Goal: Information Seeking & Learning: Compare options

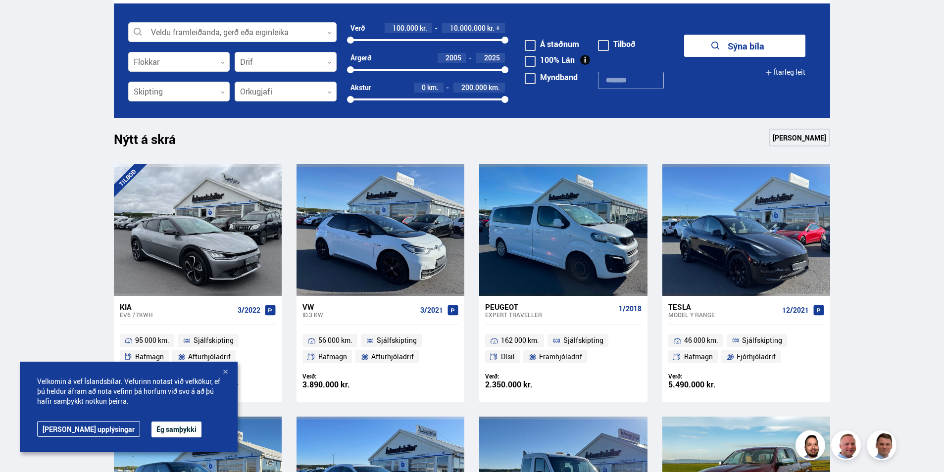
scroll to position [346, 0]
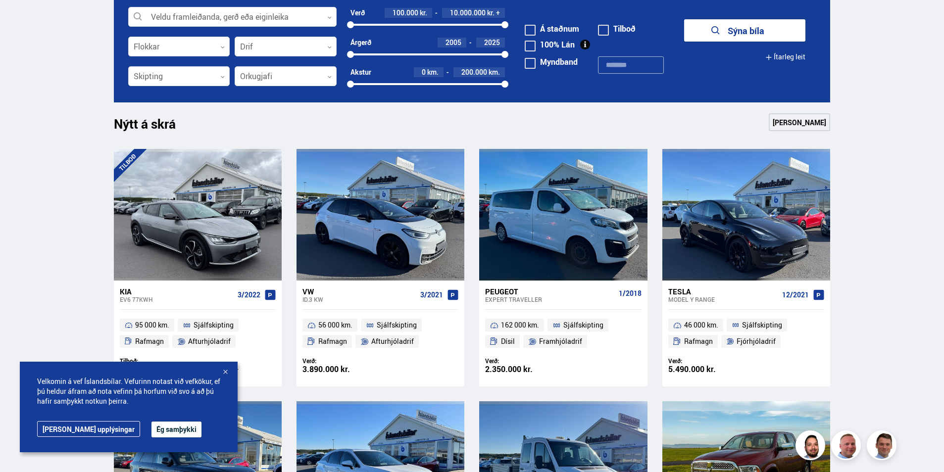
click at [151, 428] on button "Ég samþykki" at bounding box center [176, 430] width 50 height 16
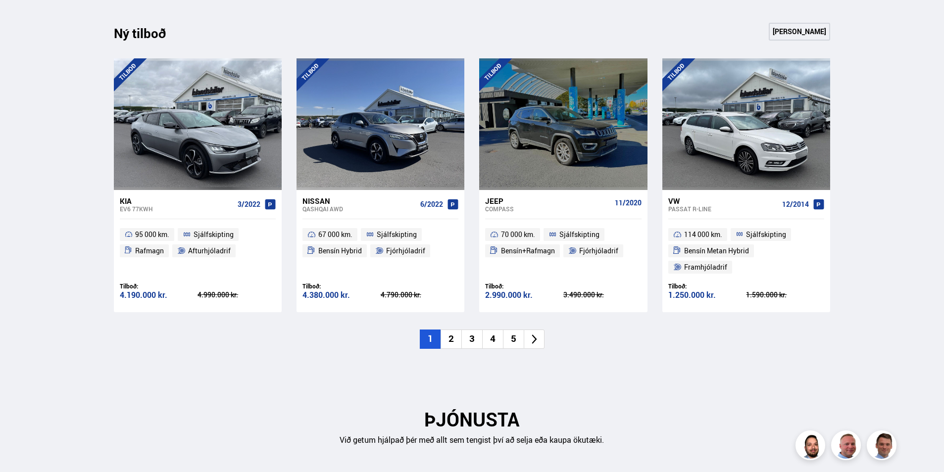
scroll to position [1039, 0]
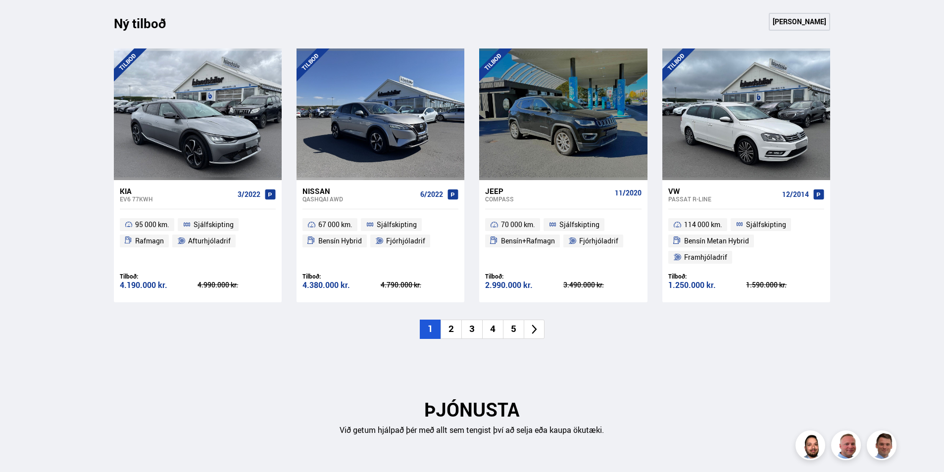
click at [529, 324] on icon at bounding box center [534, 329] width 11 height 11
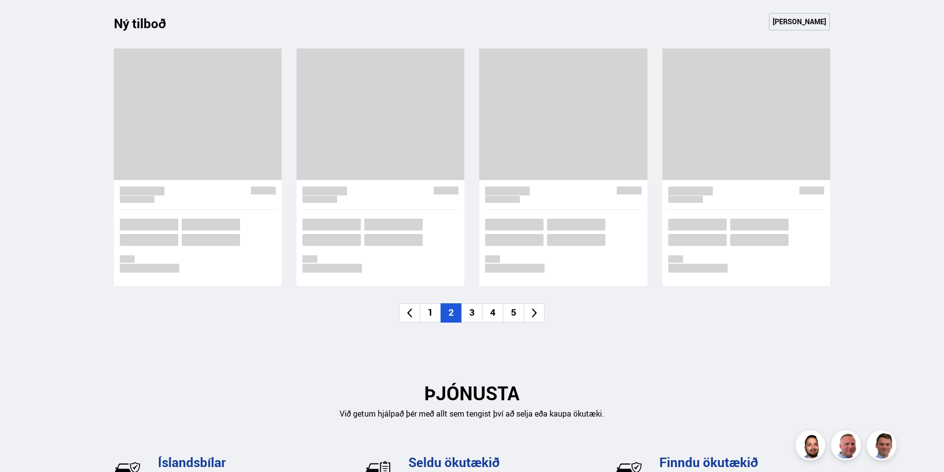
click at [530, 315] on icon at bounding box center [534, 312] width 11 height 11
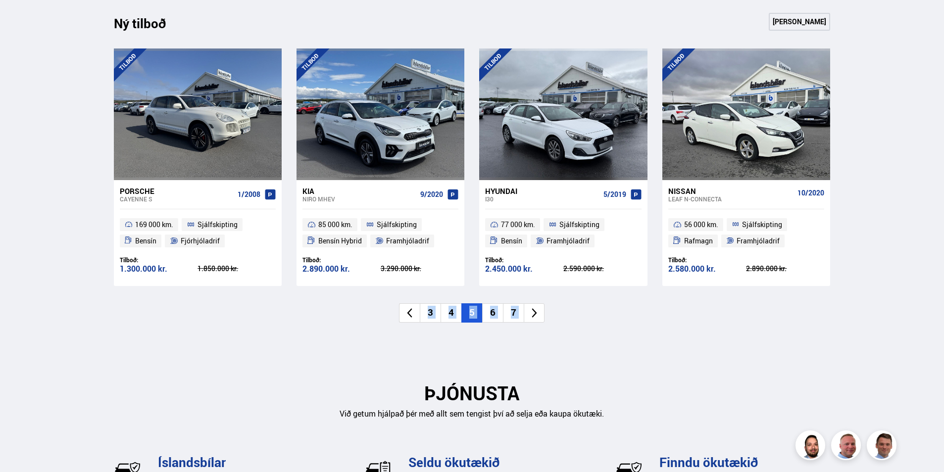
click at [530, 315] on icon at bounding box center [534, 312] width 11 height 11
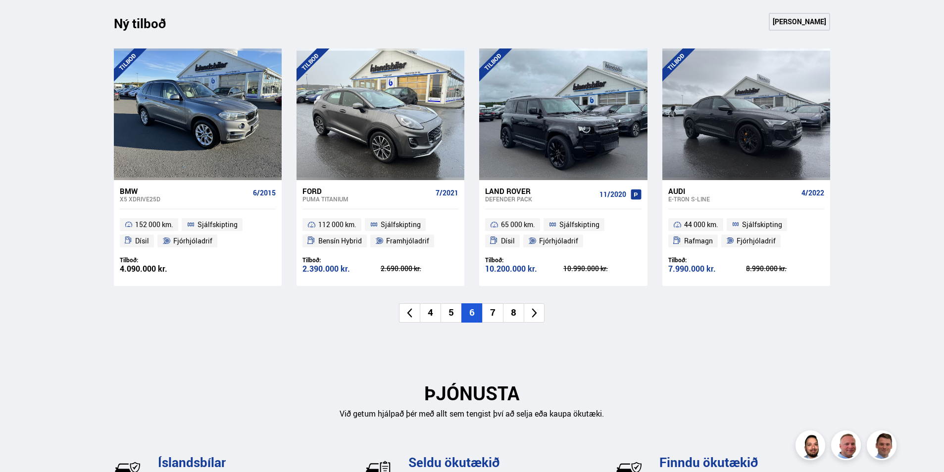
click at [530, 315] on icon at bounding box center [534, 312] width 11 height 11
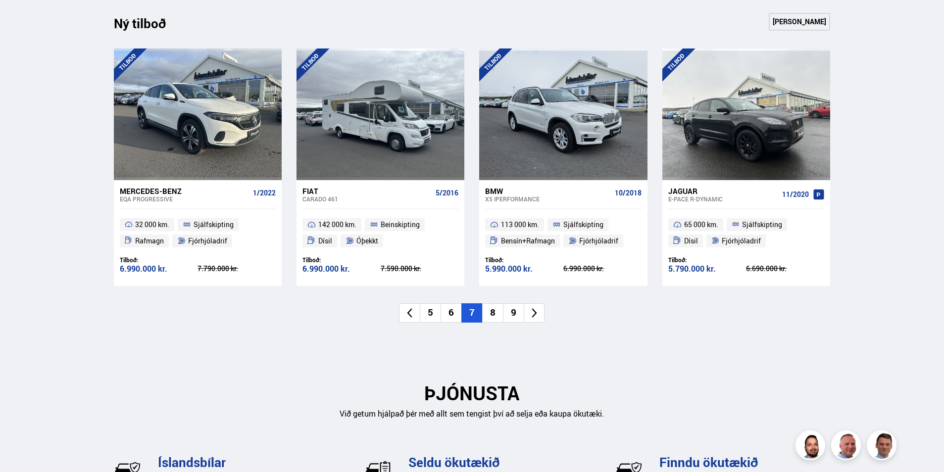
click at [515, 313] on li "9" at bounding box center [513, 312] width 21 height 19
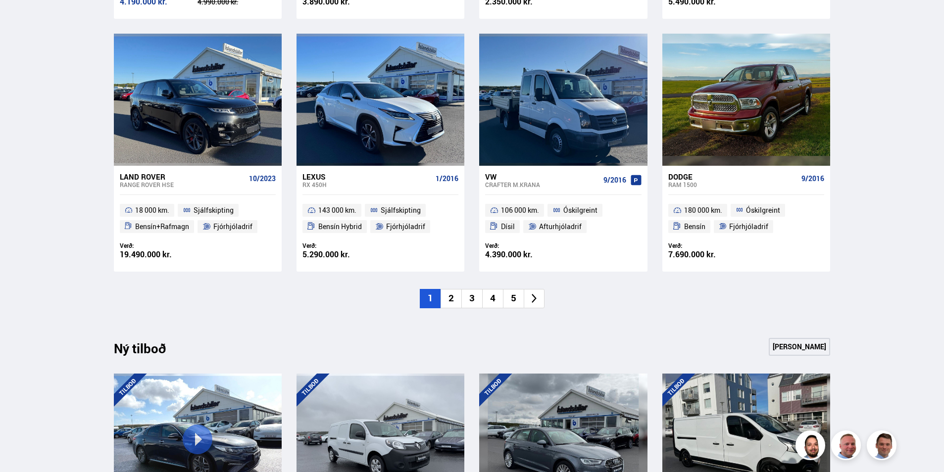
scroll to position [742, 0]
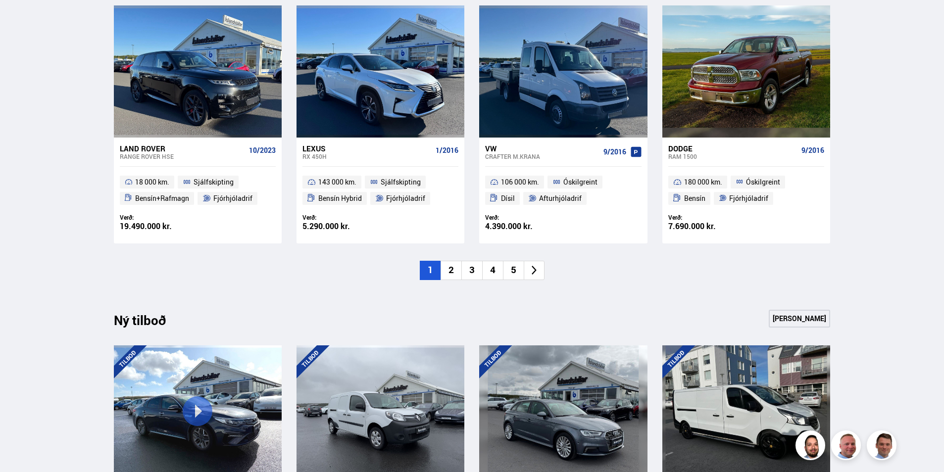
click at [532, 274] on icon at bounding box center [534, 270] width 11 height 11
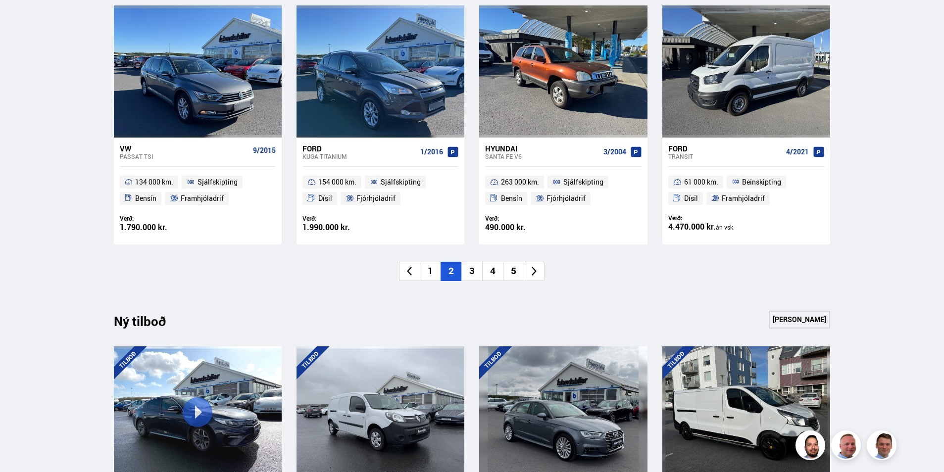
click at [533, 274] on icon at bounding box center [534, 271] width 5 height 9
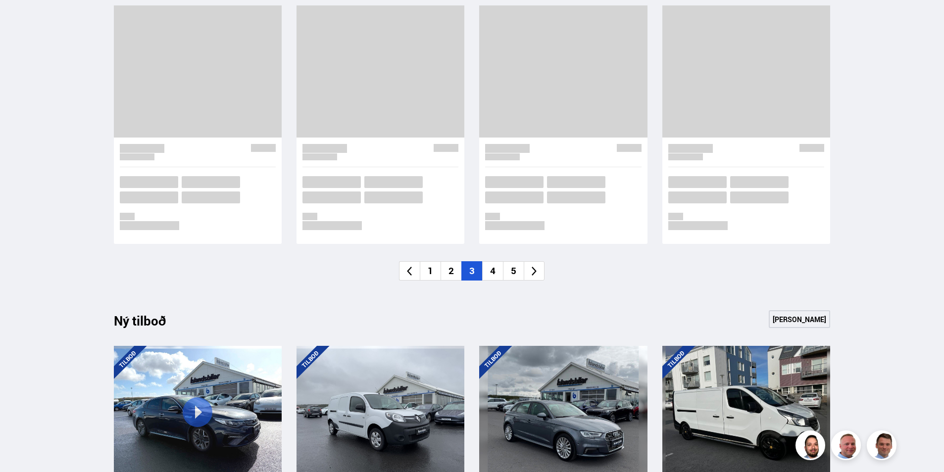
click at [533, 274] on icon at bounding box center [534, 271] width 5 height 9
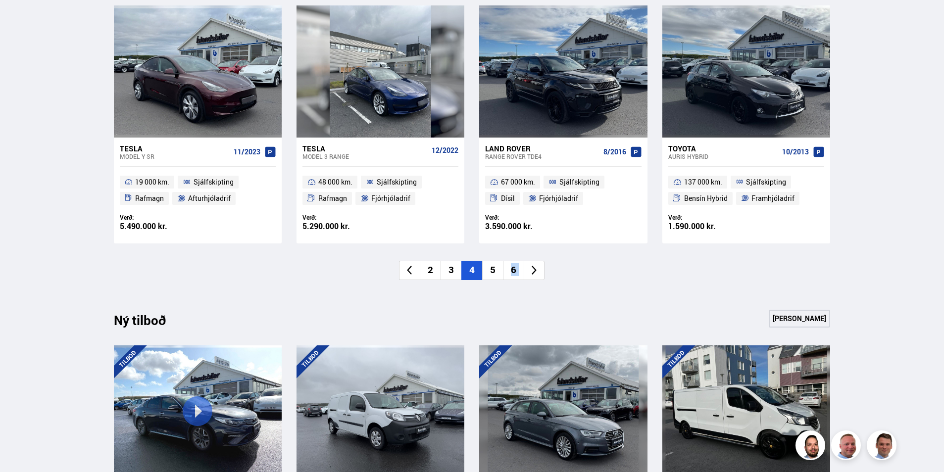
click at [533, 274] on icon at bounding box center [534, 270] width 11 height 11
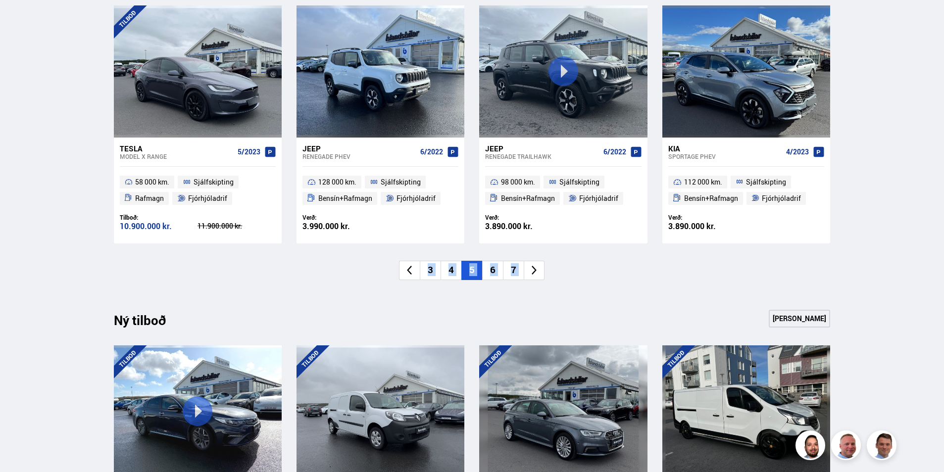
click at [533, 274] on icon at bounding box center [534, 270] width 11 height 11
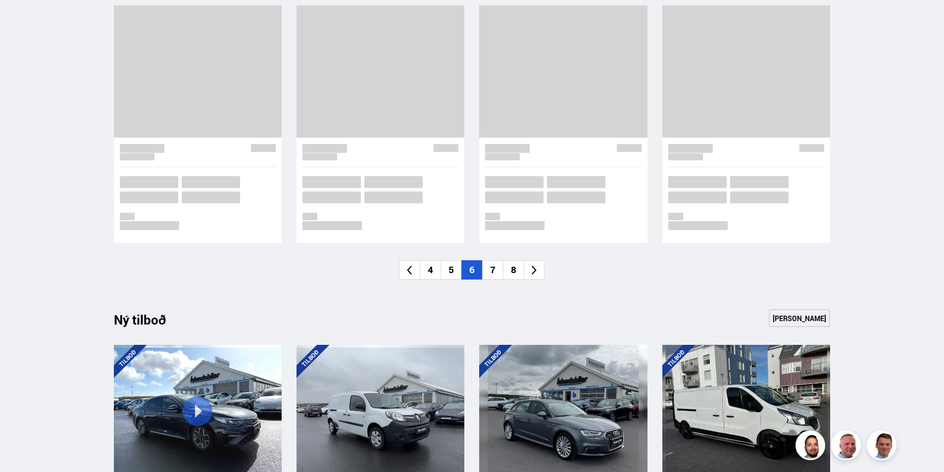
click at [533, 274] on icon at bounding box center [534, 270] width 11 height 11
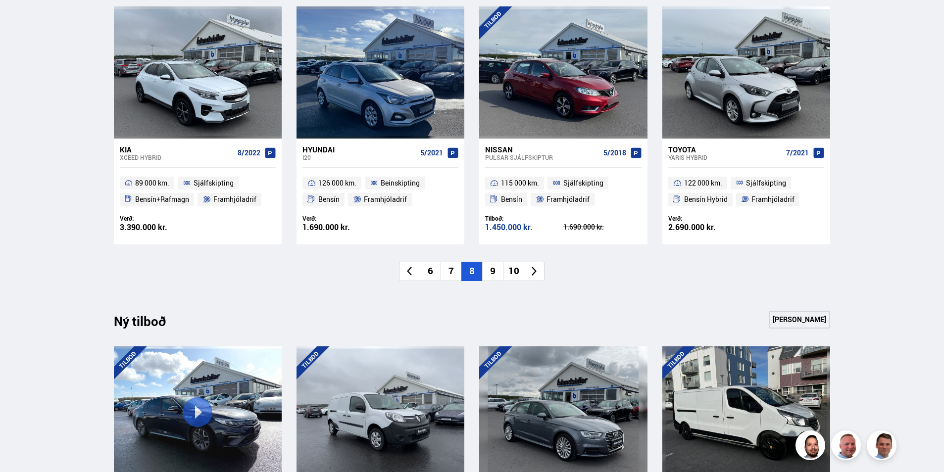
click at [502, 274] on li "9" at bounding box center [492, 271] width 21 height 19
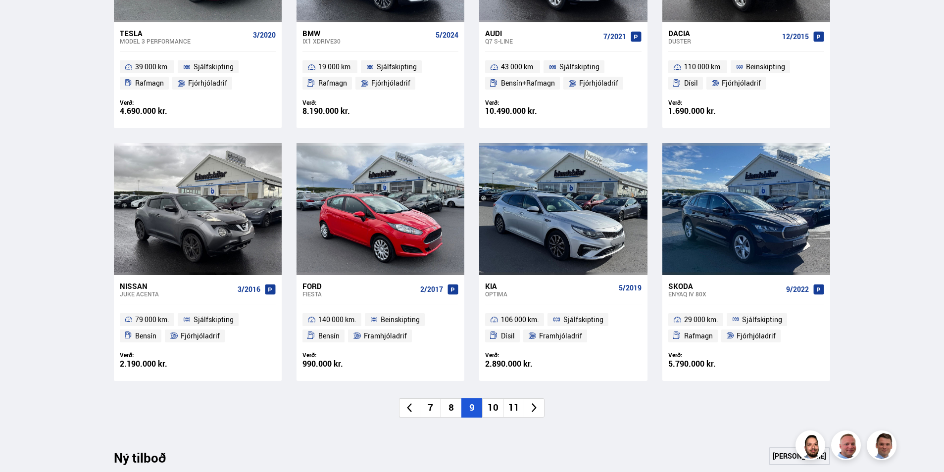
scroll to position [594, 0]
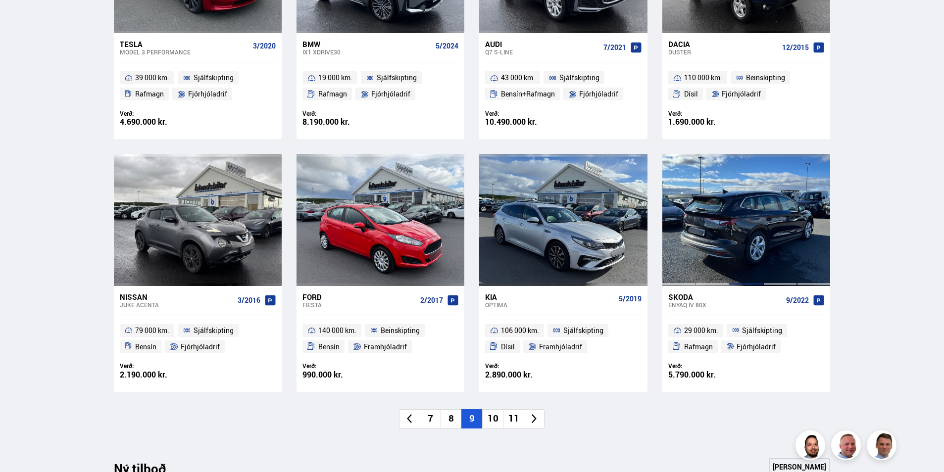
click at [743, 249] on div at bounding box center [746, 220] width 34 height 132
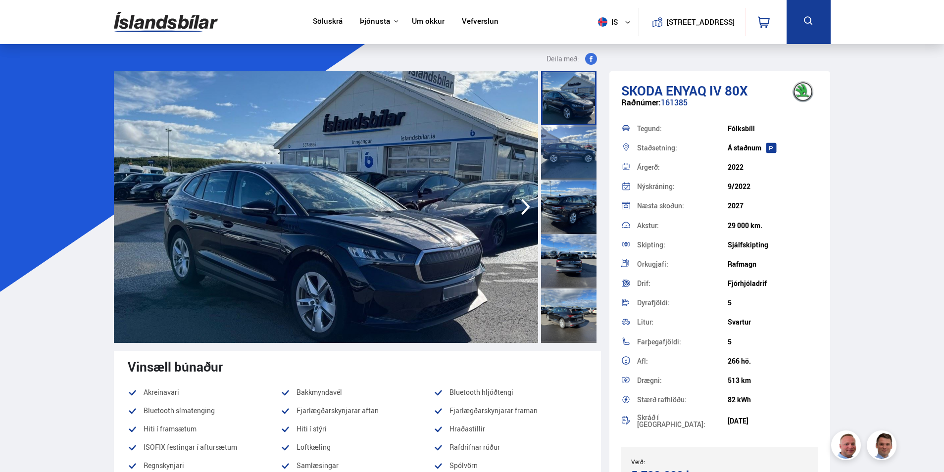
click at [524, 209] on icon "button" at bounding box center [526, 207] width 20 height 24
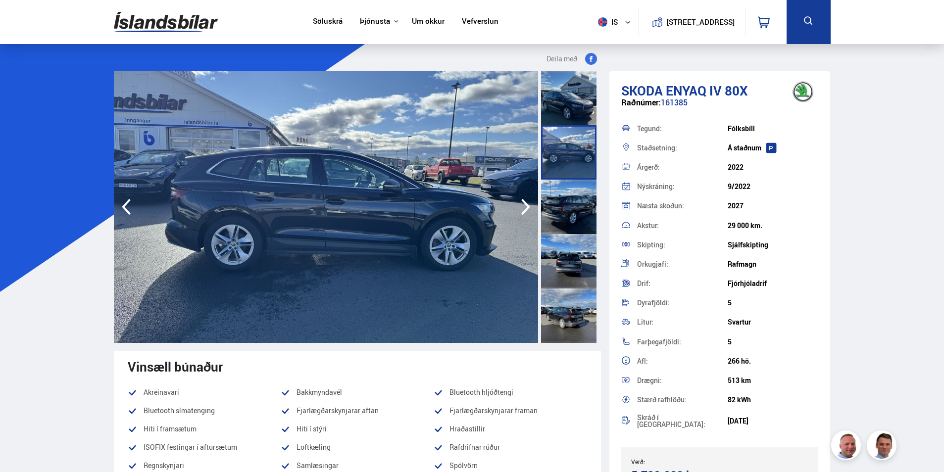
click at [524, 209] on icon "button" at bounding box center [526, 207] width 20 height 24
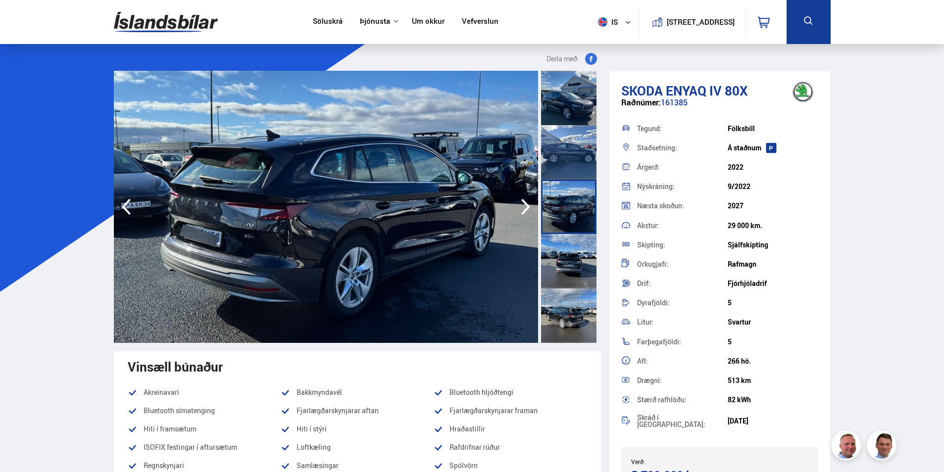
click at [524, 209] on icon "button" at bounding box center [526, 207] width 20 height 24
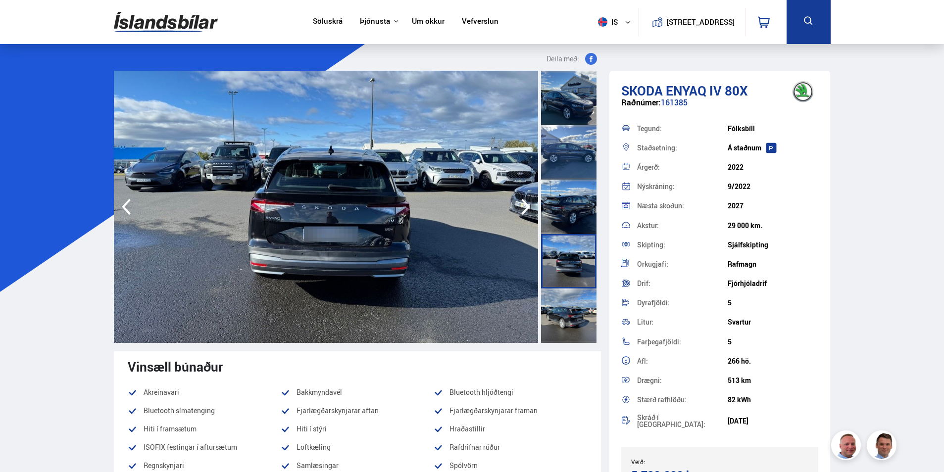
click at [524, 210] on icon "button" at bounding box center [526, 207] width 20 height 24
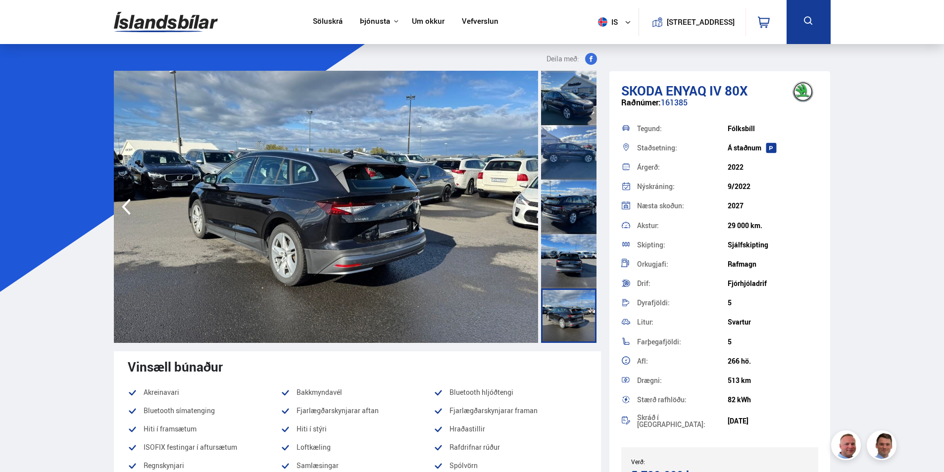
click at [523, 213] on icon "button" at bounding box center [525, 207] width 9 height 16
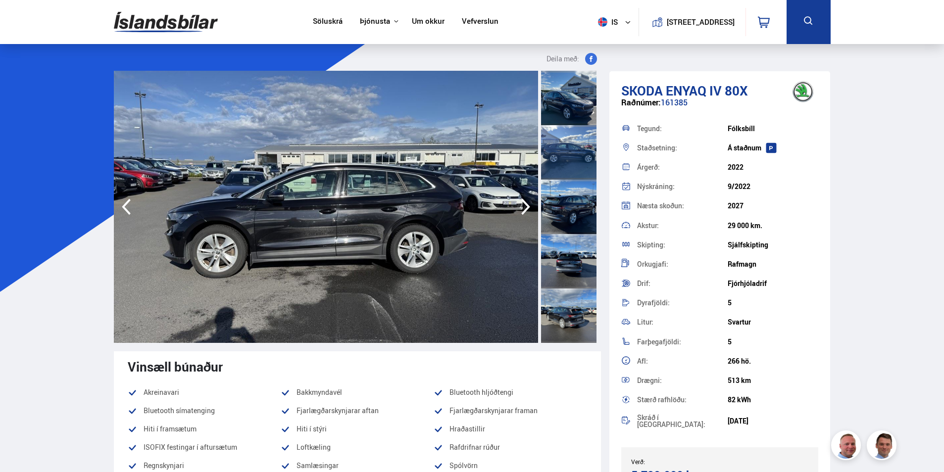
click at [523, 213] on icon "button" at bounding box center [525, 207] width 9 height 16
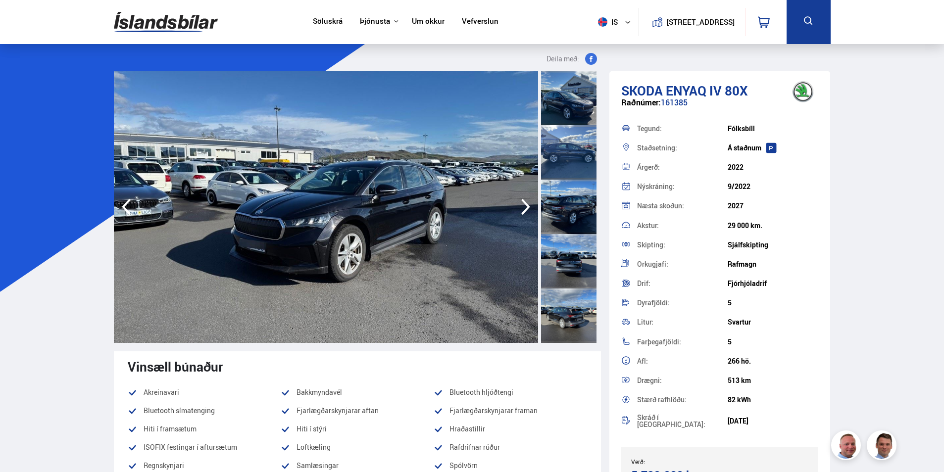
click at [522, 216] on icon "button" at bounding box center [526, 207] width 20 height 24
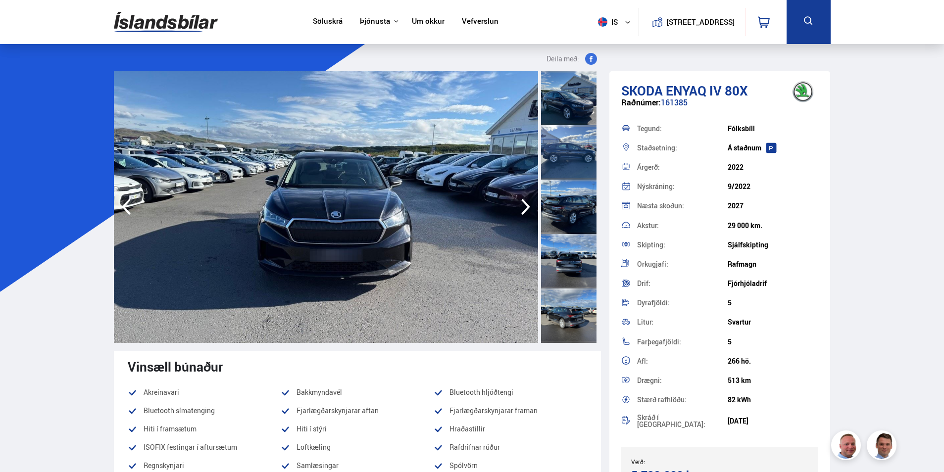
click at [524, 211] on icon "button" at bounding box center [525, 207] width 9 height 16
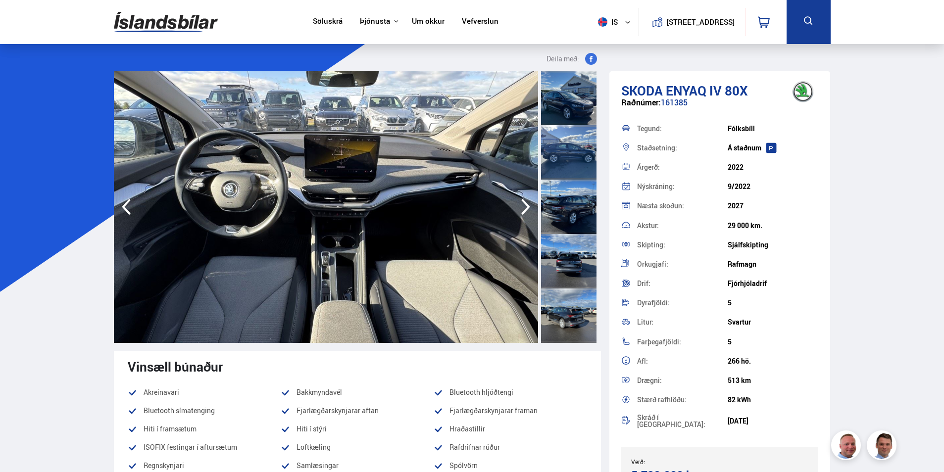
click at [521, 206] on icon "button" at bounding box center [526, 207] width 20 height 24
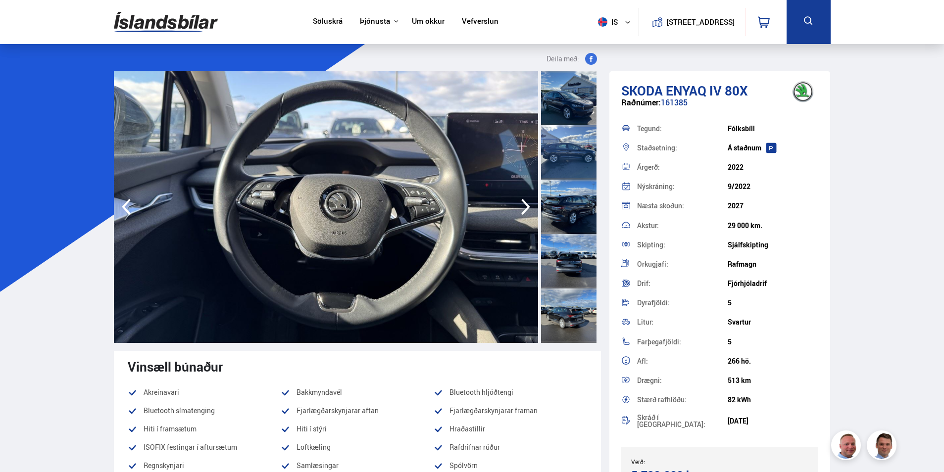
click at [527, 208] on icon "button" at bounding box center [525, 207] width 9 height 16
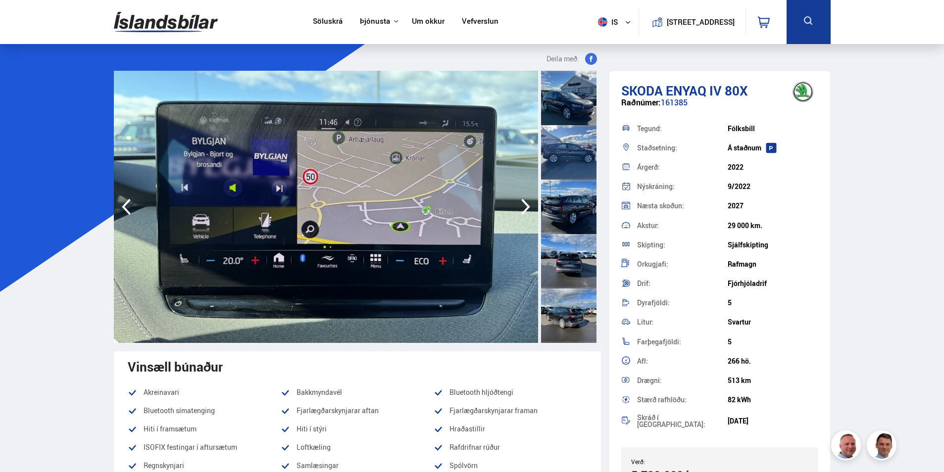
click at [526, 209] on icon "button" at bounding box center [525, 207] width 9 height 16
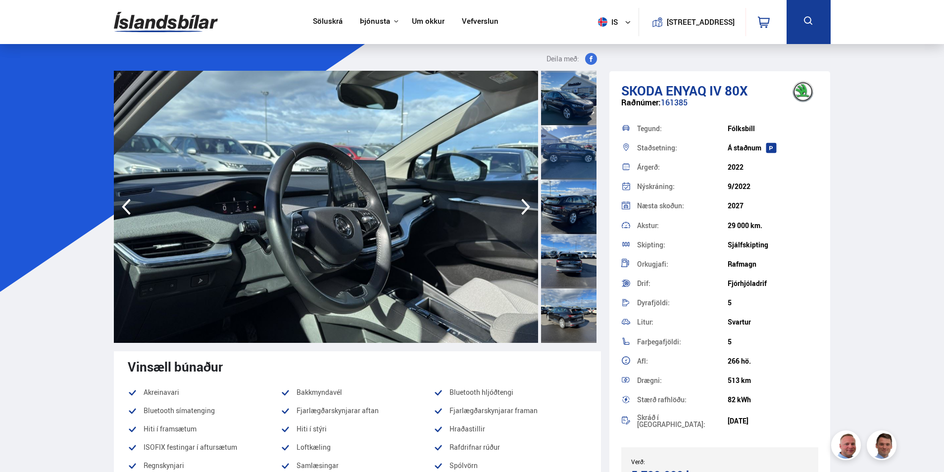
click at [526, 209] on icon "button" at bounding box center [525, 207] width 9 height 16
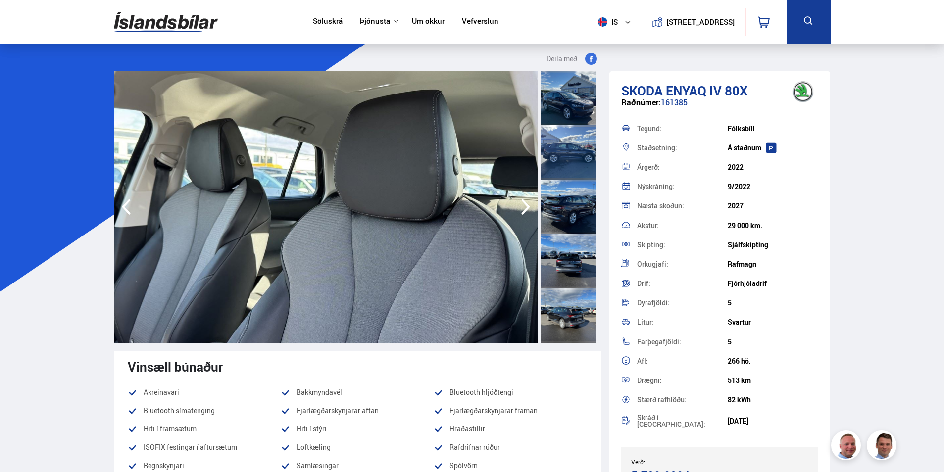
click at [132, 207] on icon "button" at bounding box center [126, 207] width 20 height 24
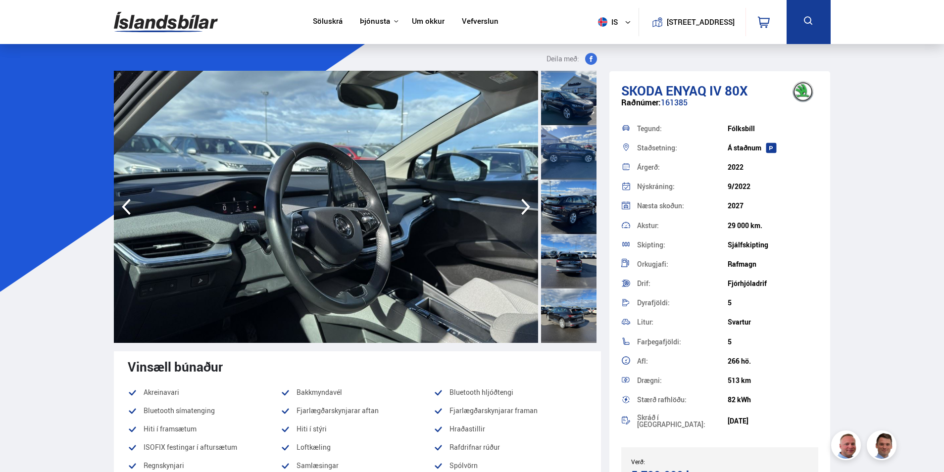
click at [523, 207] on icon "button" at bounding box center [526, 207] width 20 height 24
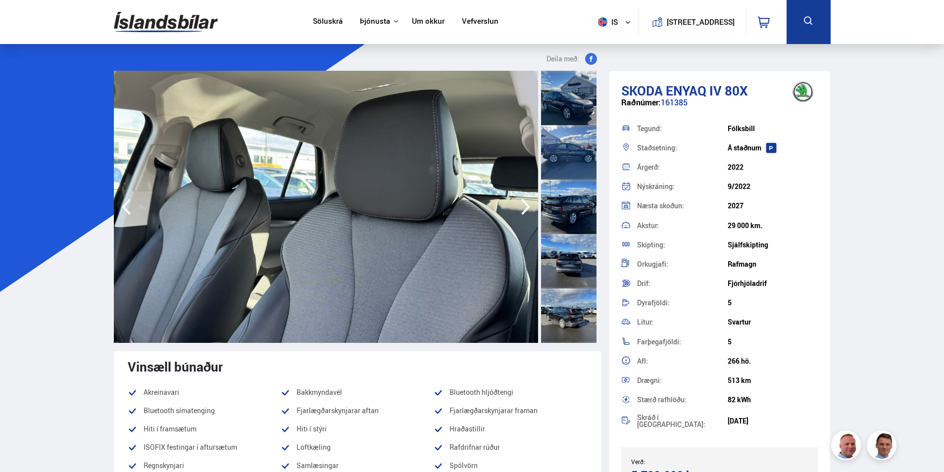
click at [523, 207] on icon "button" at bounding box center [526, 207] width 20 height 24
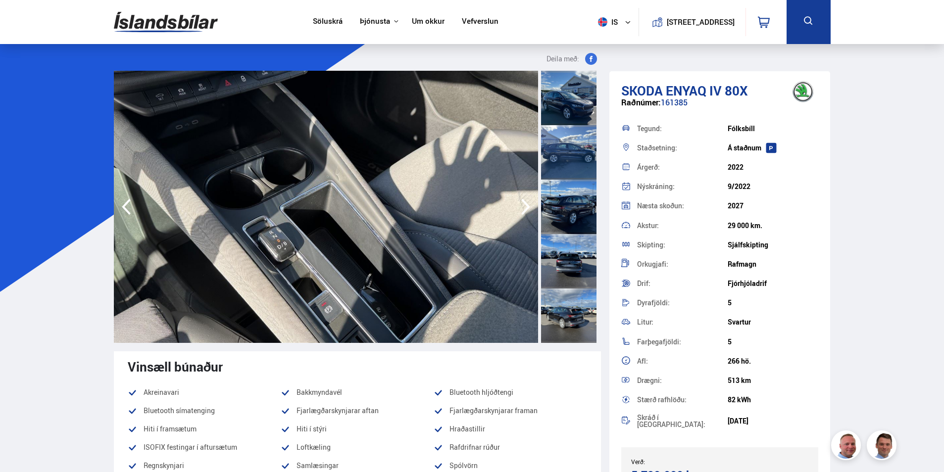
click at [523, 207] on icon "button" at bounding box center [526, 207] width 20 height 24
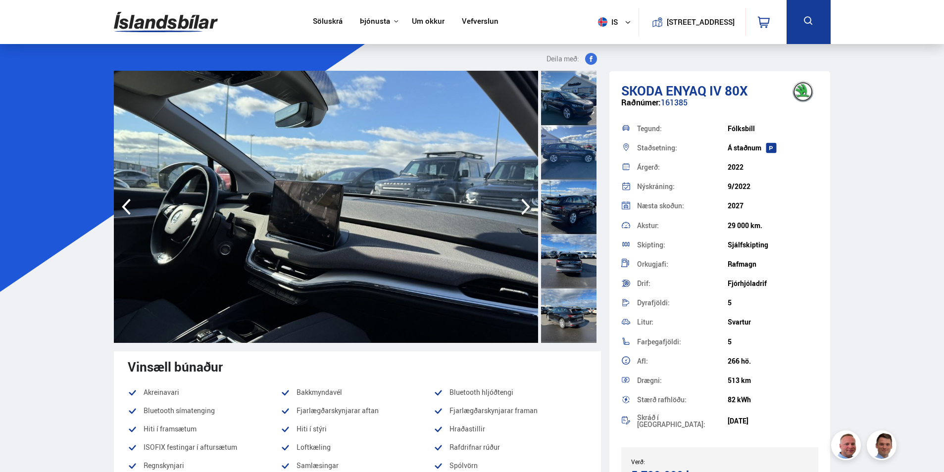
click at [523, 207] on icon "button" at bounding box center [526, 207] width 20 height 24
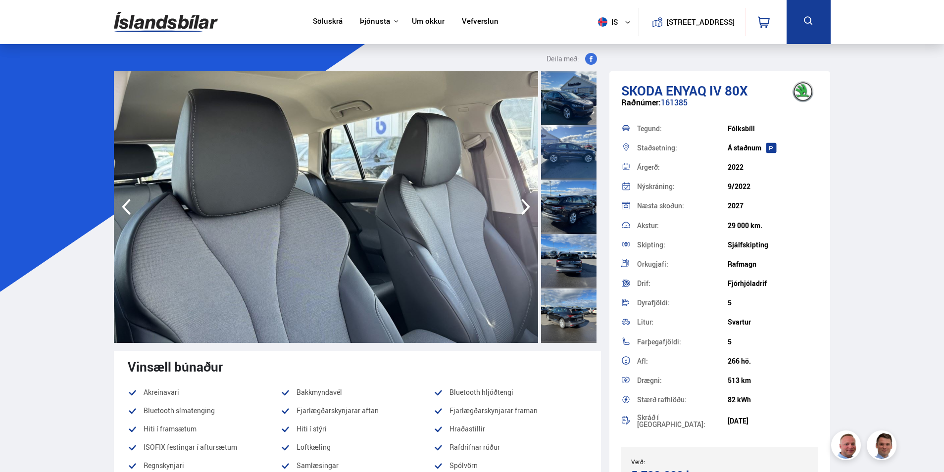
click at [523, 207] on icon "button" at bounding box center [526, 207] width 20 height 24
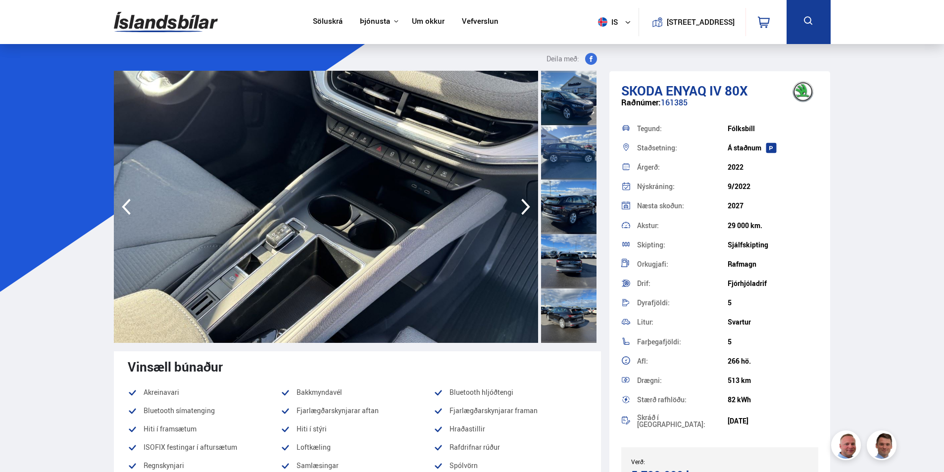
click at [523, 209] on icon "button" at bounding box center [526, 207] width 20 height 24
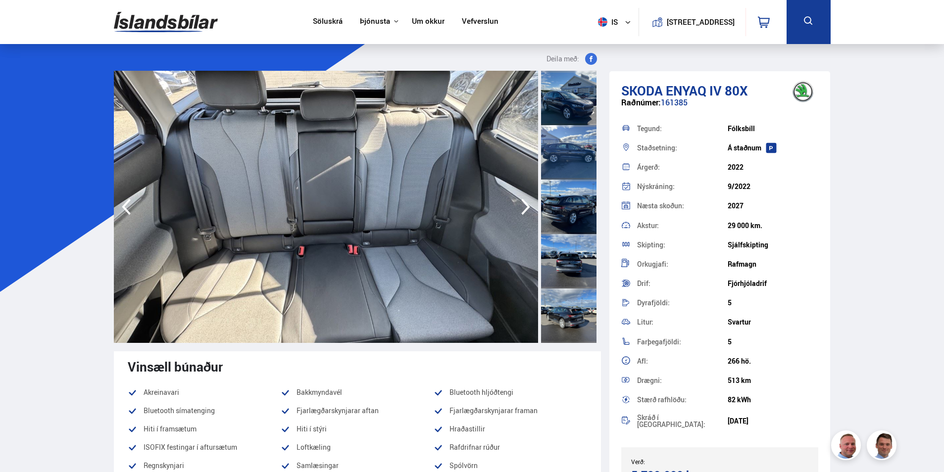
click at [132, 208] on icon "button" at bounding box center [126, 207] width 20 height 24
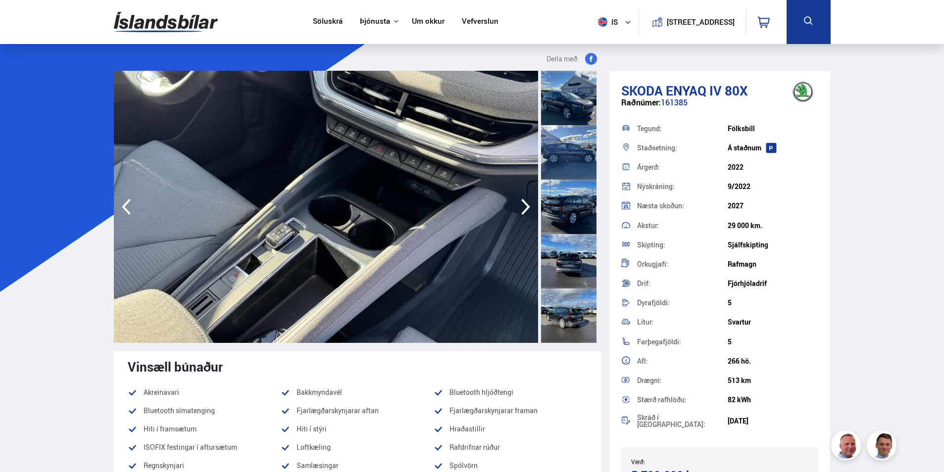
click at [129, 209] on icon "button" at bounding box center [126, 207] width 20 height 24
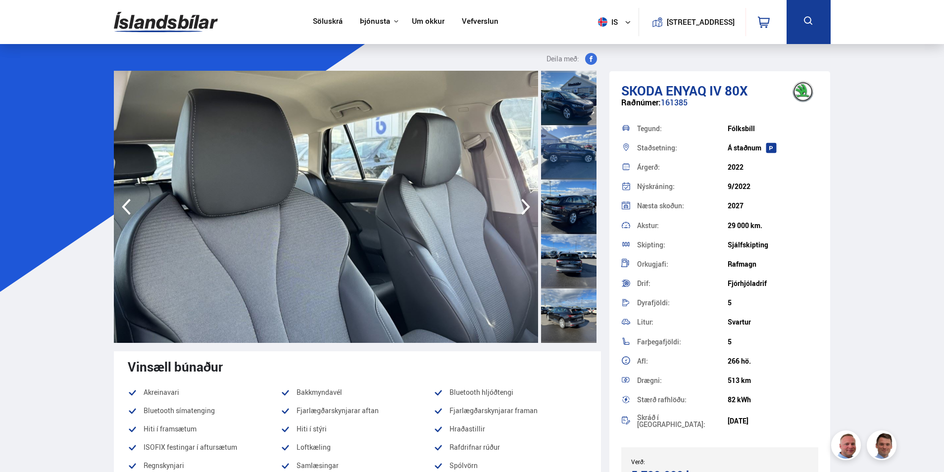
click at [172, 25] on img at bounding box center [166, 22] width 104 height 32
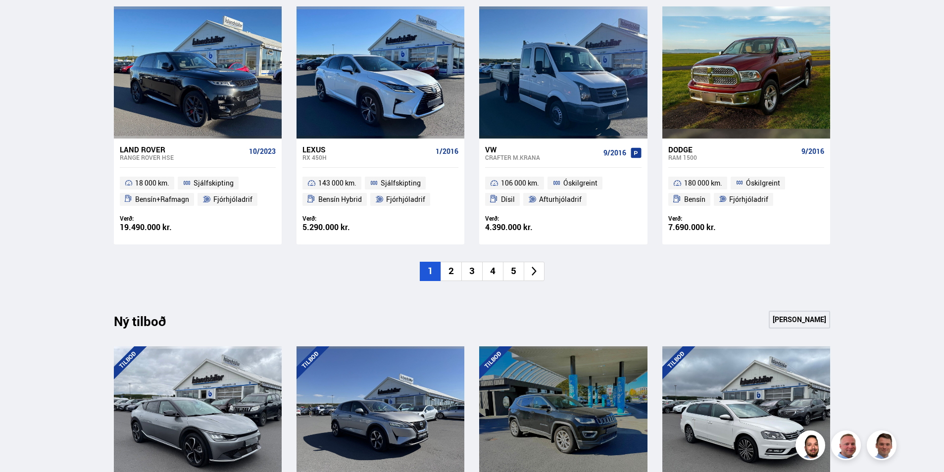
scroll to position [742, 0]
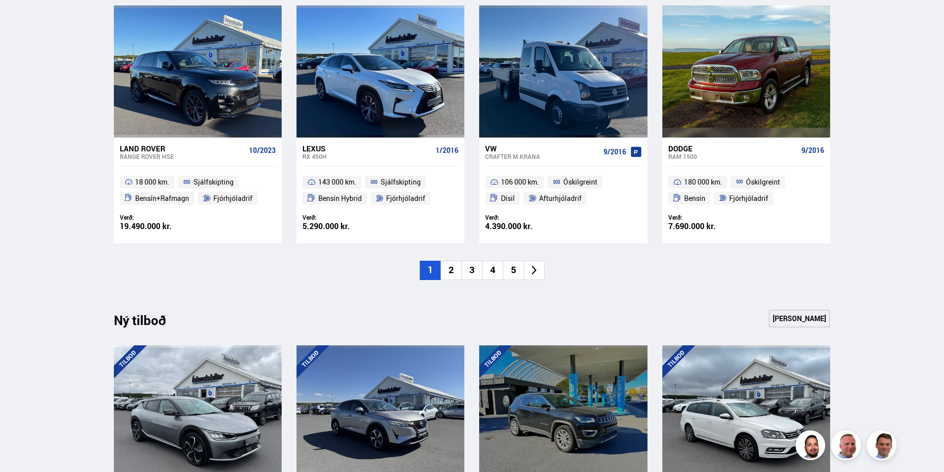
click at [532, 266] on icon at bounding box center [534, 270] width 11 height 11
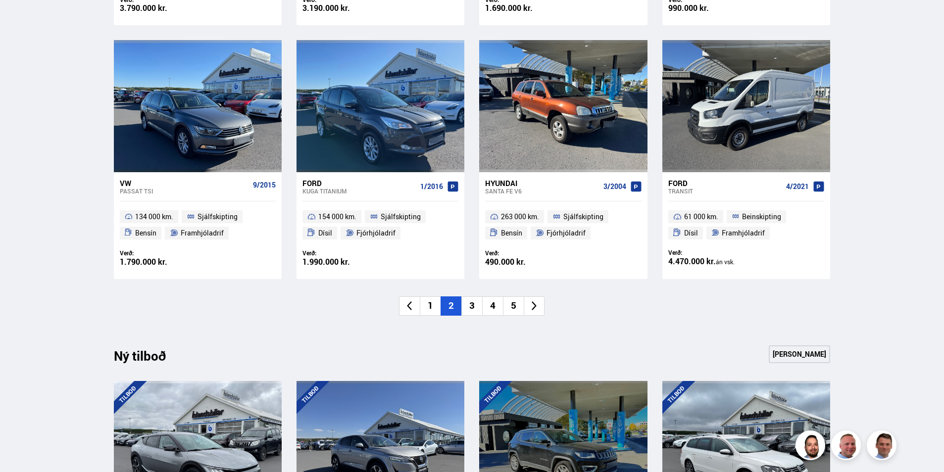
scroll to position [693, 0]
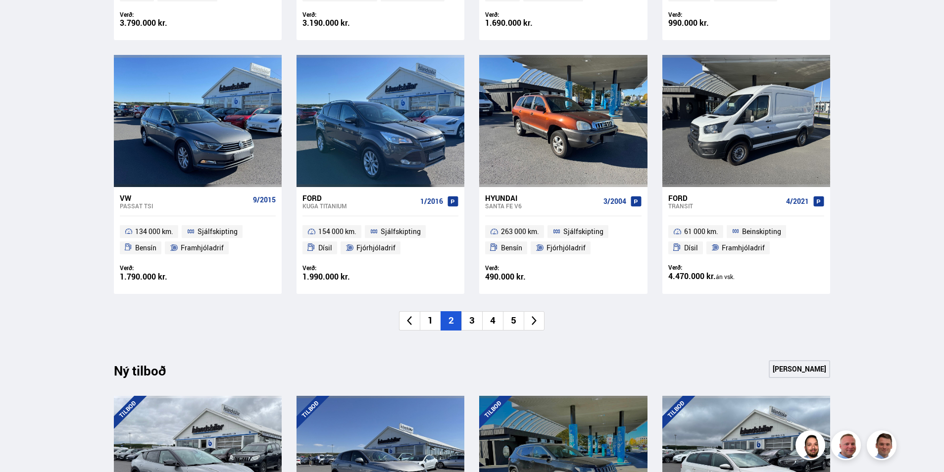
click at [538, 319] on icon at bounding box center [534, 320] width 11 height 11
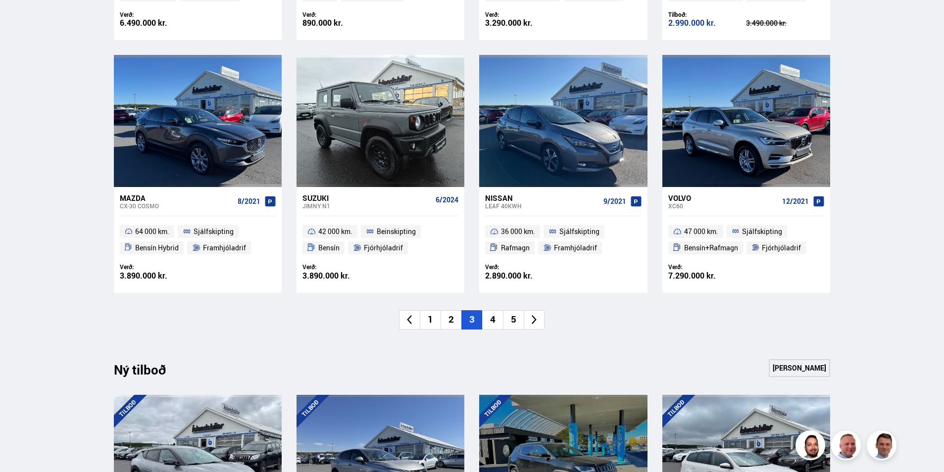
click at [539, 319] on icon at bounding box center [534, 319] width 11 height 11
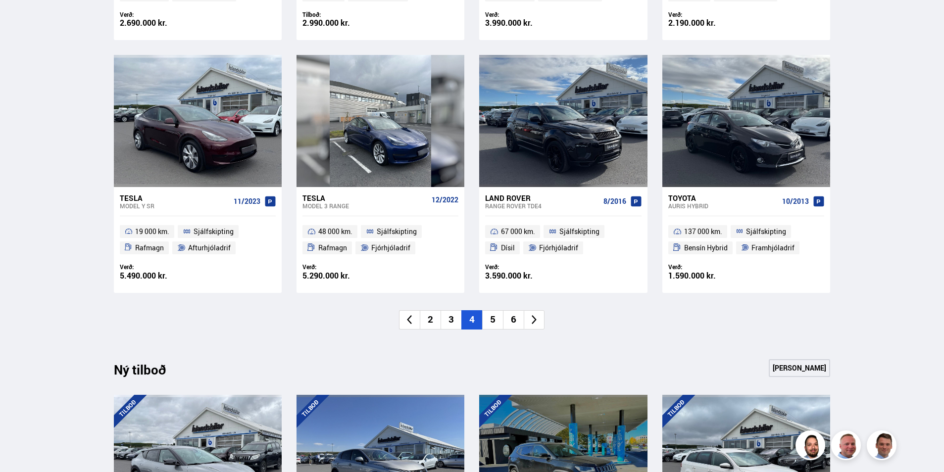
click at [535, 320] on icon at bounding box center [534, 319] width 5 height 9
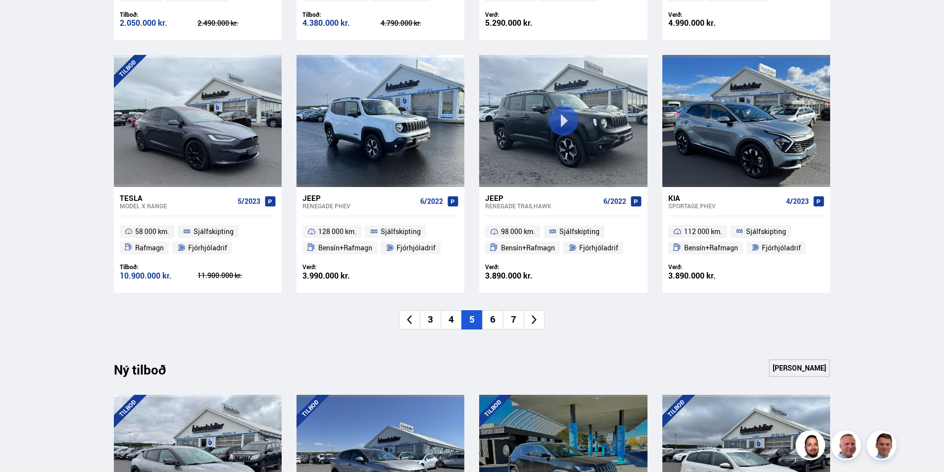
click at [534, 320] on icon at bounding box center [534, 319] width 11 height 11
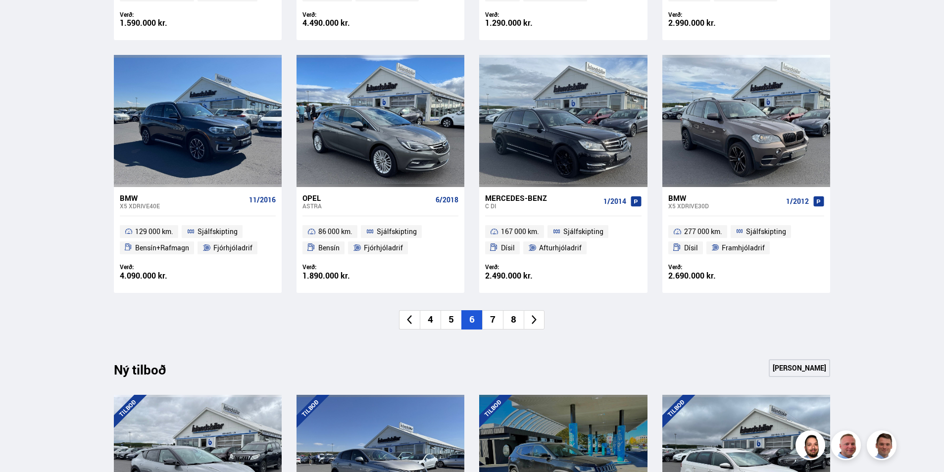
click at [534, 320] on icon at bounding box center [534, 319] width 11 height 11
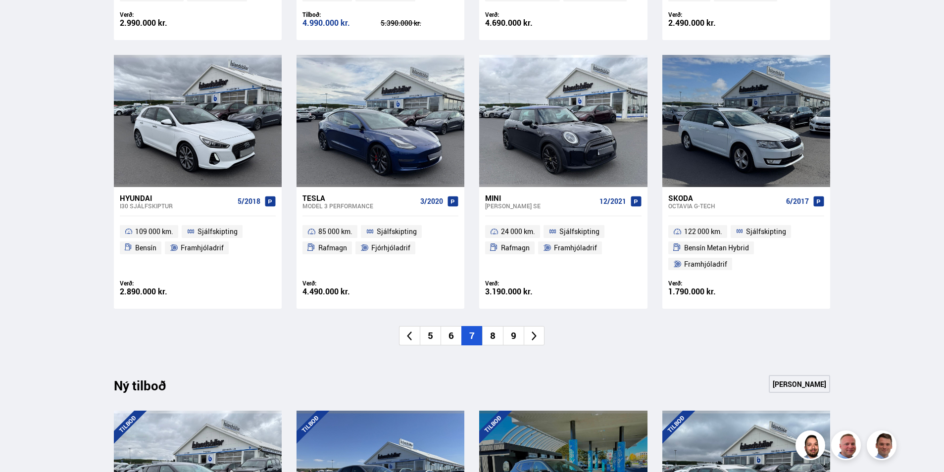
click at [534, 331] on icon at bounding box center [534, 336] width 11 height 11
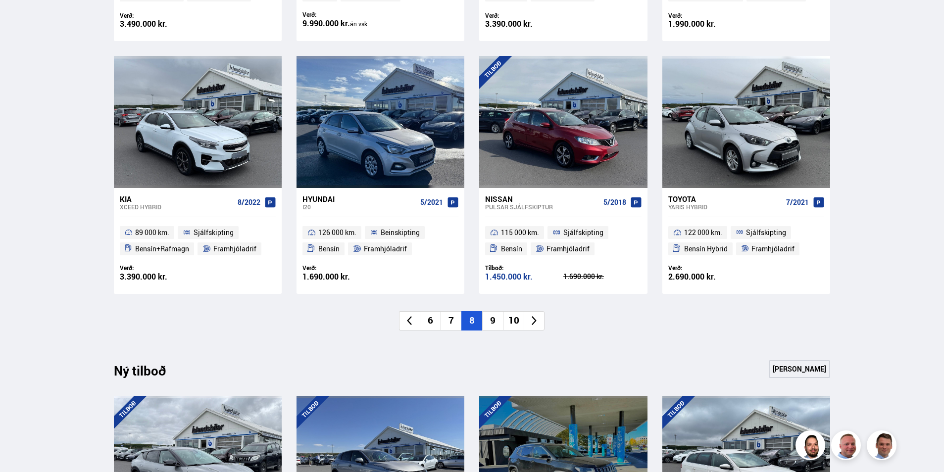
click at [533, 321] on icon at bounding box center [534, 320] width 11 height 11
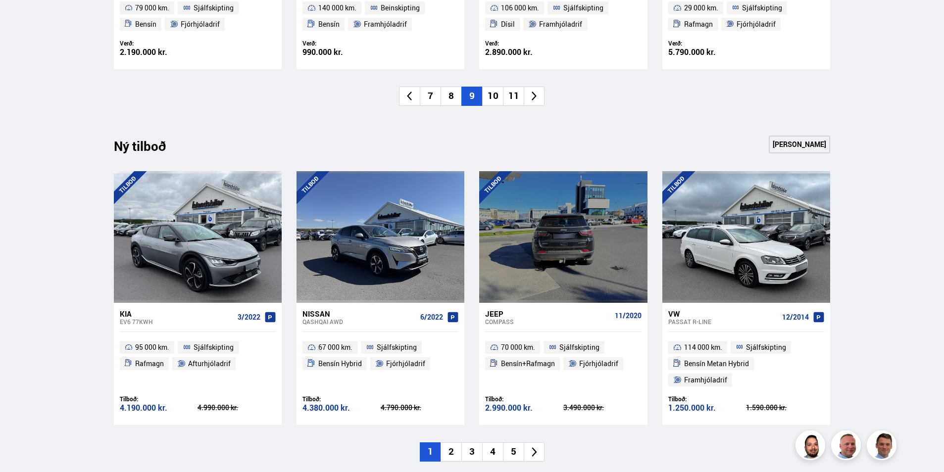
scroll to position [940, 0]
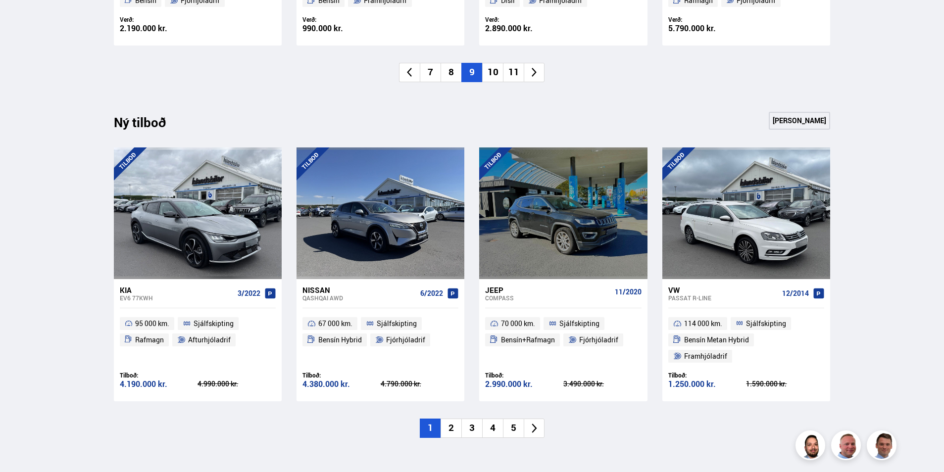
click at [531, 423] on icon at bounding box center [534, 428] width 11 height 11
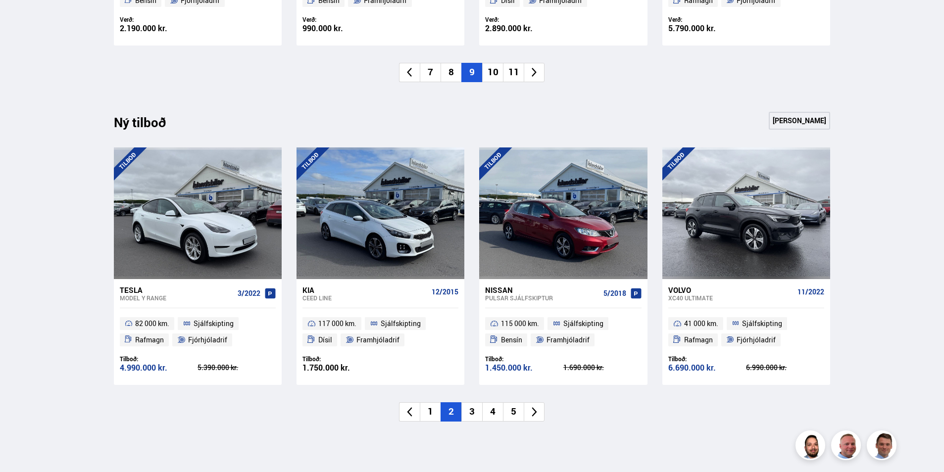
click at [532, 413] on icon at bounding box center [534, 411] width 11 height 11
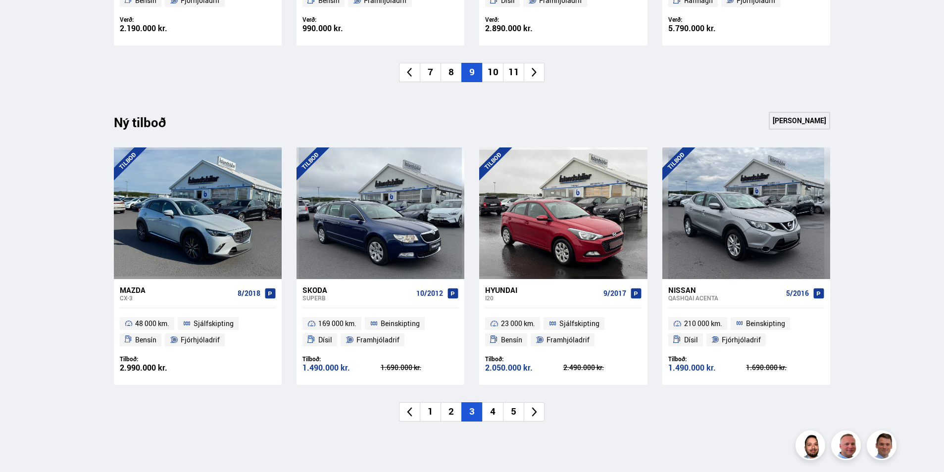
click at [532, 413] on icon at bounding box center [534, 411] width 11 height 11
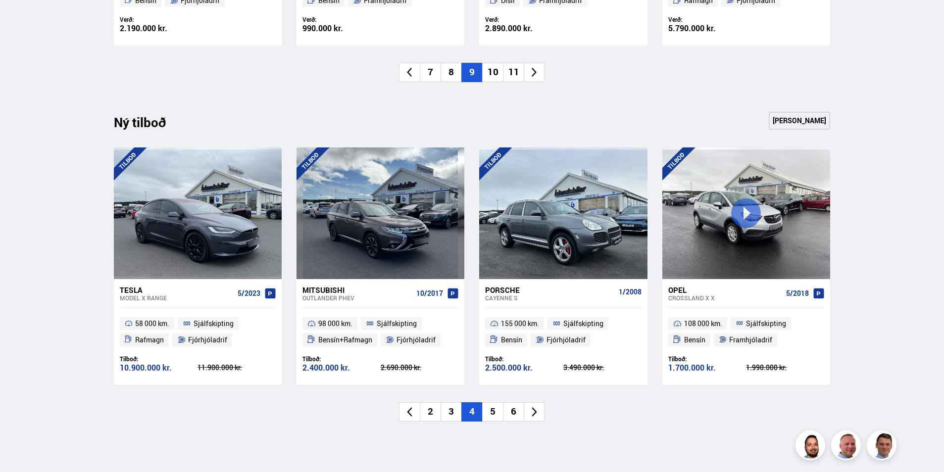
click at [529, 414] on icon at bounding box center [534, 411] width 11 height 11
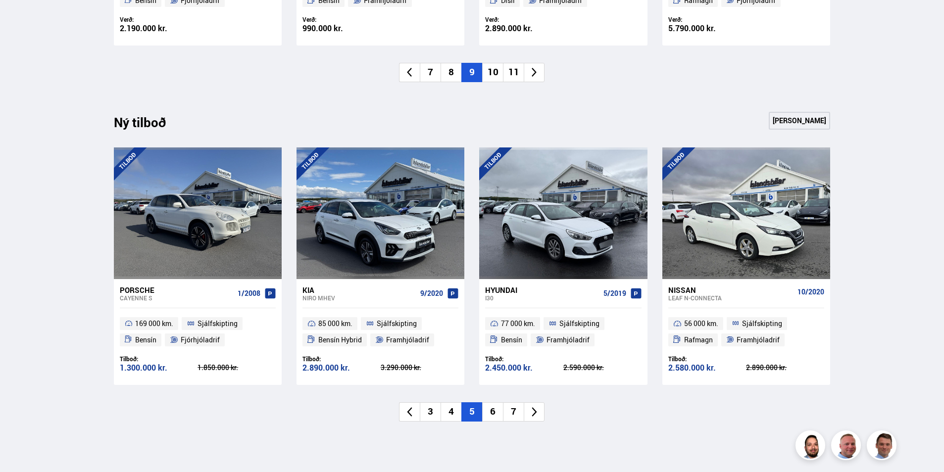
click at [530, 414] on icon at bounding box center [534, 411] width 11 height 11
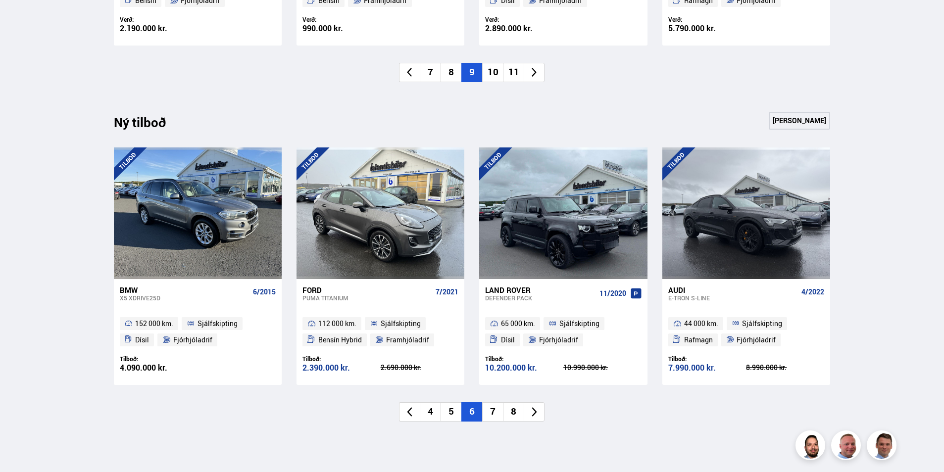
click at [536, 413] on icon at bounding box center [534, 411] width 11 height 11
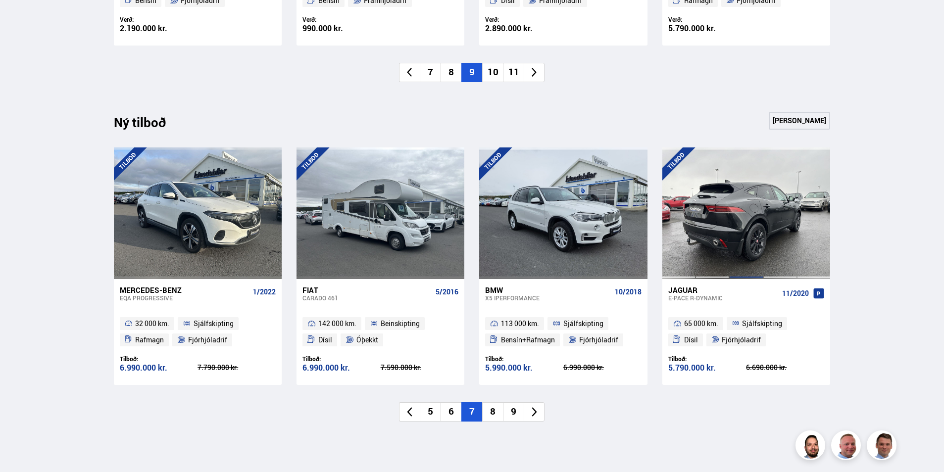
click at [743, 233] on div at bounding box center [746, 213] width 34 height 132
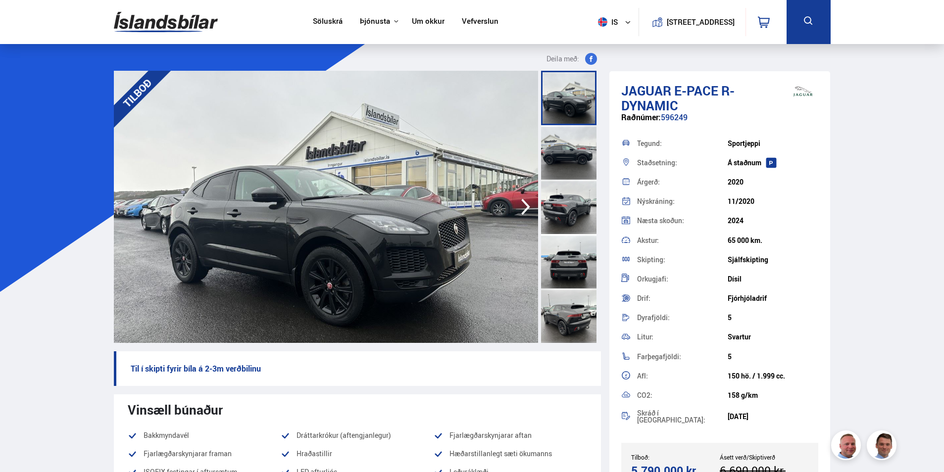
click at [514, 210] on img at bounding box center [326, 207] width 424 height 272
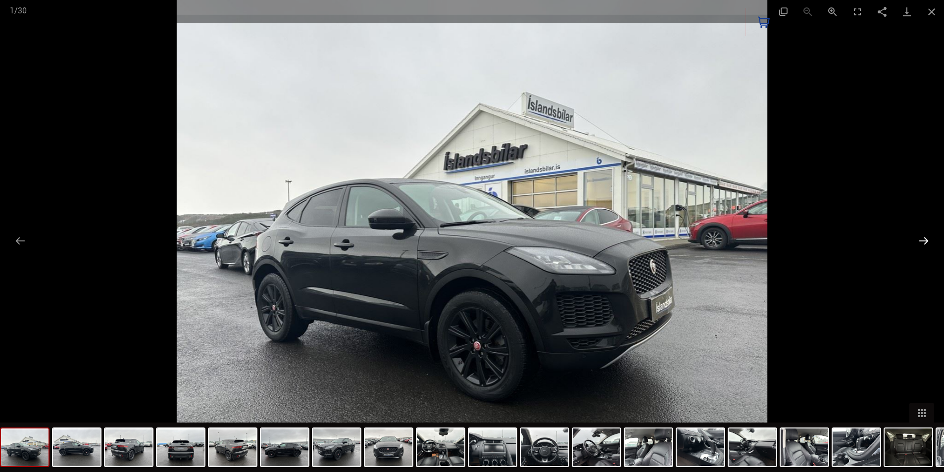
click at [920, 243] on button "Next slide" at bounding box center [923, 240] width 21 height 19
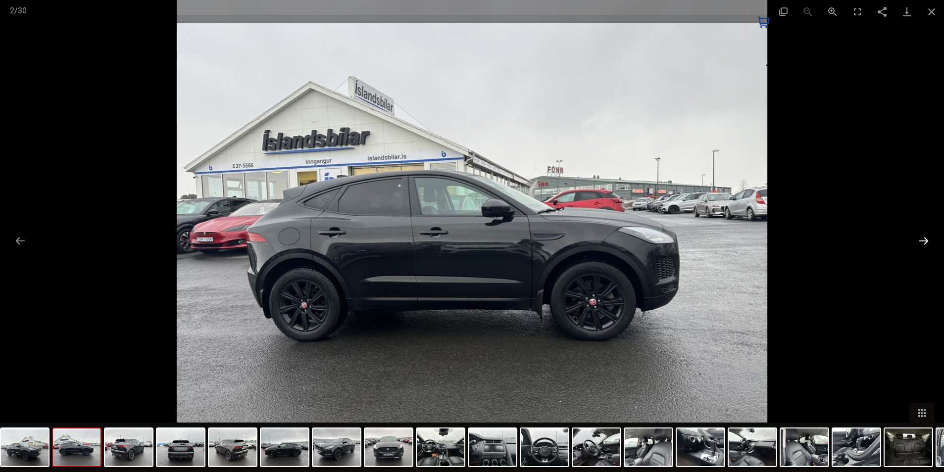
click at [920, 241] on button "Next slide" at bounding box center [923, 240] width 21 height 19
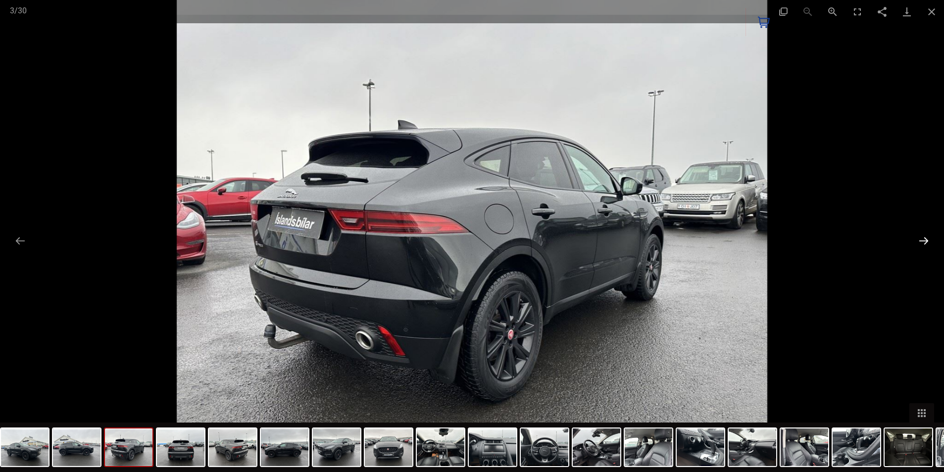
click at [919, 241] on button "Next slide" at bounding box center [923, 240] width 21 height 19
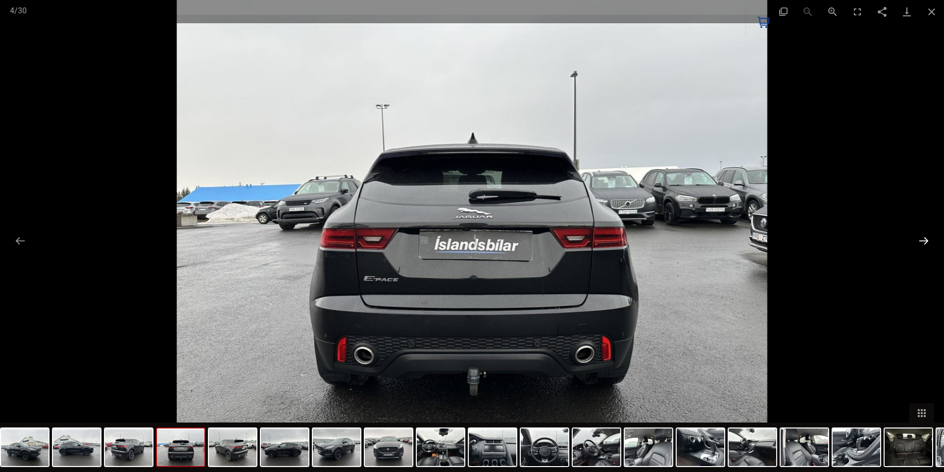
click at [919, 241] on button "Next slide" at bounding box center [923, 240] width 21 height 19
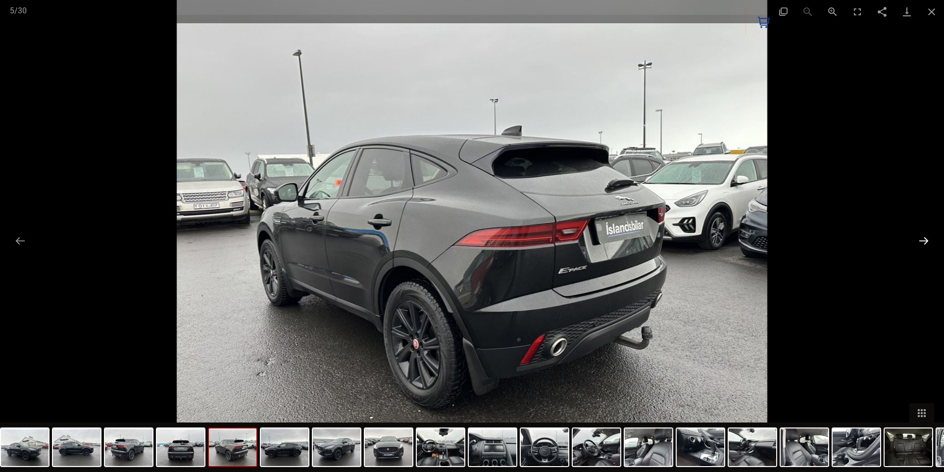
click at [918, 242] on button "Next slide" at bounding box center [923, 240] width 21 height 19
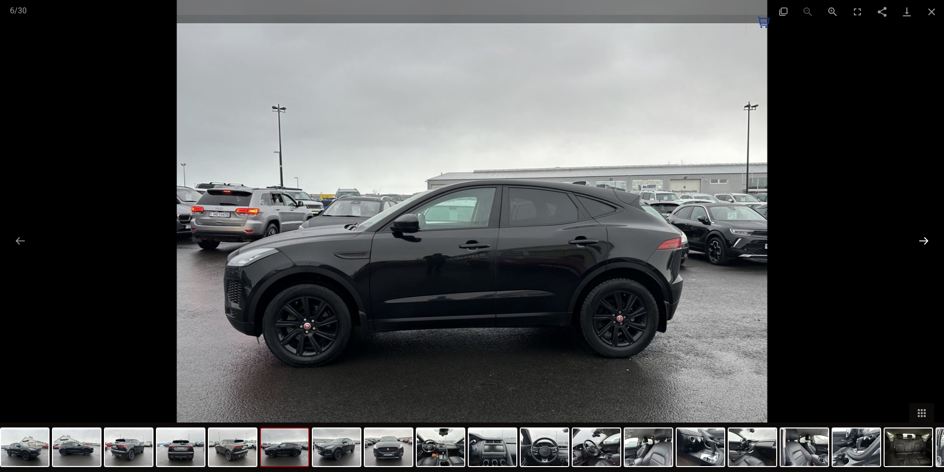
click at [918, 242] on button "Next slide" at bounding box center [923, 240] width 21 height 19
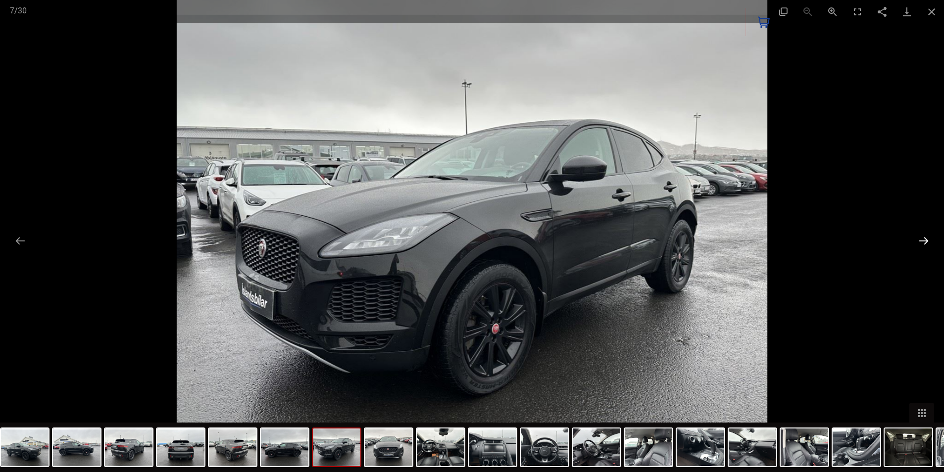
click at [918, 242] on button "Next slide" at bounding box center [923, 240] width 21 height 19
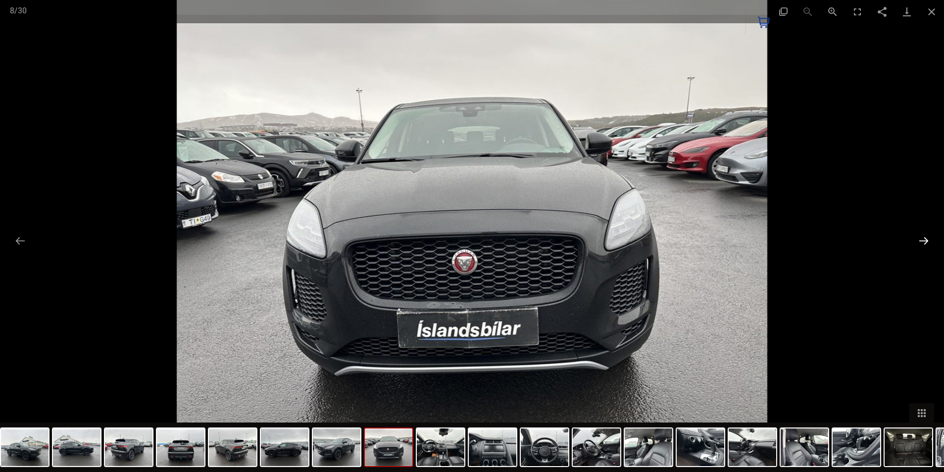
click at [918, 242] on button "Next slide" at bounding box center [923, 240] width 21 height 19
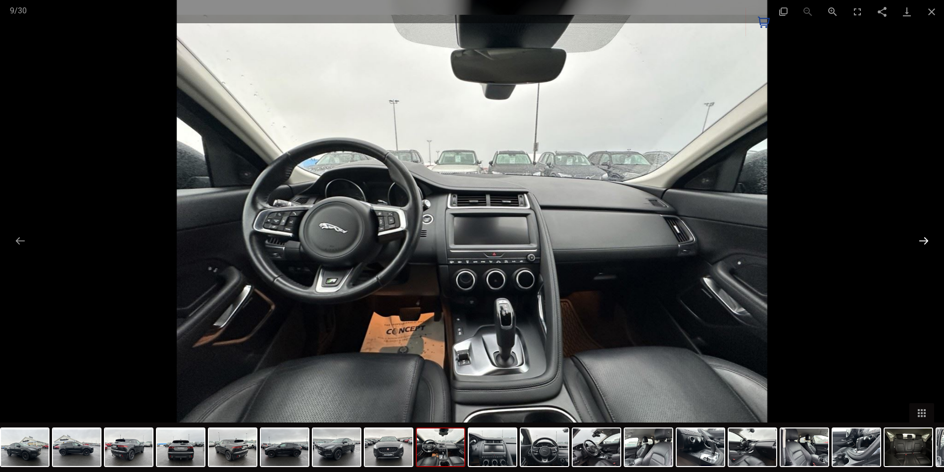
click at [921, 240] on button "Next slide" at bounding box center [923, 240] width 21 height 19
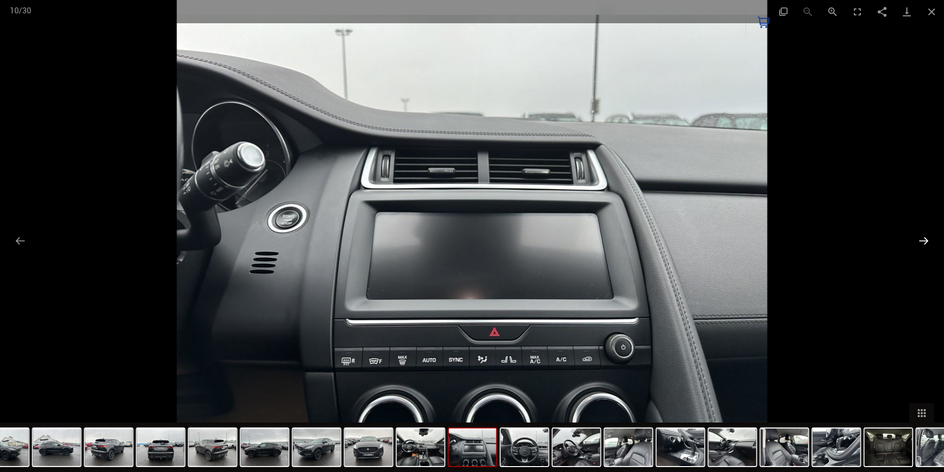
click at [921, 240] on button "Next slide" at bounding box center [923, 240] width 21 height 19
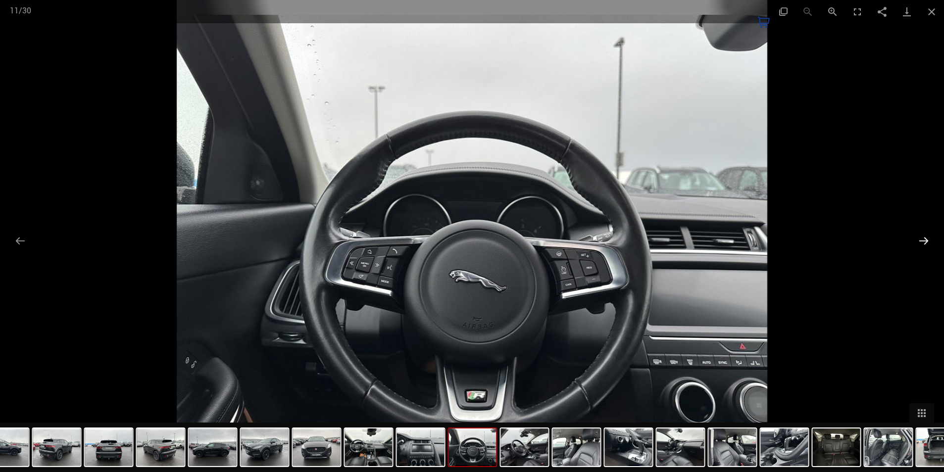
click at [921, 240] on button "Next slide" at bounding box center [923, 240] width 21 height 19
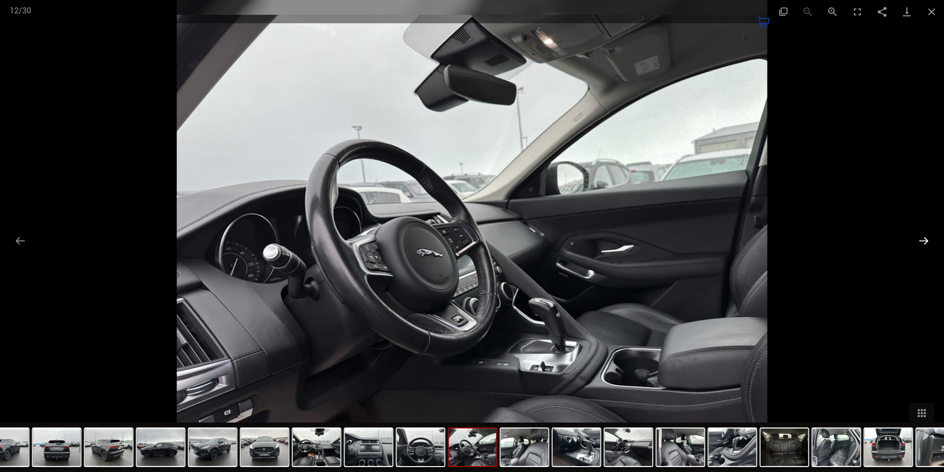
click at [921, 240] on button "Next slide" at bounding box center [923, 240] width 21 height 19
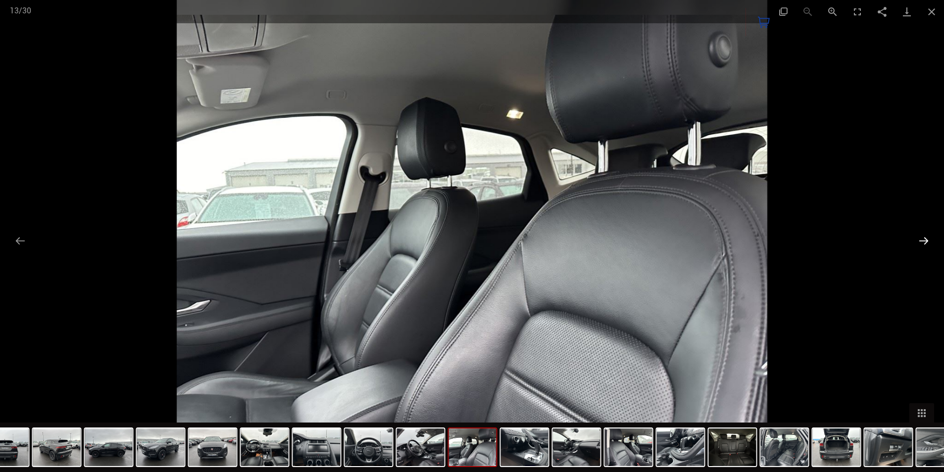
click at [923, 239] on button "Next slide" at bounding box center [923, 240] width 21 height 19
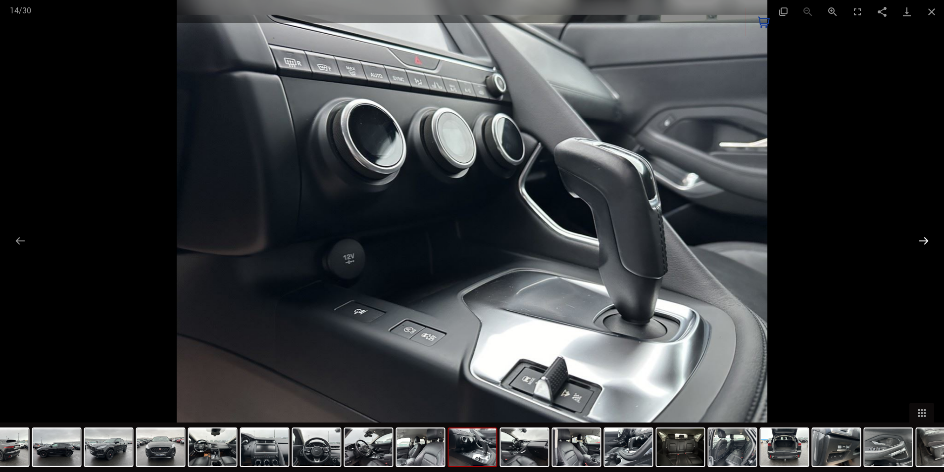
click at [923, 239] on button "Next slide" at bounding box center [923, 240] width 21 height 19
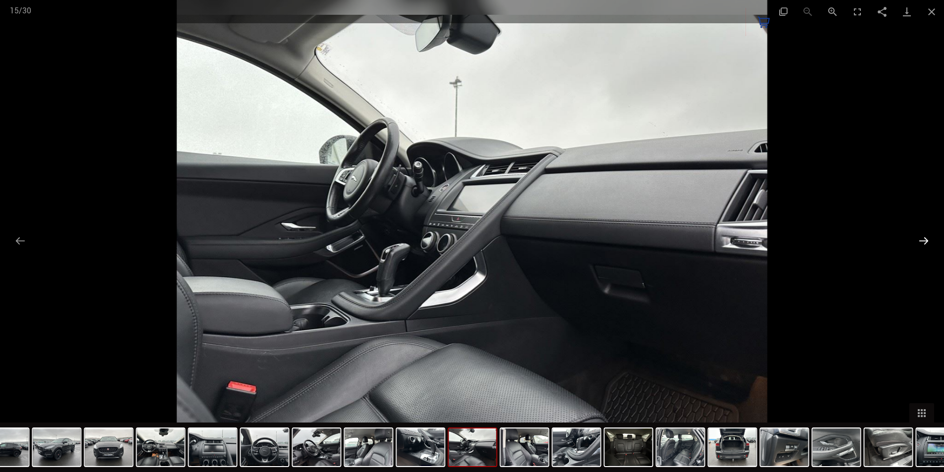
click at [923, 239] on button "Next slide" at bounding box center [923, 240] width 21 height 19
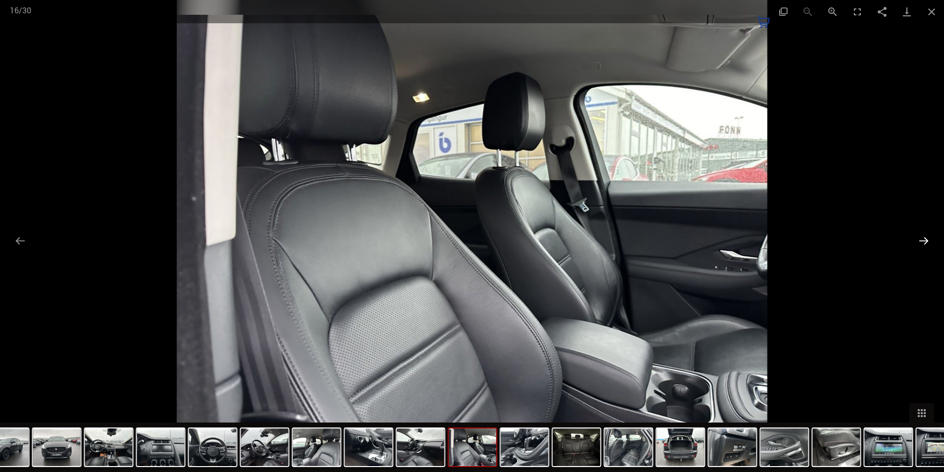
click at [922, 239] on button "Next slide" at bounding box center [923, 240] width 21 height 19
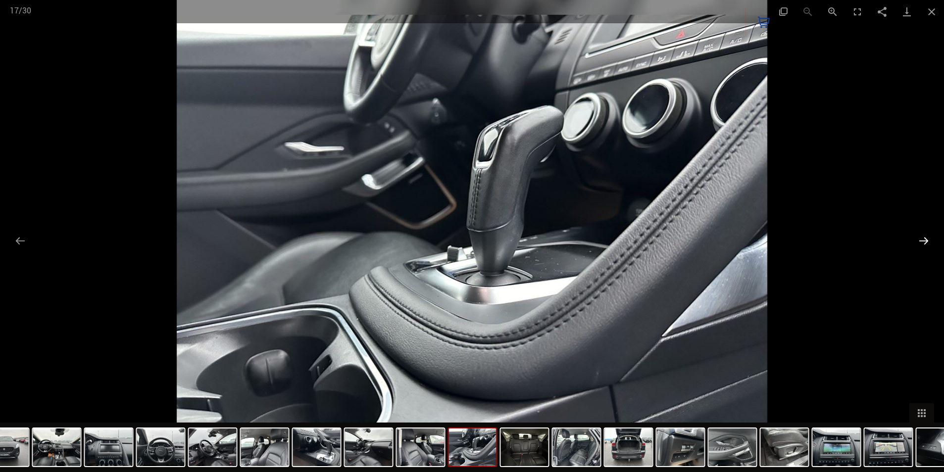
click at [914, 240] on button "Next slide" at bounding box center [923, 240] width 21 height 19
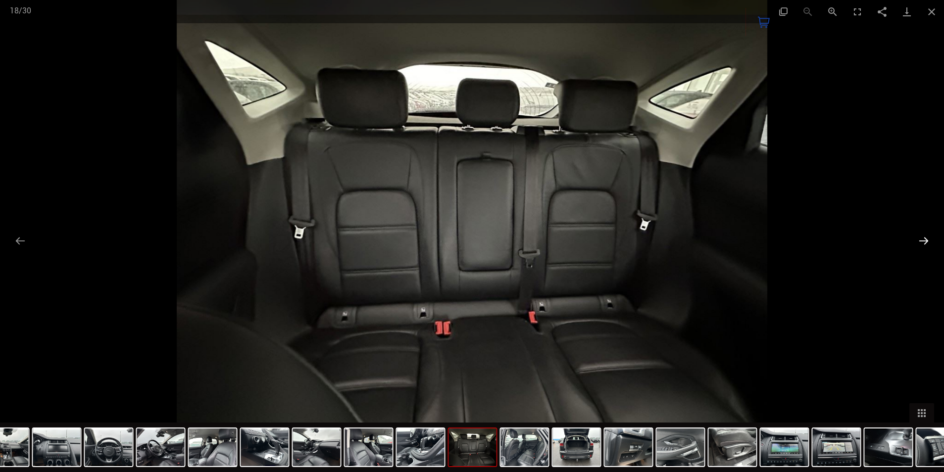
click at [914, 240] on button "Next slide" at bounding box center [923, 240] width 21 height 19
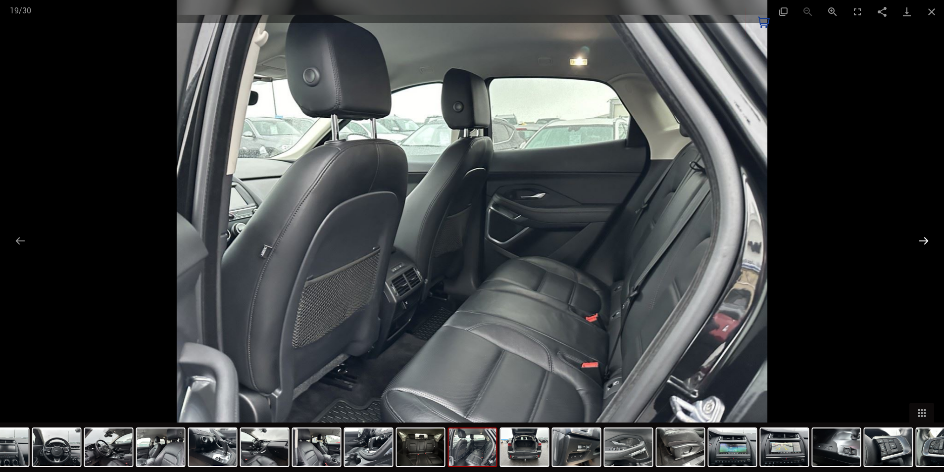
click at [914, 240] on button "Next slide" at bounding box center [923, 240] width 21 height 19
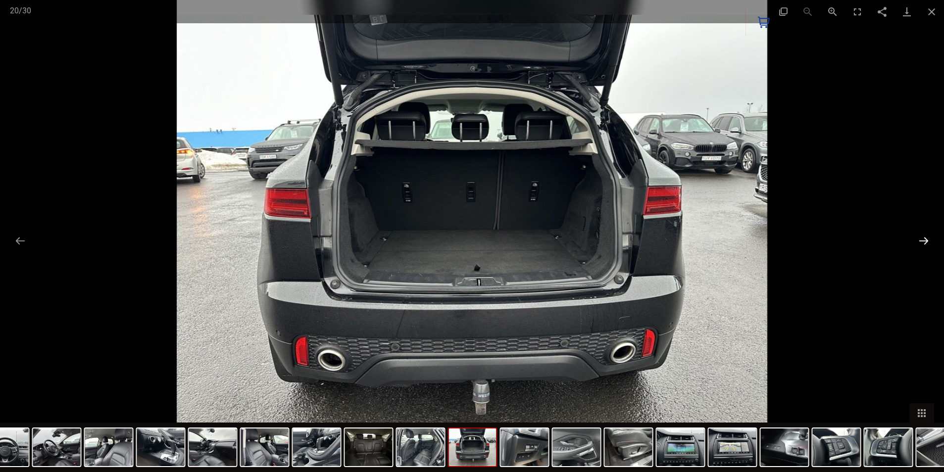
click at [913, 239] on button "Next slide" at bounding box center [923, 240] width 21 height 19
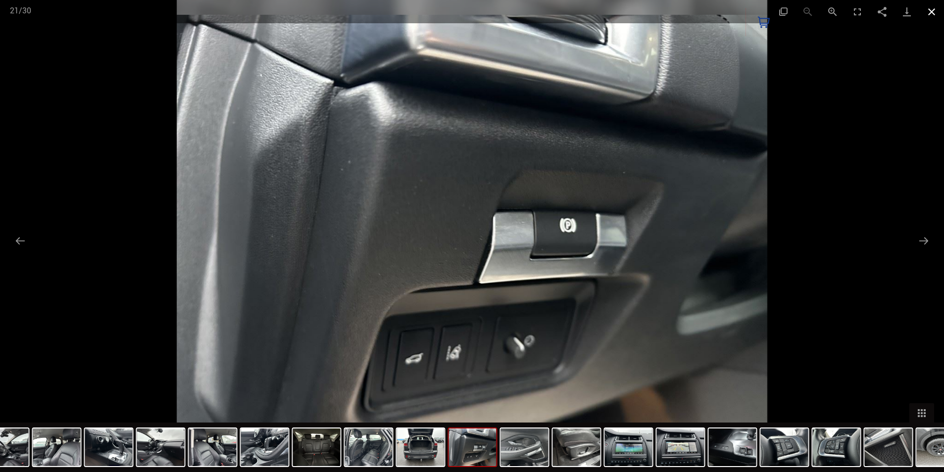
click at [930, 14] on button "Close gallery" at bounding box center [931, 11] width 25 height 23
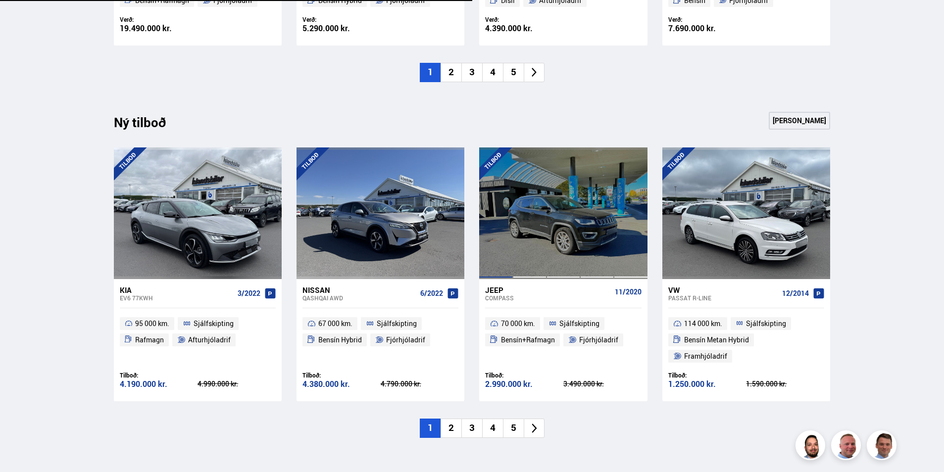
scroll to position [940, 0]
click at [532, 423] on icon at bounding box center [534, 428] width 11 height 11
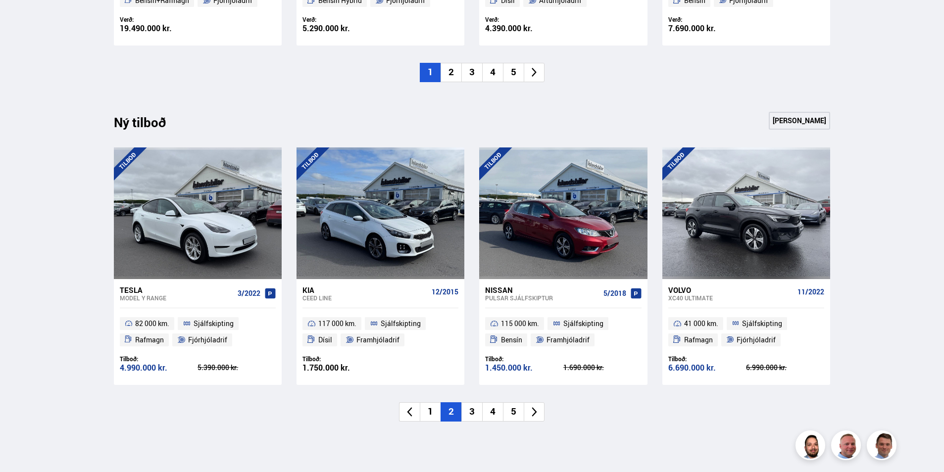
click at [534, 414] on icon at bounding box center [534, 411] width 11 height 11
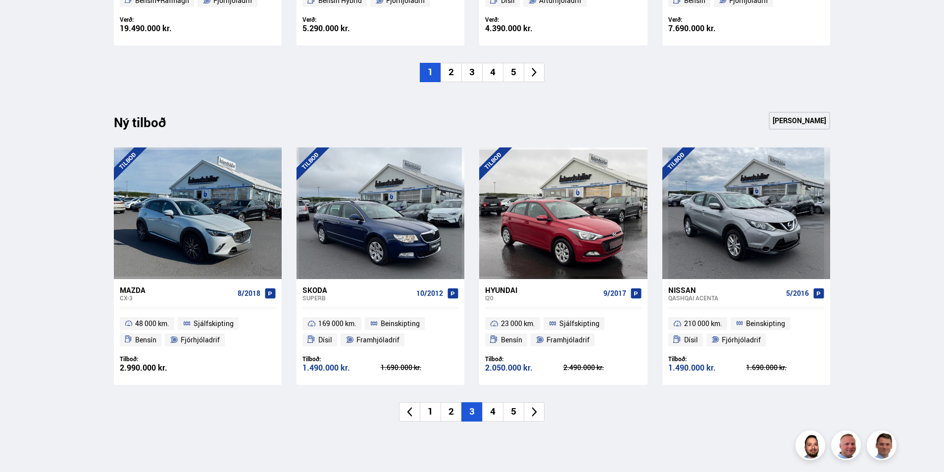
click at [537, 411] on icon at bounding box center [534, 411] width 11 height 11
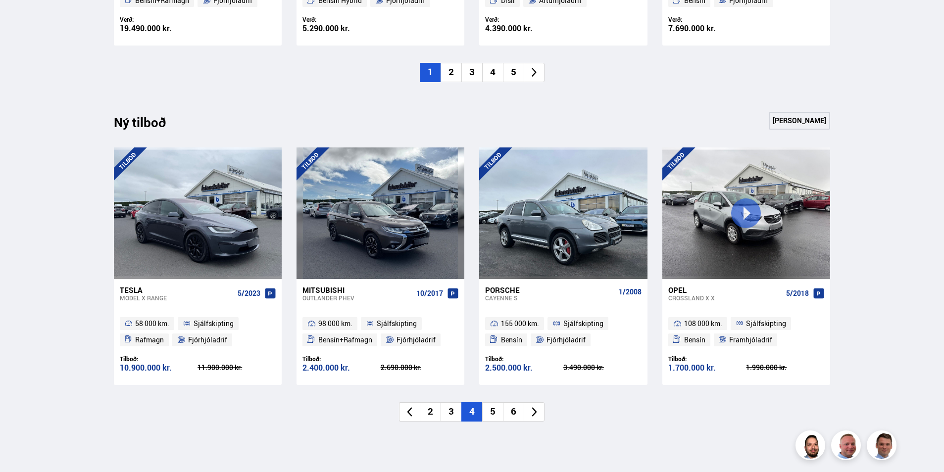
click at [535, 413] on icon at bounding box center [534, 411] width 11 height 11
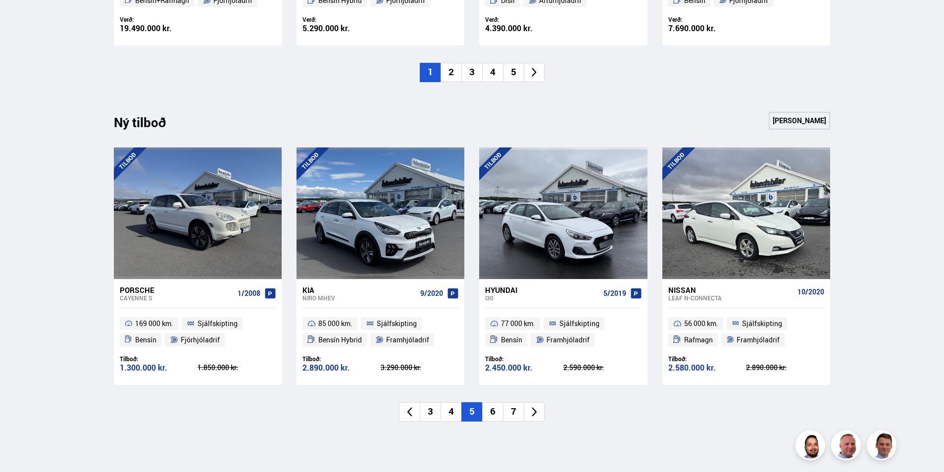
click at [535, 413] on icon at bounding box center [534, 411] width 11 height 11
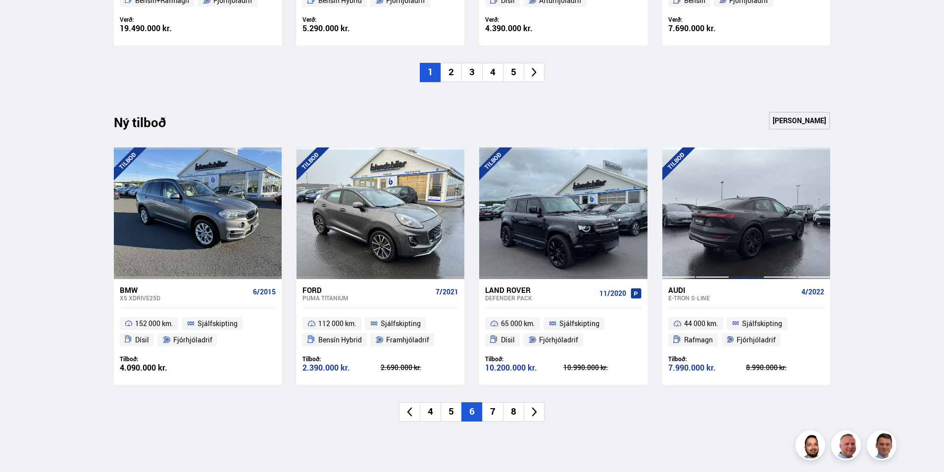
click at [729, 253] on div at bounding box center [746, 213] width 34 height 132
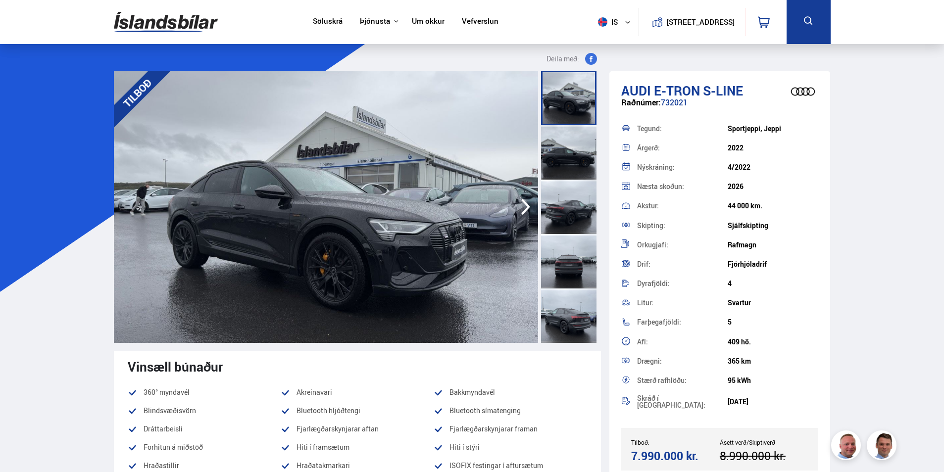
click at [529, 205] on icon "button" at bounding box center [526, 207] width 20 height 24
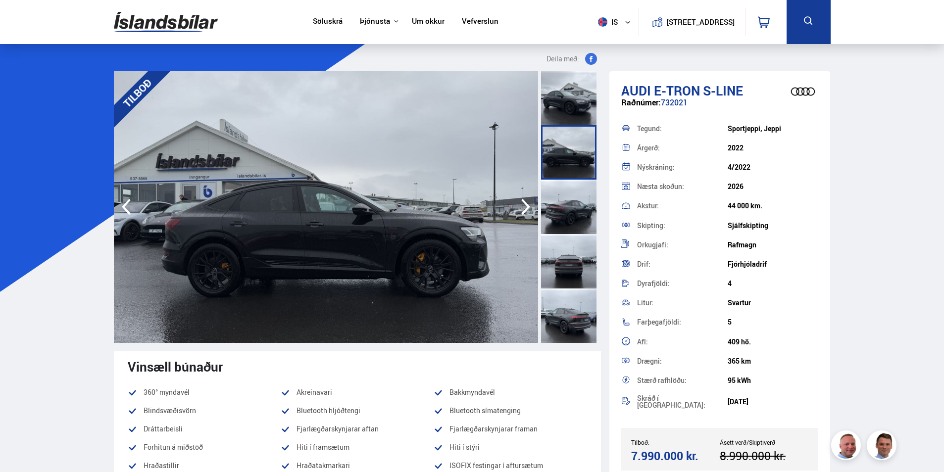
click at [526, 205] on icon "button" at bounding box center [525, 207] width 9 height 16
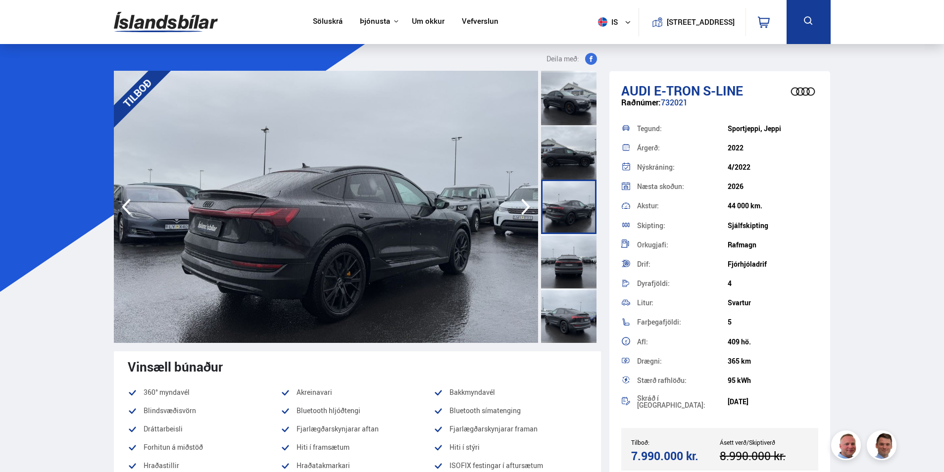
click at [528, 207] on icon "button" at bounding box center [525, 207] width 9 height 16
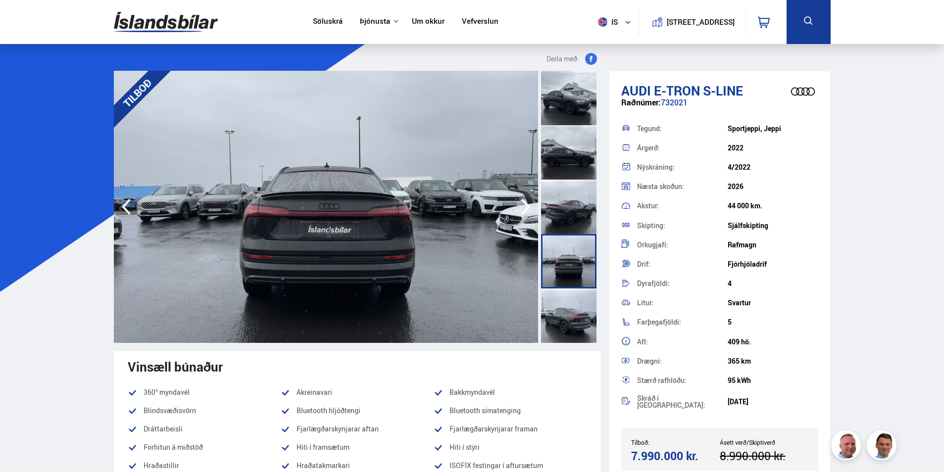
click at [523, 207] on icon "button" at bounding box center [526, 207] width 20 height 24
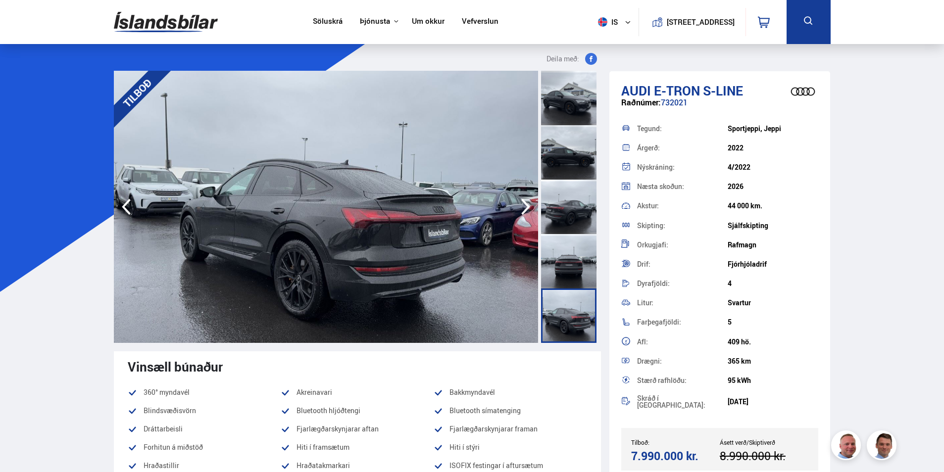
click at [524, 207] on icon "button" at bounding box center [526, 207] width 20 height 24
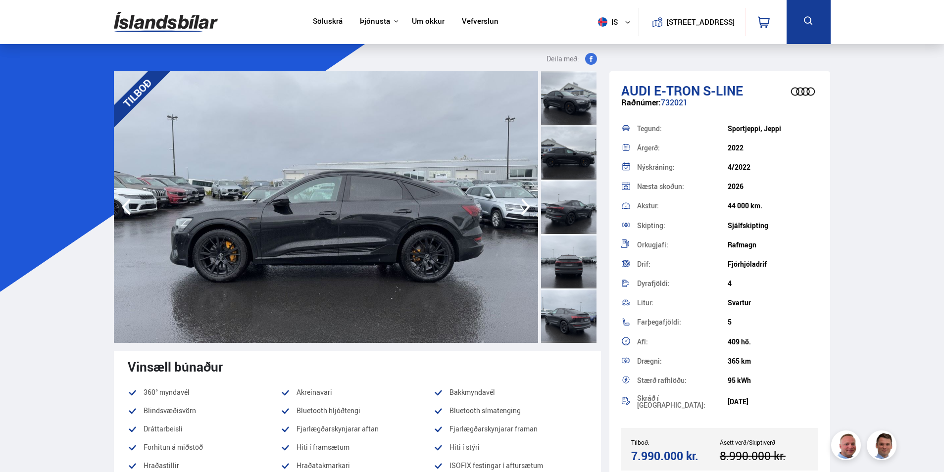
click at [524, 207] on icon "button" at bounding box center [526, 207] width 20 height 24
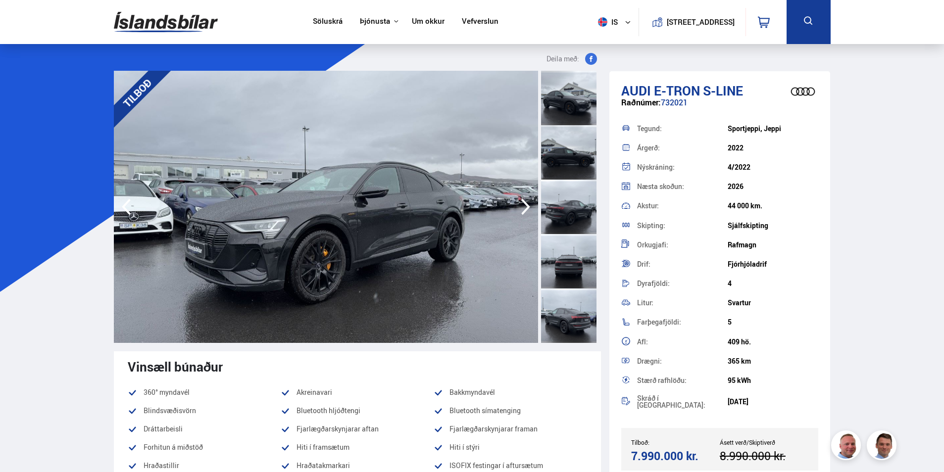
click at [524, 208] on icon "button" at bounding box center [526, 207] width 20 height 24
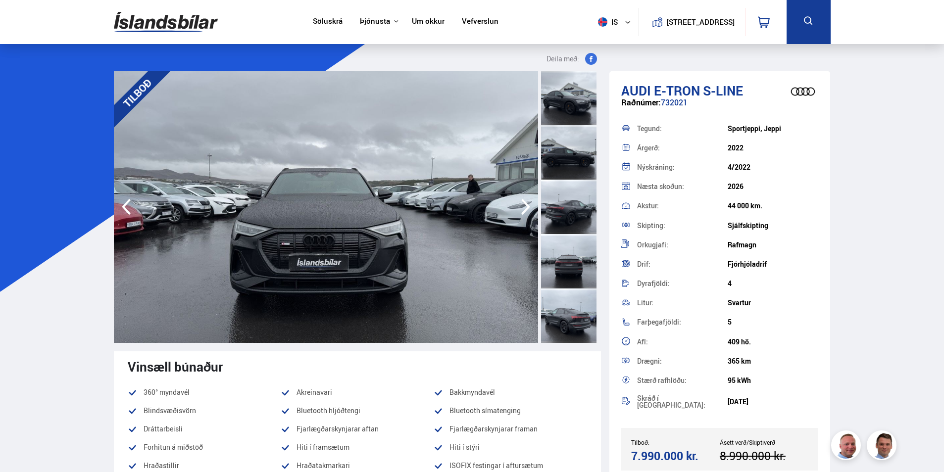
click at [524, 208] on icon "button" at bounding box center [526, 207] width 20 height 24
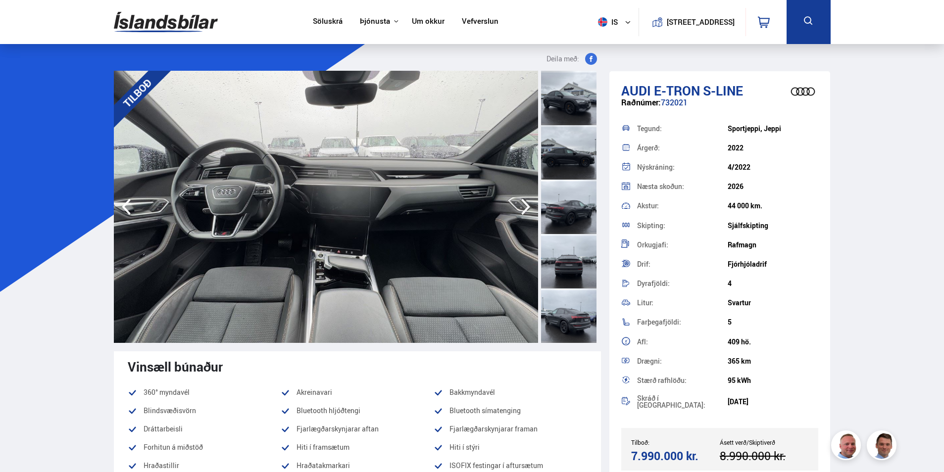
click at [524, 208] on icon "button" at bounding box center [526, 207] width 20 height 24
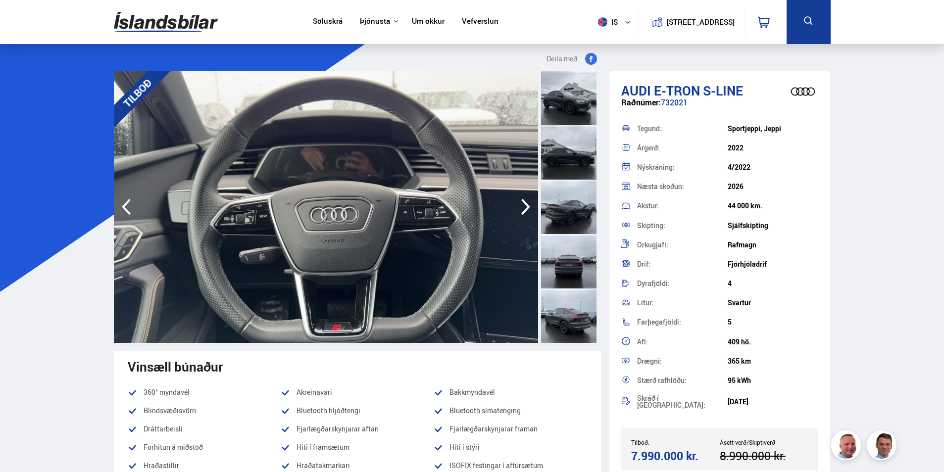
click at [524, 208] on icon "button" at bounding box center [526, 207] width 20 height 24
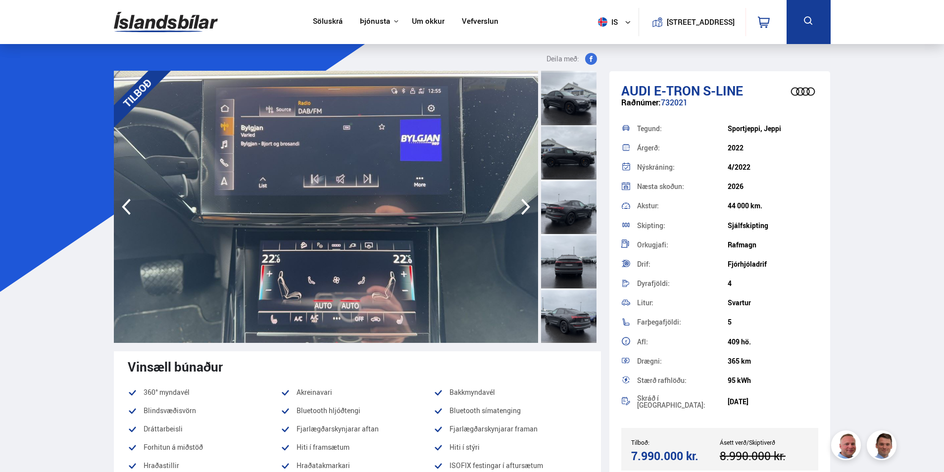
click at [524, 208] on icon "button" at bounding box center [526, 207] width 20 height 24
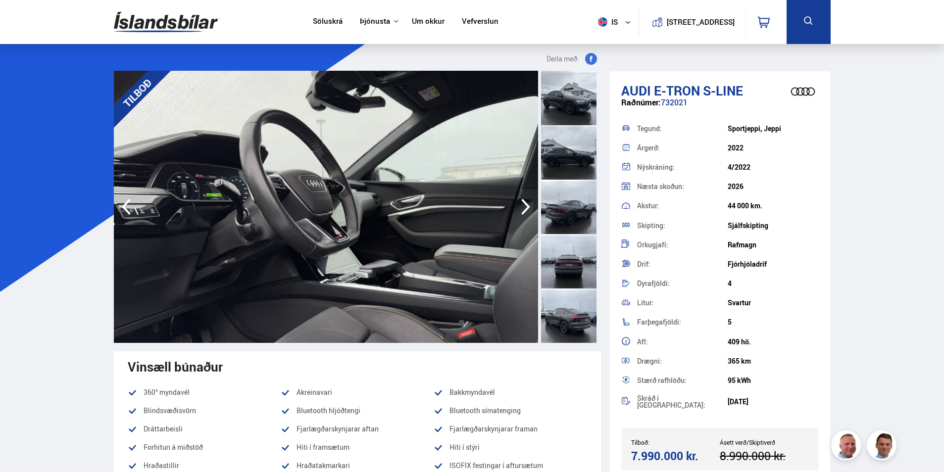
click at [523, 209] on icon "button" at bounding box center [526, 207] width 20 height 24
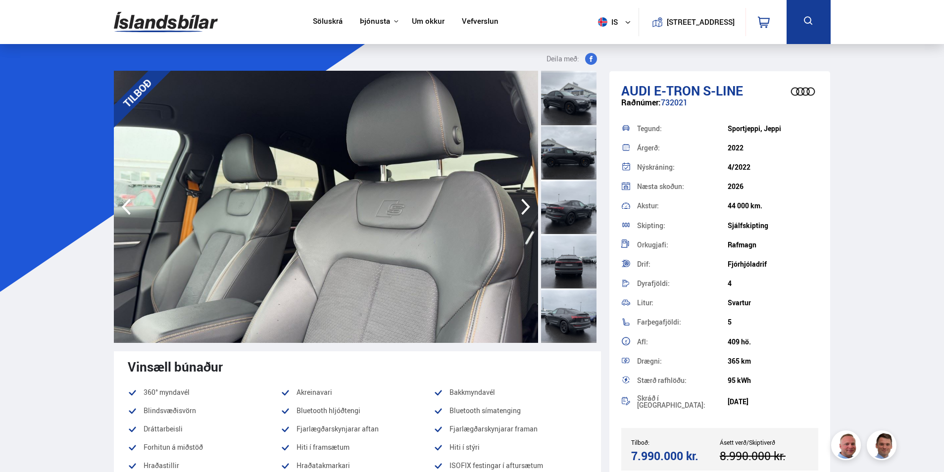
click at [523, 209] on icon "button" at bounding box center [526, 207] width 20 height 24
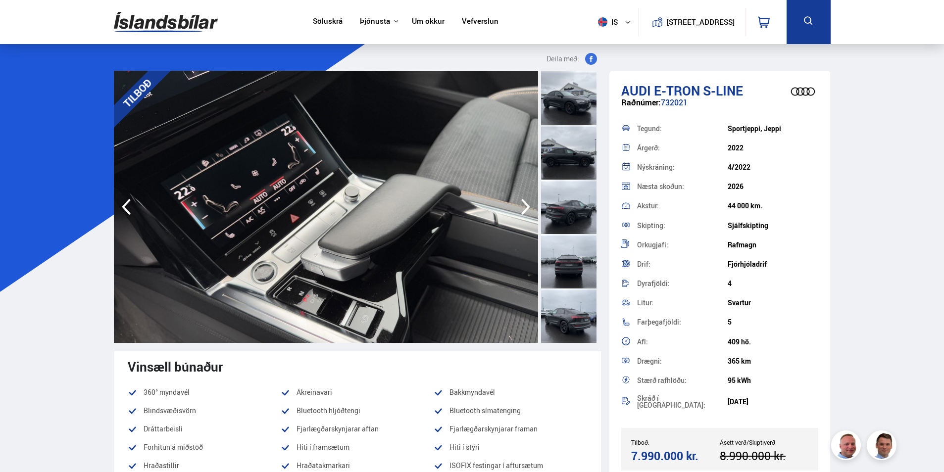
click at [523, 209] on icon "button" at bounding box center [526, 207] width 20 height 24
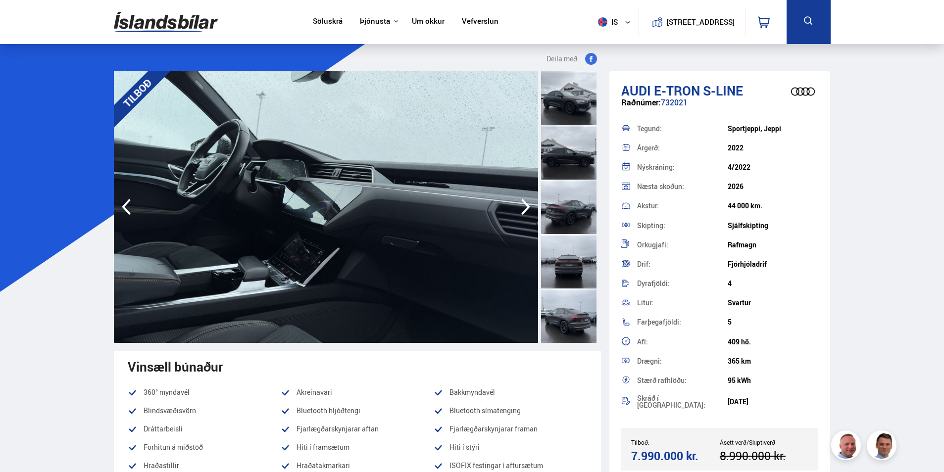
click at [523, 209] on icon "button" at bounding box center [526, 207] width 20 height 24
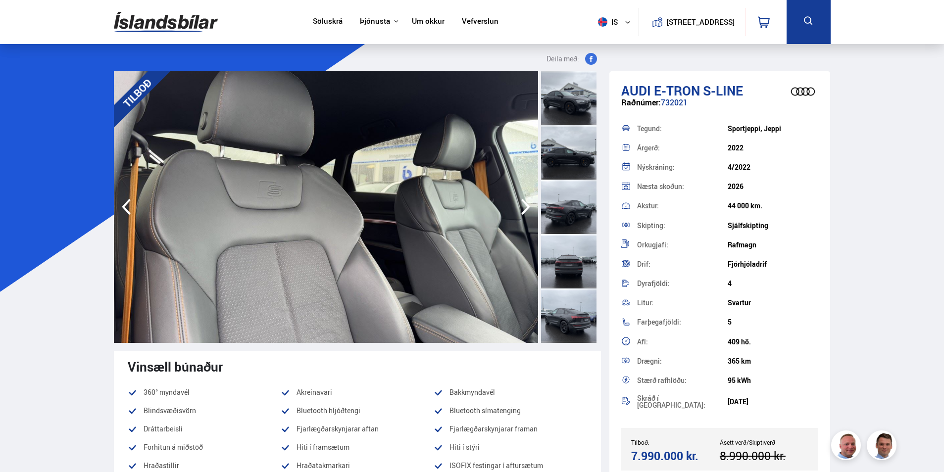
click at [523, 209] on icon "button" at bounding box center [526, 207] width 20 height 24
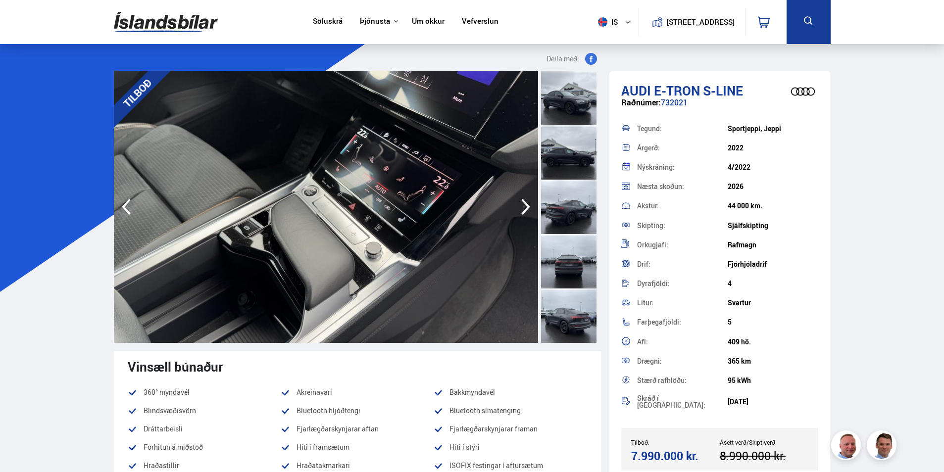
click at [523, 209] on icon "button" at bounding box center [526, 207] width 20 height 24
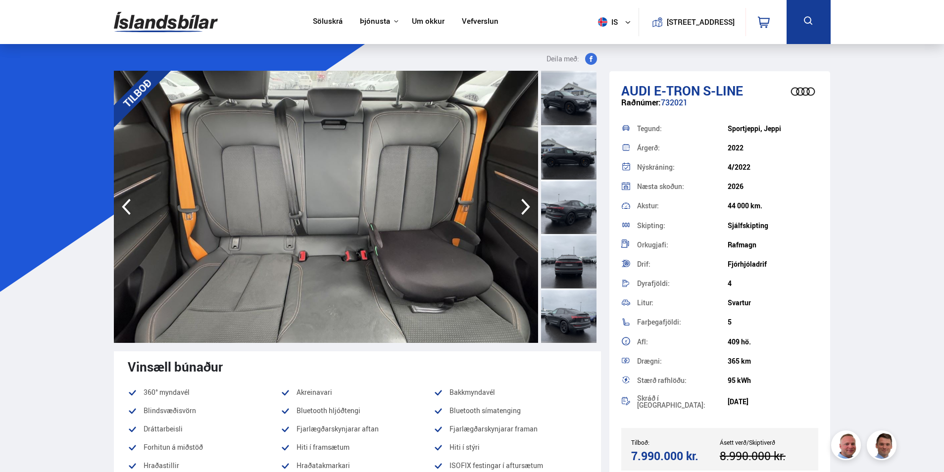
click at [523, 212] on icon "button" at bounding box center [525, 207] width 9 height 16
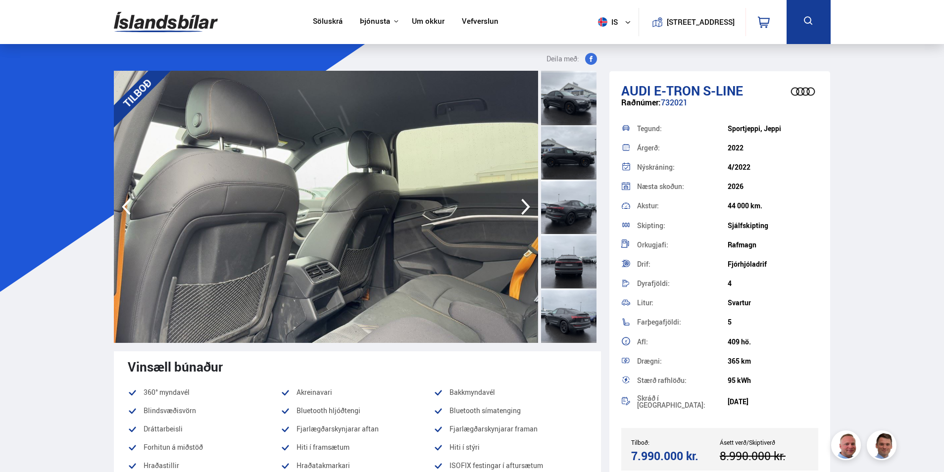
click at [523, 209] on icon "button" at bounding box center [526, 207] width 20 height 24
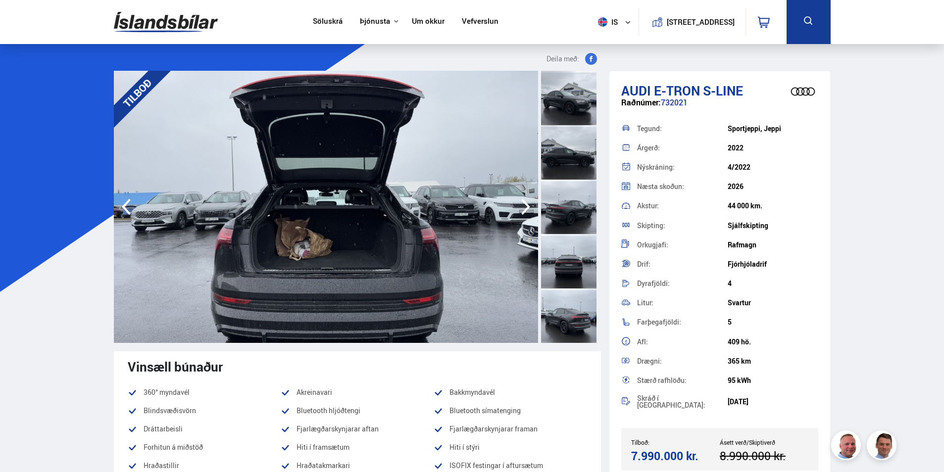
click at [523, 209] on icon "button" at bounding box center [526, 207] width 20 height 24
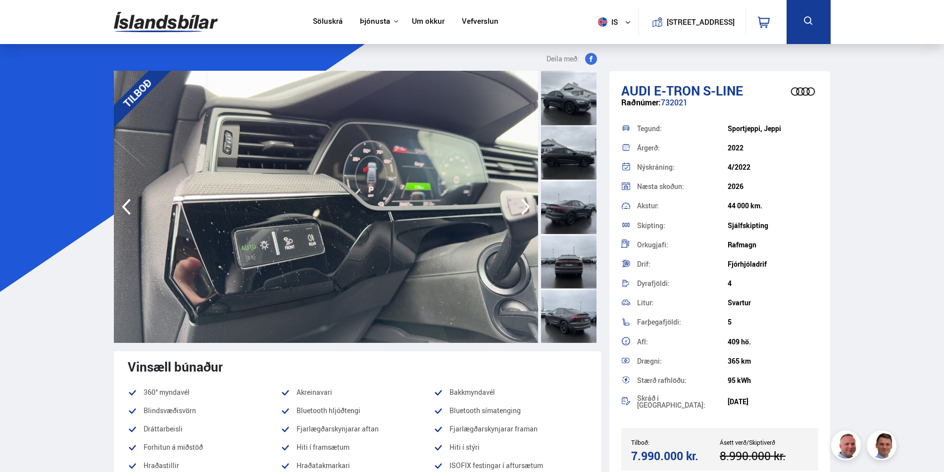
click at [523, 209] on icon "button" at bounding box center [526, 207] width 20 height 24
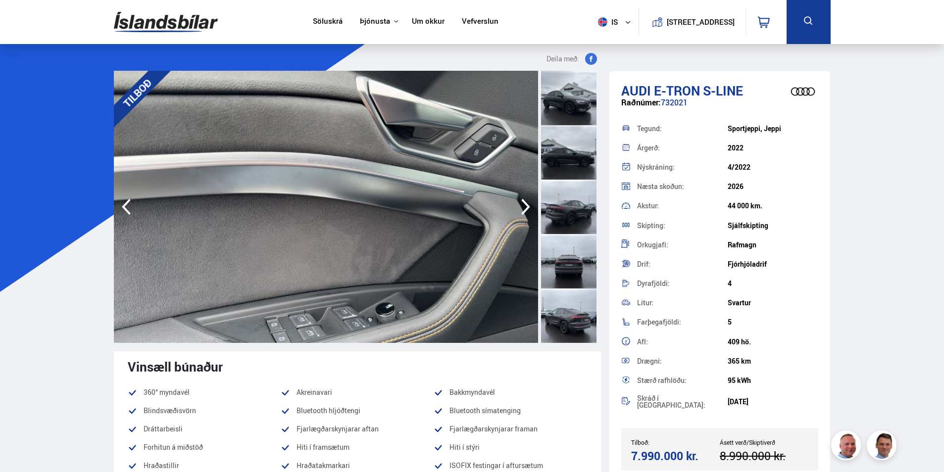
click at [523, 209] on icon "button" at bounding box center [526, 207] width 20 height 24
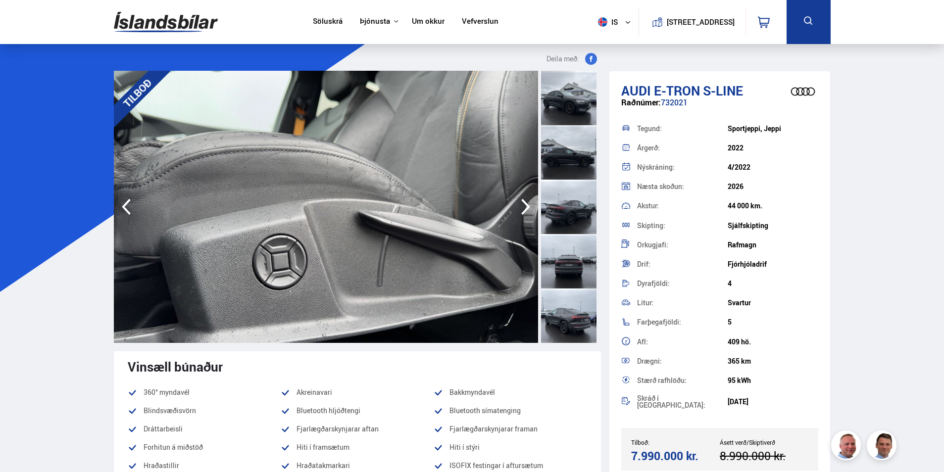
click at [522, 211] on icon "button" at bounding box center [526, 207] width 20 height 24
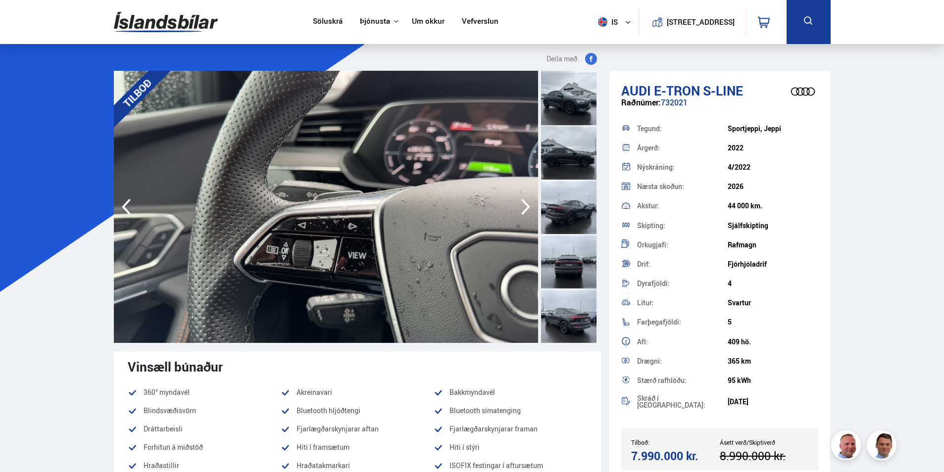
click at [522, 210] on icon "button" at bounding box center [526, 207] width 20 height 24
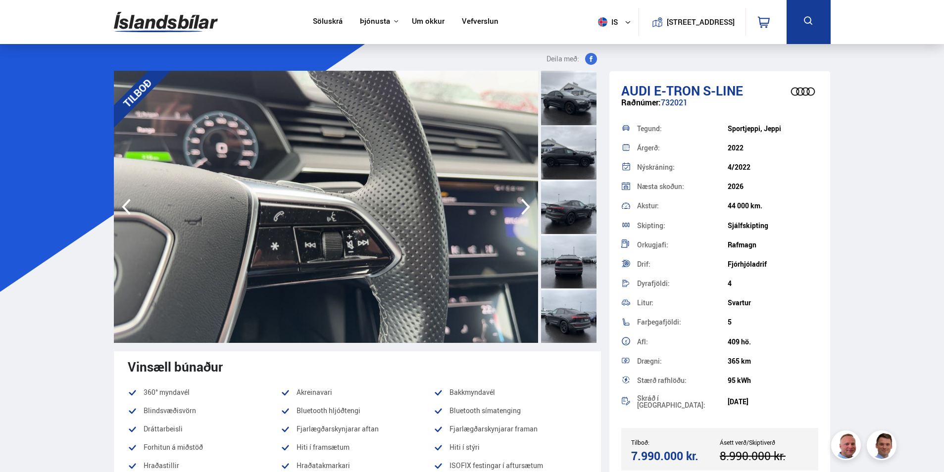
click at [522, 210] on icon "button" at bounding box center [526, 207] width 20 height 24
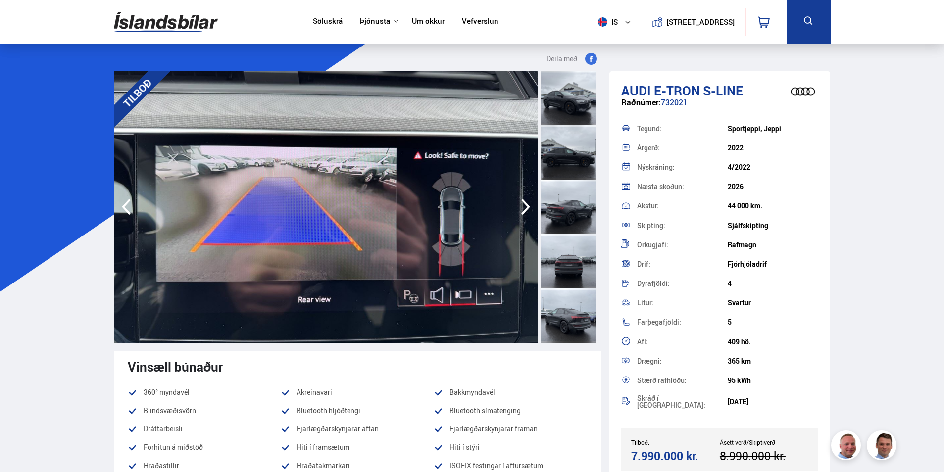
click at [518, 210] on icon "button" at bounding box center [526, 207] width 20 height 24
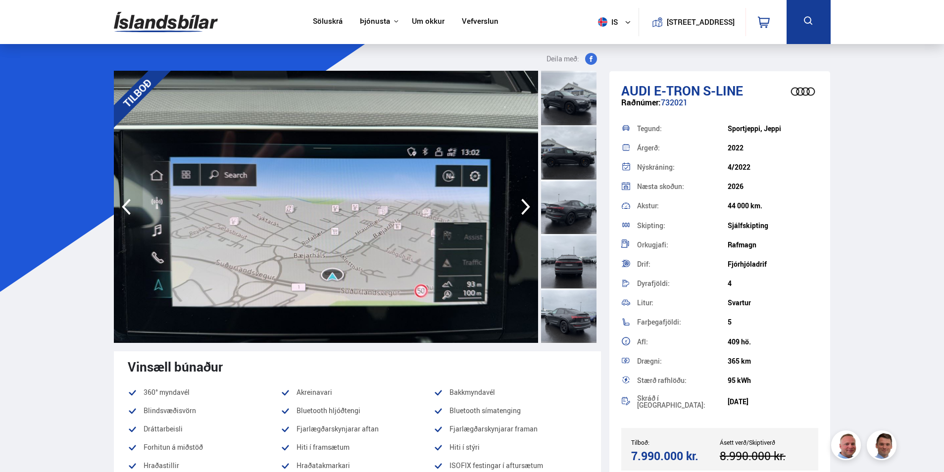
click at [523, 208] on icon "button" at bounding box center [526, 207] width 20 height 24
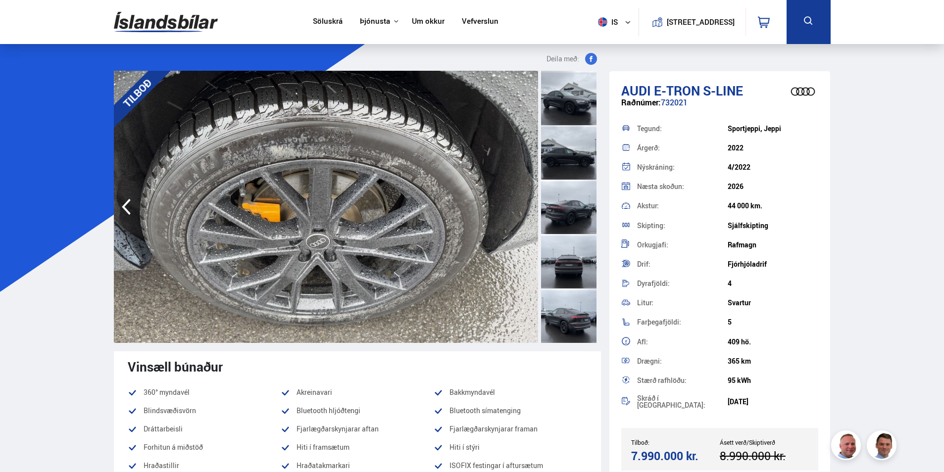
click at [523, 208] on img at bounding box center [326, 207] width 424 height 272
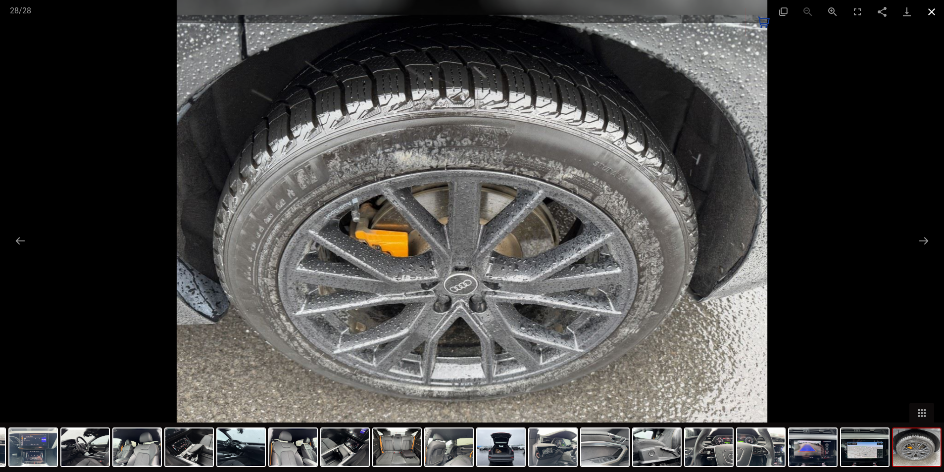
click at [933, 14] on button "Close gallery" at bounding box center [931, 11] width 25 height 23
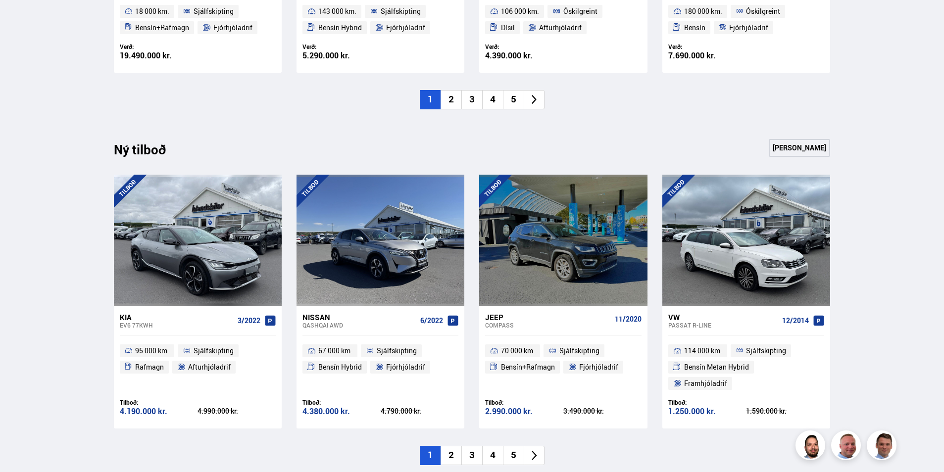
scroll to position [990, 0]
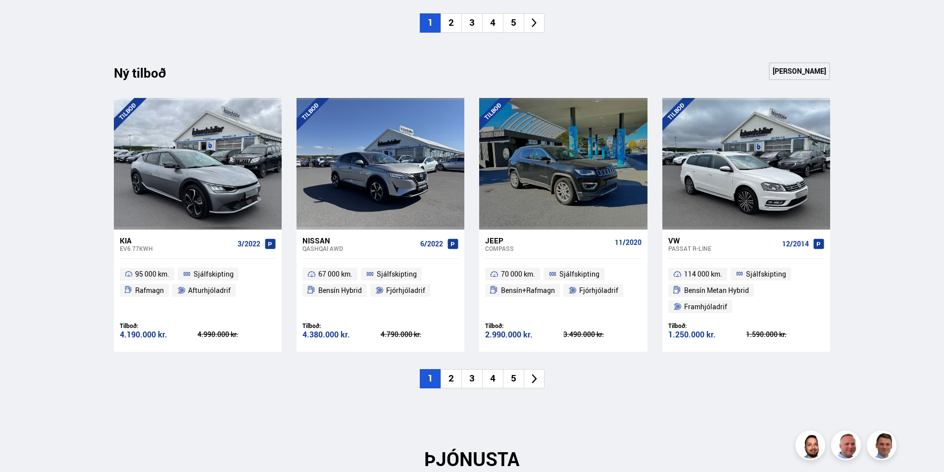
click at [531, 373] on icon at bounding box center [534, 378] width 11 height 11
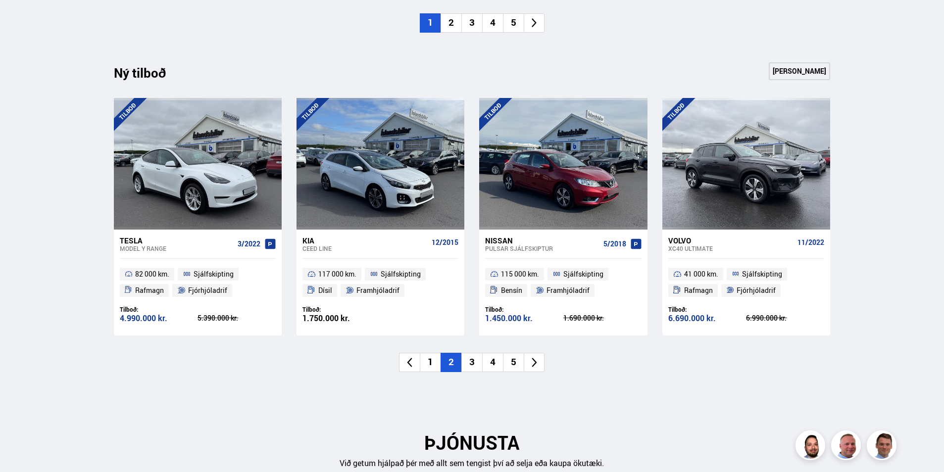
click at [530, 365] on icon at bounding box center [534, 362] width 11 height 11
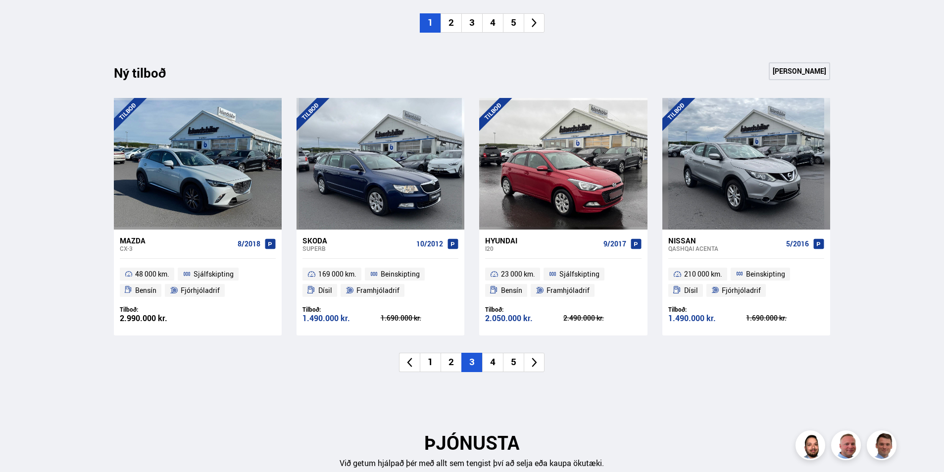
click at [533, 365] on icon at bounding box center [534, 362] width 5 height 9
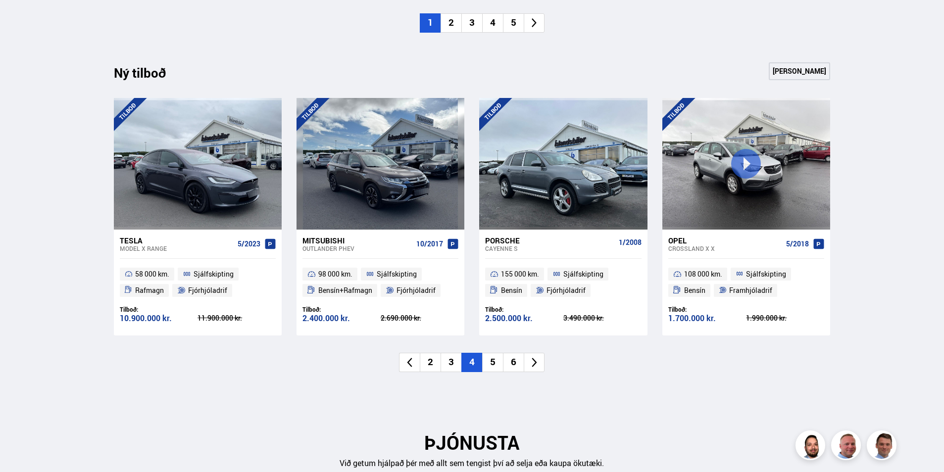
click at [533, 365] on icon at bounding box center [534, 362] width 5 height 9
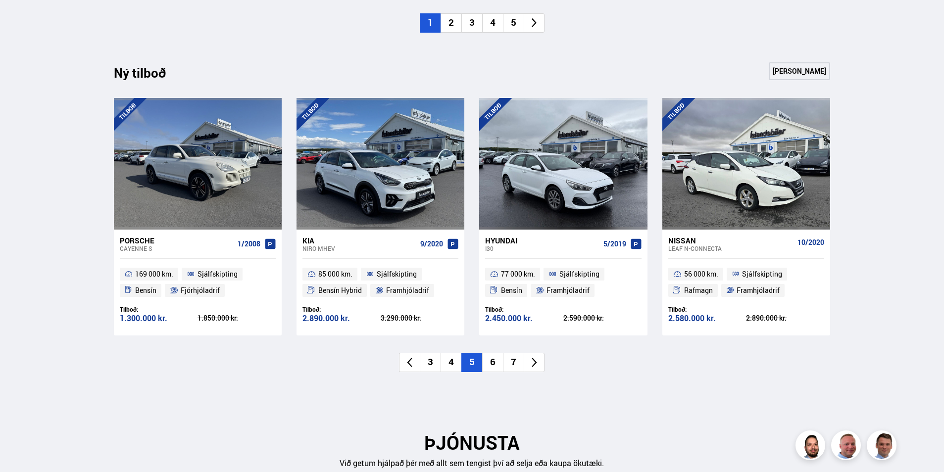
click at [536, 363] on icon at bounding box center [534, 362] width 11 height 11
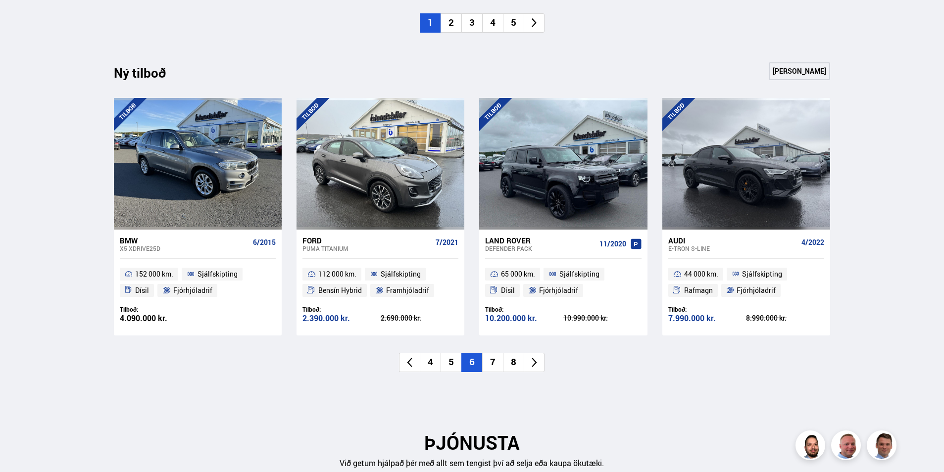
click at [537, 366] on icon at bounding box center [534, 362] width 11 height 11
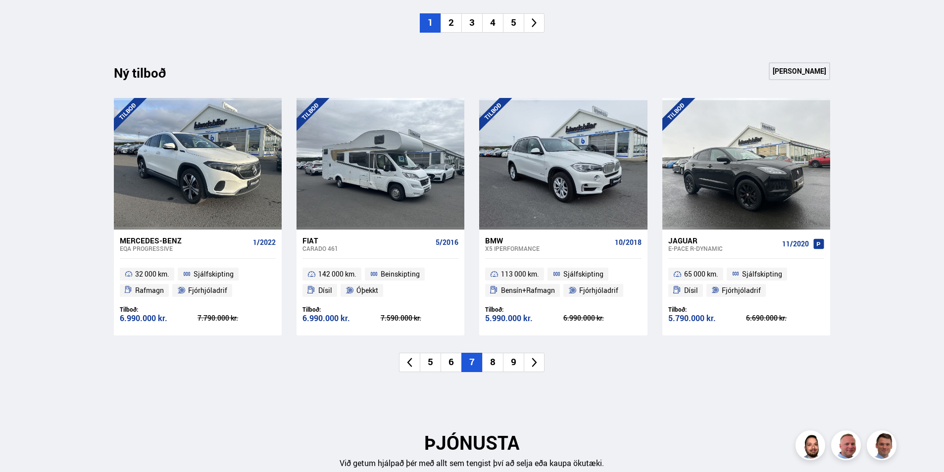
click at [537, 367] on icon at bounding box center [534, 362] width 11 height 11
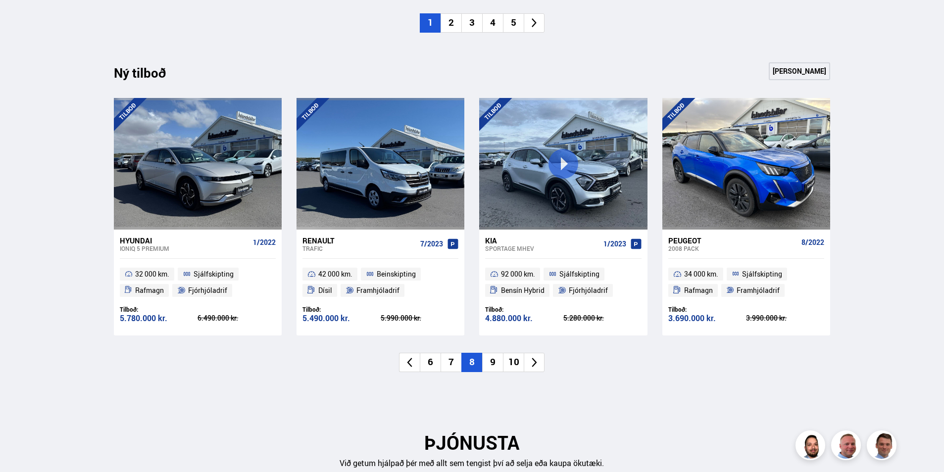
click at [538, 365] on icon at bounding box center [534, 362] width 11 height 11
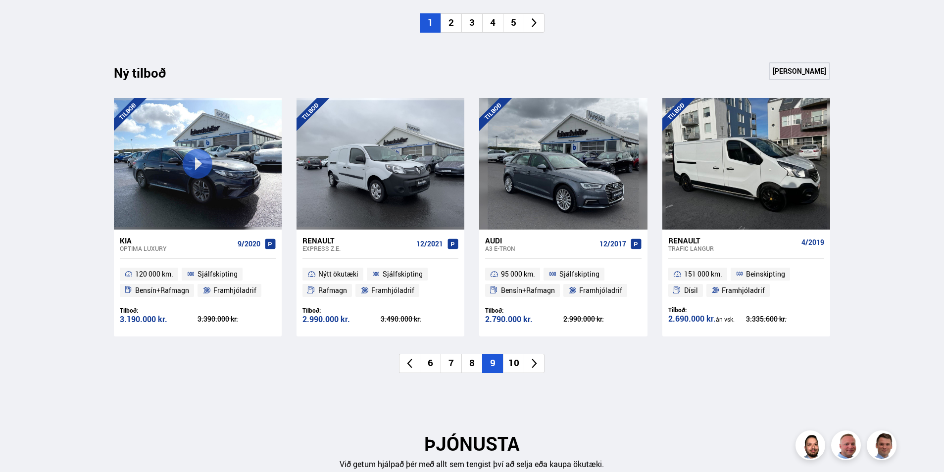
click at [540, 362] on li at bounding box center [534, 363] width 21 height 19
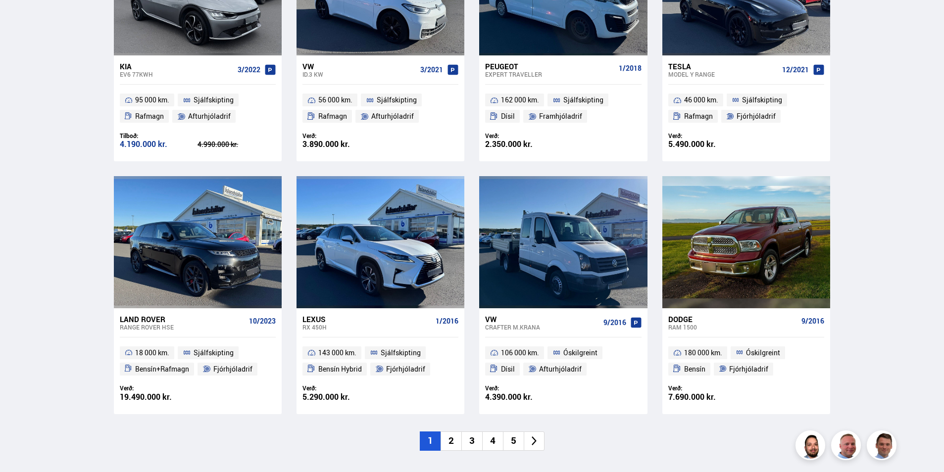
scroll to position [594, 0]
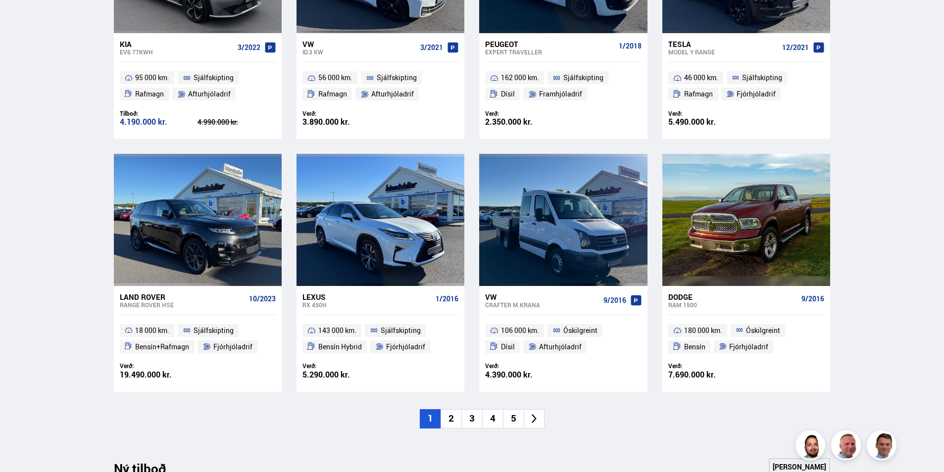
click at [537, 420] on icon at bounding box center [534, 418] width 11 height 11
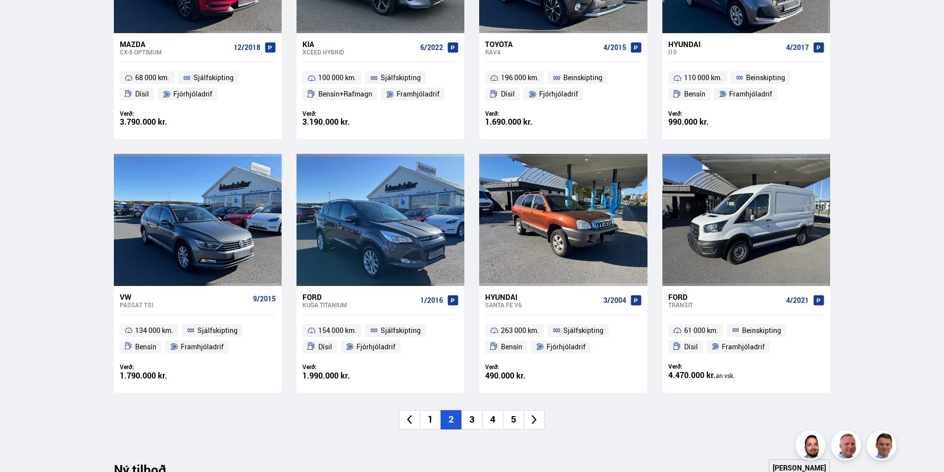
click at [536, 418] on icon at bounding box center [534, 419] width 11 height 11
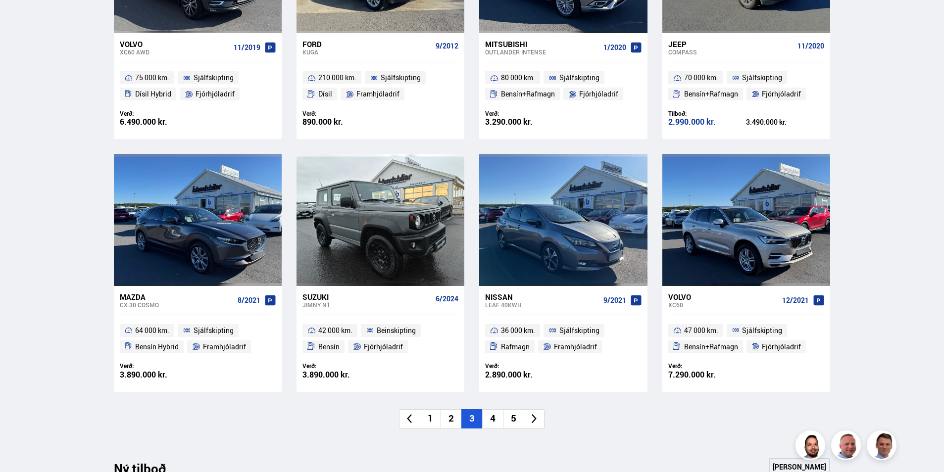
click at [536, 422] on icon at bounding box center [534, 418] width 11 height 11
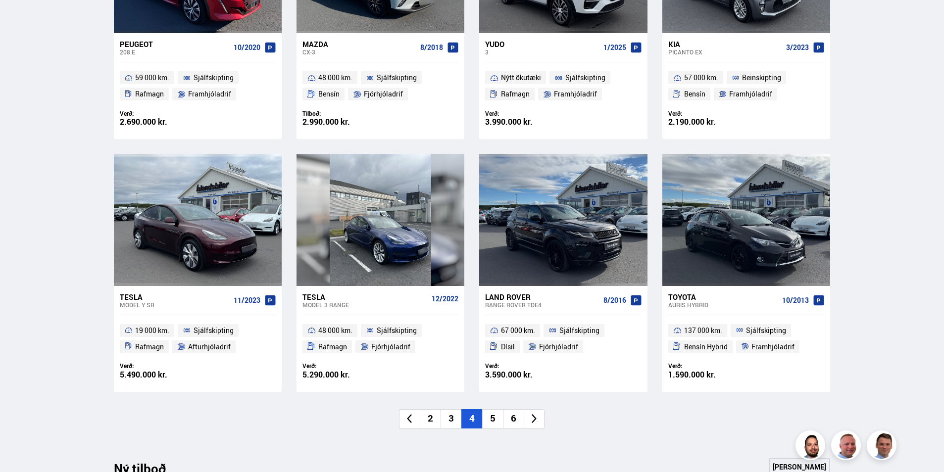
click at [537, 421] on icon at bounding box center [534, 418] width 11 height 11
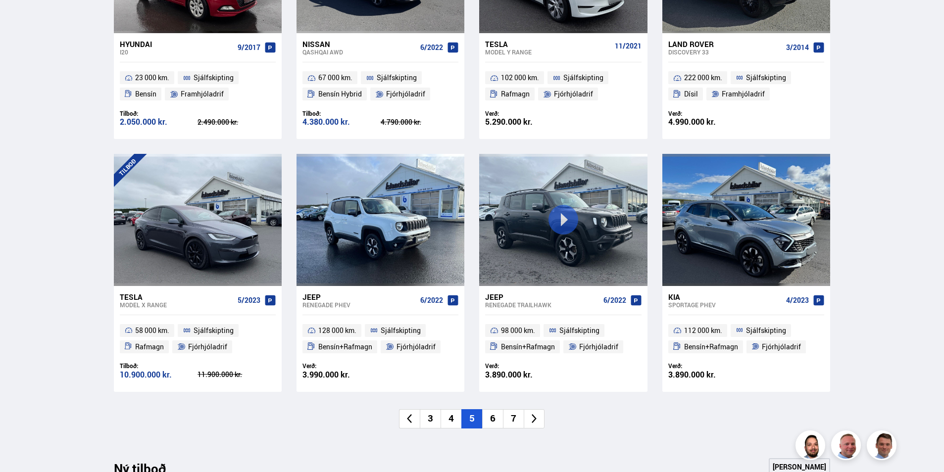
click at [542, 422] on li at bounding box center [534, 418] width 21 height 19
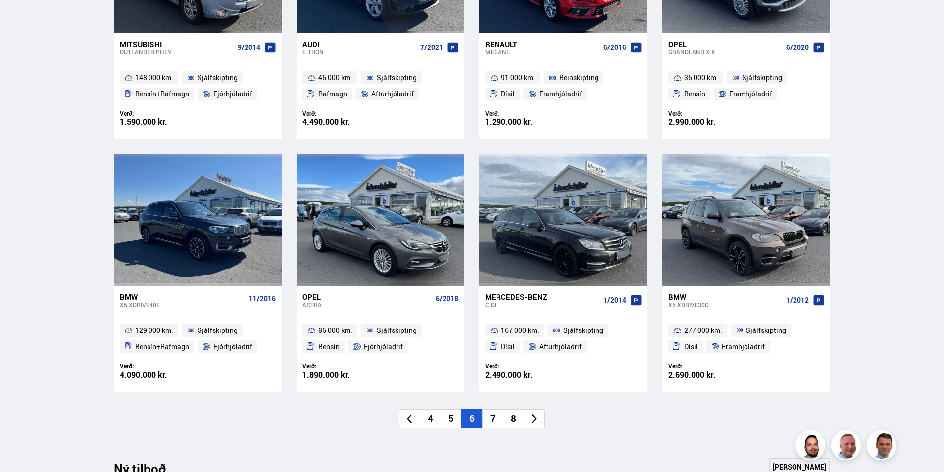
click at [537, 420] on icon at bounding box center [534, 418] width 11 height 11
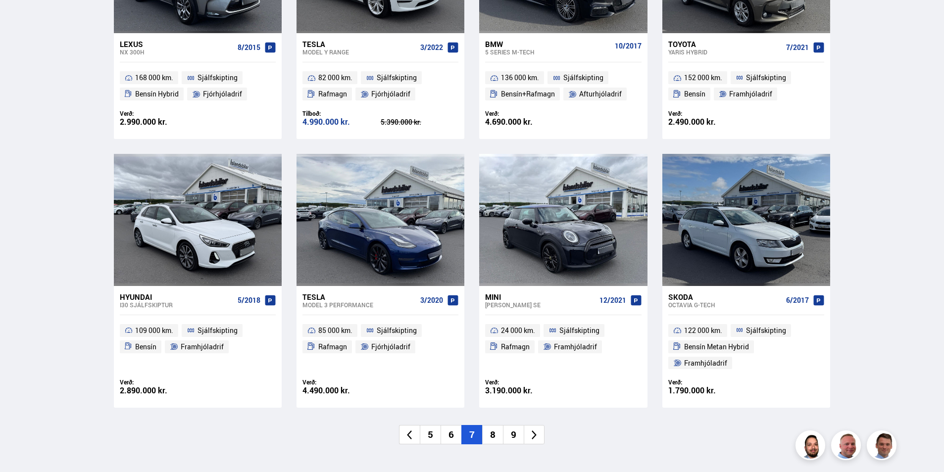
click at [414, 430] on icon at bounding box center [409, 435] width 11 height 11
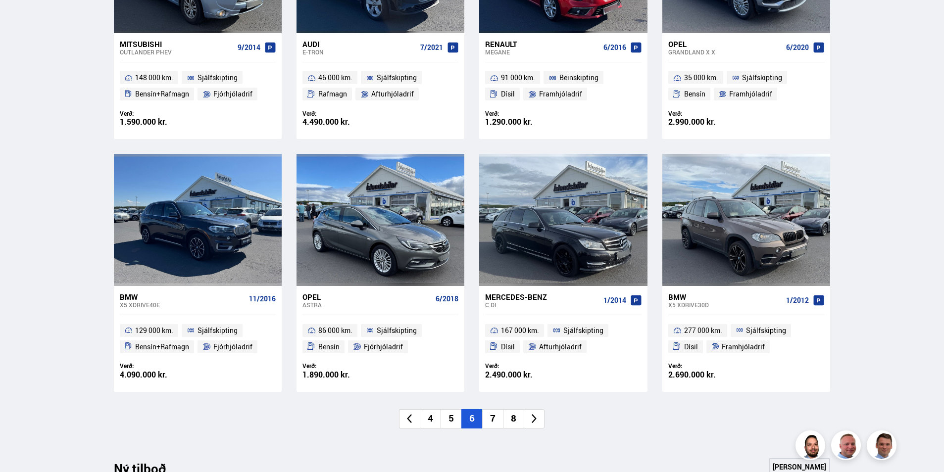
click at [414, 415] on icon at bounding box center [409, 418] width 11 height 11
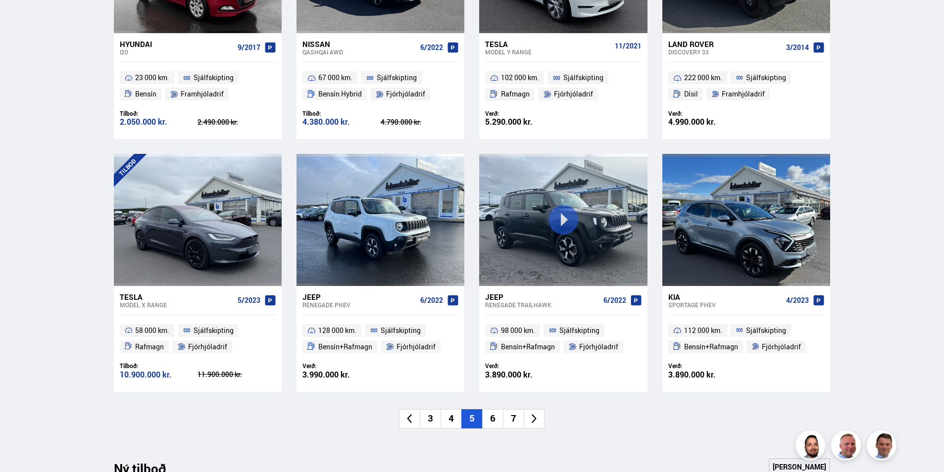
click at [413, 416] on icon at bounding box center [409, 418] width 11 height 11
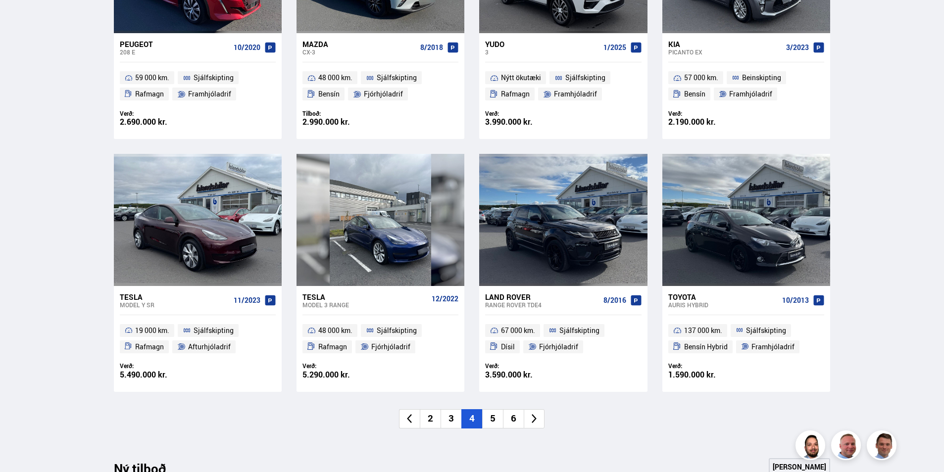
click at [412, 417] on icon at bounding box center [409, 418] width 11 height 11
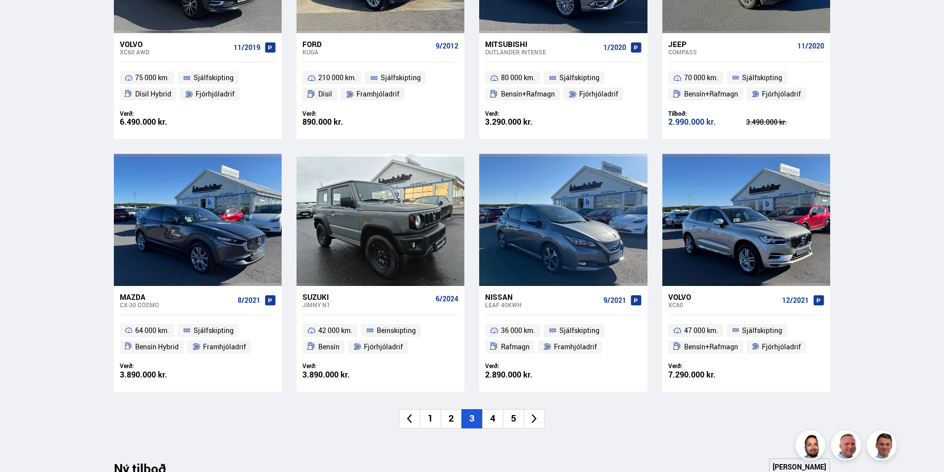
click at [420, 416] on li "1" at bounding box center [430, 418] width 21 height 19
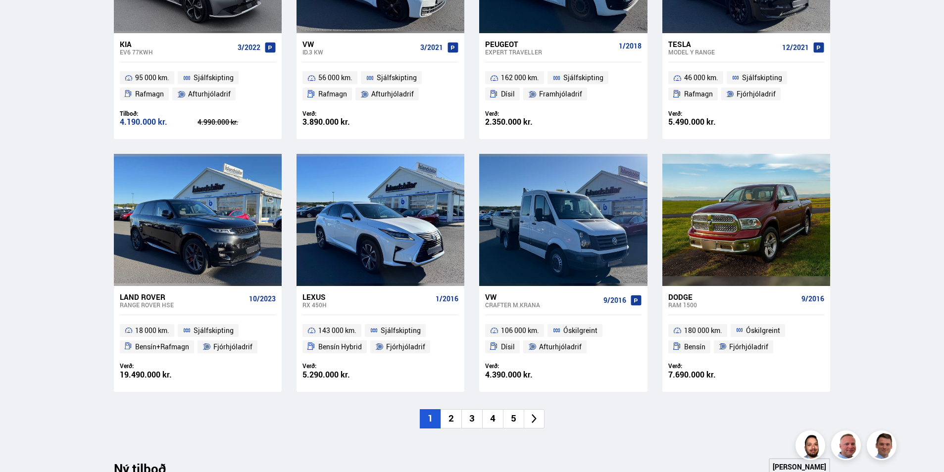
click at [542, 422] on li at bounding box center [534, 418] width 21 height 19
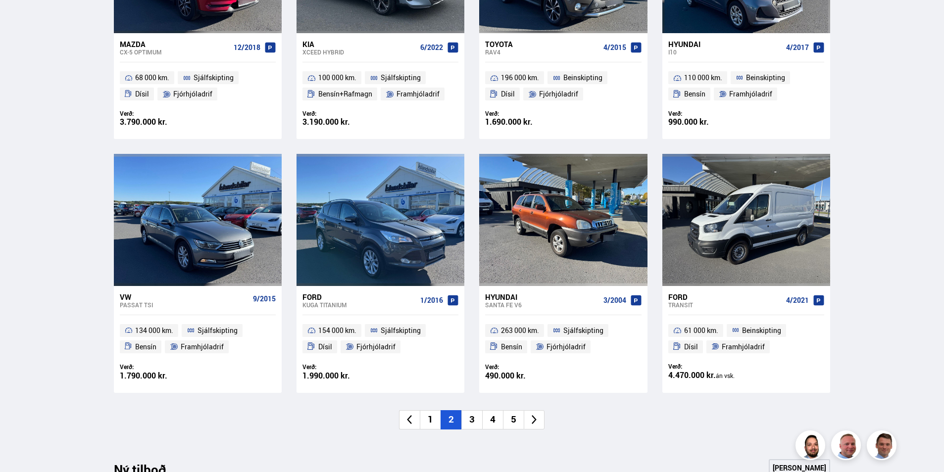
click at [539, 419] on icon at bounding box center [534, 419] width 11 height 11
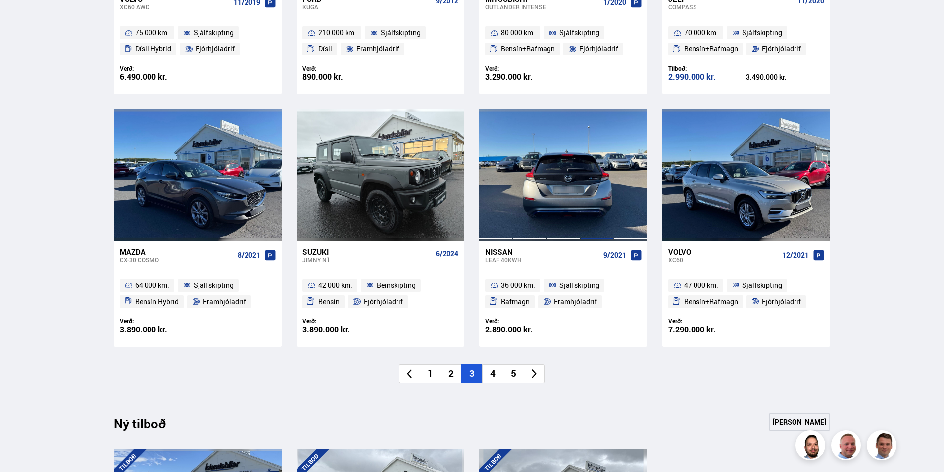
scroll to position [643, 0]
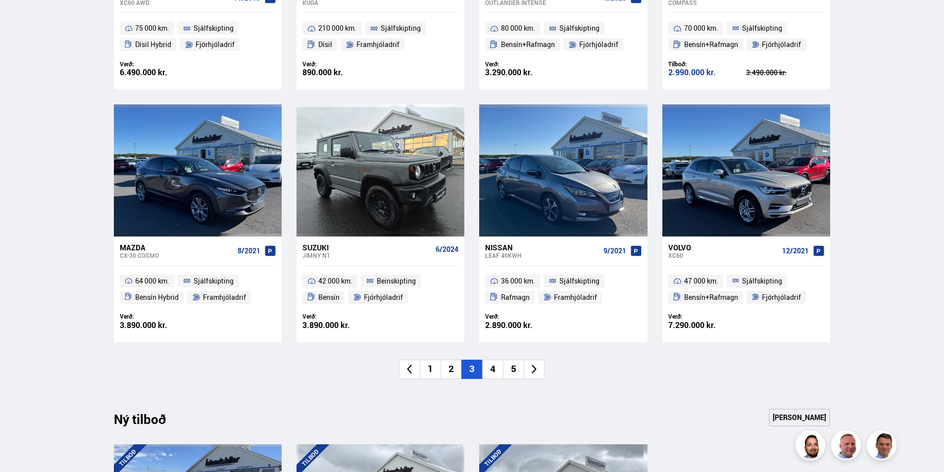
click at [535, 369] on icon at bounding box center [534, 369] width 5 height 9
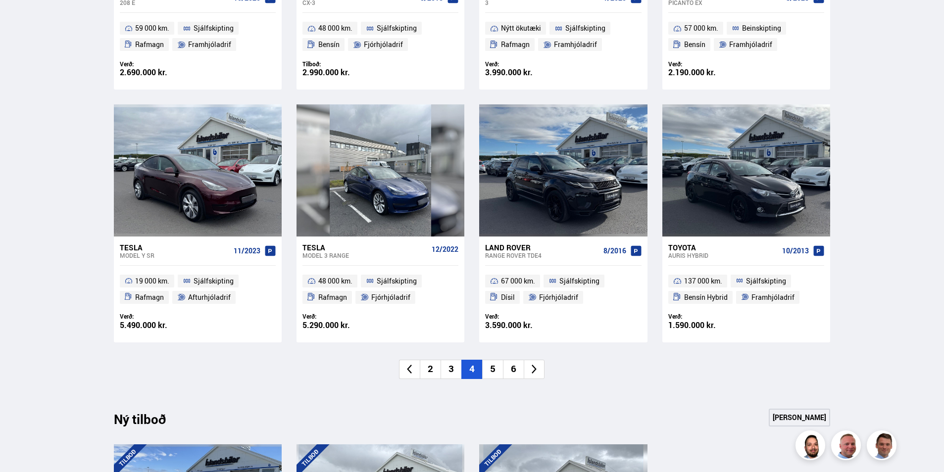
click at [539, 370] on icon at bounding box center [534, 369] width 11 height 11
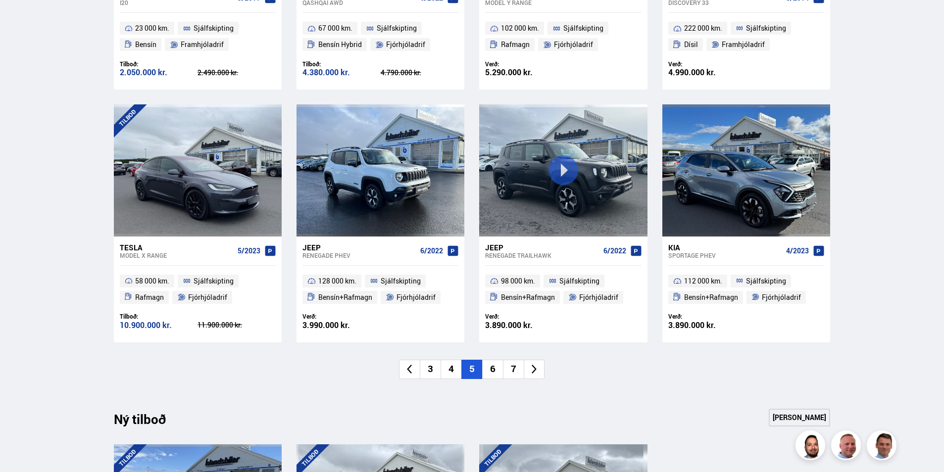
click at [541, 370] on li at bounding box center [534, 369] width 21 height 19
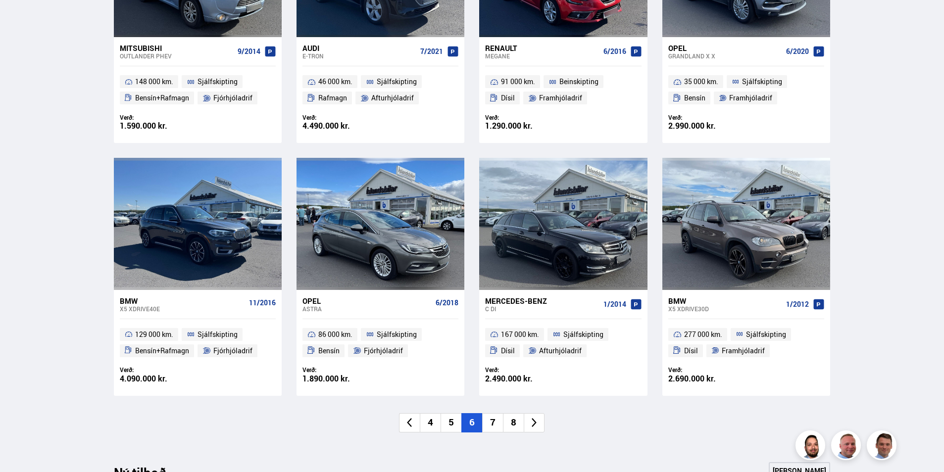
scroll to position [594, 0]
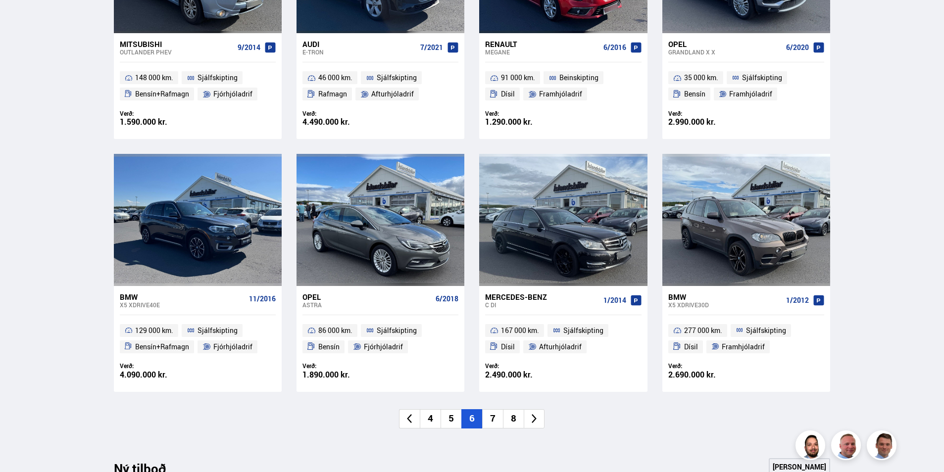
click at [542, 420] on li at bounding box center [534, 418] width 21 height 19
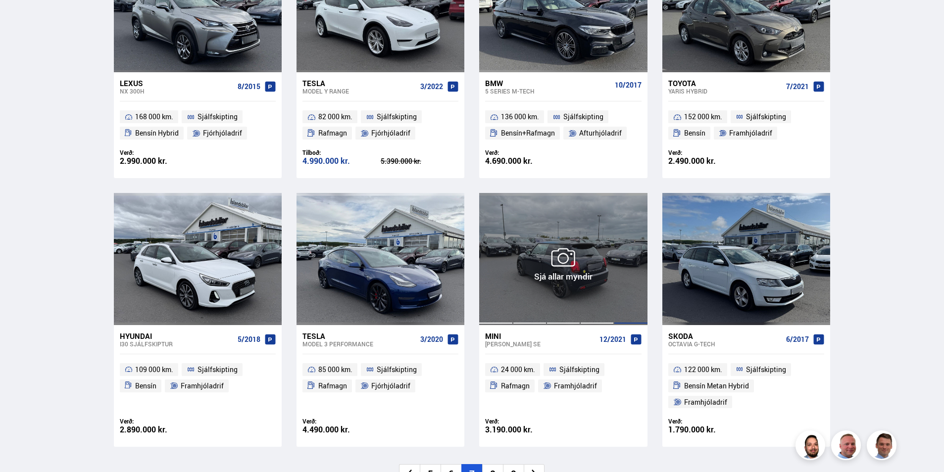
scroll to position [643, 0]
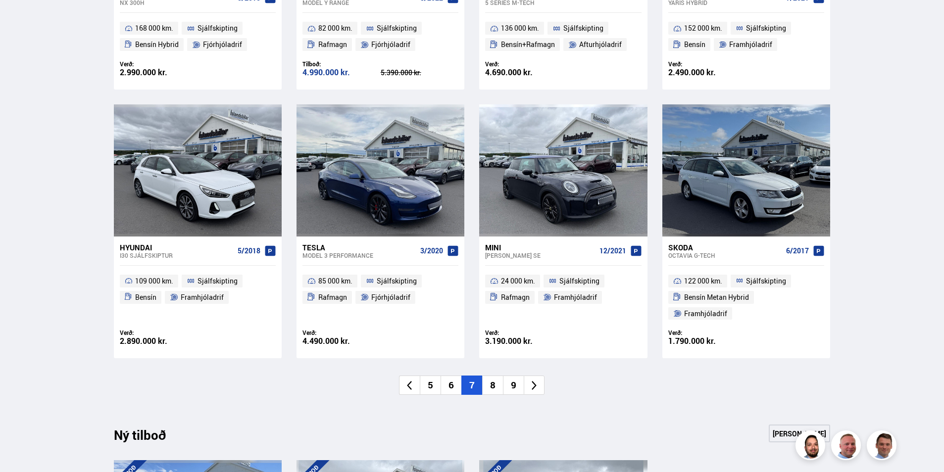
click at [530, 376] on li at bounding box center [534, 385] width 21 height 19
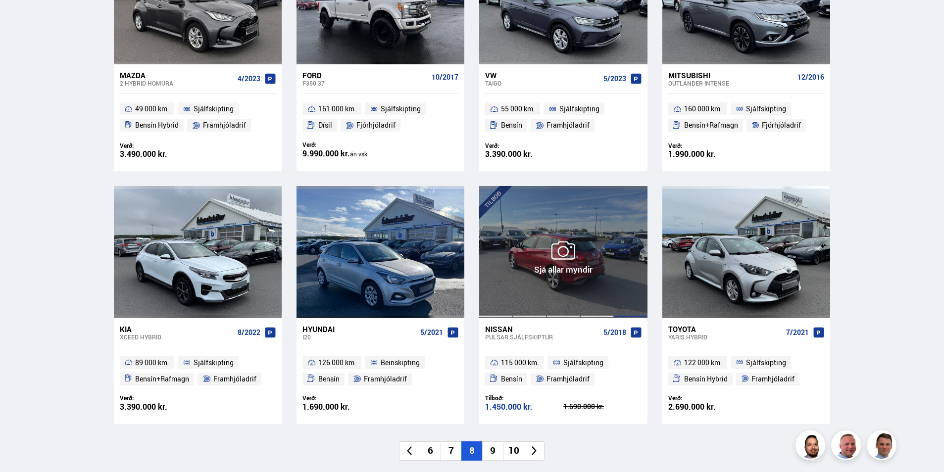
scroll to position [742, 0]
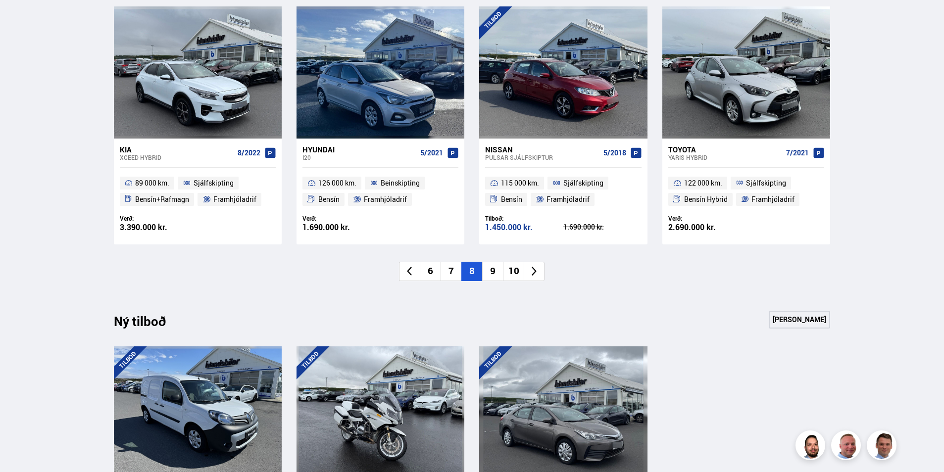
click at [541, 272] on li at bounding box center [534, 271] width 21 height 19
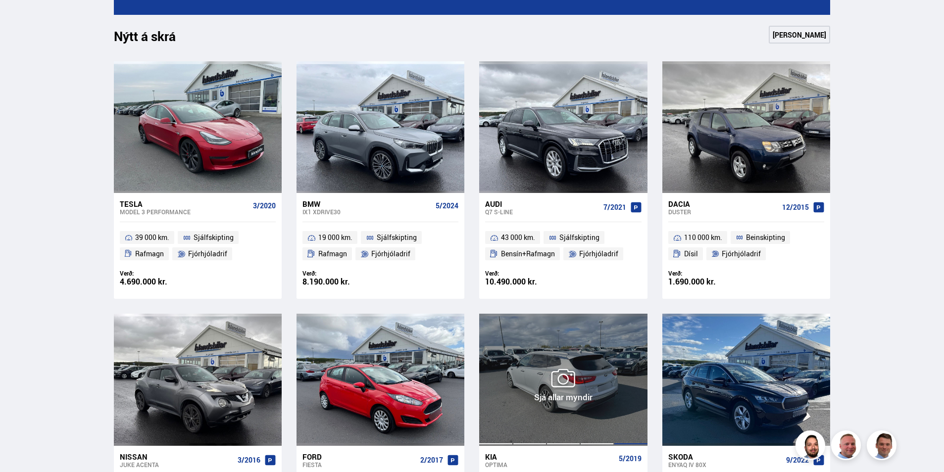
scroll to position [395, 0]
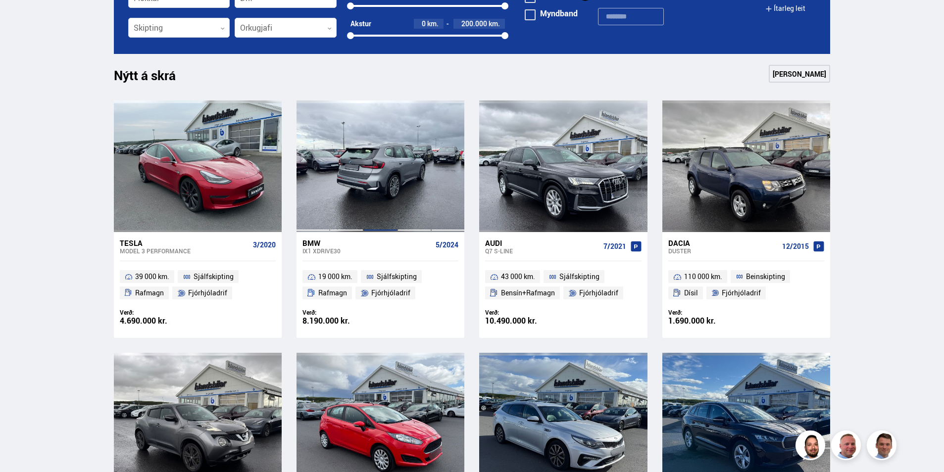
click at [384, 193] on div at bounding box center [380, 166] width 34 height 132
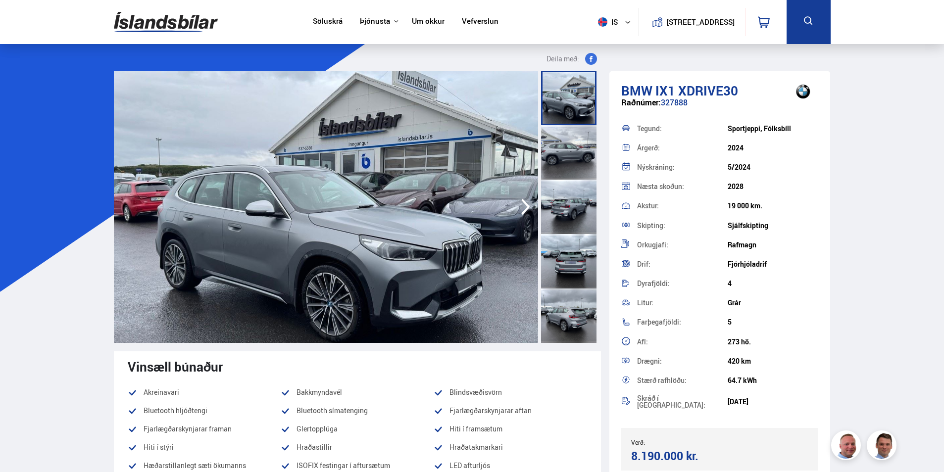
click at [519, 210] on icon "button" at bounding box center [526, 207] width 20 height 24
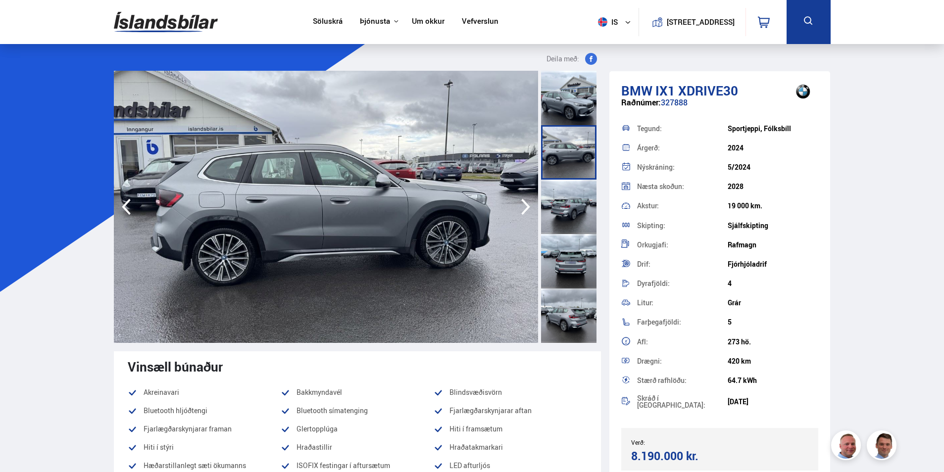
click at [519, 210] on icon "button" at bounding box center [526, 207] width 20 height 24
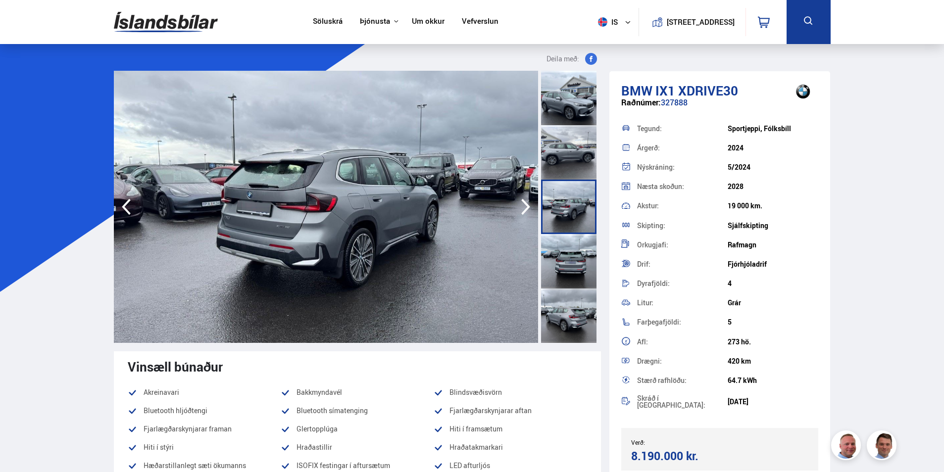
click at [519, 210] on icon "button" at bounding box center [526, 207] width 20 height 24
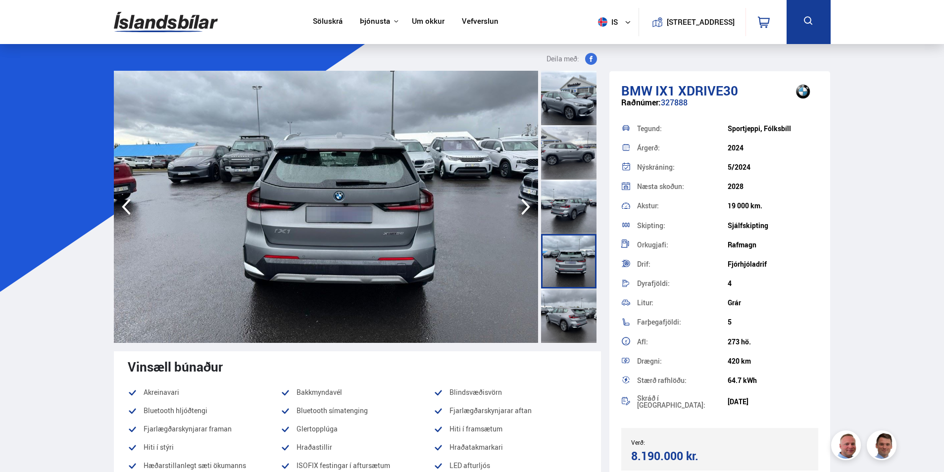
click at [519, 211] on icon "button" at bounding box center [526, 207] width 20 height 24
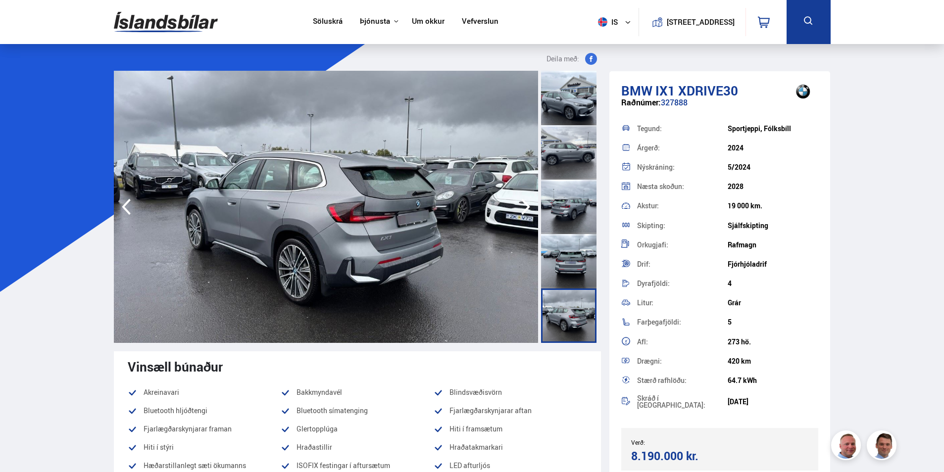
click at [517, 213] on icon "button" at bounding box center [526, 207] width 20 height 24
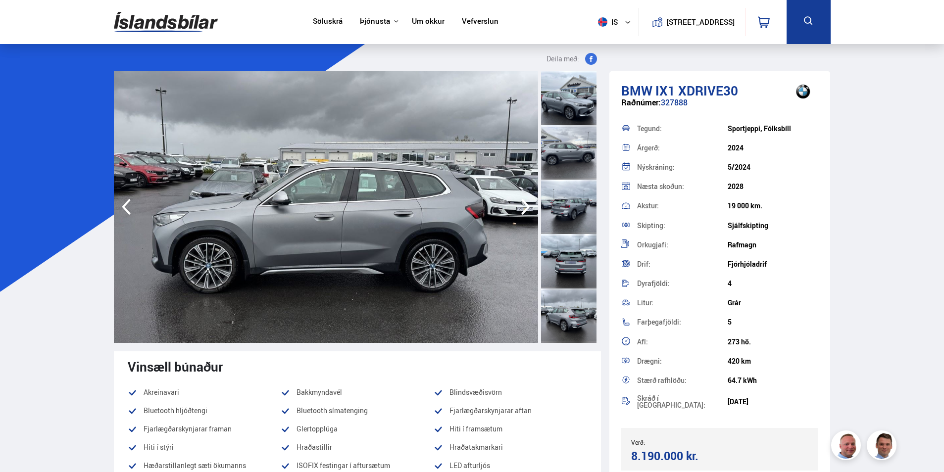
click at [517, 213] on icon "button" at bounding box center [526, 207] width 20 height 24
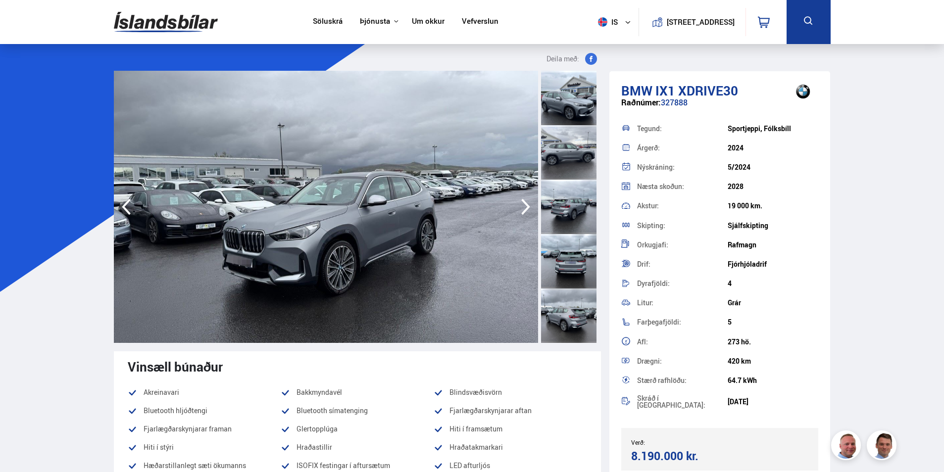
click at [516, 214] on icon "button" at bounding box center [526, 207] width 20 height 24
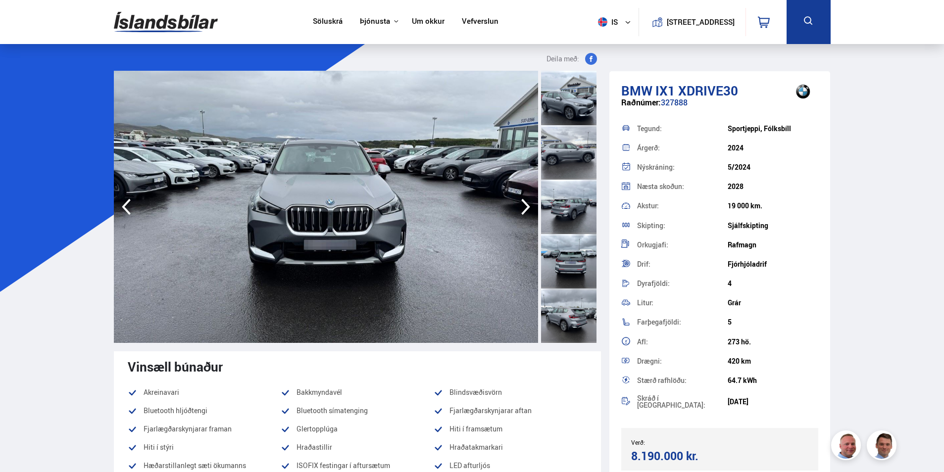
click at [513, 216] on img at bounding box center [326, 207] width 424 height 272
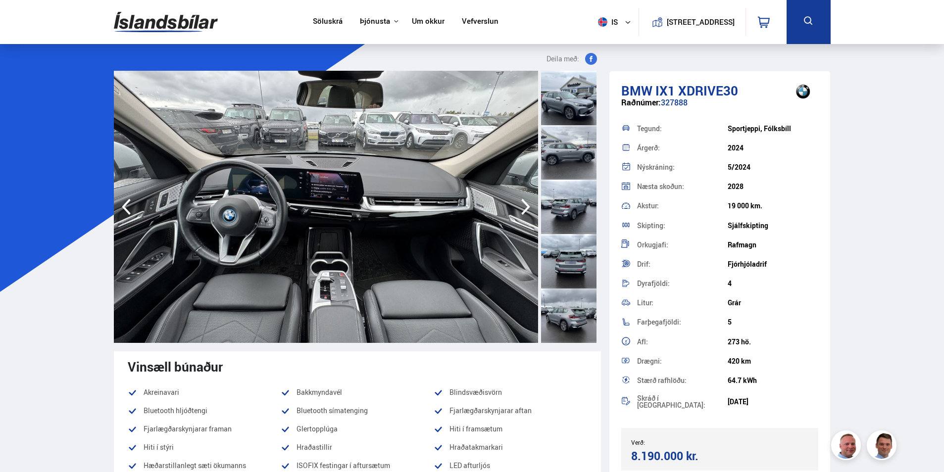
click at [523, 208] on icon "button" at bounding box center [526, 207] width 20 height 24
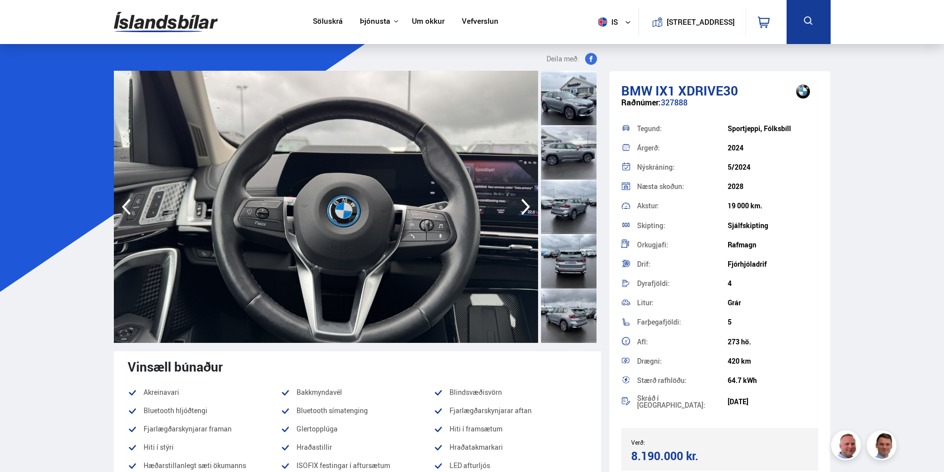
click at [522, 209] on icon "button" at bounding box center [526, 207] width 20 height 24
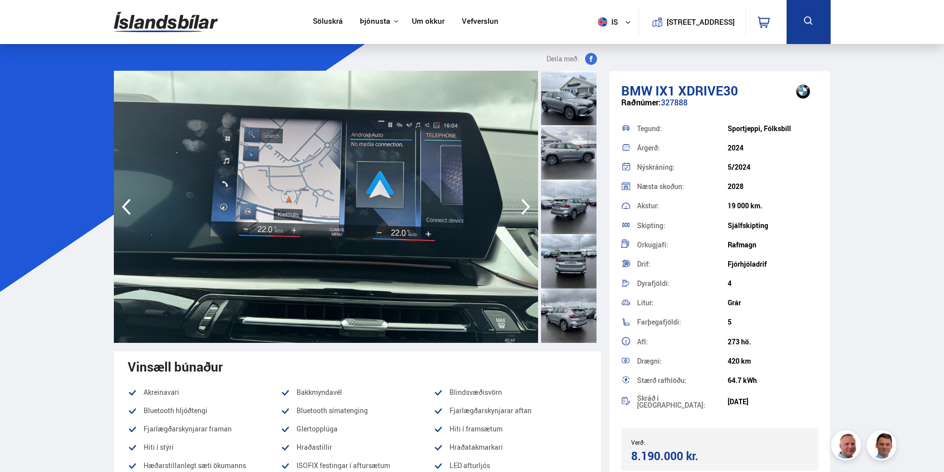
click at [522, 209] on icon "button" at bounding box center [526, 207] width 20 height 24
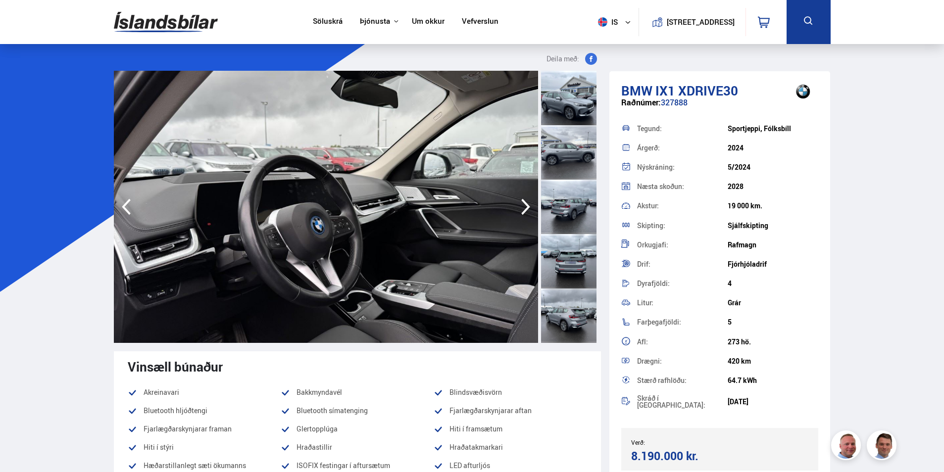
click at [521, 209] on icon "button" at bounding box center [526, 207] width 20 height 24
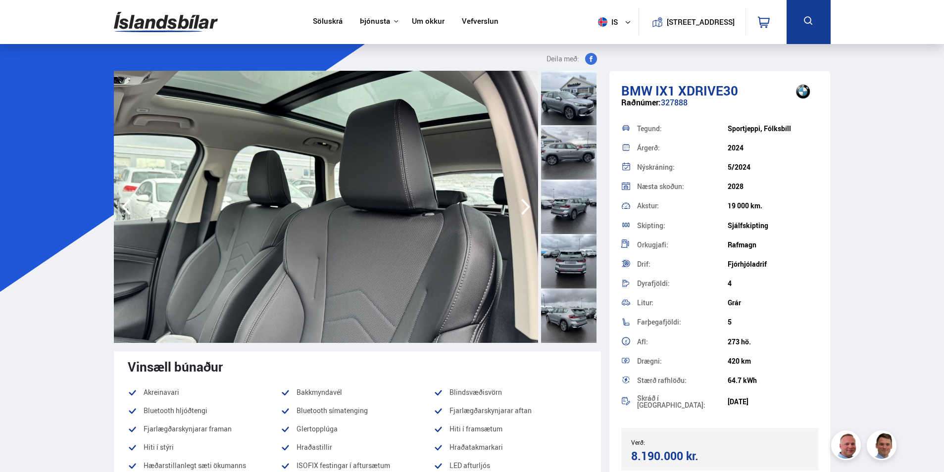
click at [521, 209] on icon "button" at bounding box center [526, 207] width 20 height 24
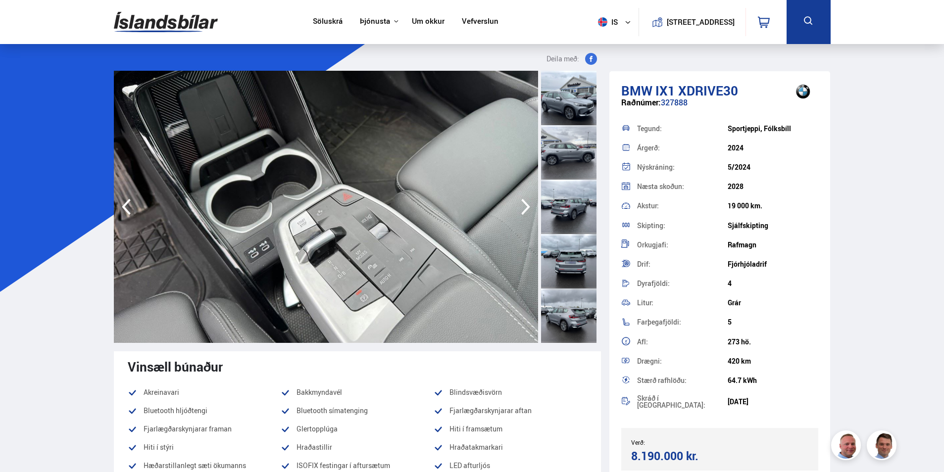
click at [521, 209] on icon "button" at bounding box center [526, 207] width 20 height 24
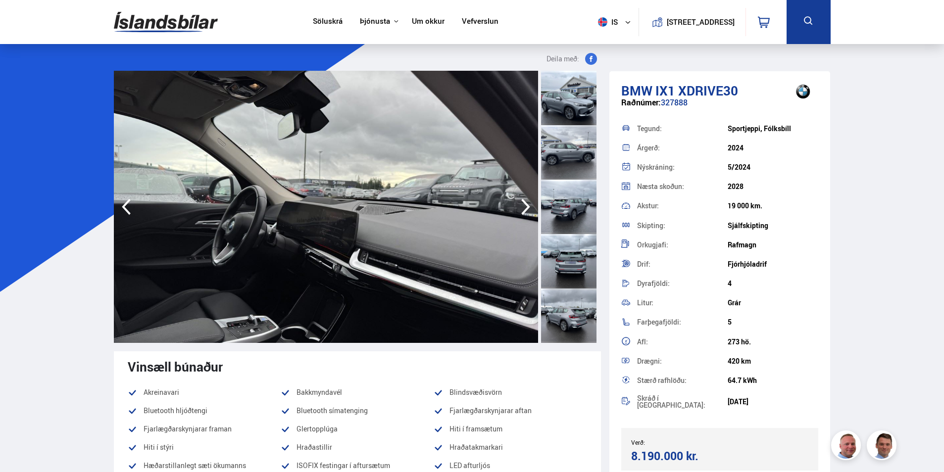
click at [519, 210] on icon "button" at bounding box center [526, 207] width 20 height 24
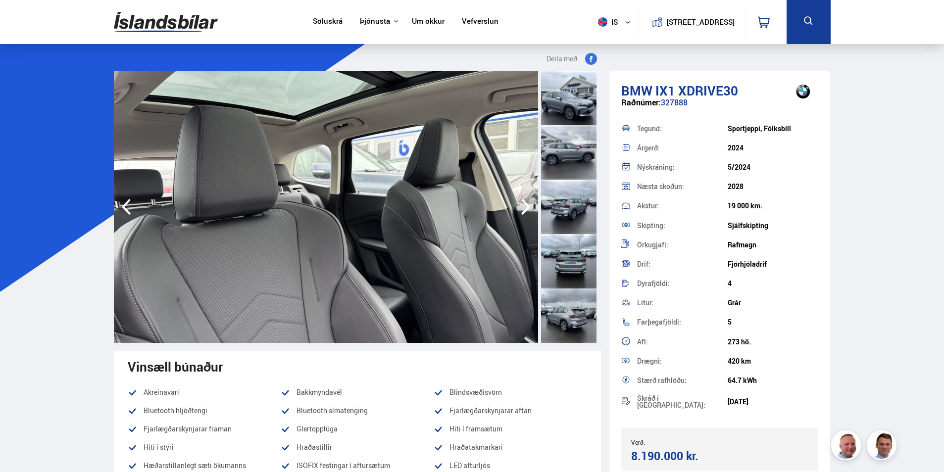
click at [519, 210] on icon "button" at bounding box center [526, 207] width 20 height 24
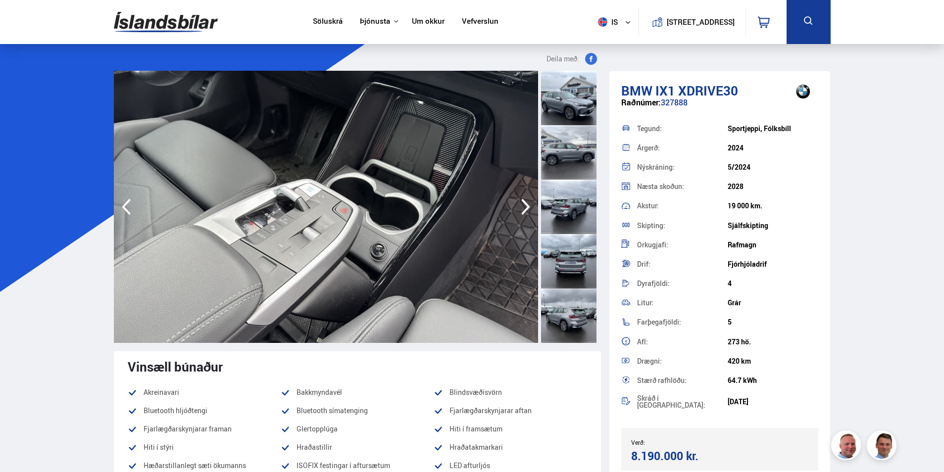
click at [519, 210] on icon "button" at bounding box center [526, 207] width 20 height 24
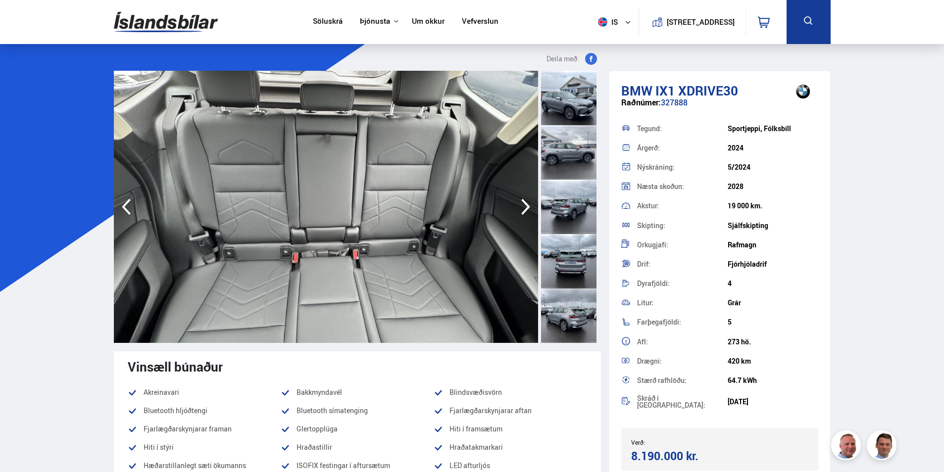
click at [519, 210] on icon "button" at bounding box center [526, 207] width 20 height 24
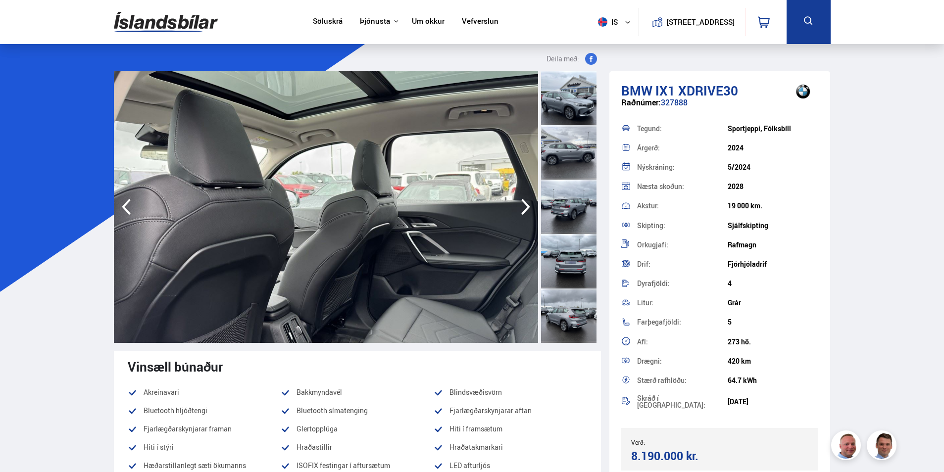
click at [519, 210] on icon "button" at bounding box center [526, 207] width 20 height 24
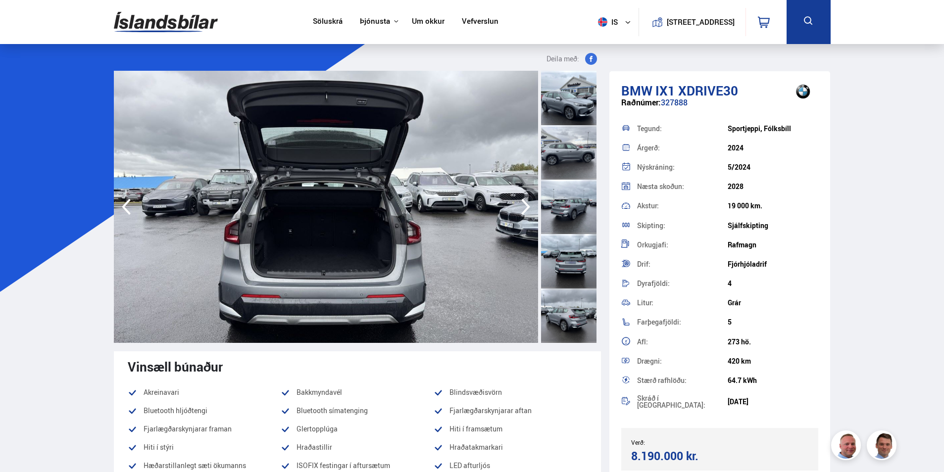
click at [521, 210] on icon "button" at bounding box center [526, 207] width 20 height 24
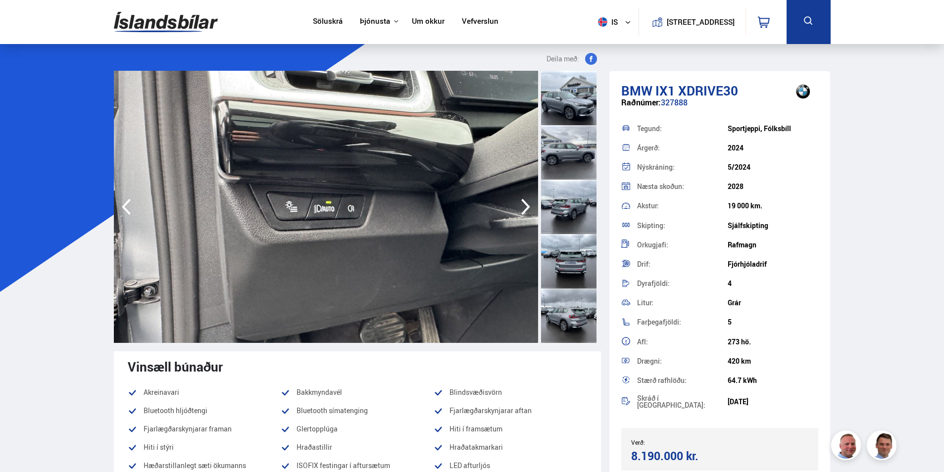
click at [521, 211] on icon "button" at bounding box center [526, 207] width 20 height 24
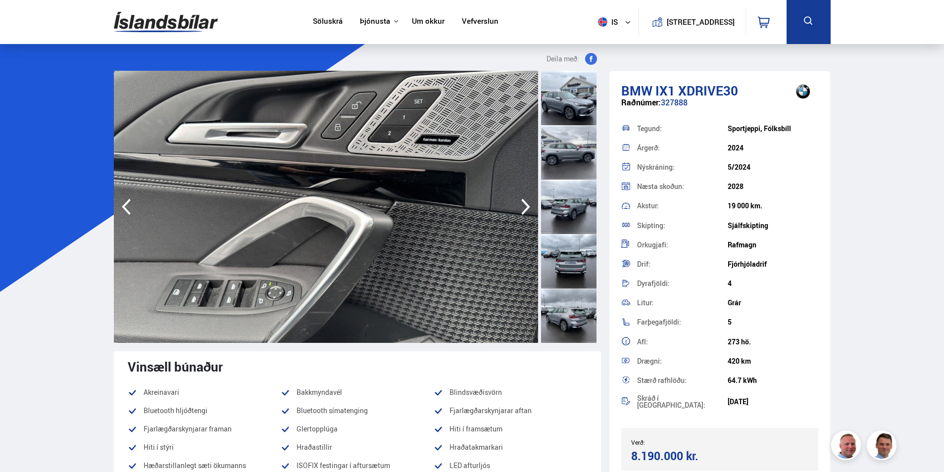
click at [520, 210] on icon "button" at bounding box center [526, 207] width 20 height 24
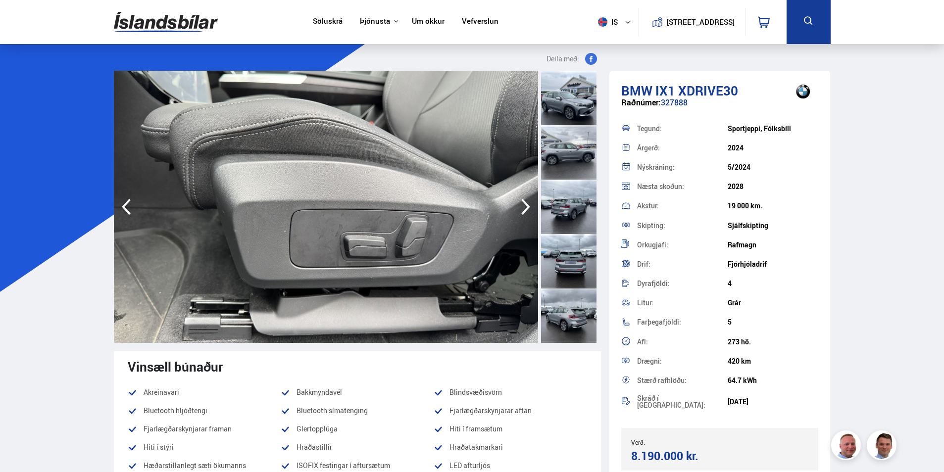
click at [520, 210] on icon "button" at bounding box center [526, 207] width 20 height 24
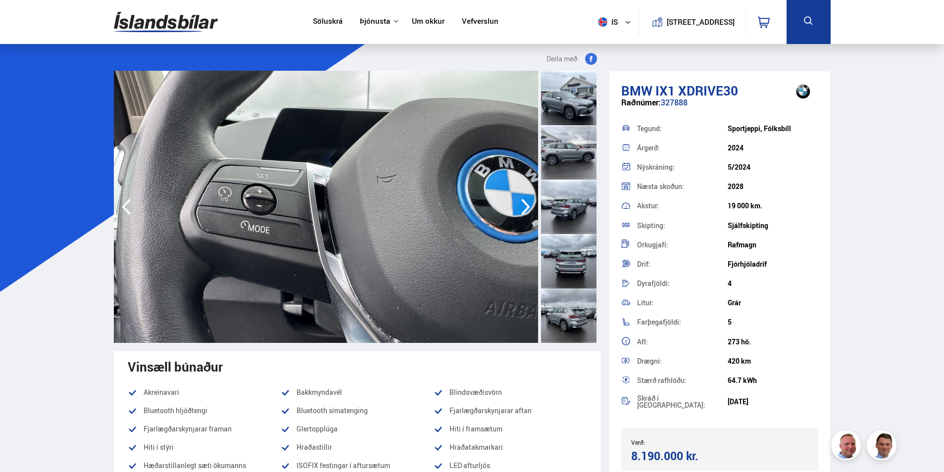
click at [520, 210] on icon "button" at bounding box center [526, 207] width 20 height 24
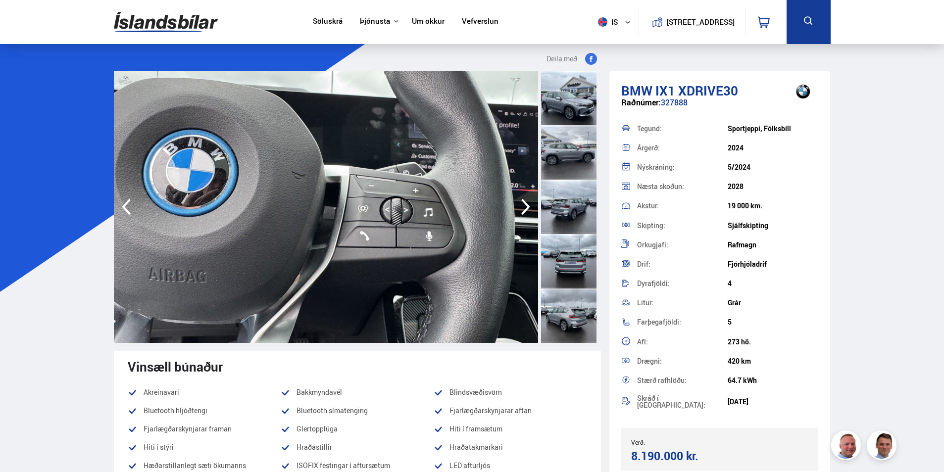
click at [520, 210] on icon "button" at bounding box center [526, 207] width 20 height 24
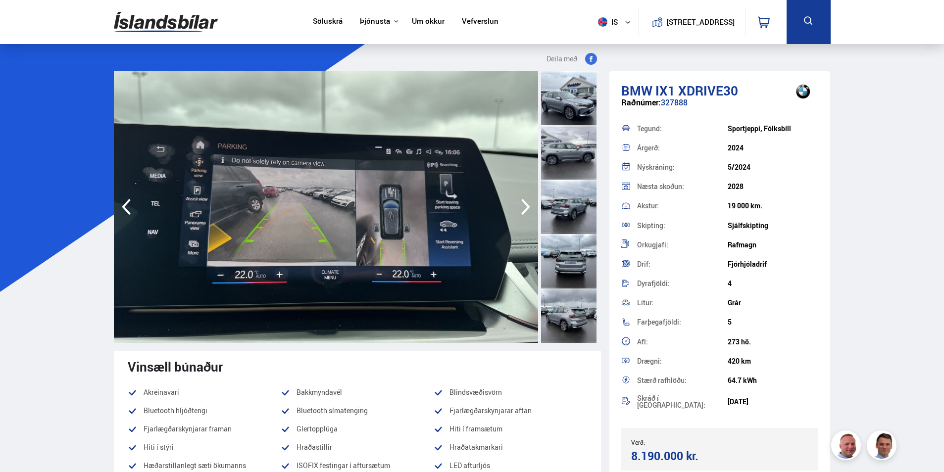
click at [520, 210] on icon "button" at bounding box center [526, 207] width 20 height 24
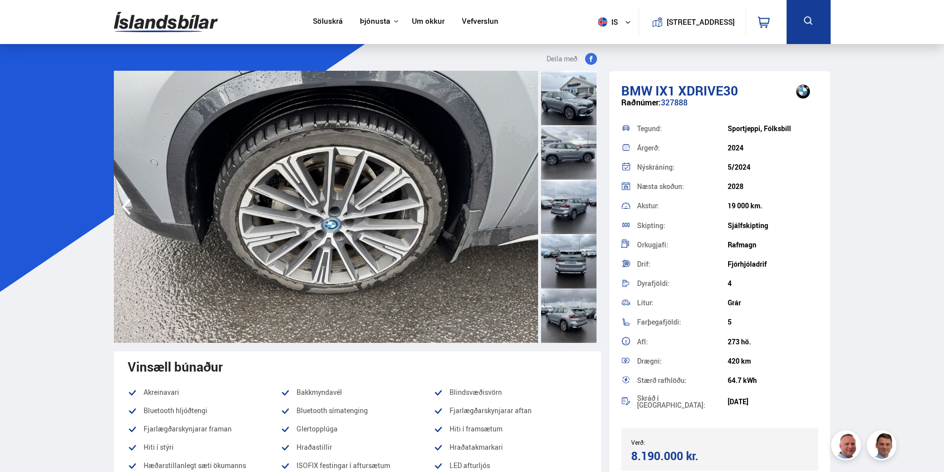
click at [520, 210] on img at bounding box center [326, 207] width 424 height 272
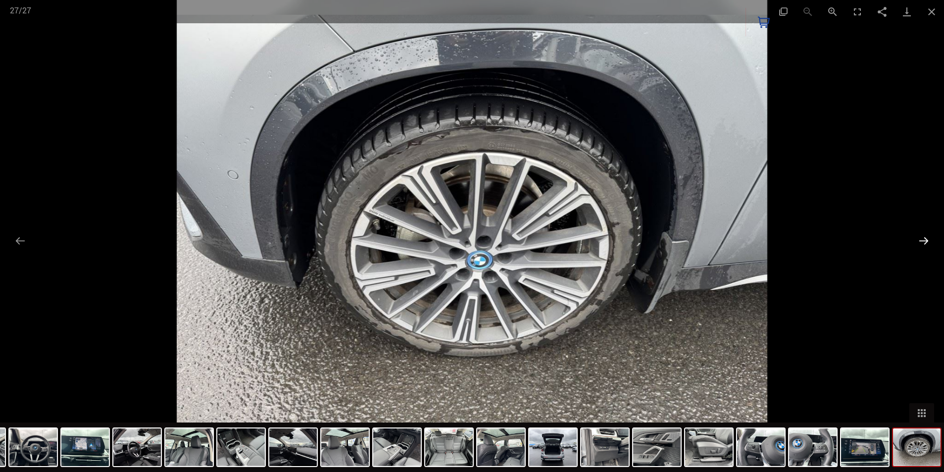
click at [929, 241] on button "Next slide" at bounding box center [923, 240] width 21 height 19
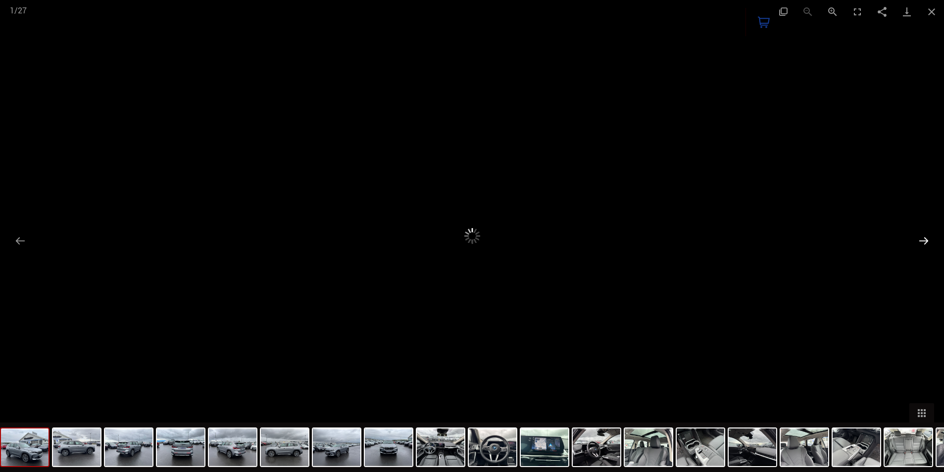
click at [928, 241] on button "Next slide" at bounding box center [923, 240] width 21 height 19
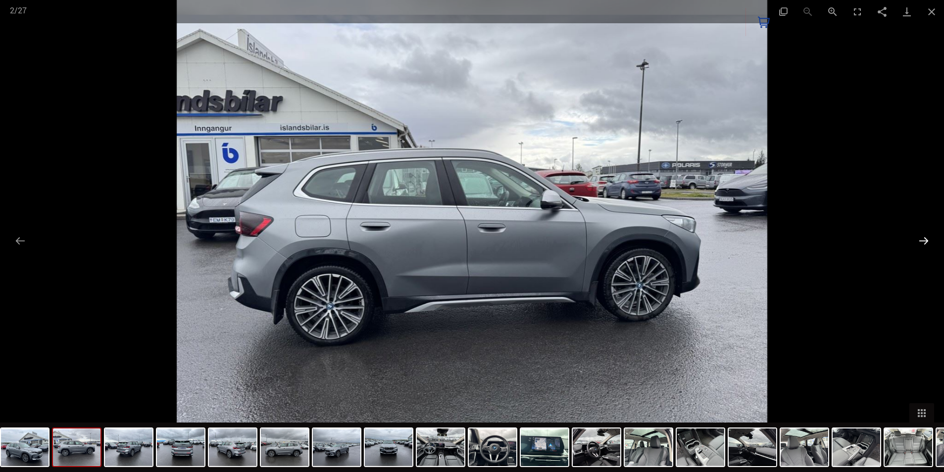
click at [928, 241] on button "Next slide" at bounding box center [923, 240] width 21 height 19
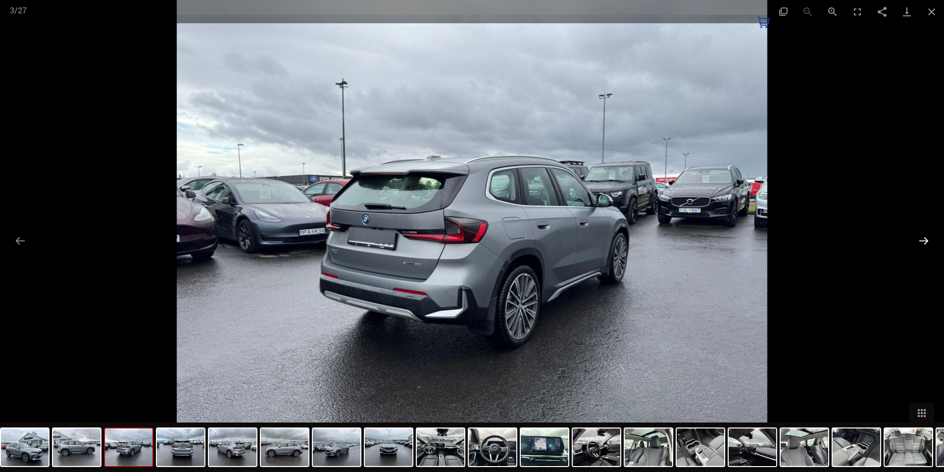
click at [928, 241] on button "Next slide" at bounding box center [923, 240] width 21 height 19
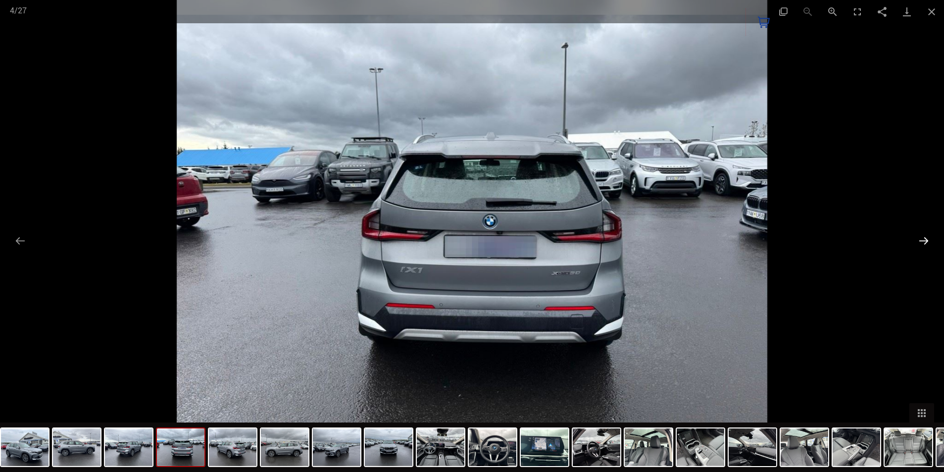
click at [927, 242] on button "Next slide" at bounding box center [923, 240] width 21 height 19
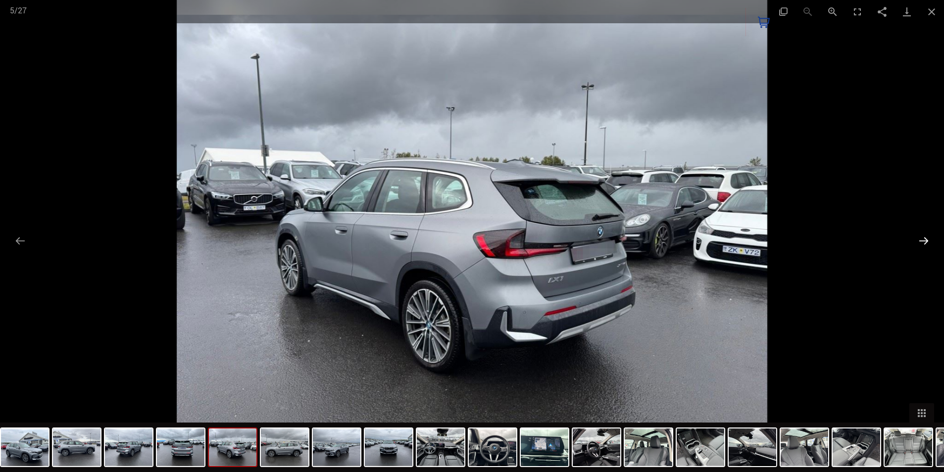
click at [925, 242] on button "Next slide" at bounding box center [923, 240] width 21 height 19
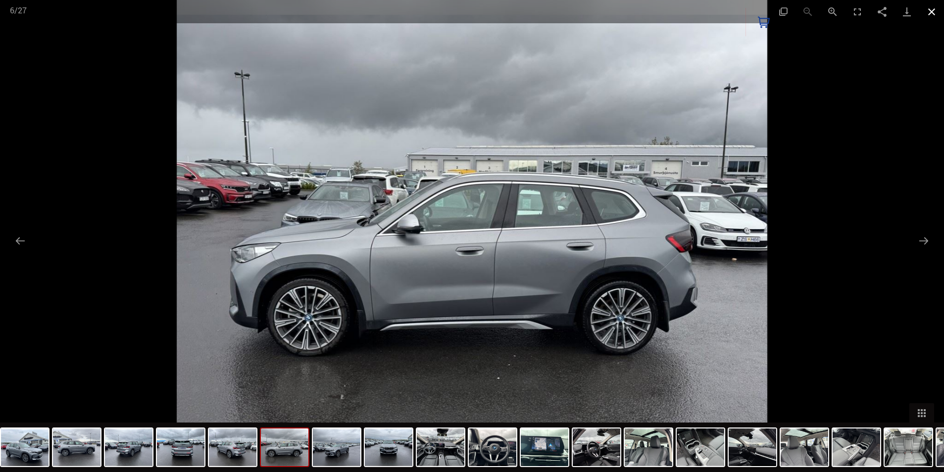
click at [928, 12] on button "Close gallery" at bounding box center [931, 11] width 25 height 23
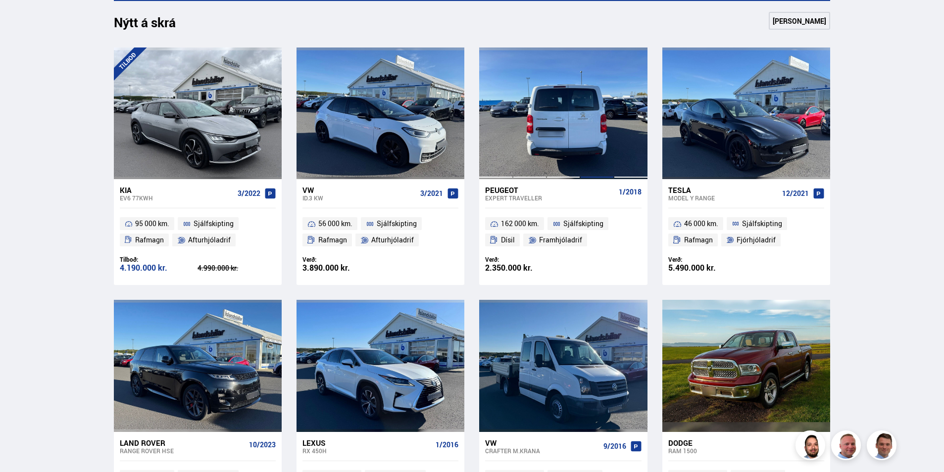
scroll to position [692, 0]
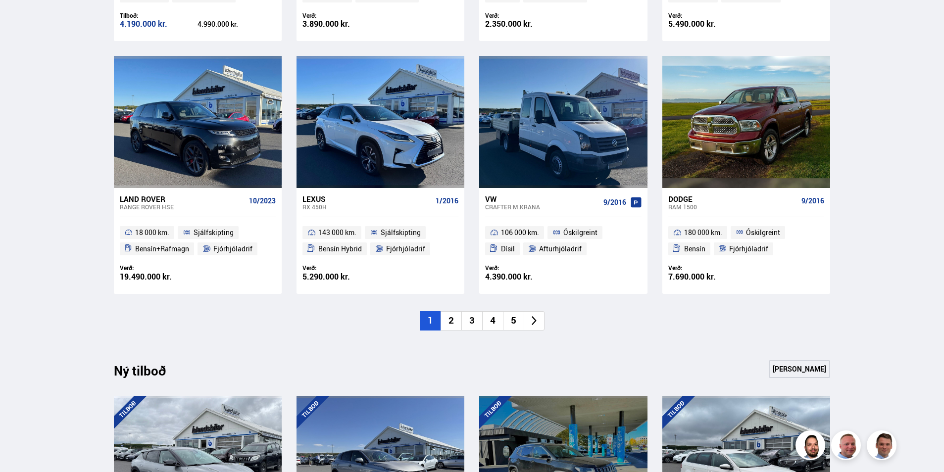
click at [518, 323] on li "5" at bounding box center [513, 320] width 21 height 19
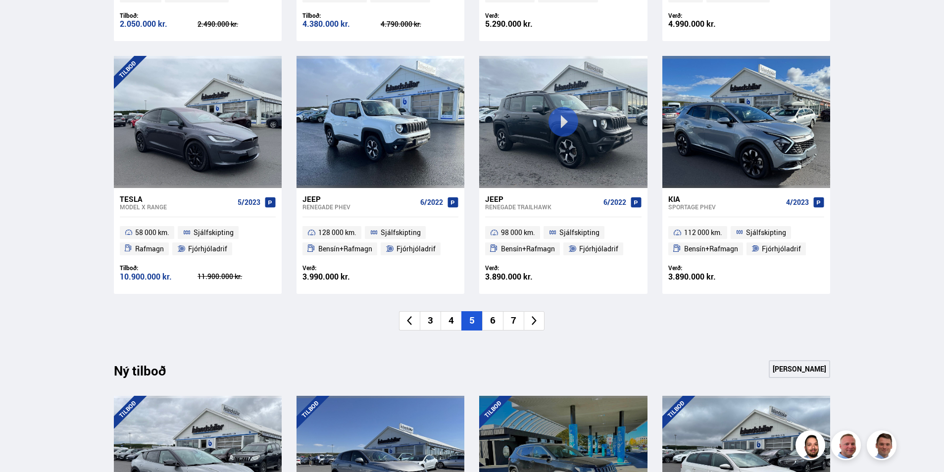
click at [530, 321] on icon at bounding box center [534, 320] width 11 height 11
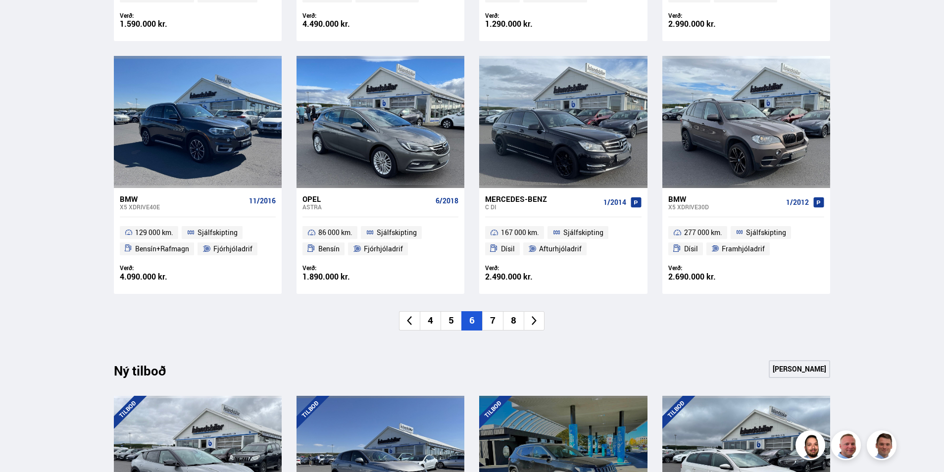
click at [537, 324] on icon at bounding box center [534, 320] width 11 height 11
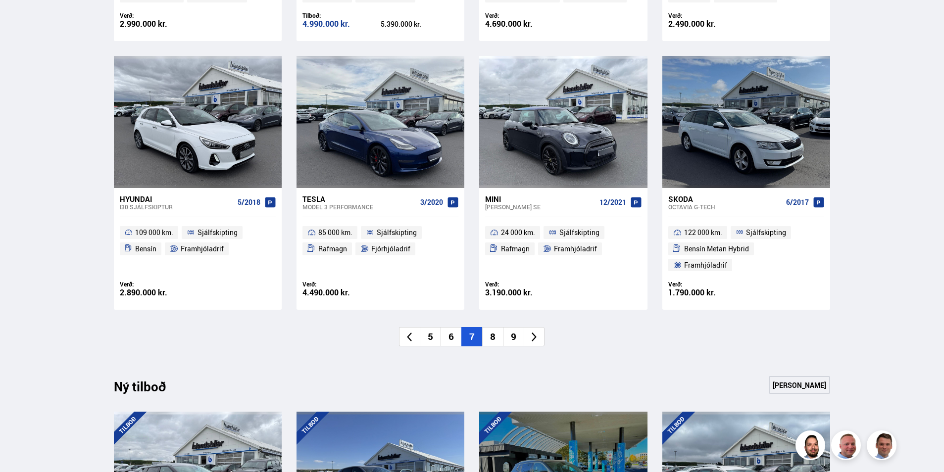
click at [533, 332] on icon at bounding box center [534, 337] width 11 height 11
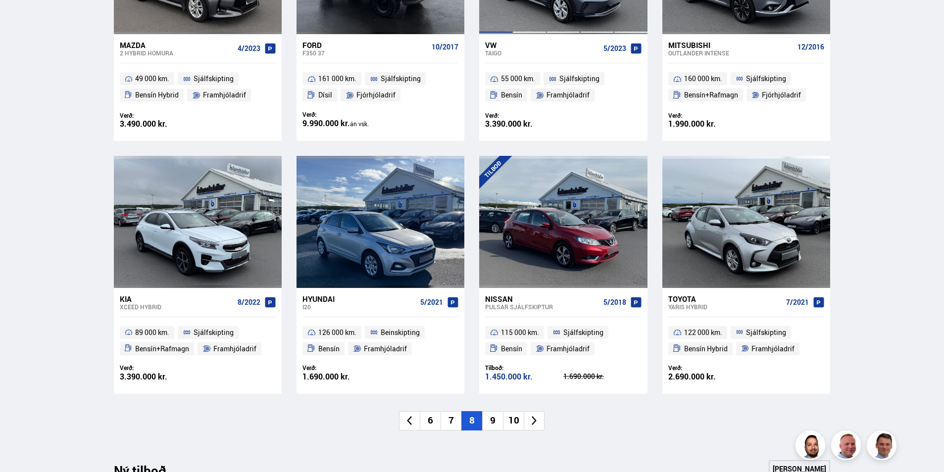
scroll to position [642, 0]
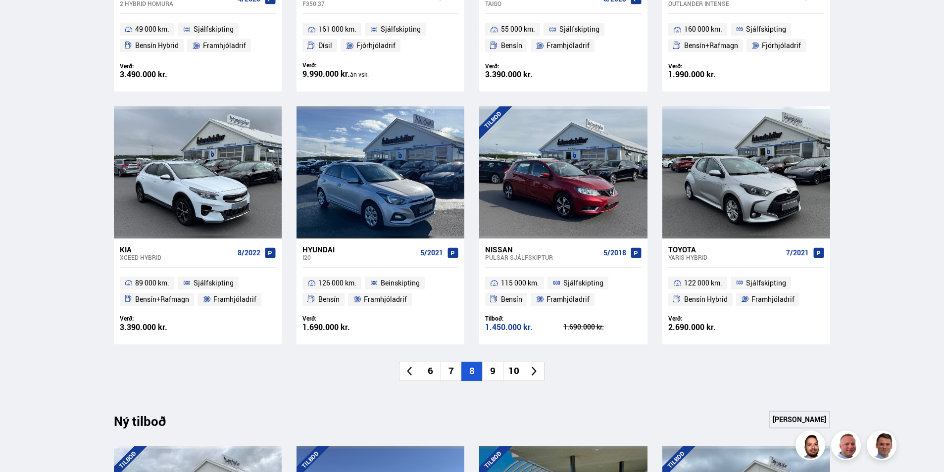
click at [526, 375] on li at bounding box center [534, 371] width 21 height 19
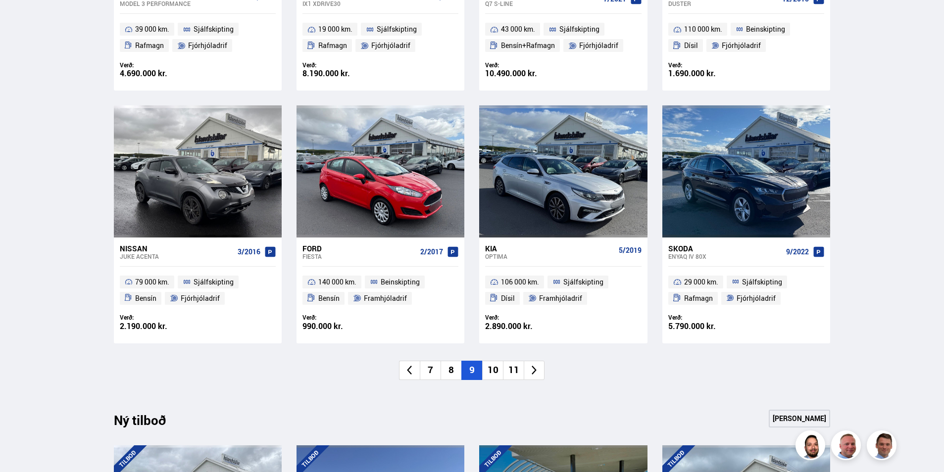
click at [536, 373] on icon at bounding box center [534, 370] width 11 height 11
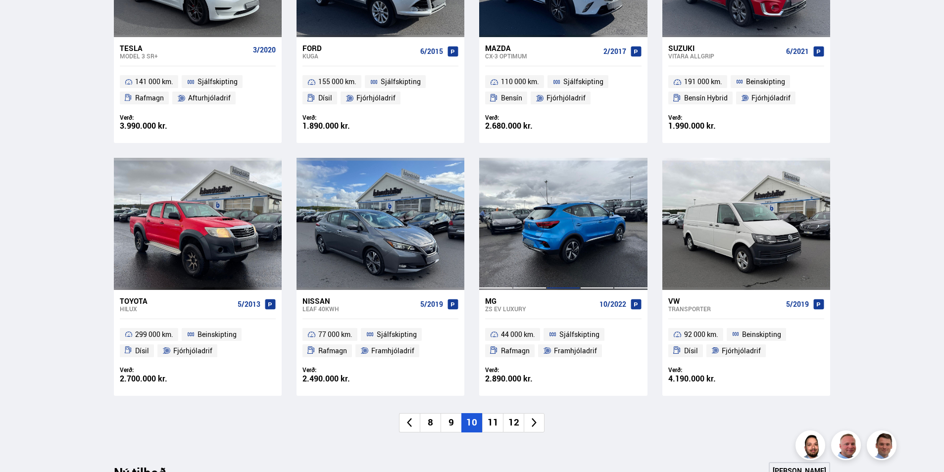
scroll to position [593, 0]
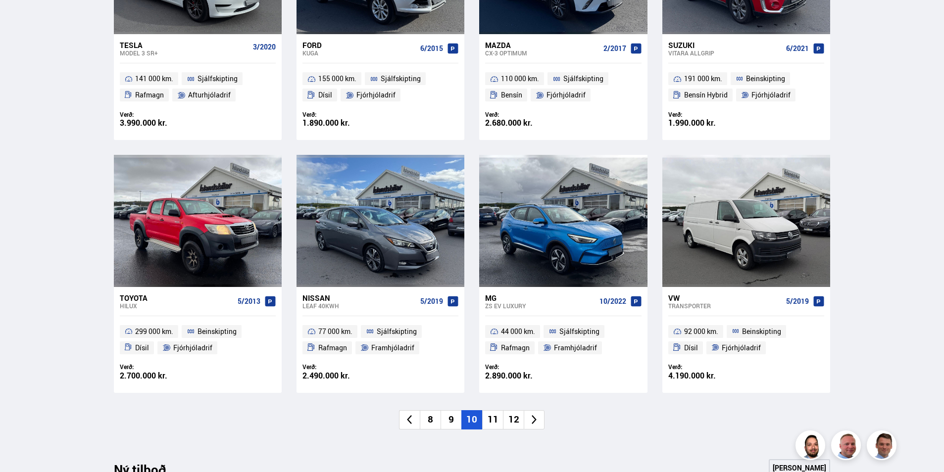
click at [539, 415] on icon at bounding box center [534, 419] width 11 height 11
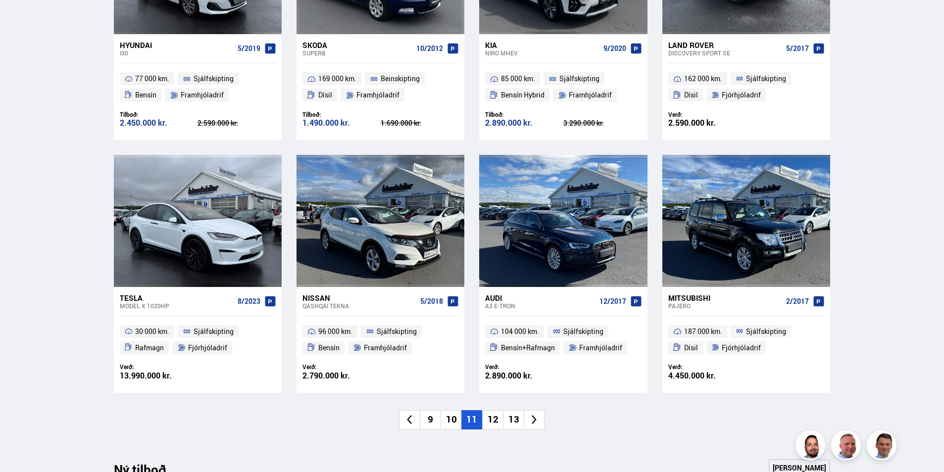
click at [540, 416] on li at bounding box center [534, 419] width 21 height 19
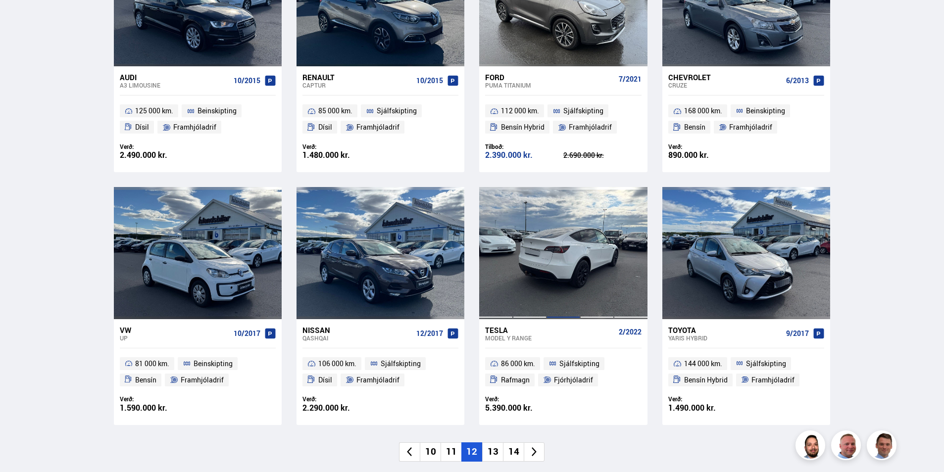
scroll to position [642, 0]
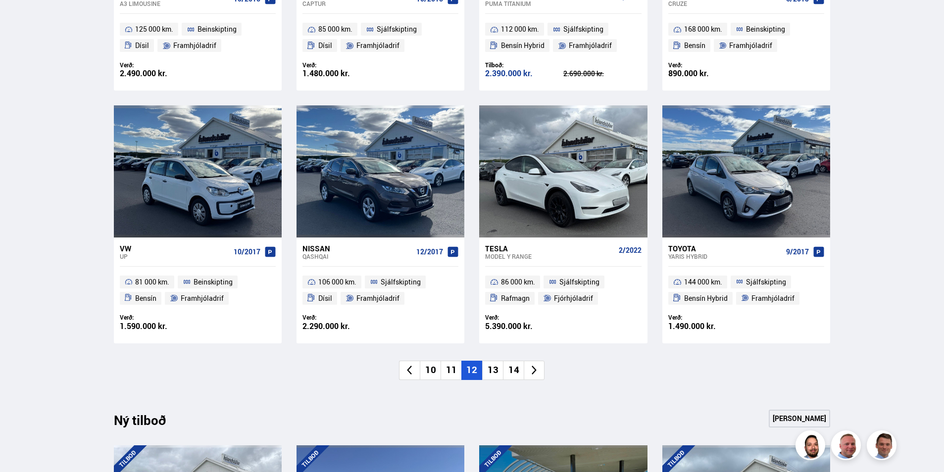
click at [533, 375] on icon at bounding box center [534, 370] width 11 height 11
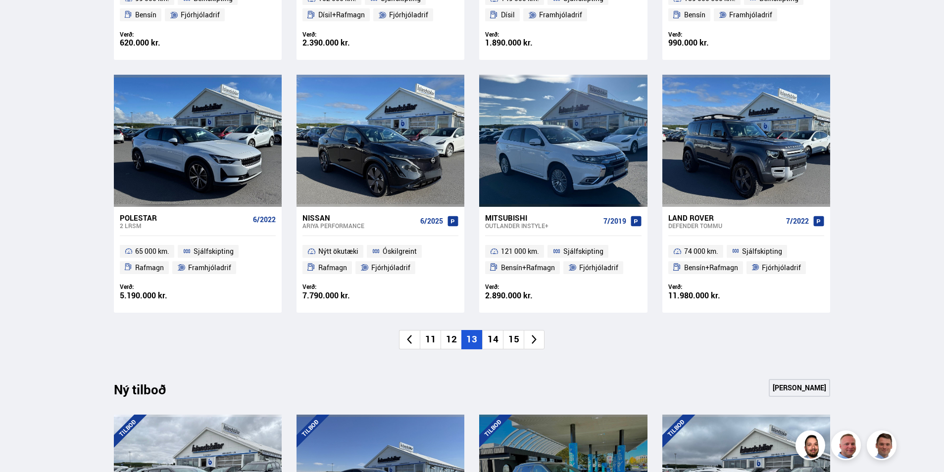
scroll to position [692, 0]
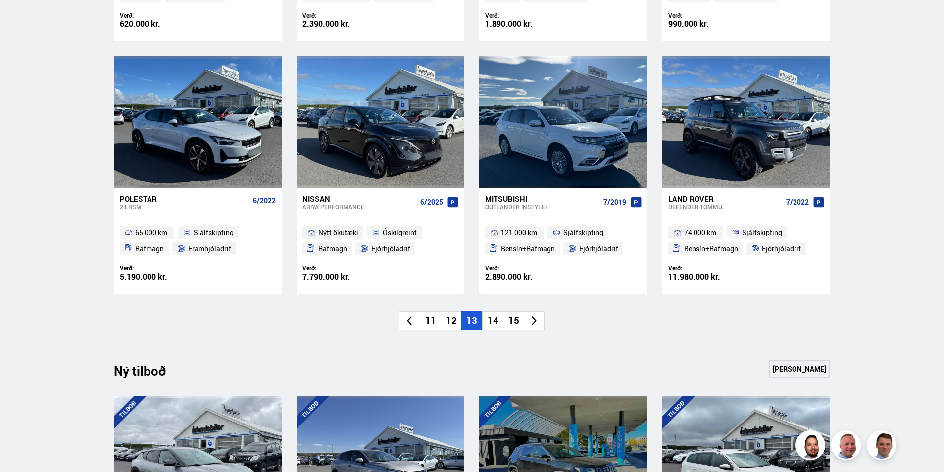
click at [539, 321] on icon at bounding box center [534, 320] width 11 height 11
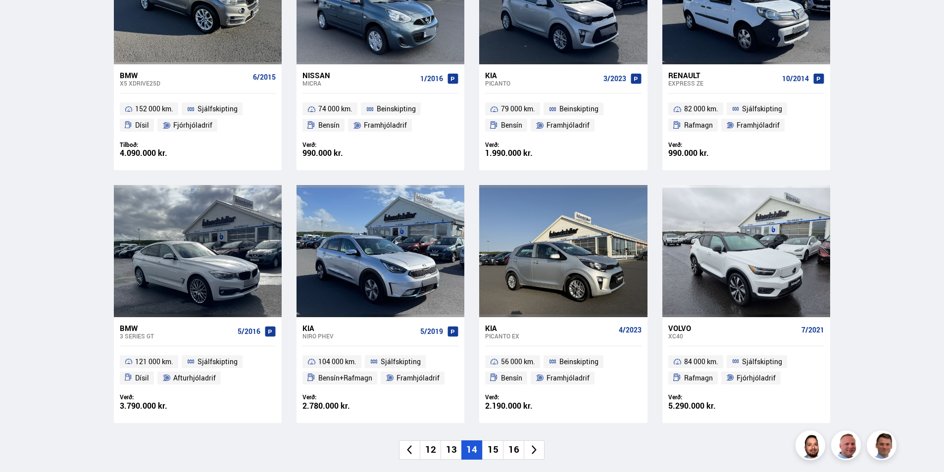
scroll to position [593, 0]
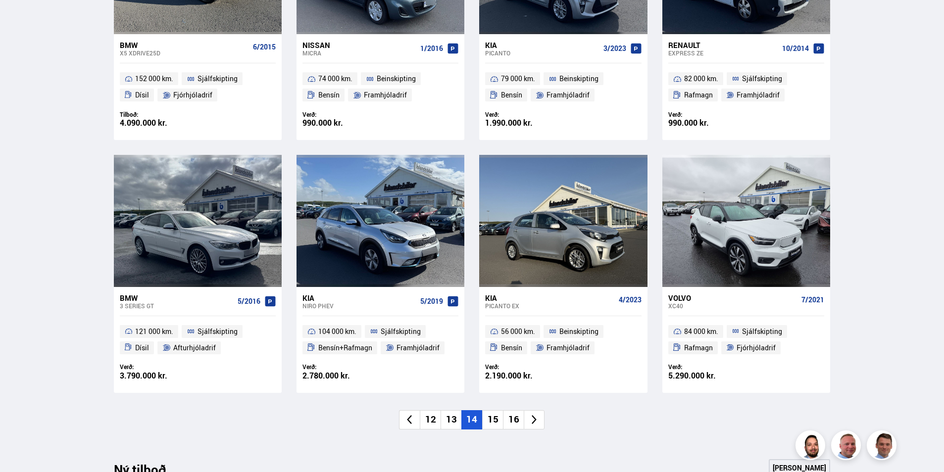
click at [530, 422] on icon at bounding box center [534, 419] width 11 height 11
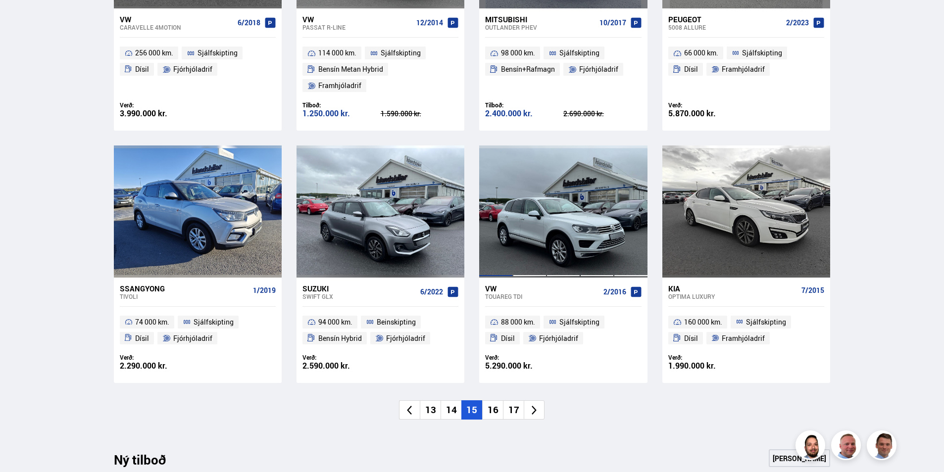
scroll to position [642, 0]
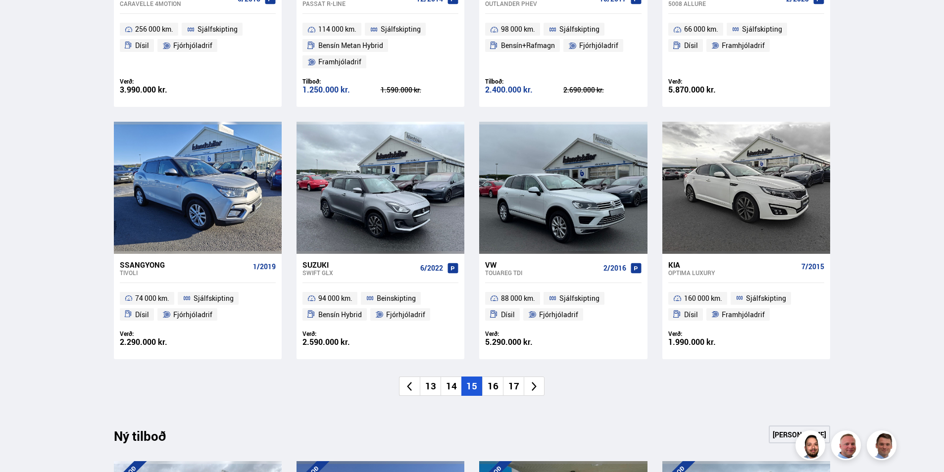
click at [536, 382] on icon at bounding box center [534, 386] width 5 height 9
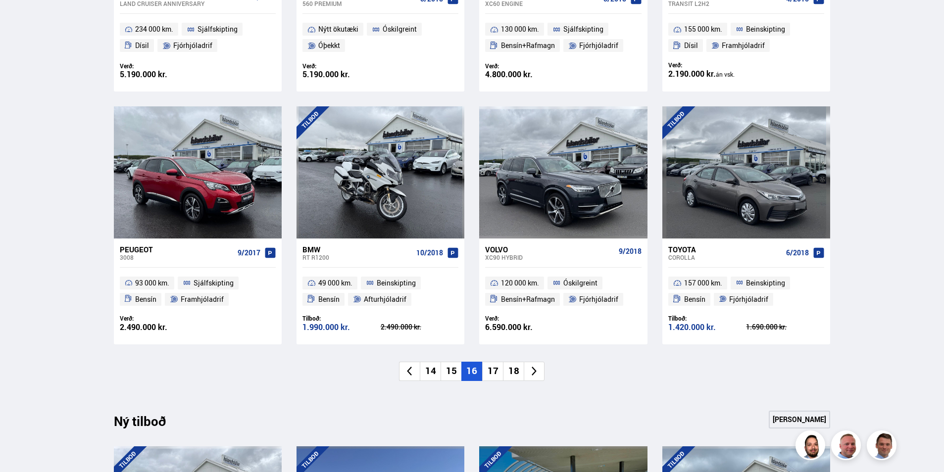
click at [540, 371] on li at bounding box center [534, 371] width 21 height 19
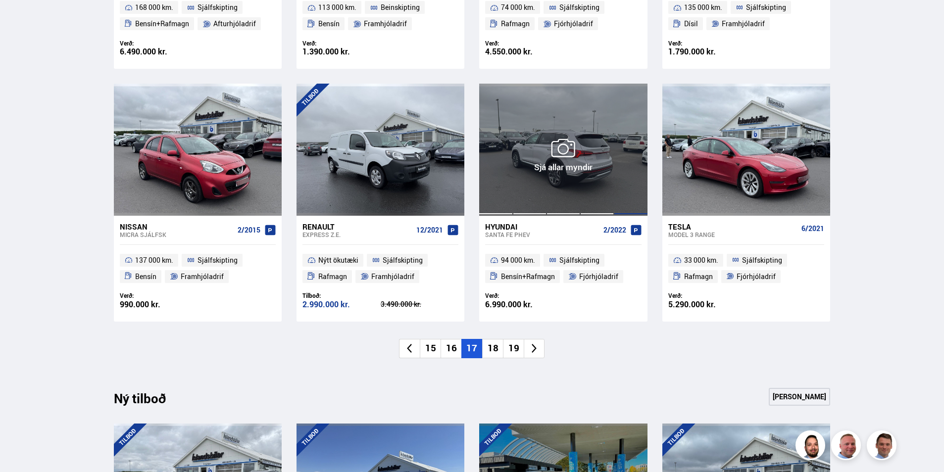
scroll to position [692, 0]
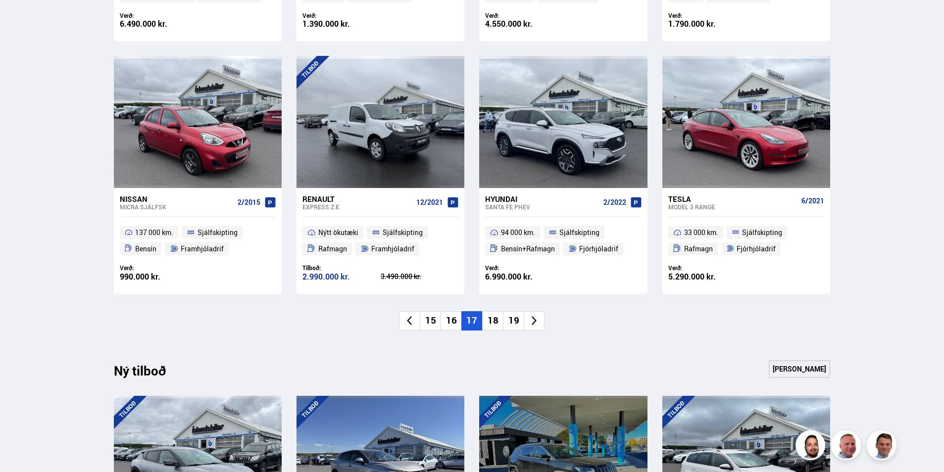
click at [539, 318] on icon at bounding box center [534, 320] width 11 height 11
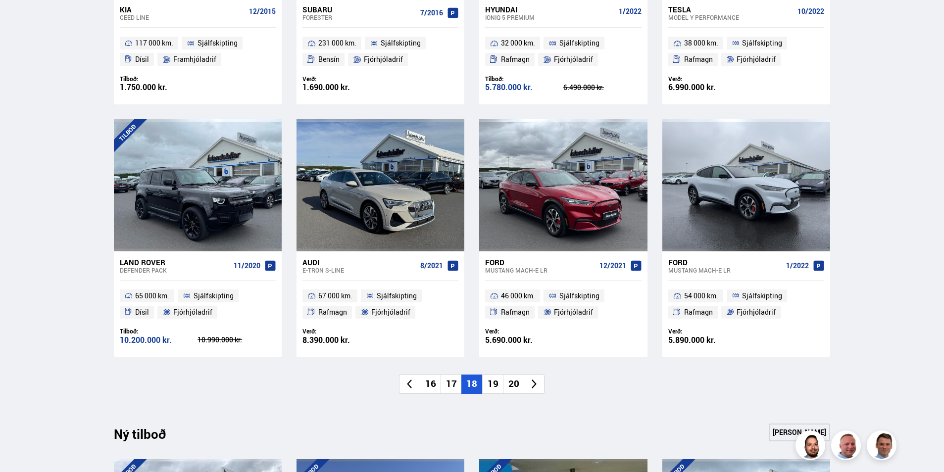
scroll to position [642, 0]
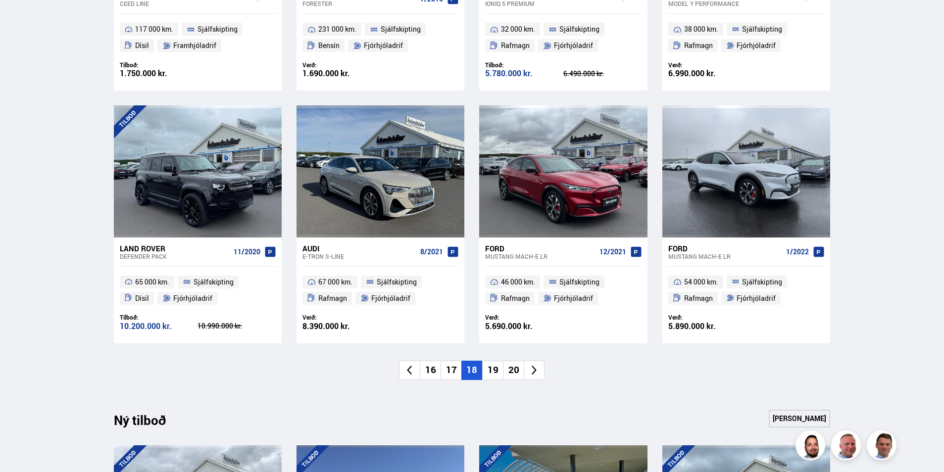
click at [538, 369] on icon at bounding box center [534, 370] width 11 height 11
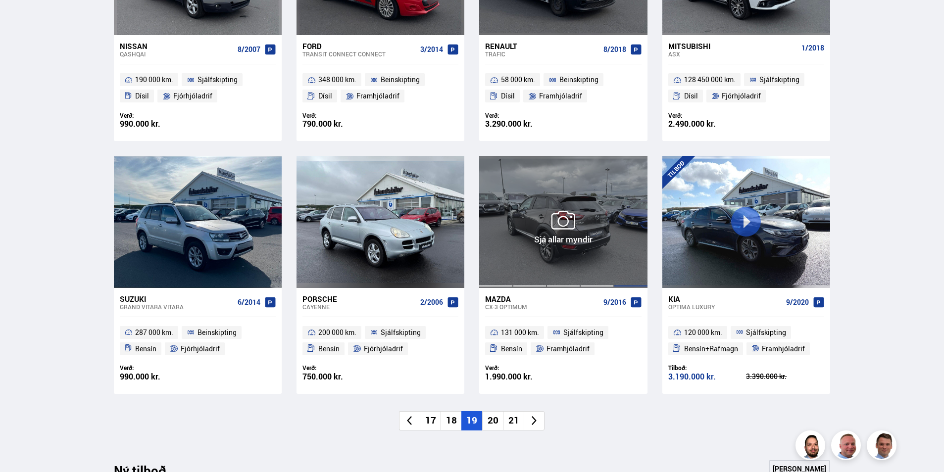
scroll to position [593, 0]
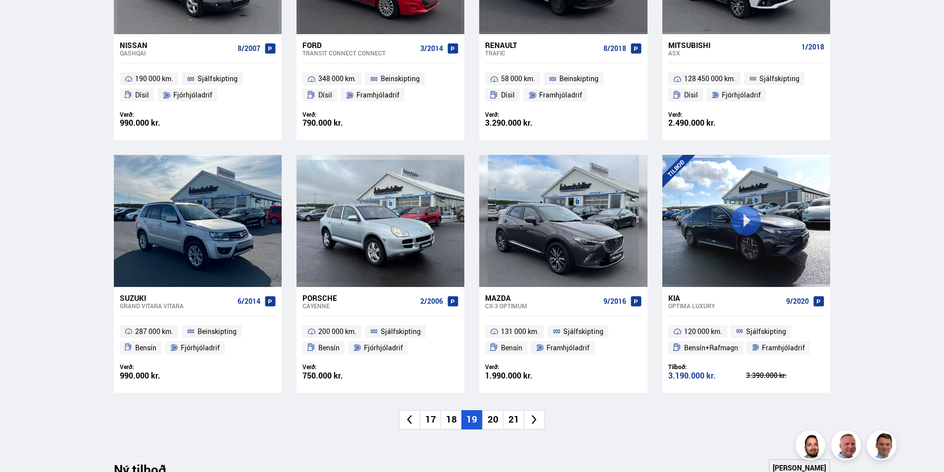
click at [538, 422] on icon at bounding box center [534, 419] width 11 height 11
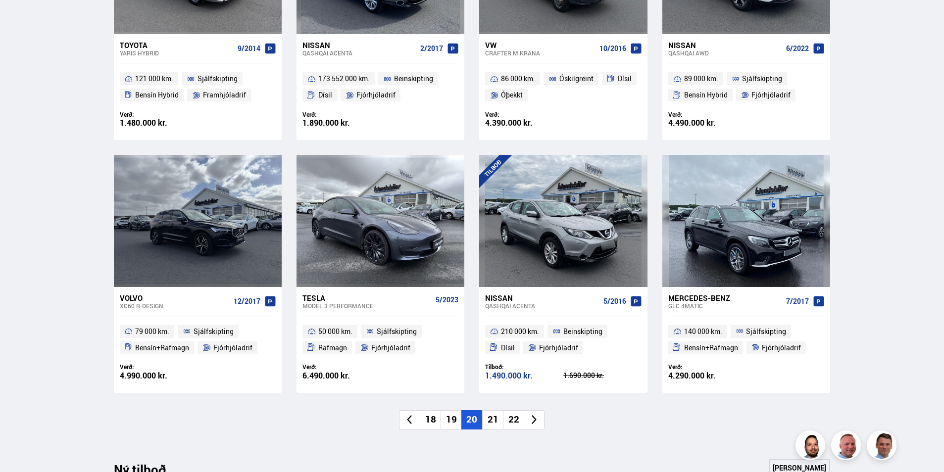
click at [533, 422] on icon at bounding box center [534, 419] width 11 height 11
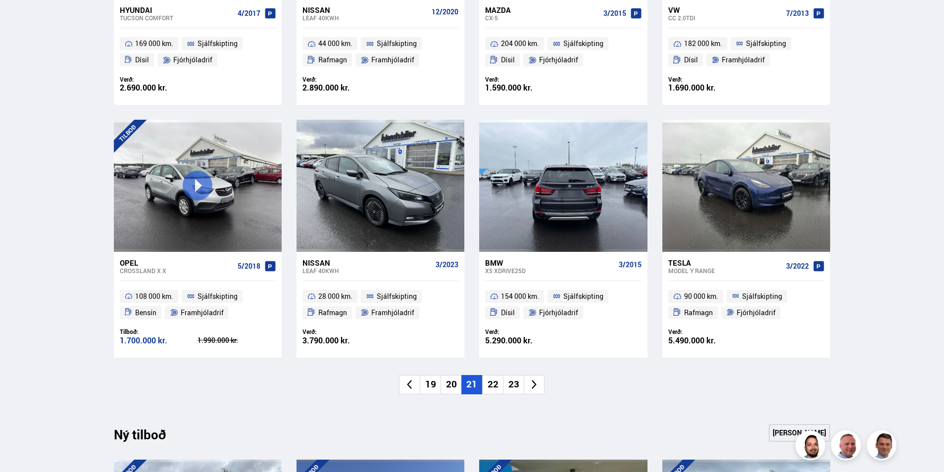
scroll to position [642, 0]
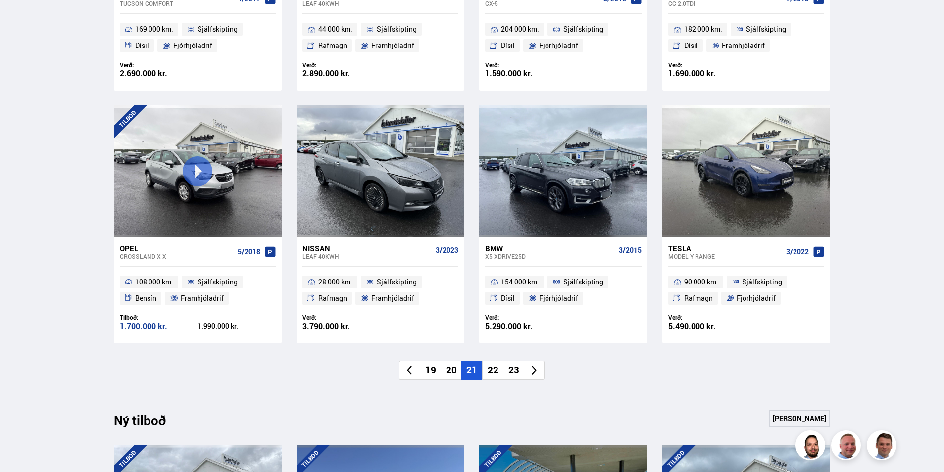
click at [539, 376] on li at bounding box center [534, 370] width 21 height 19
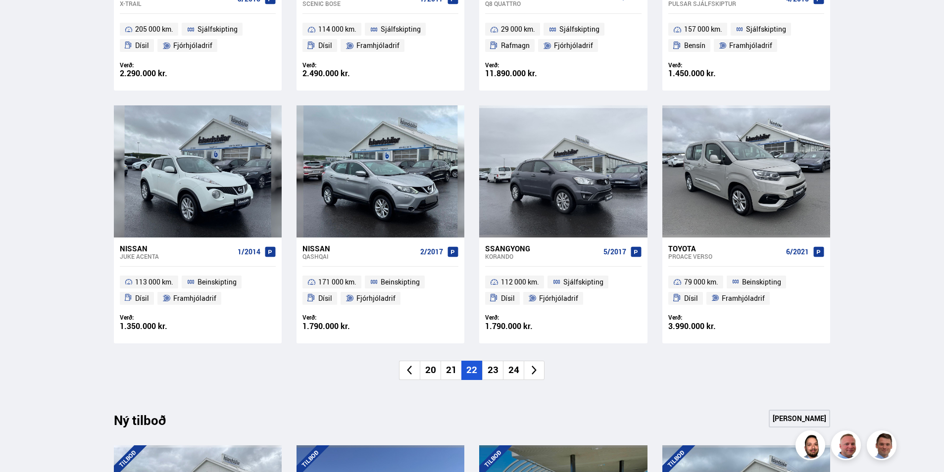
click at [536, 378] on li at bounding box center [534, 370] width 21 height 19
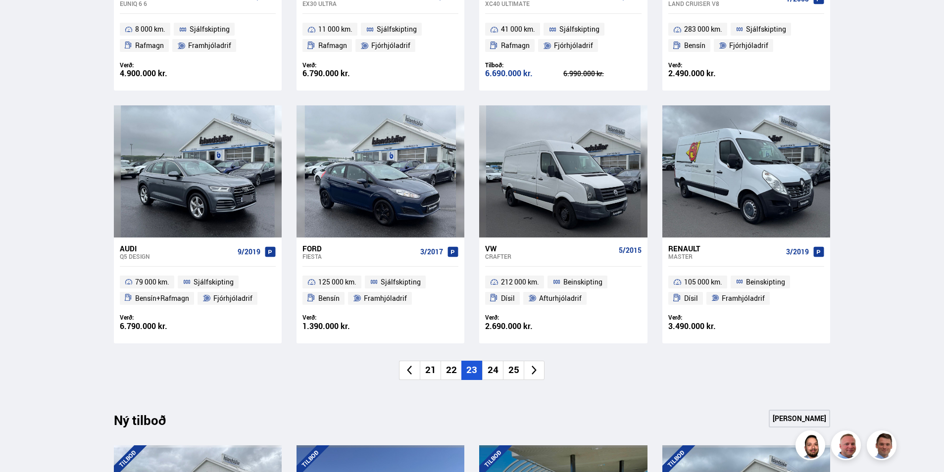
click at [534, 376] on li at bounding box center [534, 370] width 21 height 19
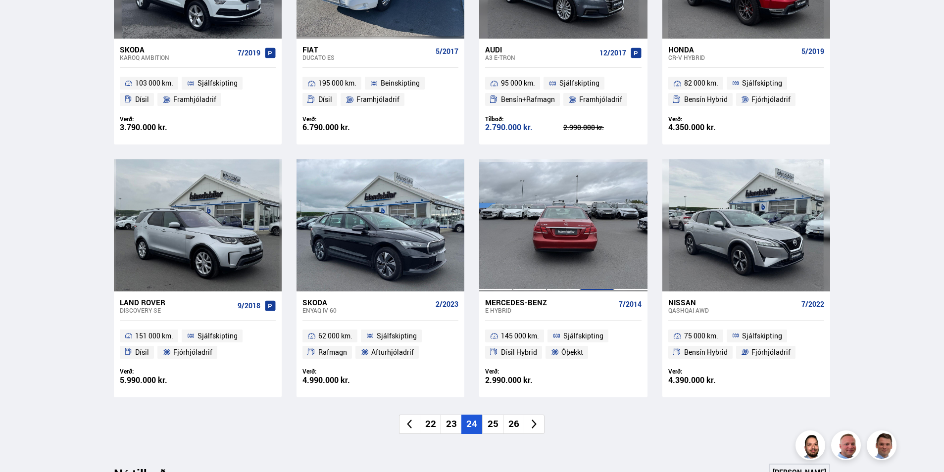
scroll to position [593, 0]
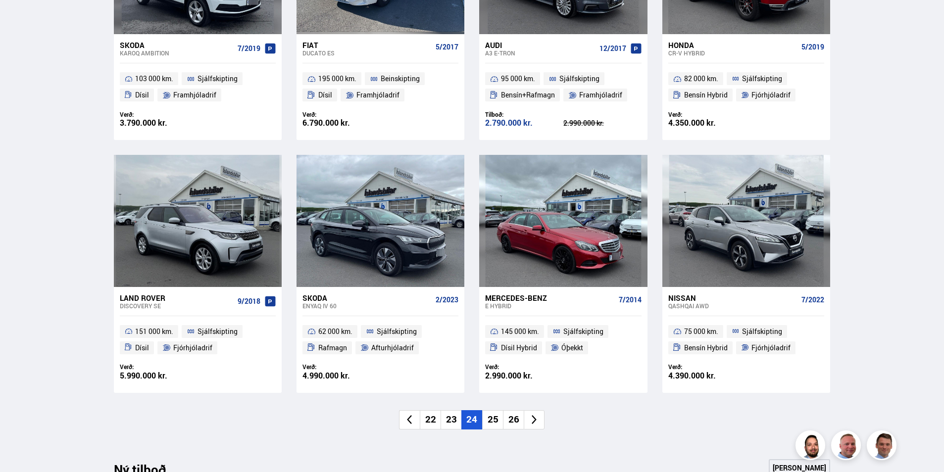
click at [537, 421] on icon at bounding box center [534, 419] width 11 height 11
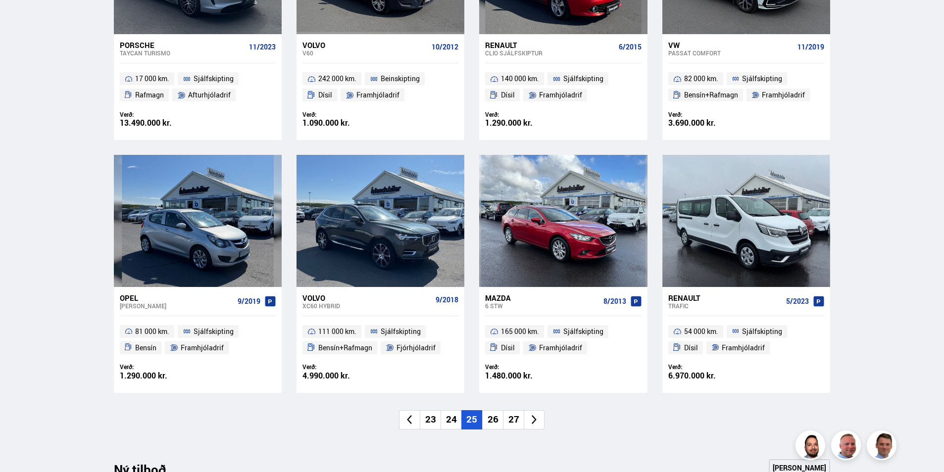
click at [533, 420] on icon at bounding box center [534, 419] width 11 height 11
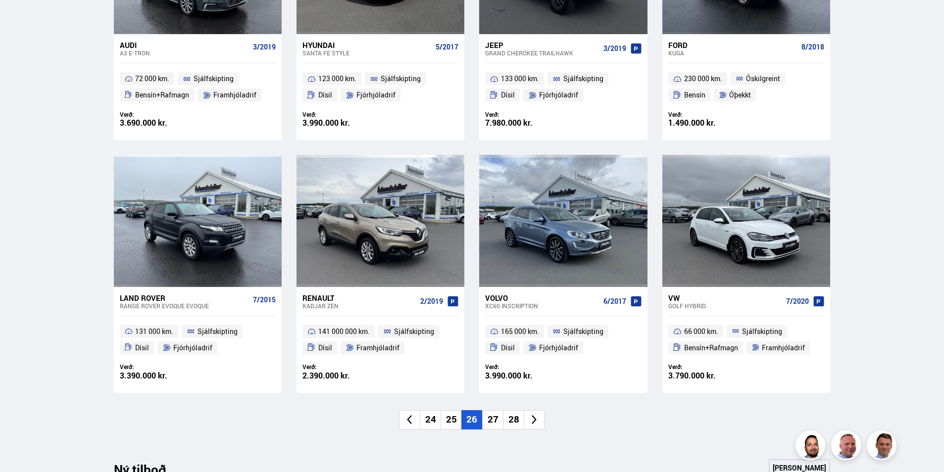
click at [540, 418] on li at bounding box center [534, 419] width 21 height 19
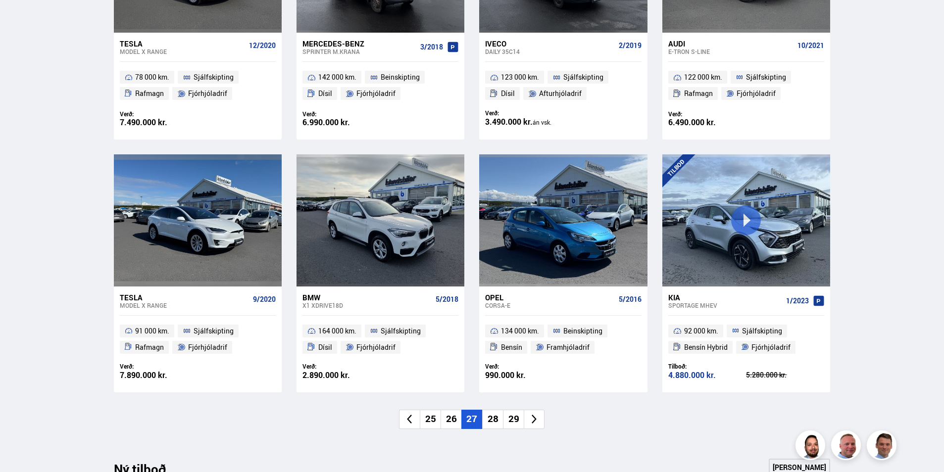
scroll to position [642, 0]
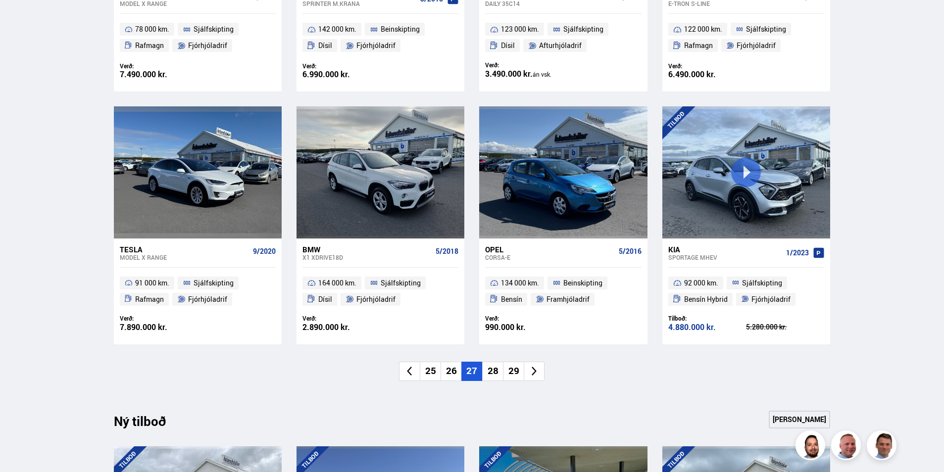
click at [540, 380] on li at bounding box center [534, 371] width 21 height 19
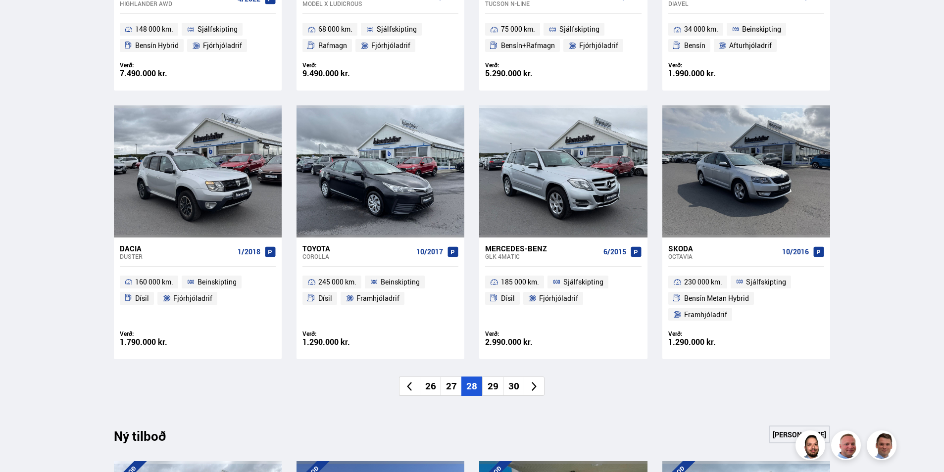
click at [539, 378] on li at bounding box center [534, 386] width 21 height 19
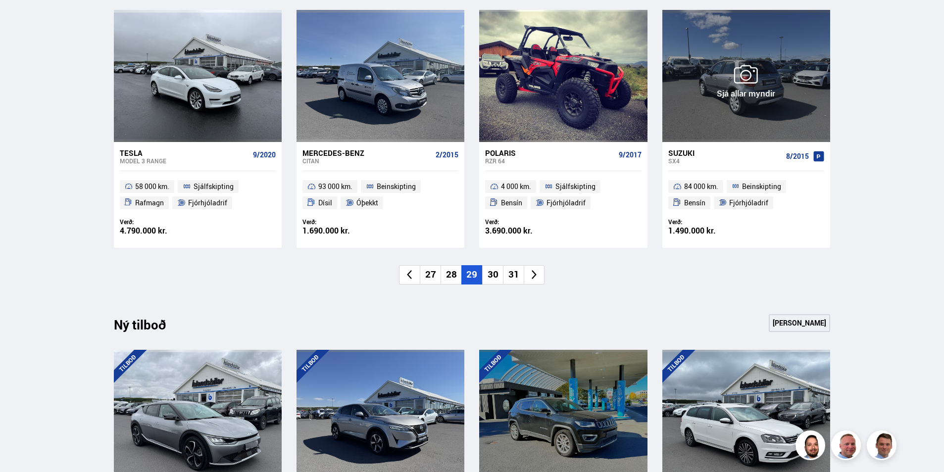
scroll to position [741, 0]
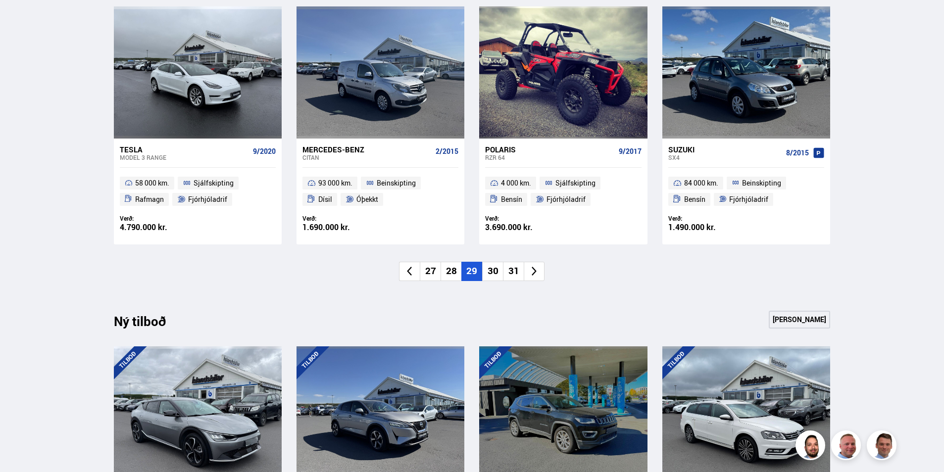
click at [530, 277] on icon at bounding box center [534, 271] width 11 height 11
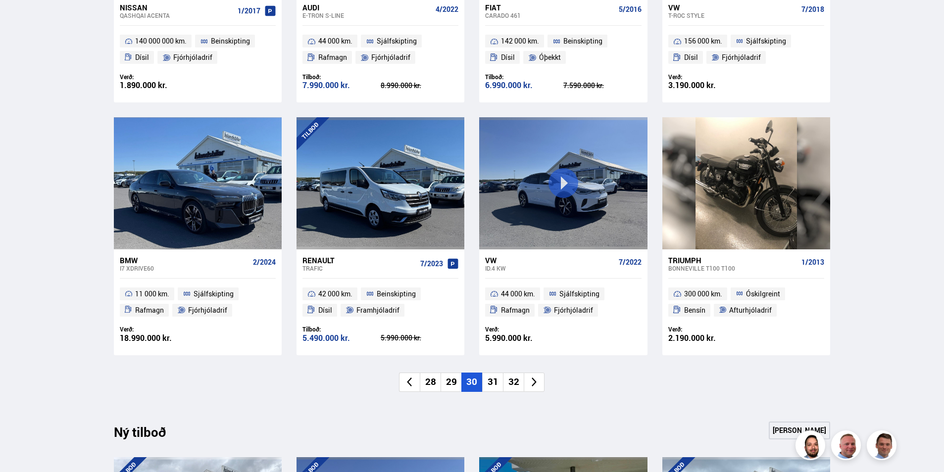
scroll to position [642, 0]
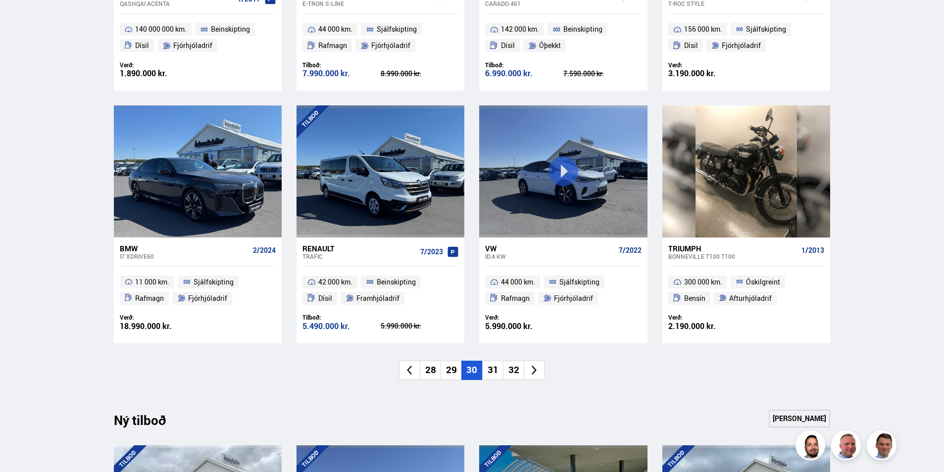
click at [539, 373] on icon at bounding box center [534, 370] width 11 height 11
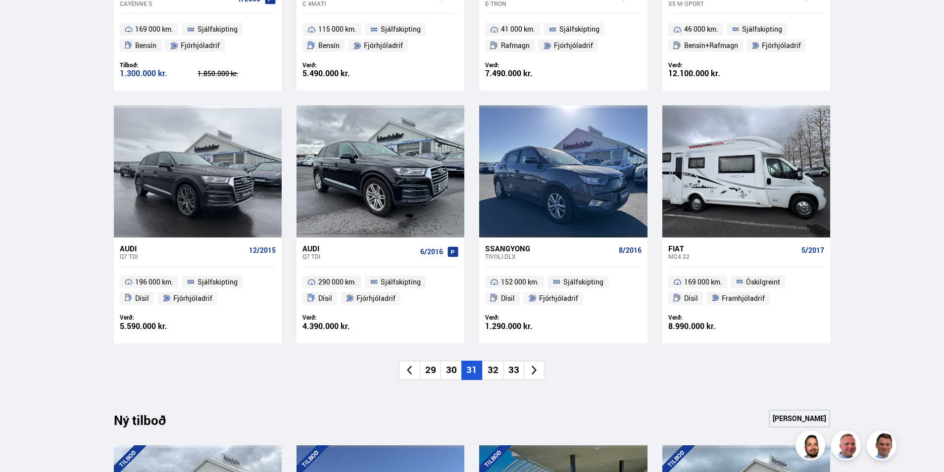
click at [540, 371] on li at bounding box center [534, 370] width 21 height 19
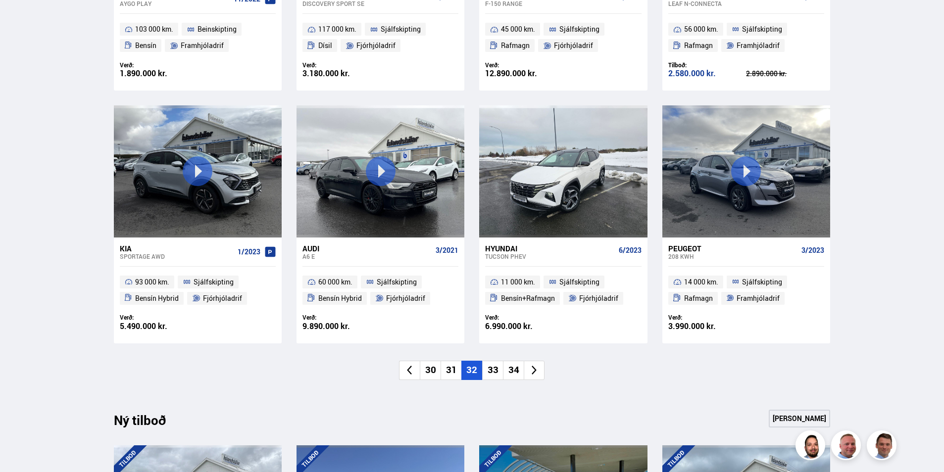
click at [536, 373] on icon at bounding box center [534, 370] width 11 height 11
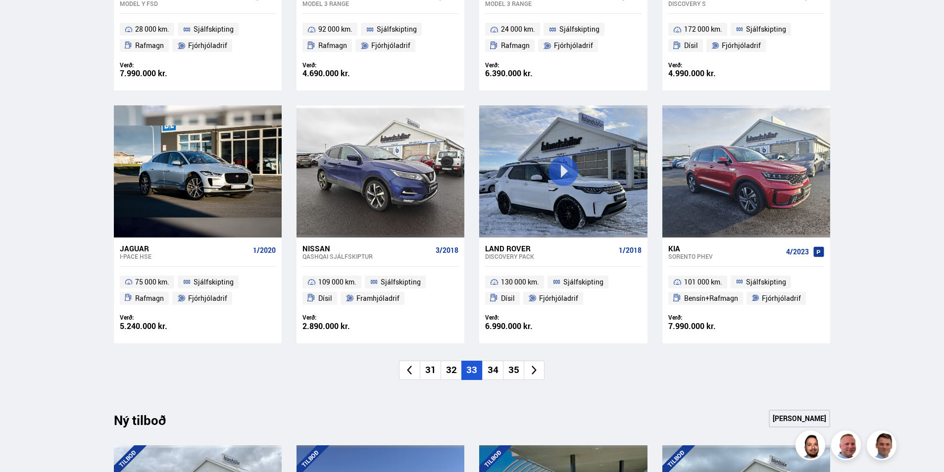
click at [539, 372] on li at bounding box center [534, 370] width 21 height 19
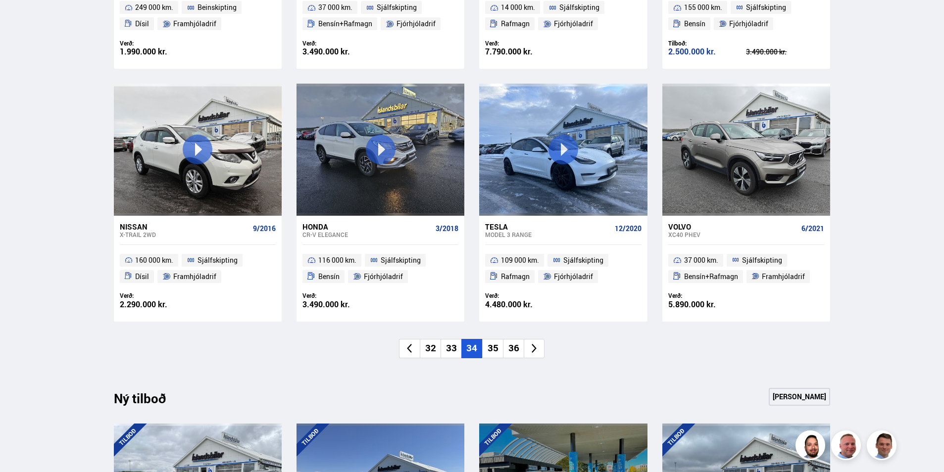
scroll to position [692, 0]
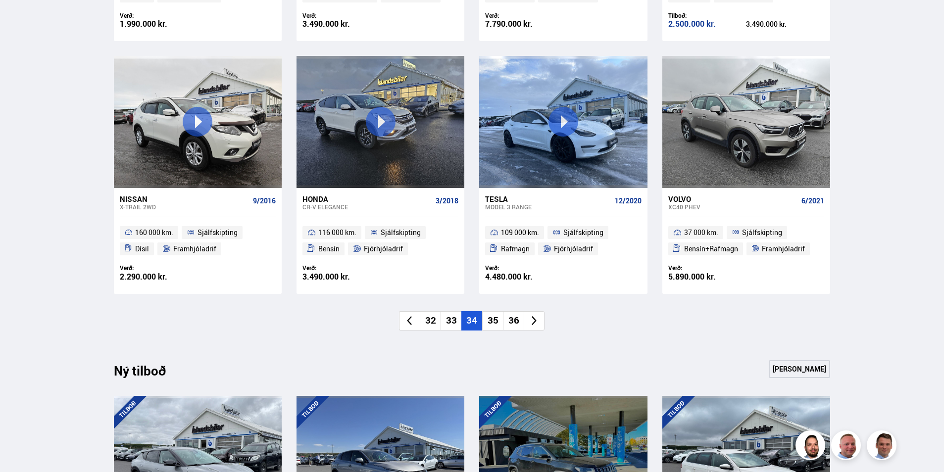
click at [534, 315] on icon at bounding box center [534, 320] width 11 height 11
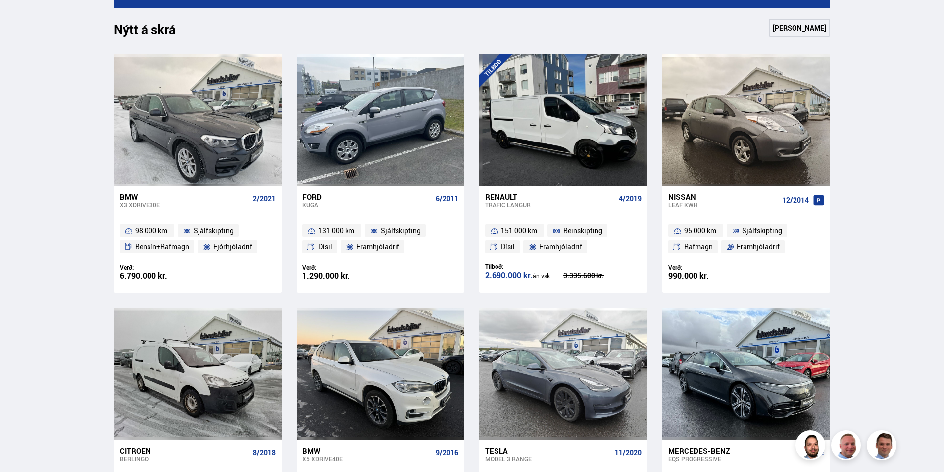
scroll to position [593, 0]
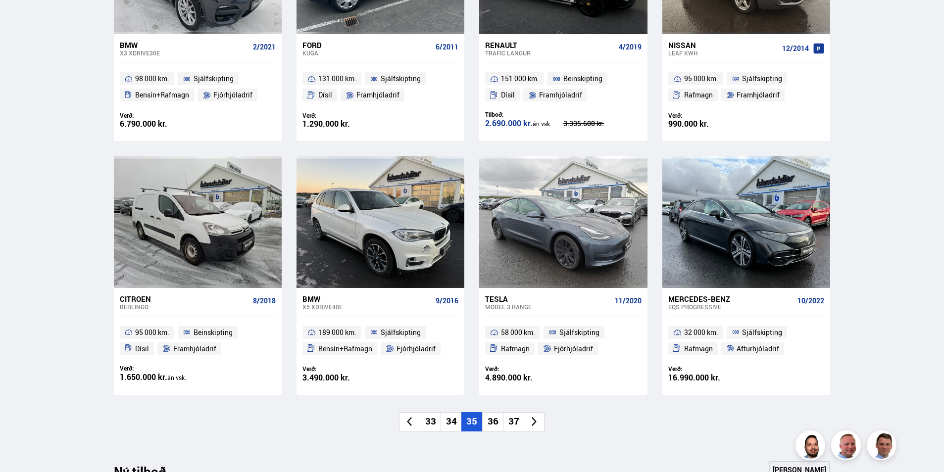
click at [534, 425] on icon at bounding box center [534, 421] width 11 height 11
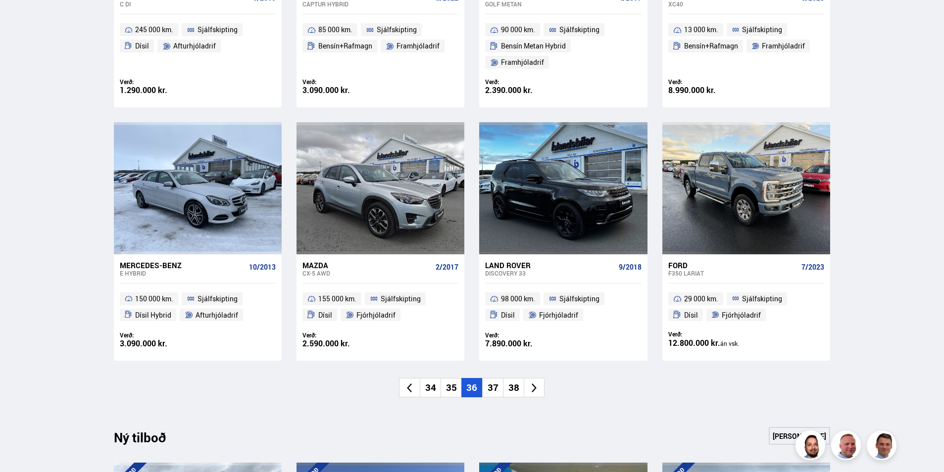
scroll to position [642, 0]
click at [539, 378] on li at bounding box center [534, 387] width 21 height 19
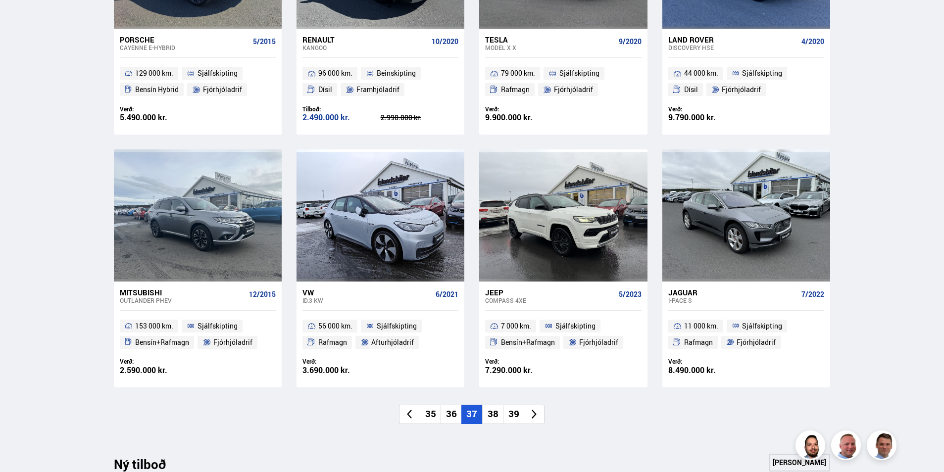
scroll to position [692, 0]
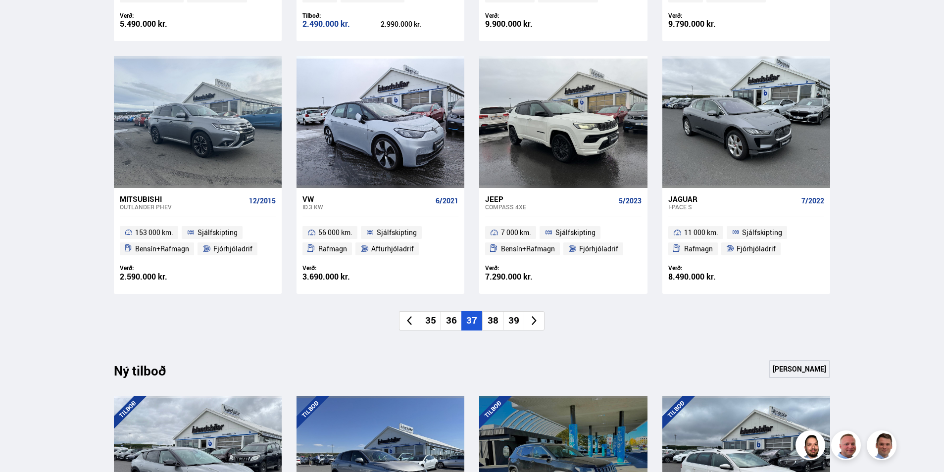
click at [536, 320] on icon at bounding box center [534, 320] width 11 height 11
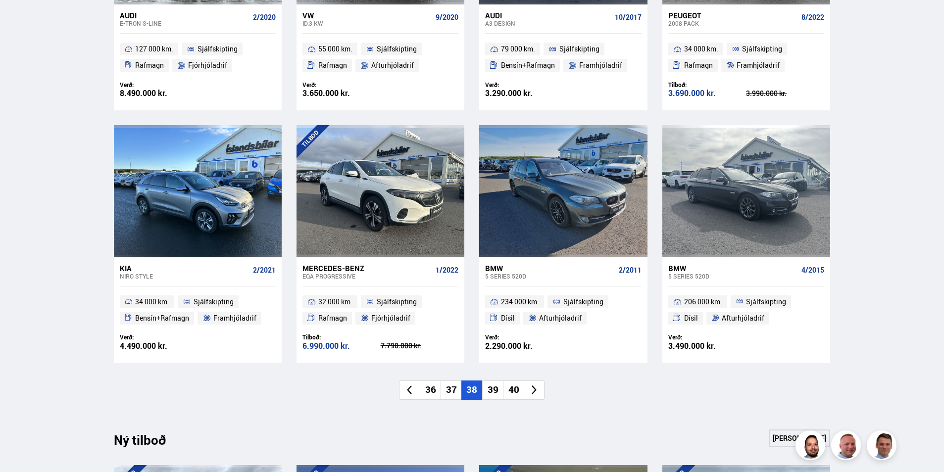
scroll to position [642, 0]
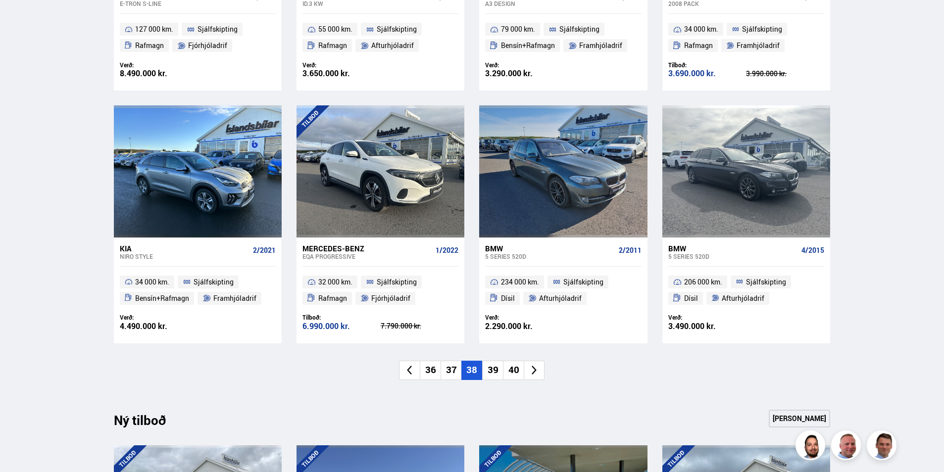
click at [541, 372] on li at bounding box center [534, 370] width 21 height 19
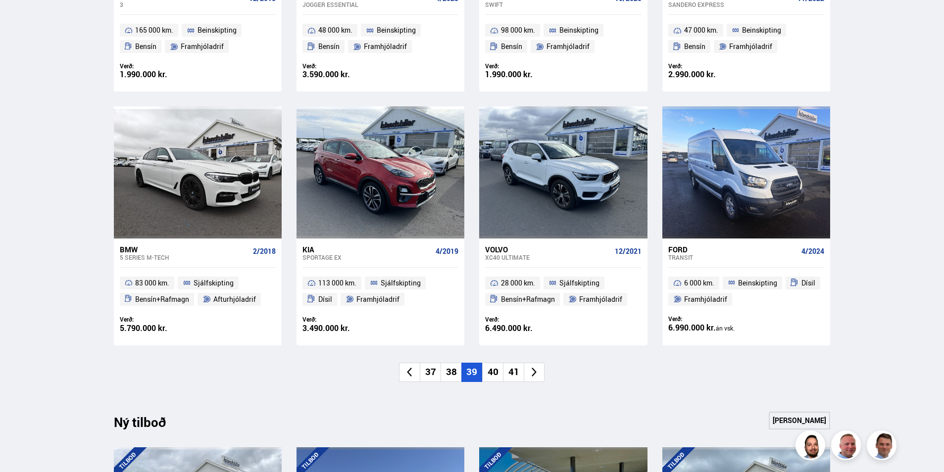
scroll to position [692, 0]
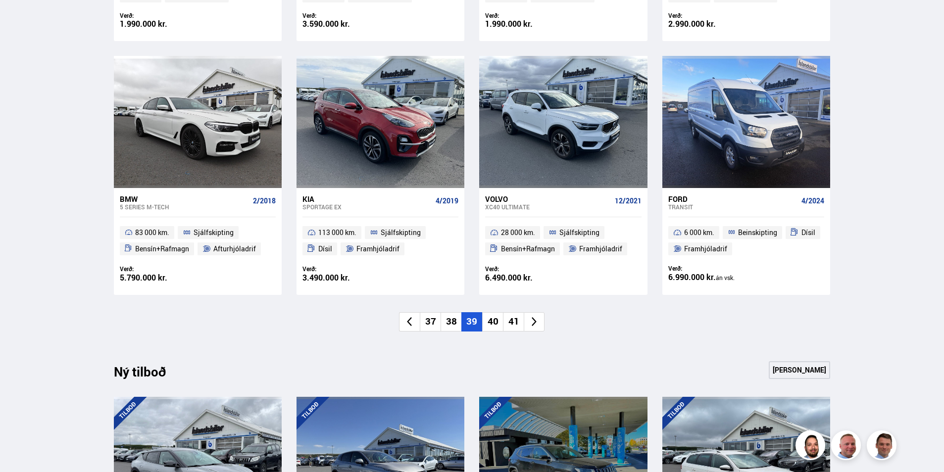
click at [537, 327] on icon at bounding box center [534, 321] width 11 height 11
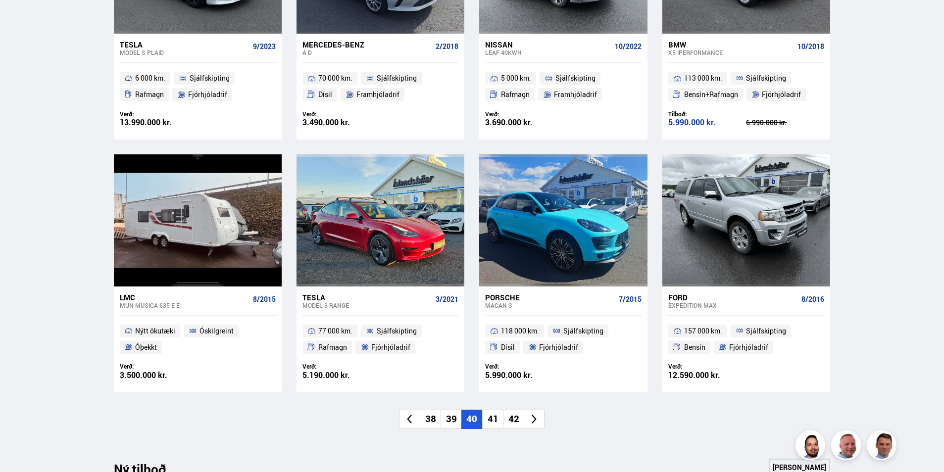
scroll to position [642, 0]
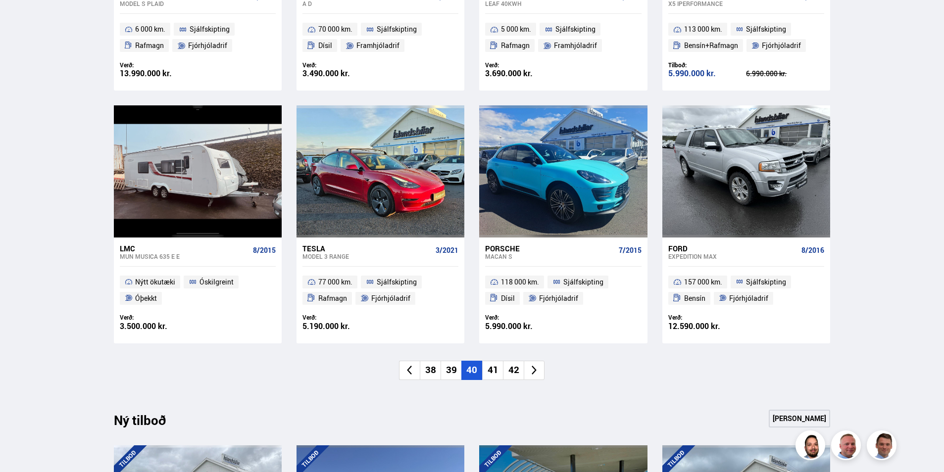
click at [537, 374] on icon at bounding box center [534, 370] width 11 height 11
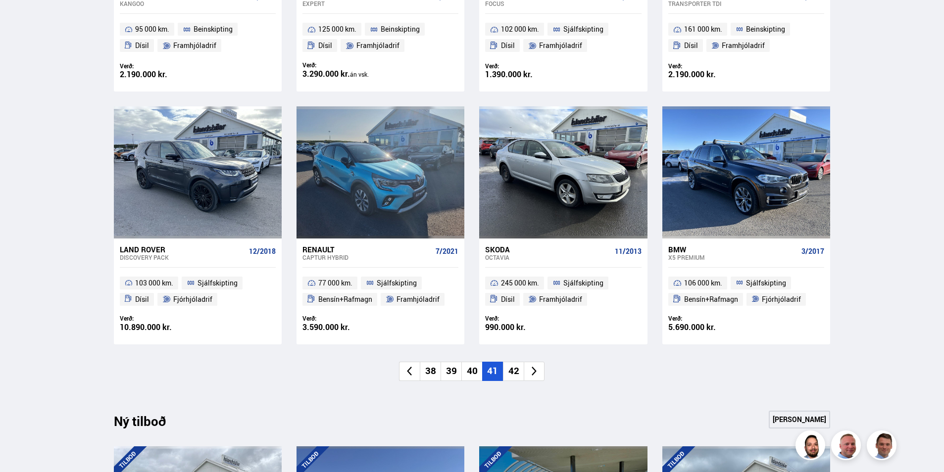
click at [538, 373] on icon at bounding box center [534, 371] width 11 height 11
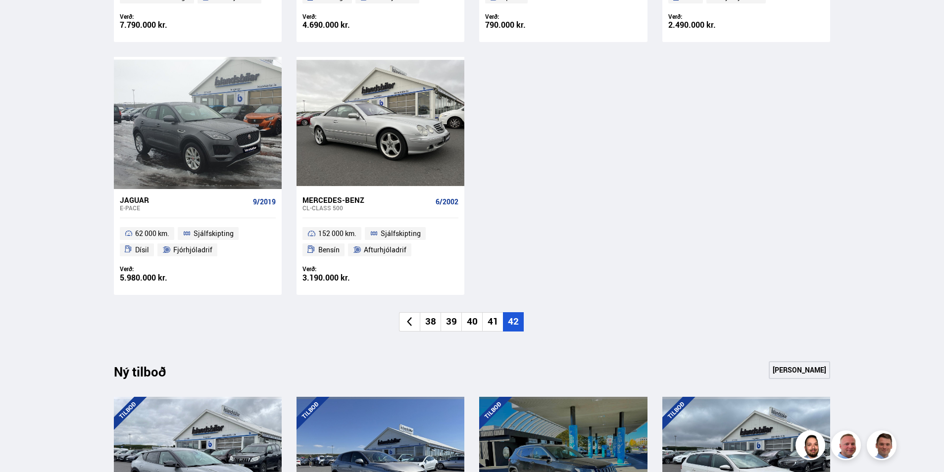
scroll to position [692, 0]
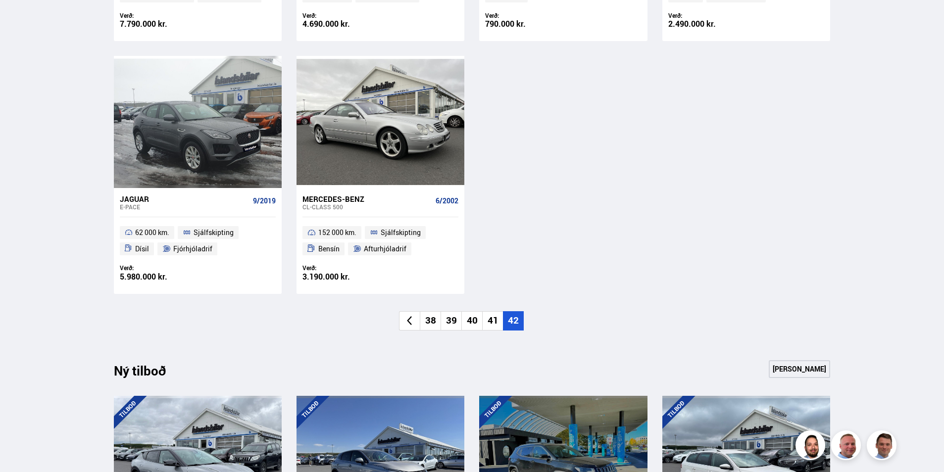
click at [412, 316] on icon at bounding box center [409, 320] width 11 height 11
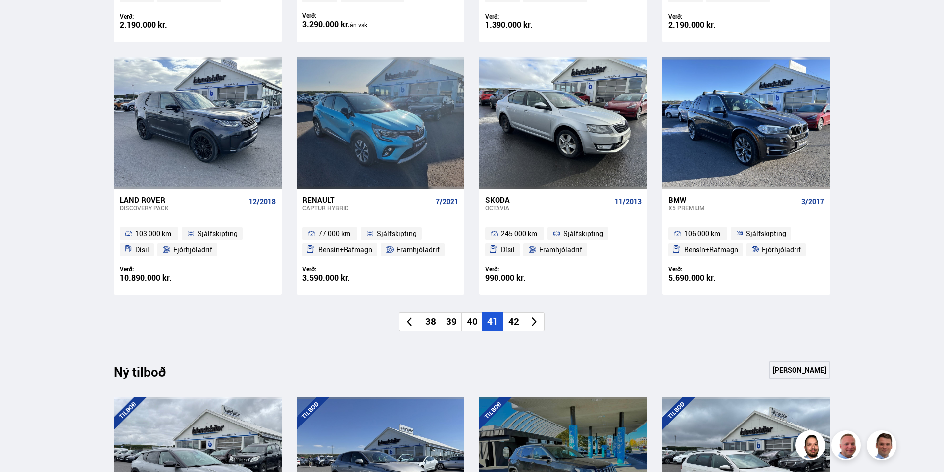
click at [412, 316] on icon at bounding box center [409, 321] width 11 height 11
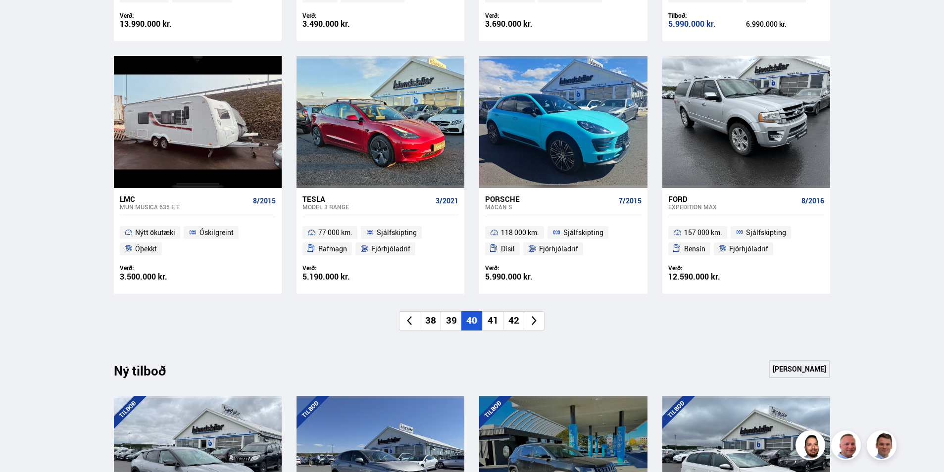
click at [411, 316] on icon at bounding box center [409, 320] width 11 height 11
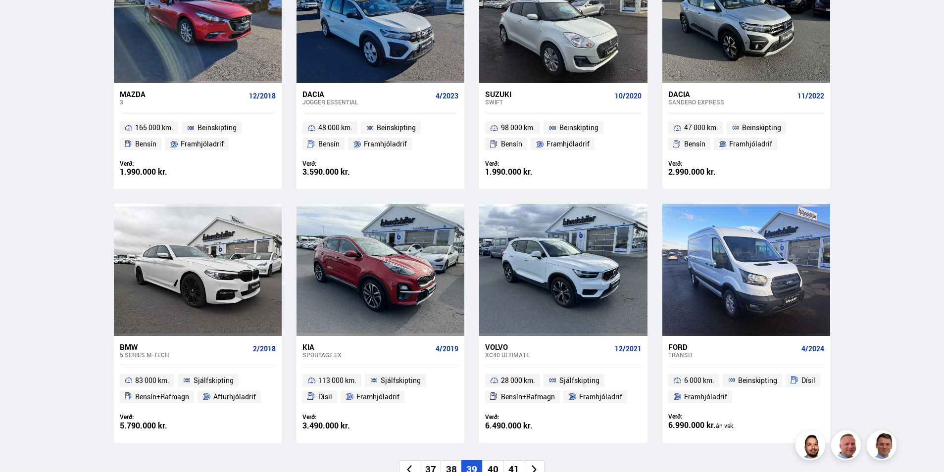
scroll to position [543, 0]
click at [412, 465] on icon at bounding box center [409, 470] width 11 height 11
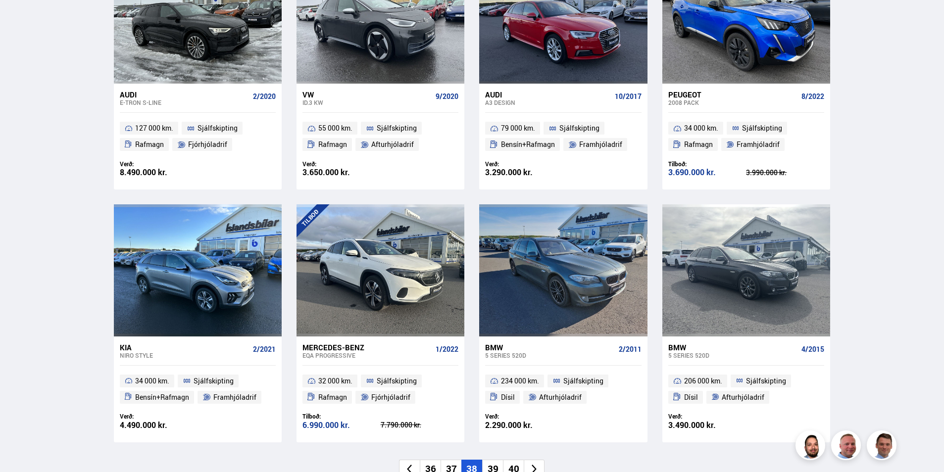
click at [412, 465] on icon at bounding box center [409, 469] width 5 height 9
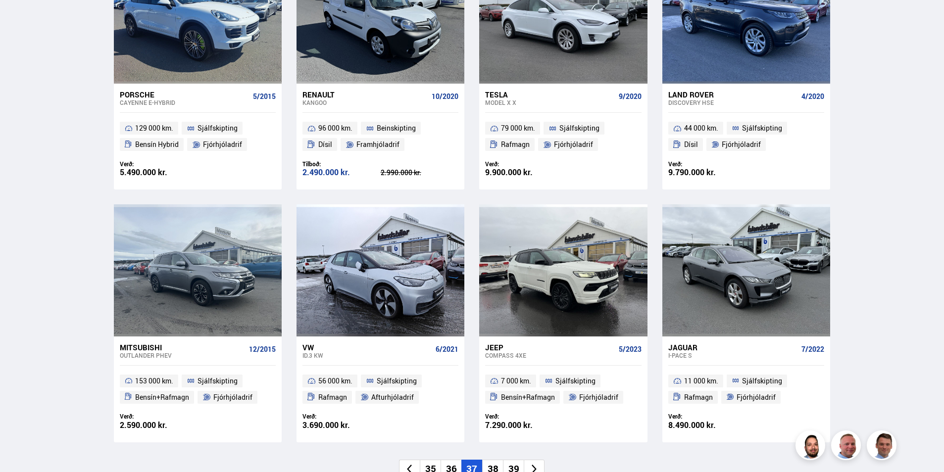
click at [417, 468] on li at bounding box center [409, 469] width 21 height 19
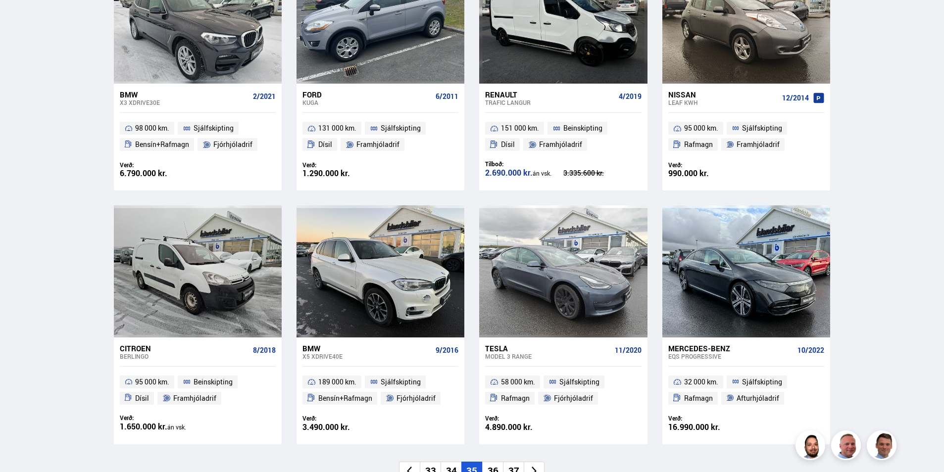
click at [411, 467] on icon at bounding box center [409, 471] width 11 height 11
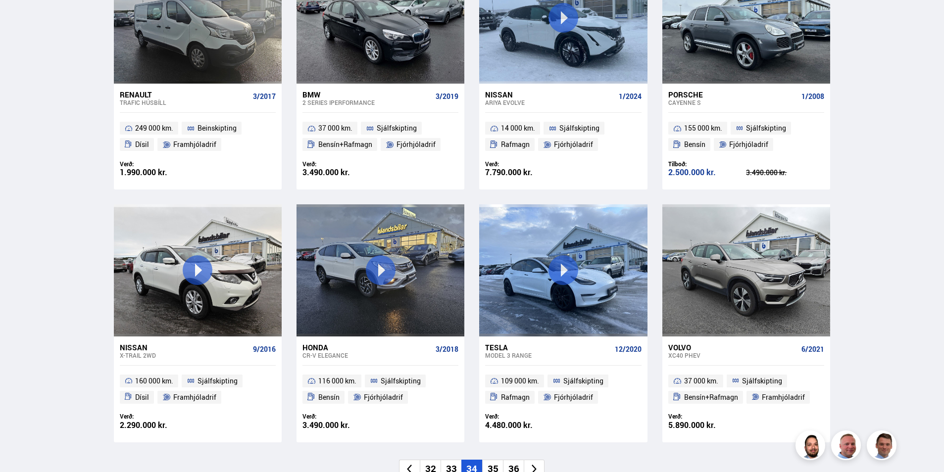
click at [411, 467] on icon at bounding box center [409, 469] width 11 height 11
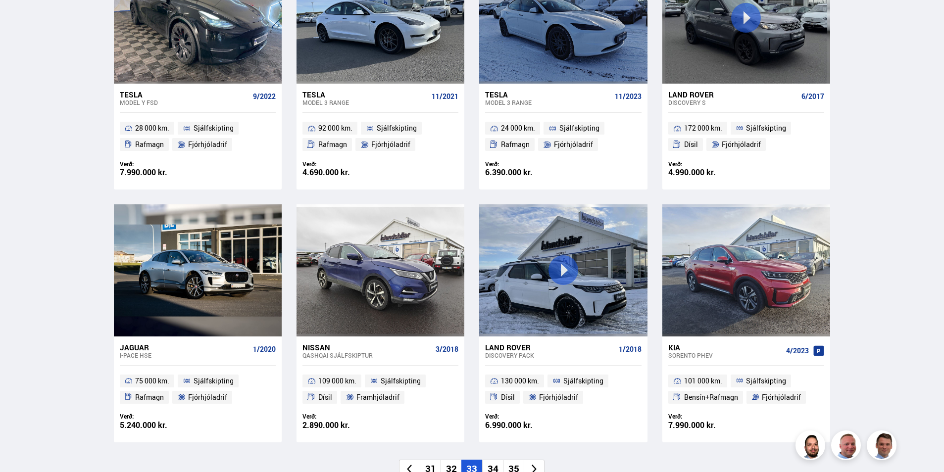
click at [411, 467] on icon at bounding box center [409, 469] width 11 height 11
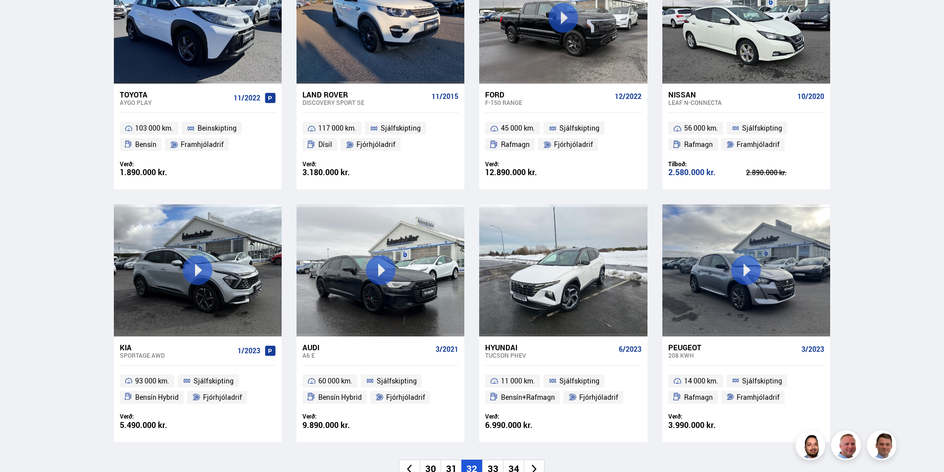
click at [411, 467] on icon at bounding box center [409, 469] width 11 height 11
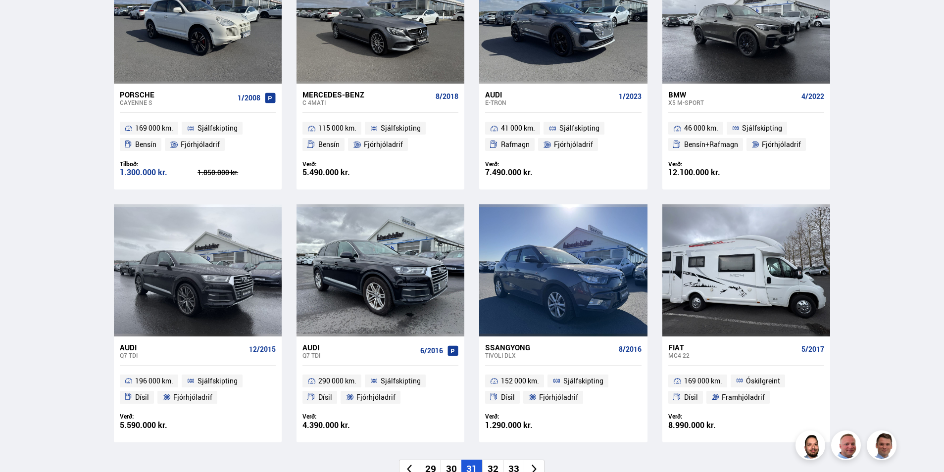
click at [412, 466] on icon at bounding box center [409, 469] width 11 height 11
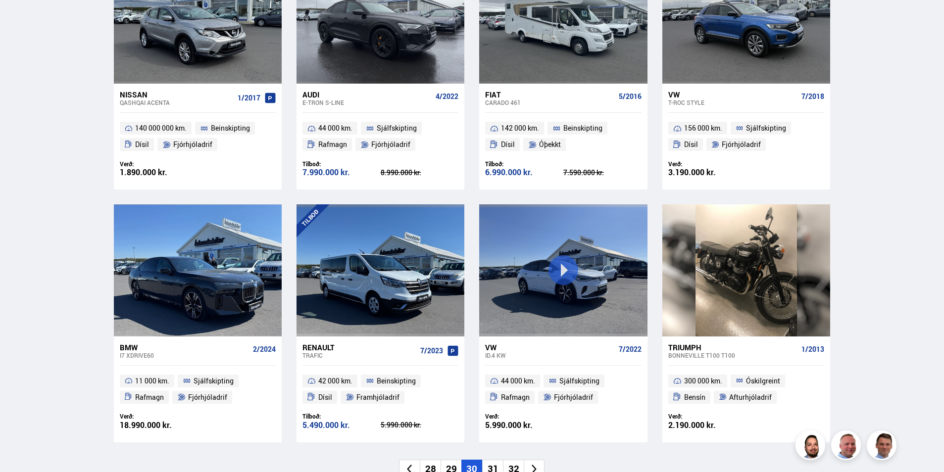
click at [414, 468] on icon at bounding box center [409, 469] width 11 height 11
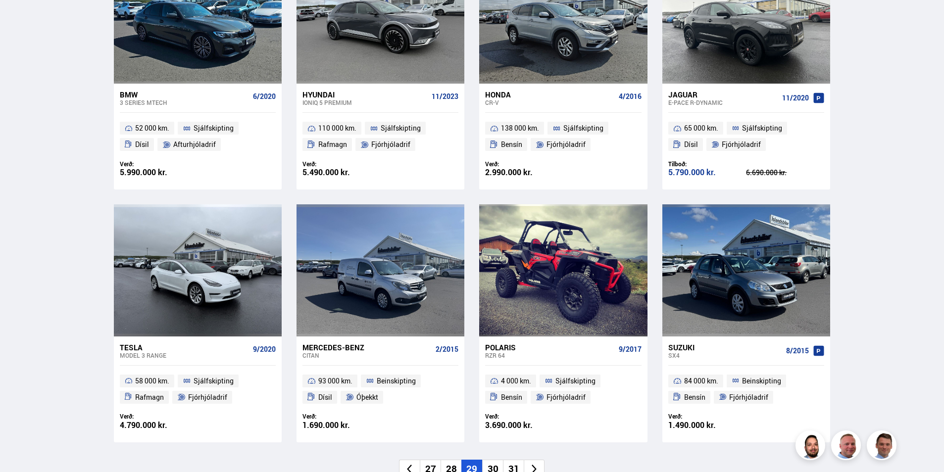
click at [411, 465] on icon at bounding box center [409, 469] width 5 height 9
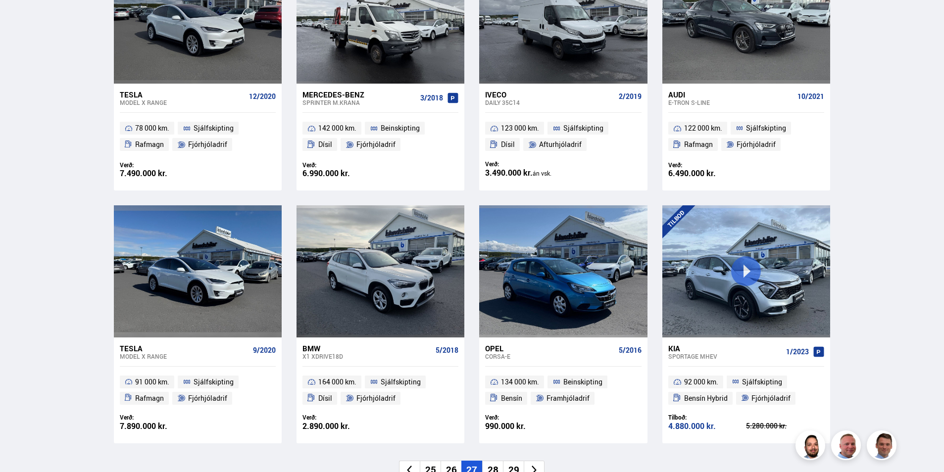
click at [411, 465] on icon at bounding box center [409, 470] width 11 height 11
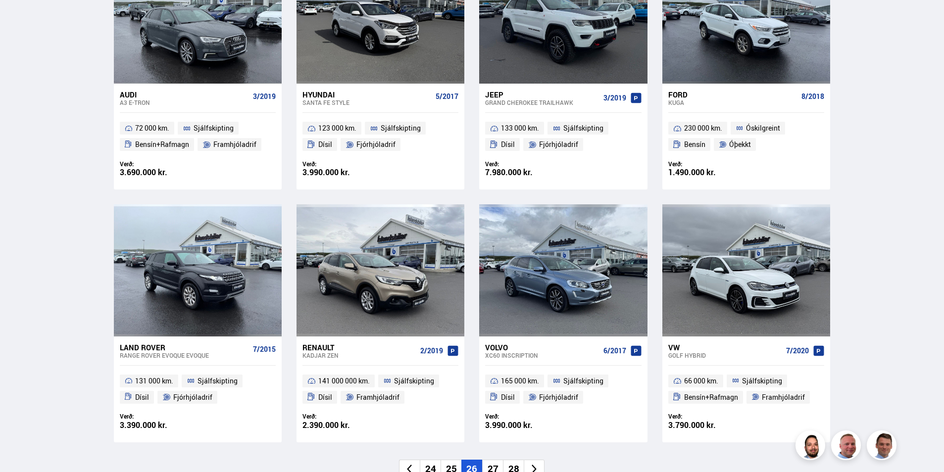
click at [411, 465] on icon at bounding box center [409, 469] width 5 height 9
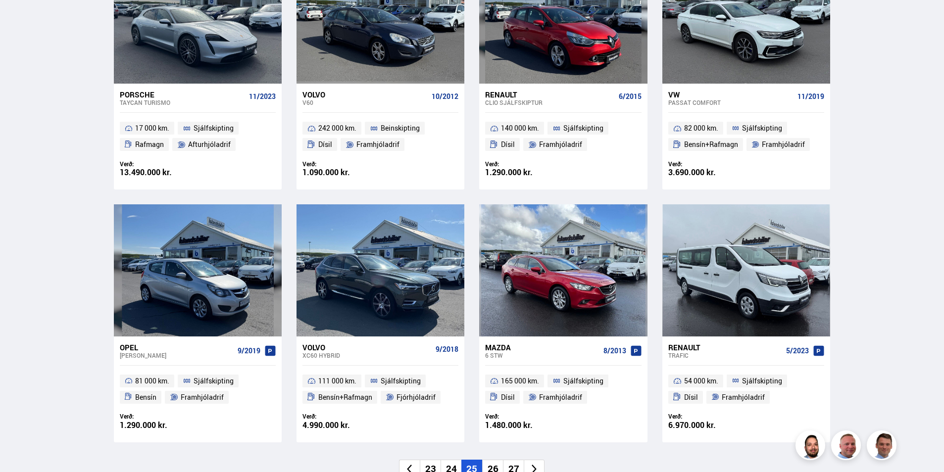
click at [411, 465] on icon at bounding box center [409, 469] width 5 height 9
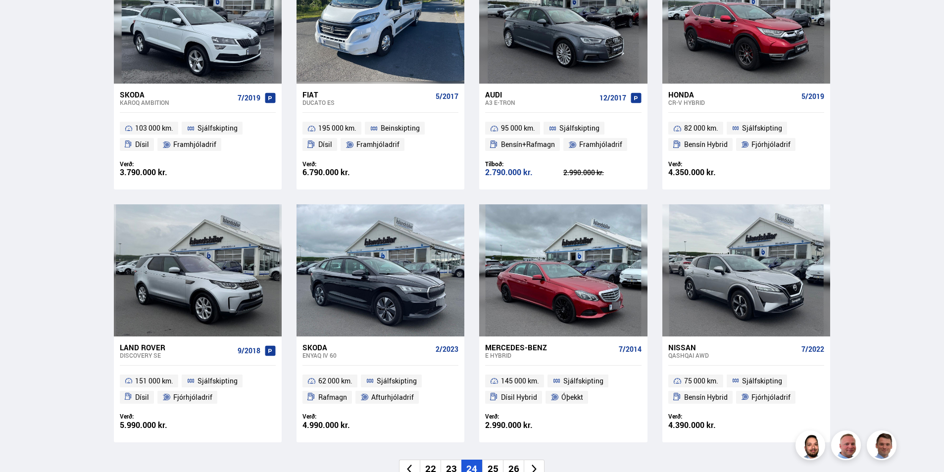
click at [411, 465] on icon at bounding box center [409, 469] width 5 height 9
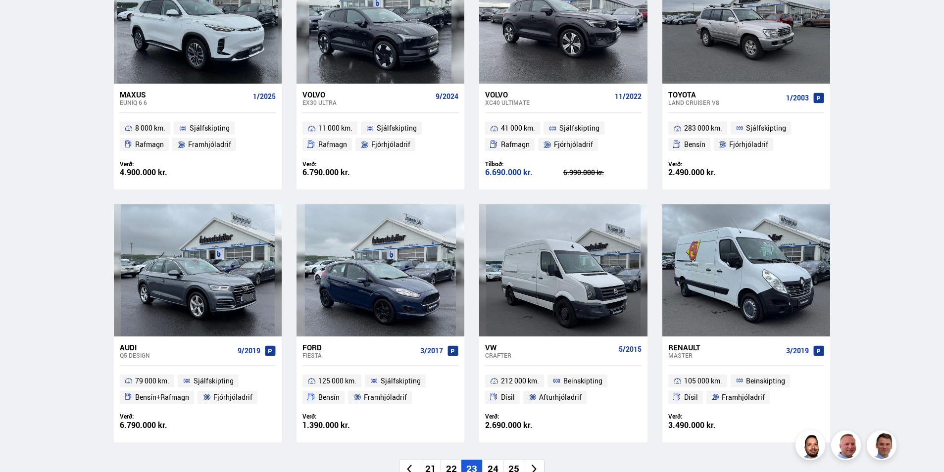
click at [411, 465] on icon at bounding box center [409, 469] width 5 height 9
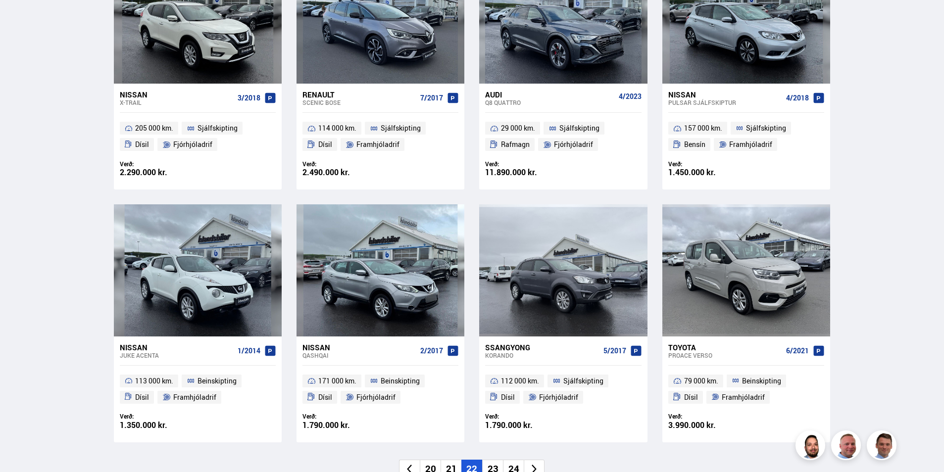
click at [411, 465] on icon at bounding box center [409, 469] width 5 height 9
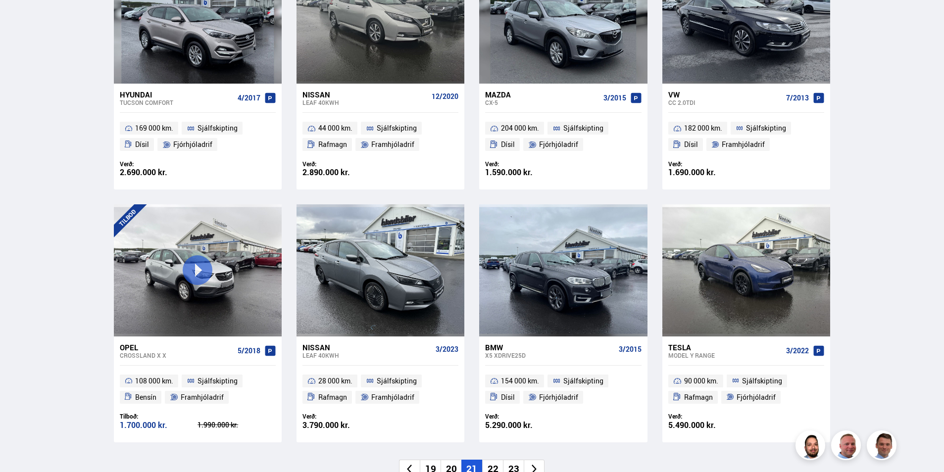
click at [411, 465] on icon at bounding box center [409, 469] width 5 height 9
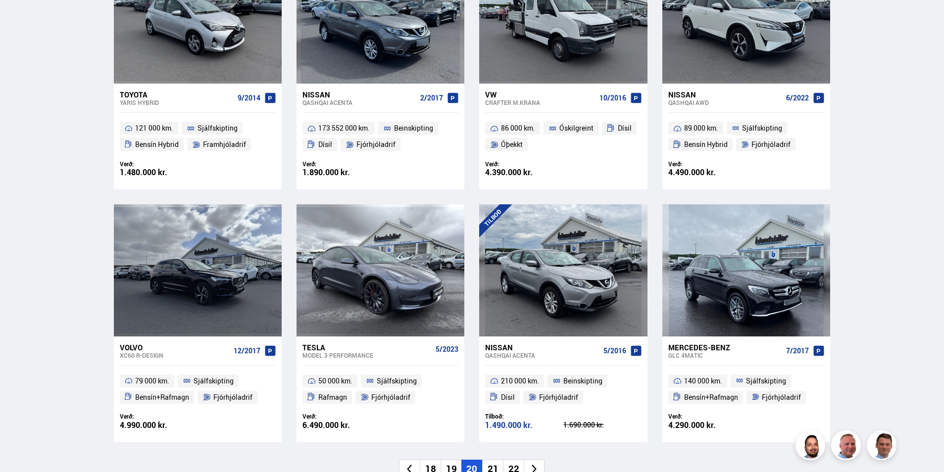
click at [411, 465] on icon at bounding box center [409, 469] width 5 height 9
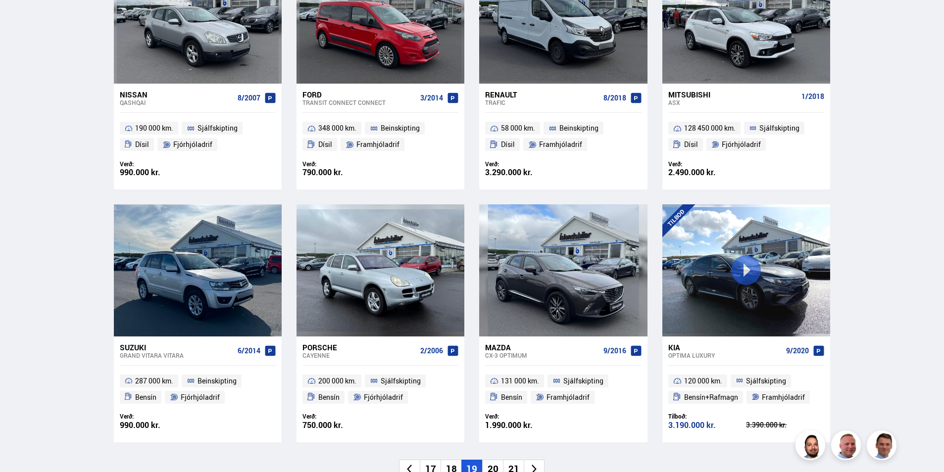
click at [411, 465] on icon at bounding box center [409, 469] width 5 height 9
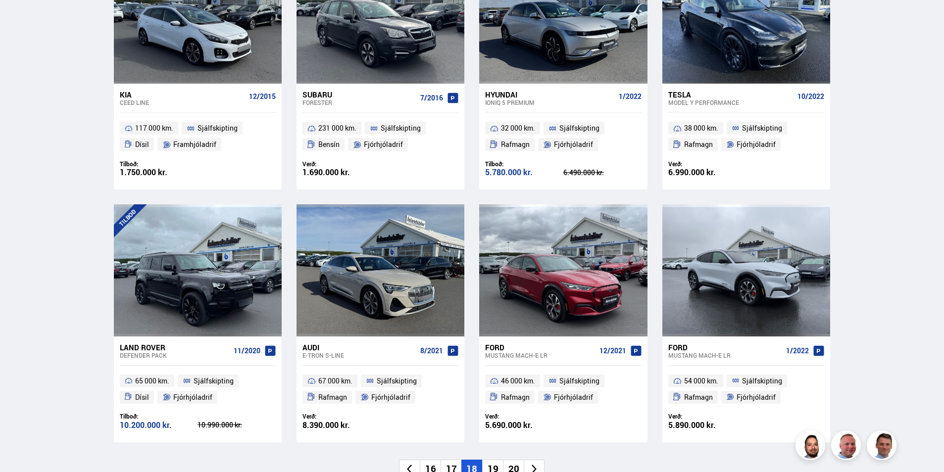
click at [413, 472] on icon at bounding box center [409, 469] width 11 height 11
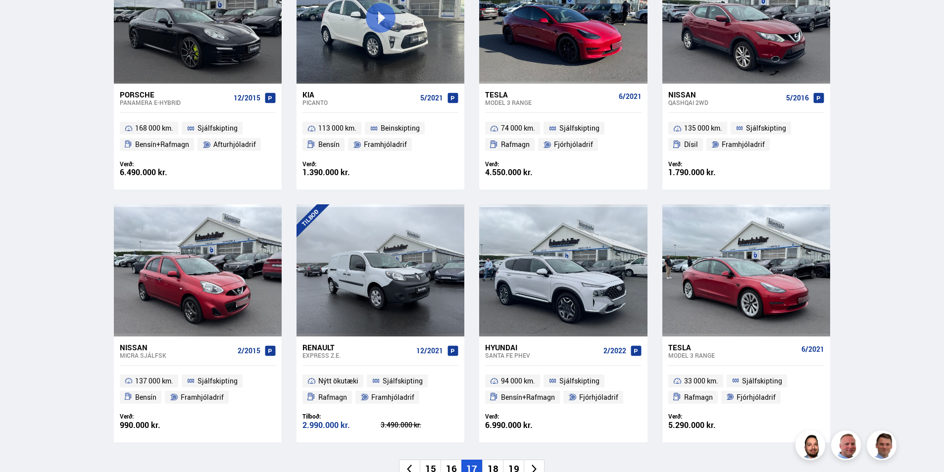
click at [413, 472] on icon at bounding box center [409, 469] width 11 height 11
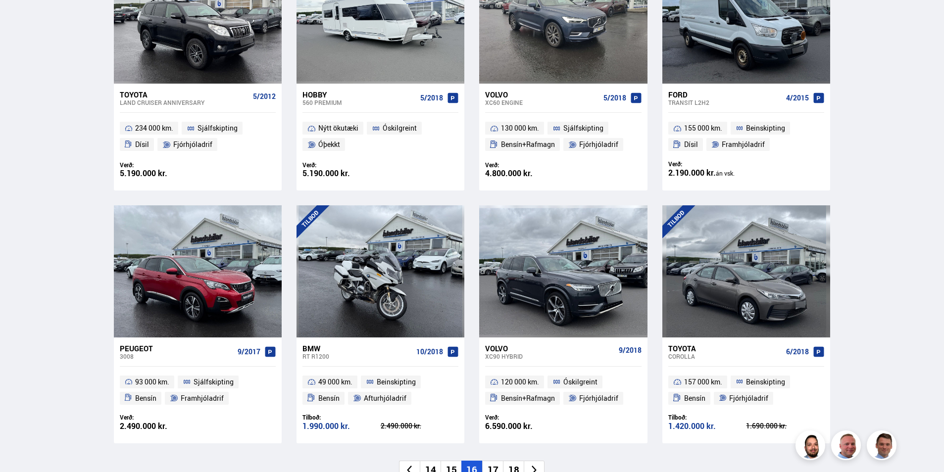
click at [413, 472] on icon at bounding box center [409, 470] width 11 height 11
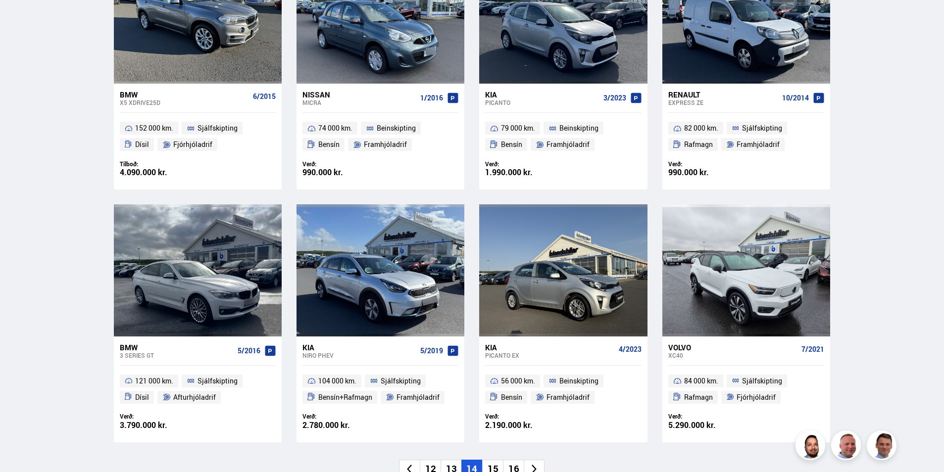
click at [413, 471] on icon at bounding box center [409, 469] width 11 height 11
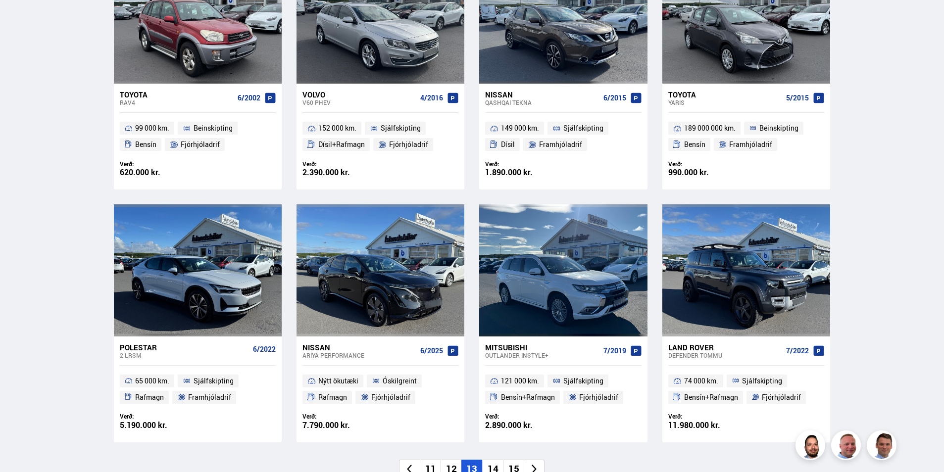
click at [413, 471] on icon at bounding box center [409, 469] width 11 height 11
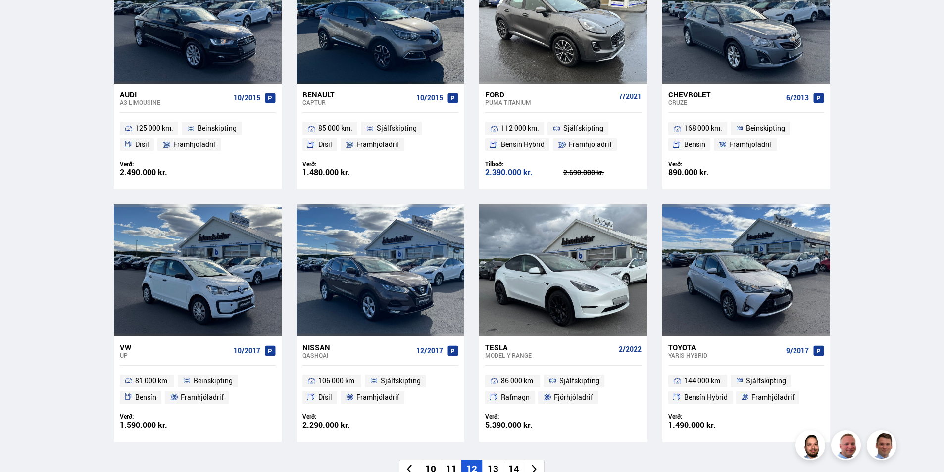
click at [413, 469] on icon at bounding box center [409, 469] width 11 height 11
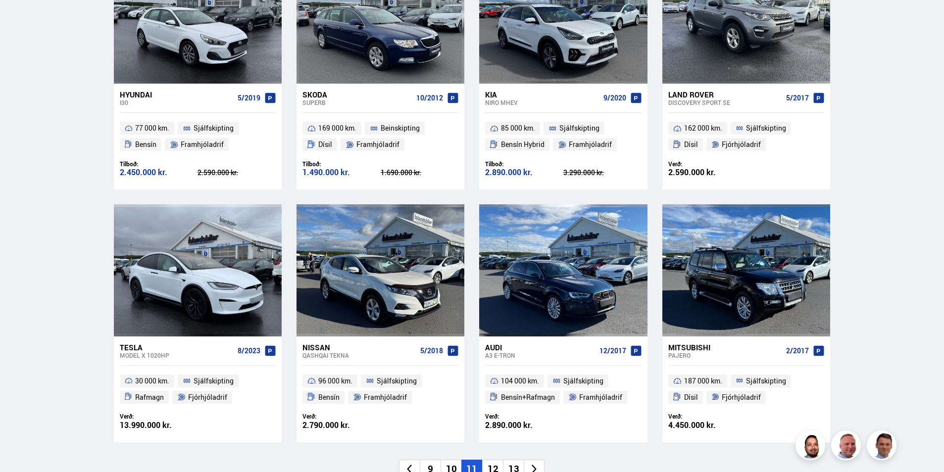
click at [413, 469] on icon at bounding box center [409, 469] width 11 height 11
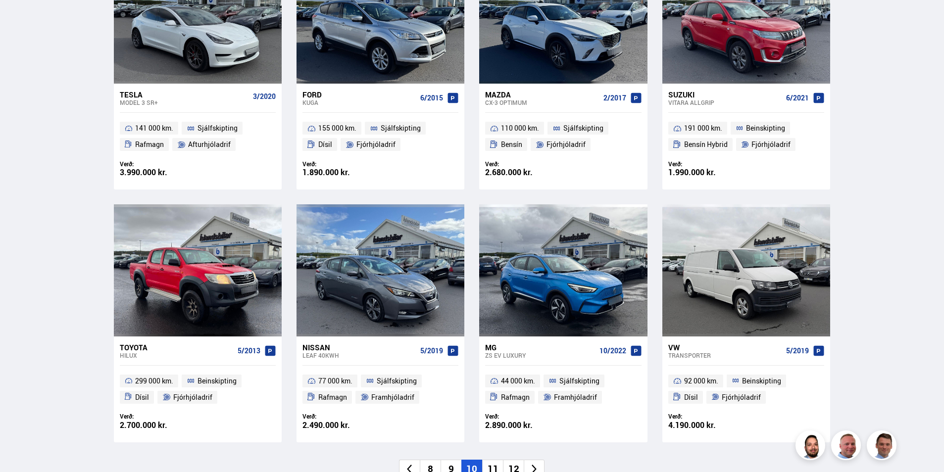
click at [413, 469] on icon at bounding box center [409, 469] width 11 height 11
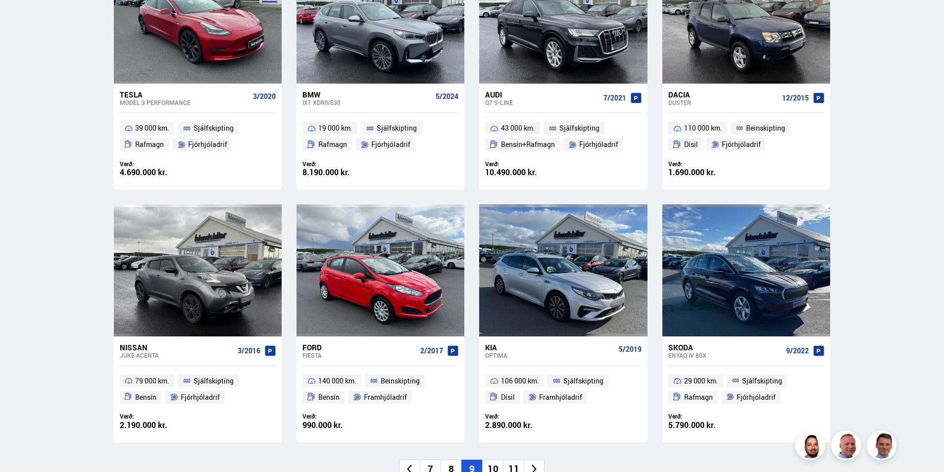
click at [406, 468] on icon at bounding box center [409, 469] width 11 height 11
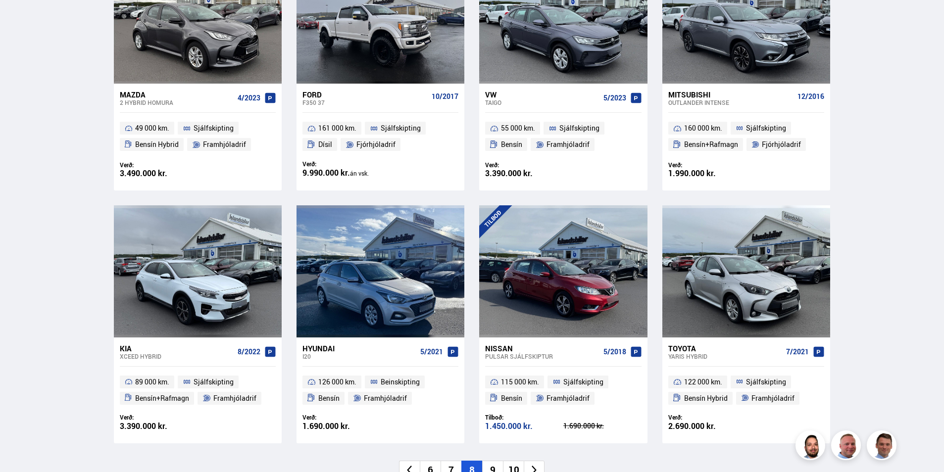
click at [415, 467] on icon at bounding box center [409, 470] width 11 height 11
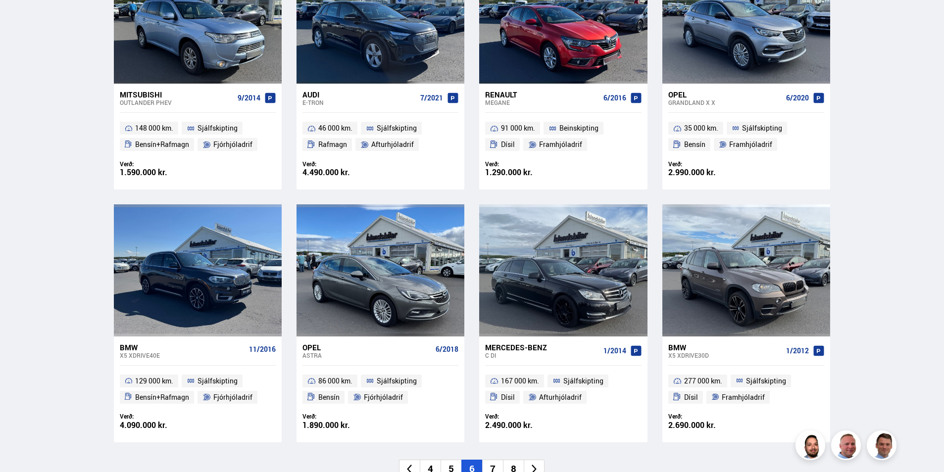
click at [413, 469] on icon at bounding box center [409, 469] width 11 height 11
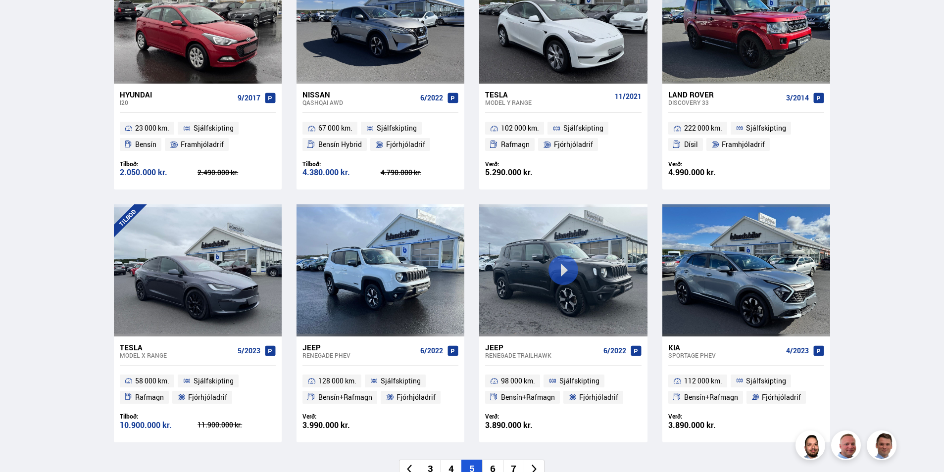
click at [412, 469] on icon at bounding box center [409, 469] width 11 height 11
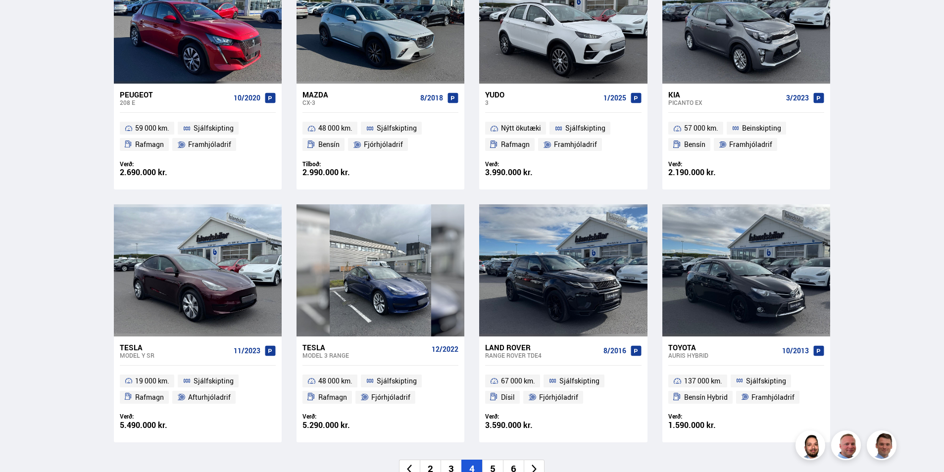
click at [411, 470] on icon at bounding box center [409, 469] width 11 height 11
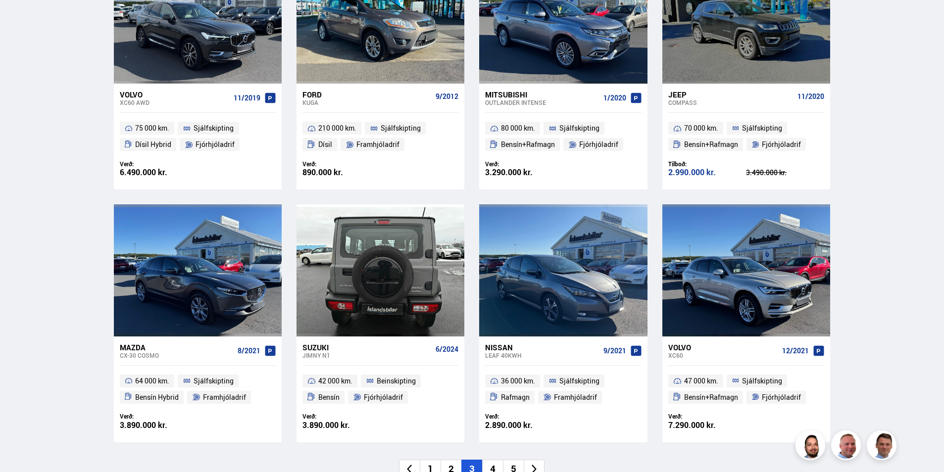
drag, startPoint x: 405, startPoint y: 276, endPoint x: 413, endPoint y: 468, distance: 191.7
click at [413, 468] on icon at bounding box center [409, 469] width 11 height 11
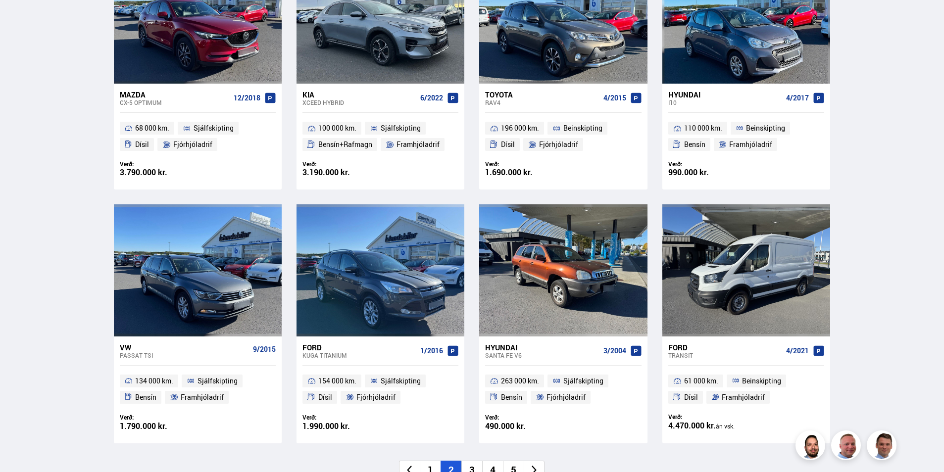
click at [410, 467] on icon at bounding box center [409, 470] width 11 height 11
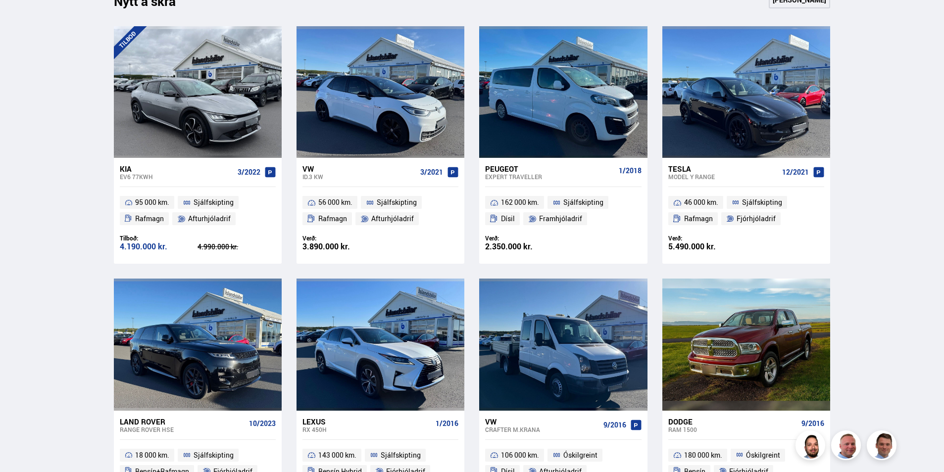
scroll to position [444, 0]
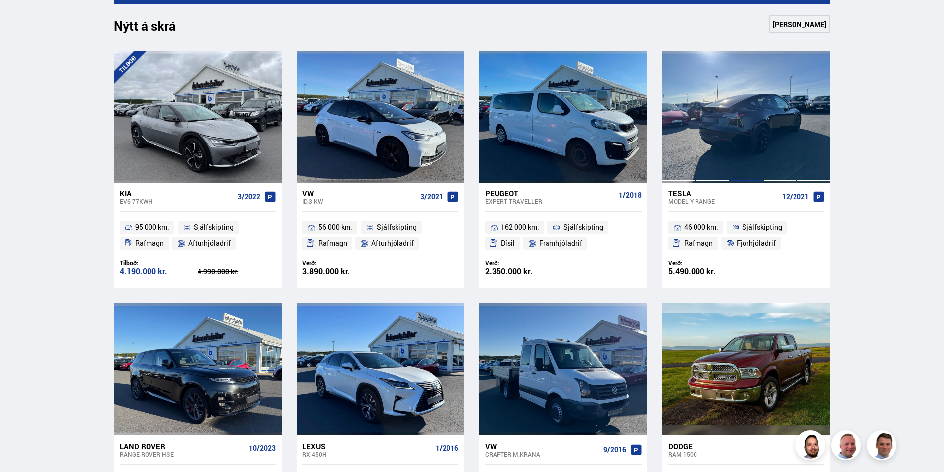
click at [737, 144] on div at bounding box center [746, 117] width 34 height 132
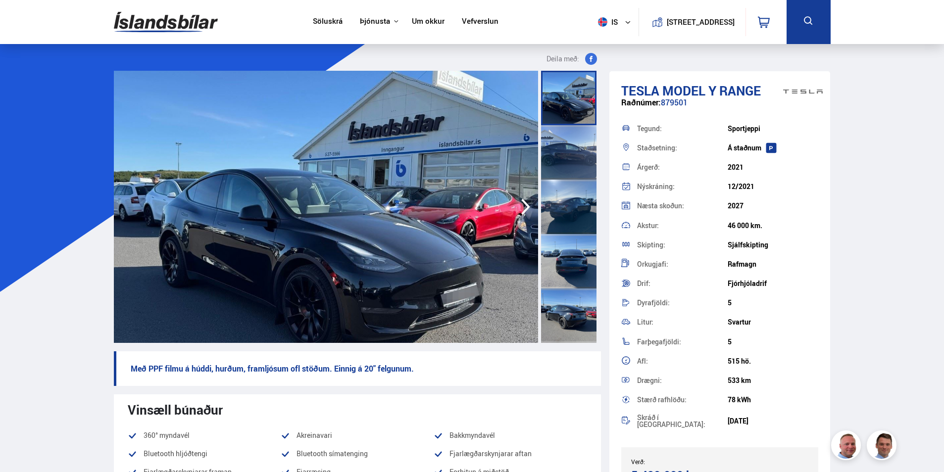
click at [530, 203] on icon "button" at bounding box center [526, 207] width 20 height 24
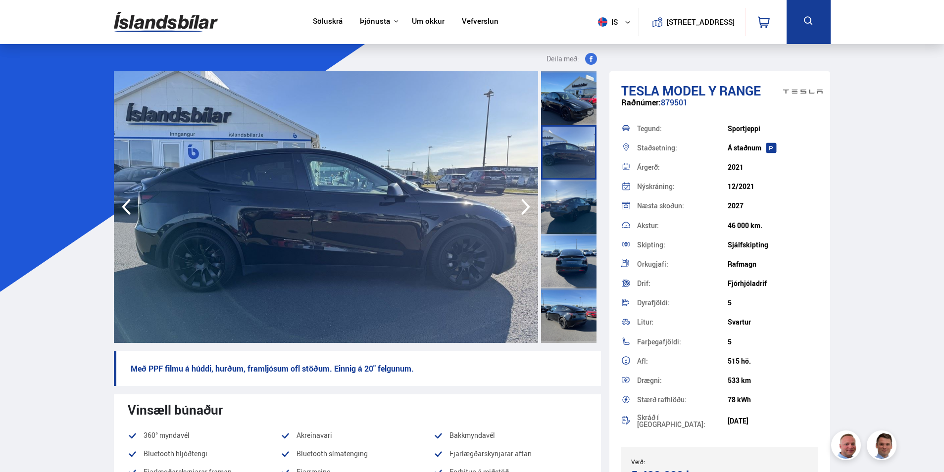
click at [528, 203] on icon "button" at bounding box center [526, 207] width 20 height 24
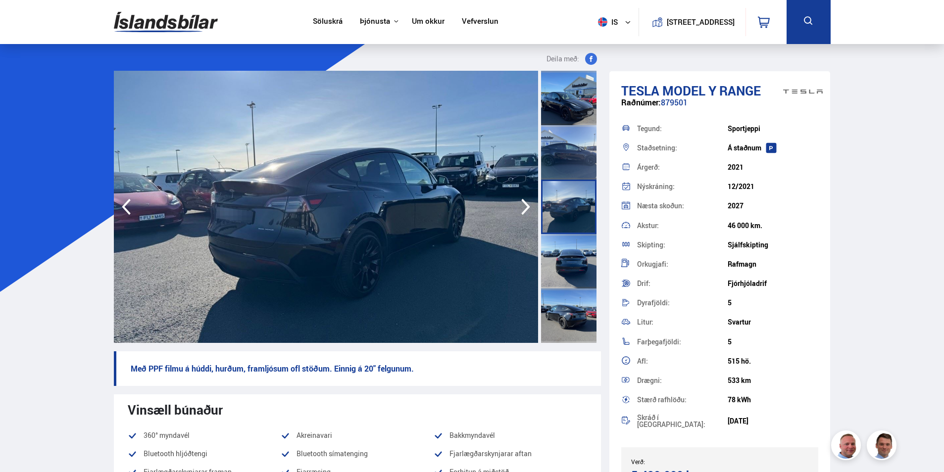
click at [528, 203] on icon "button" at bounding box center [526, 207] width 20 height 24
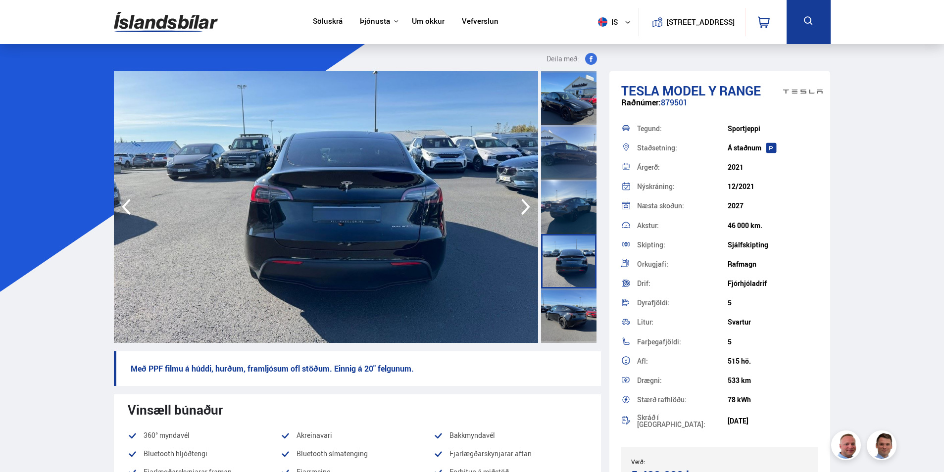
click at [528, 203] on icon "button" at bounding box center [526, 207] width 20 height 24
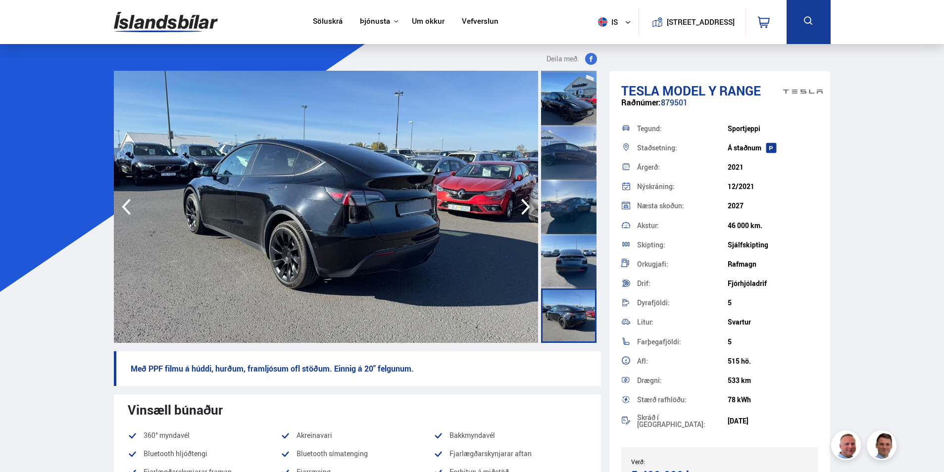
click at [528, 203] on icon "button" at bounding box center [526, 207] width 20 height 24
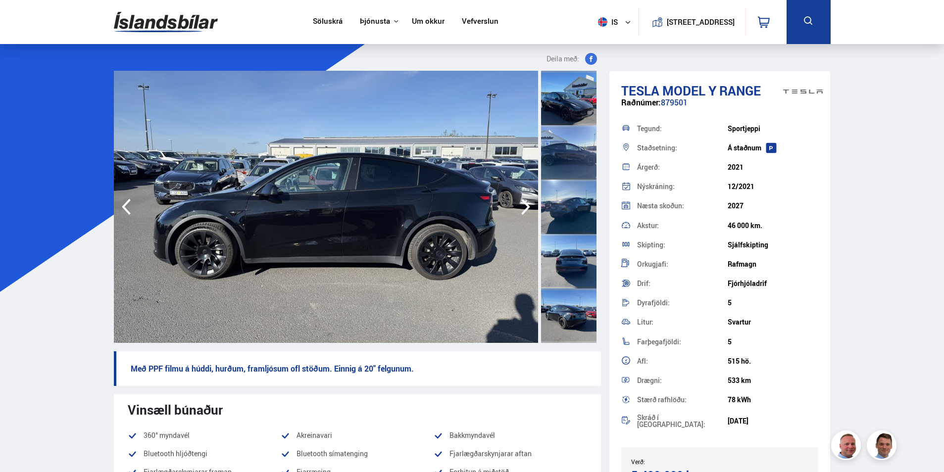
click at [528, 203] on icon "button" at bounding box center [526, 207] width 20 height 24
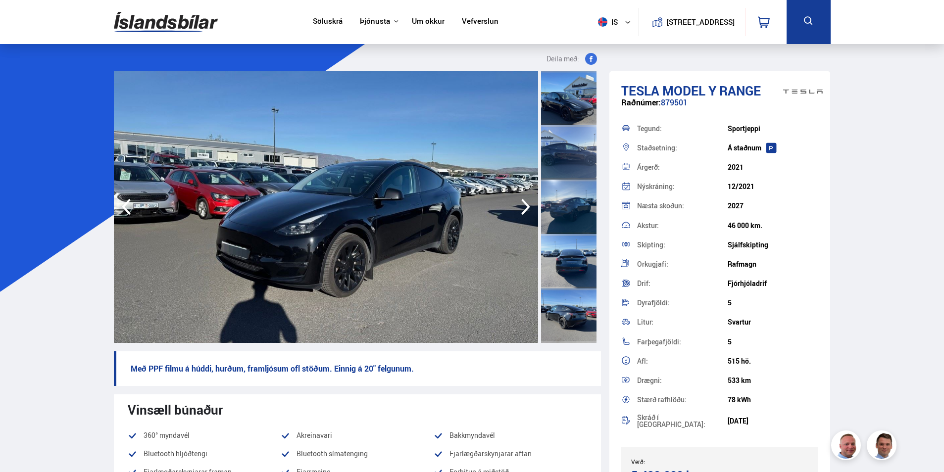
click at [528, 203] on icon "button" at bounding box center [526, 207] width 20 height 24
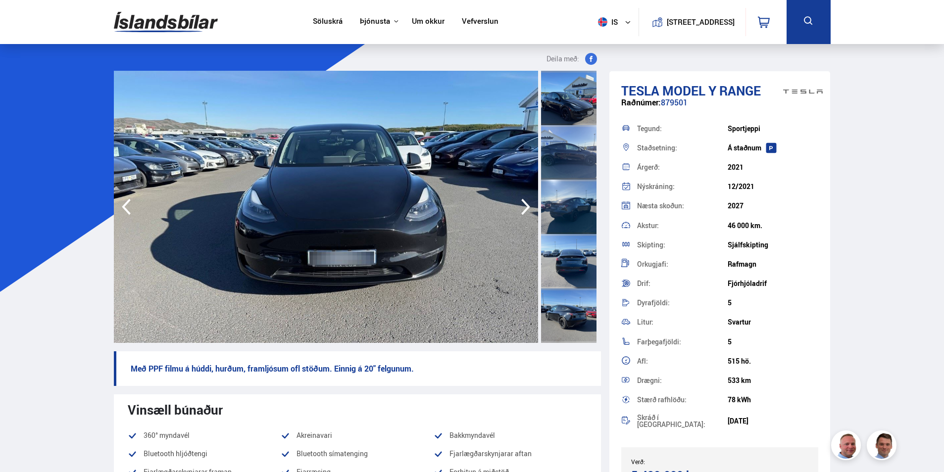
click at [528, 203] on icon "button" at bounding box center [526, 207] width 20 height 24
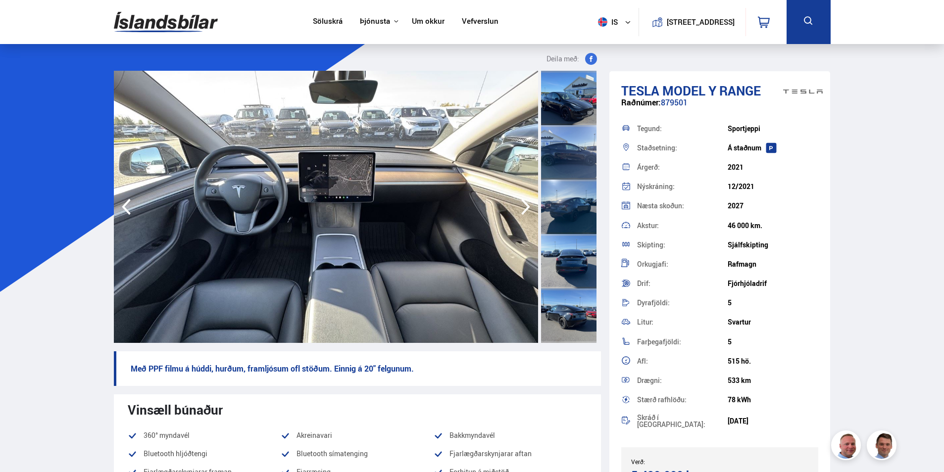
click at [528, 203] on icon "button" at bounding box center [526, 207] width 20 height 24
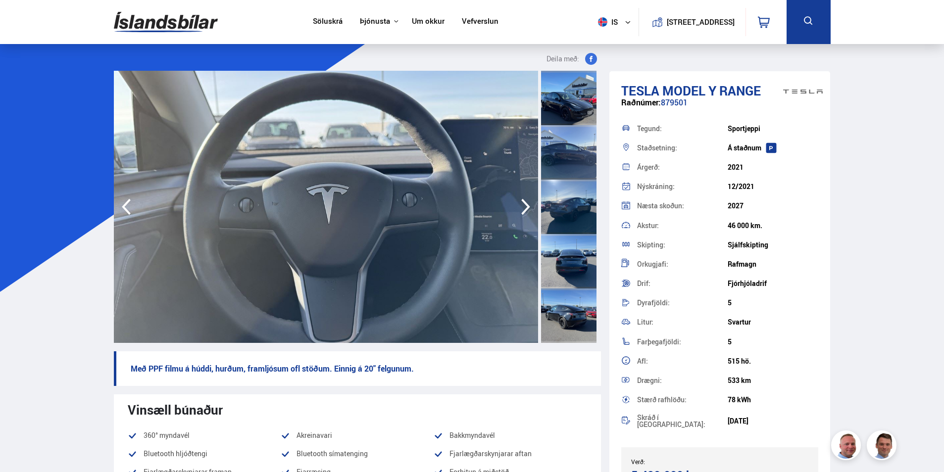
click at [528, 203] on icon "button" at bounding box center [526, 207] width 20 height 24
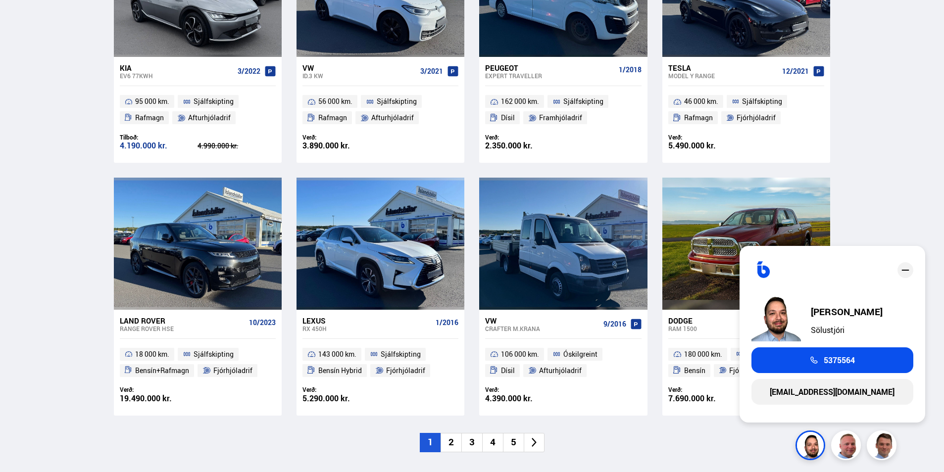
scroll to position [593, 0]
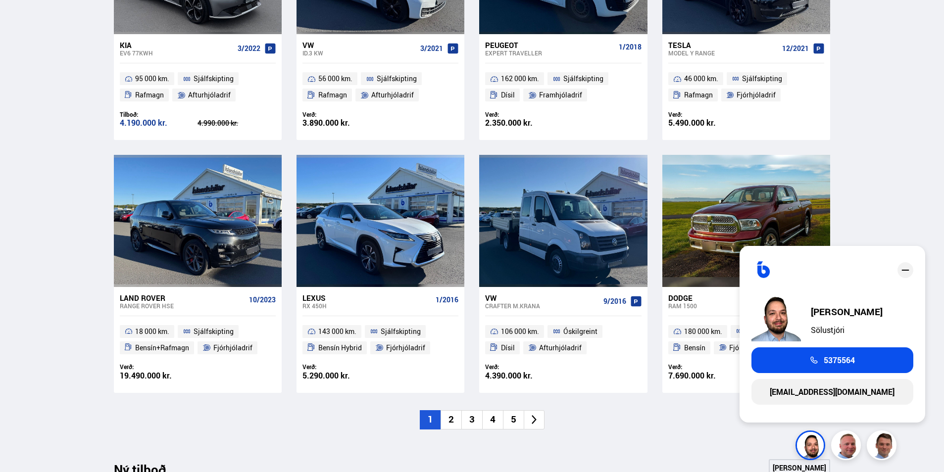
click at [906, 269] on icon "close" at bounding box center [905, 270] width 12 height 12
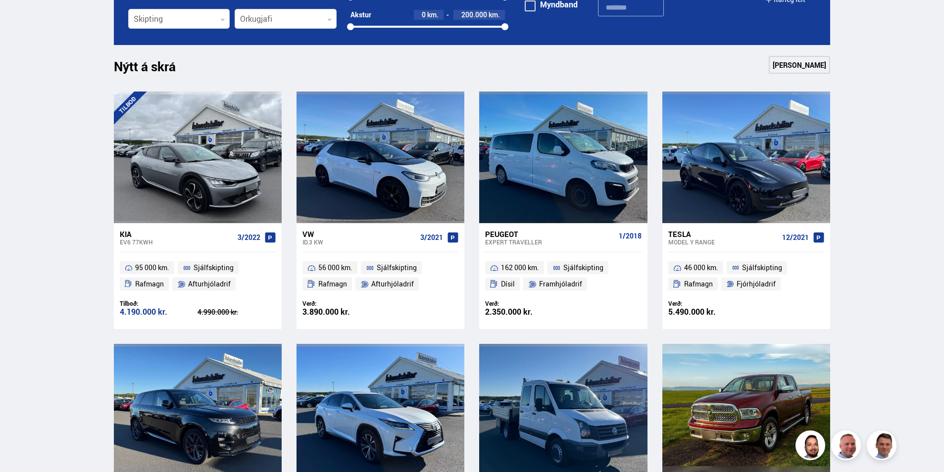
scroll to position [395, 0]
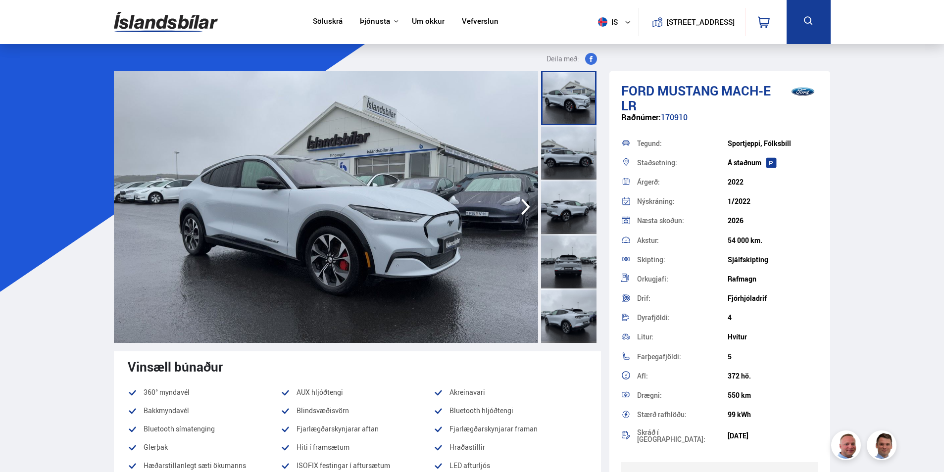
click at [362, 251] on img at bounding box center [326, 207] width 424 height 272
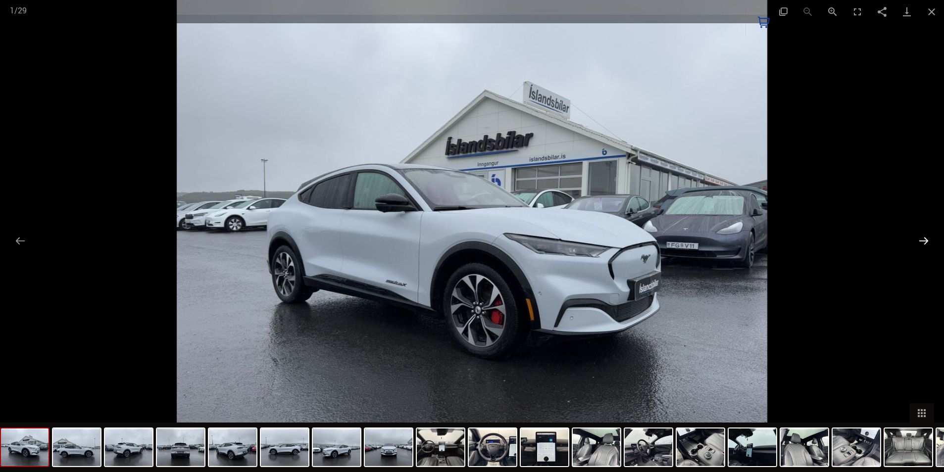
click at [926, 237] on button "Next slide" at bounding box center [923, 240] width 21 height 19
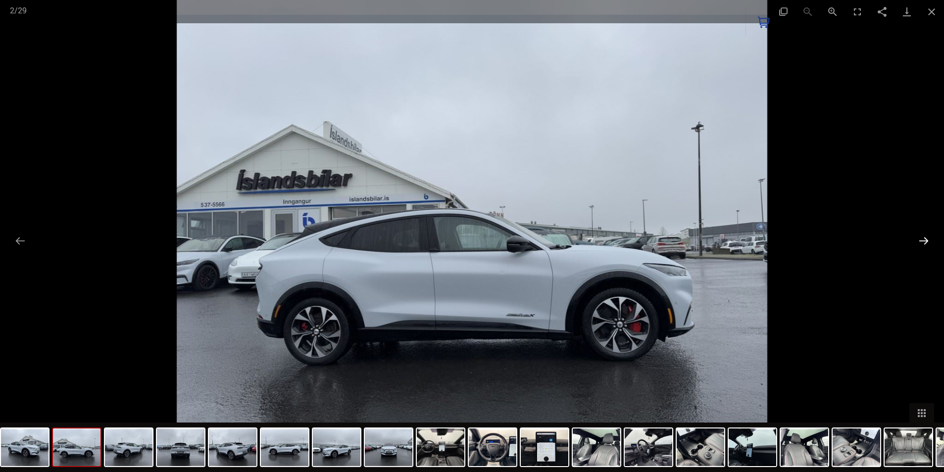
click at [926, 241] on button "Next slide" at bounding box center [923, 240] width 21 height 19
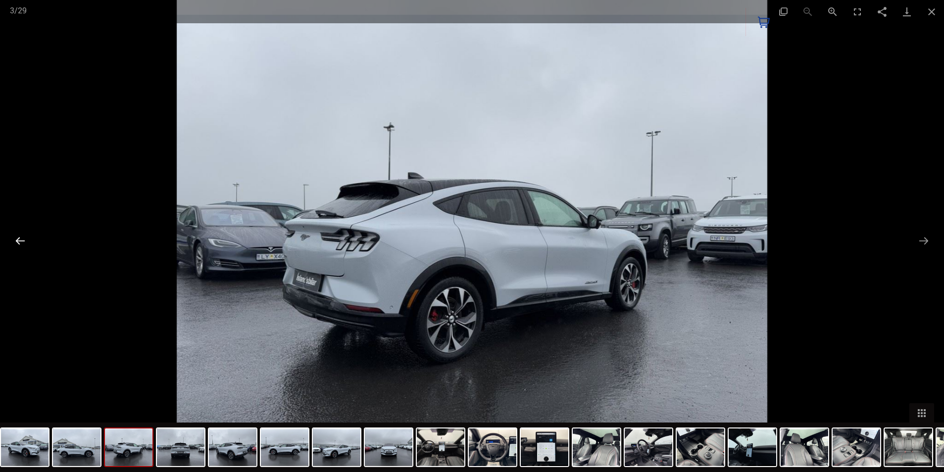
click at [28, 240] on button "Previous slide" at bounding box center [20, 240] width 21 height 19
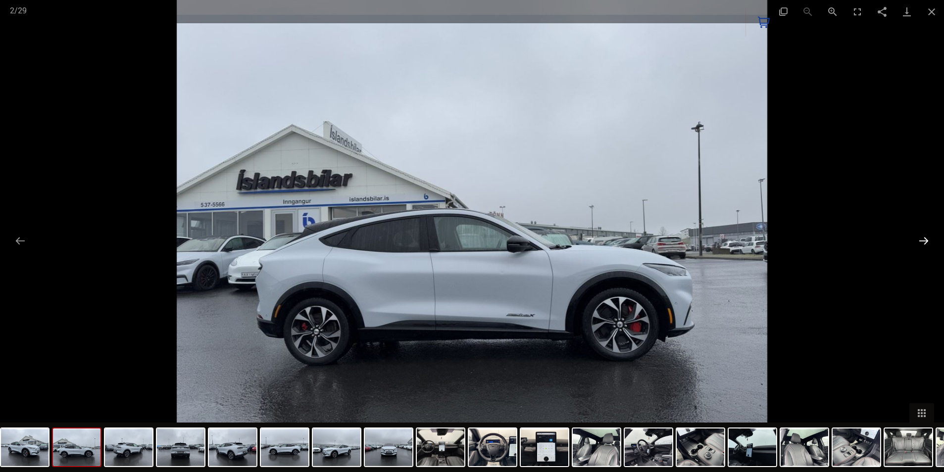
click at [921, 242] on button "Next slide" at bounding box center [923, 240] width 21 height 19
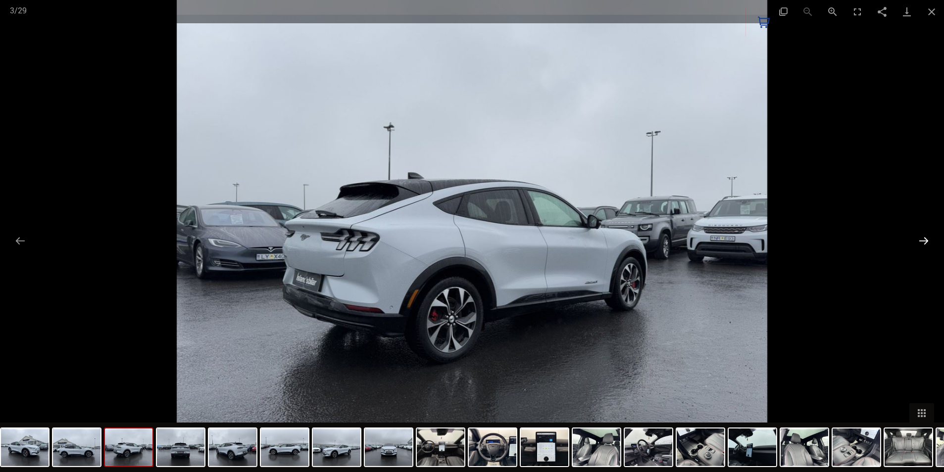
click at [921, 242] on button "Next slide" at bounding box center [923, 240] width 21 height 19
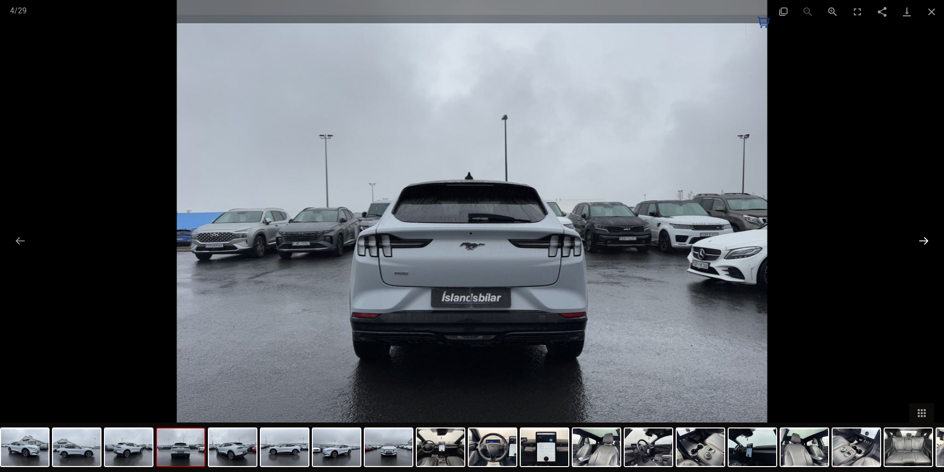
click at [921, 244] on button "Next slide" at bounding box center [923, 240] width 21 height 19
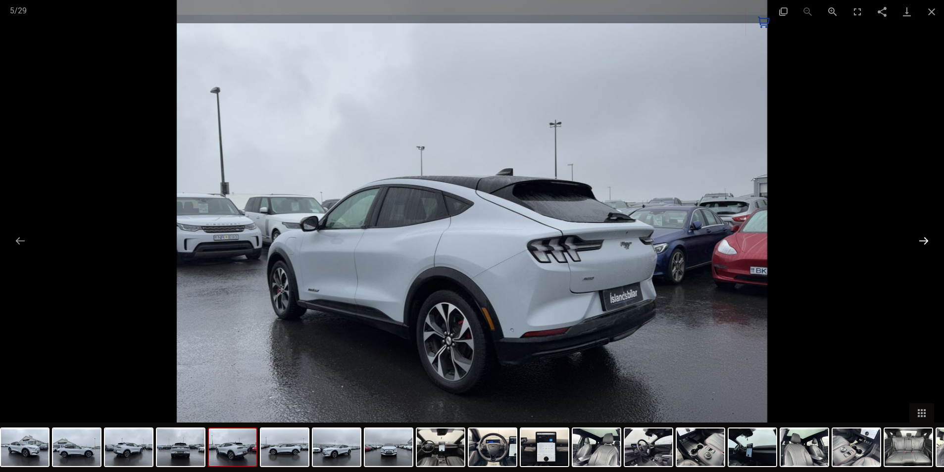
click at [921, 244] on button "Next slide" at bounding box center [923, 240] width 21 height 19
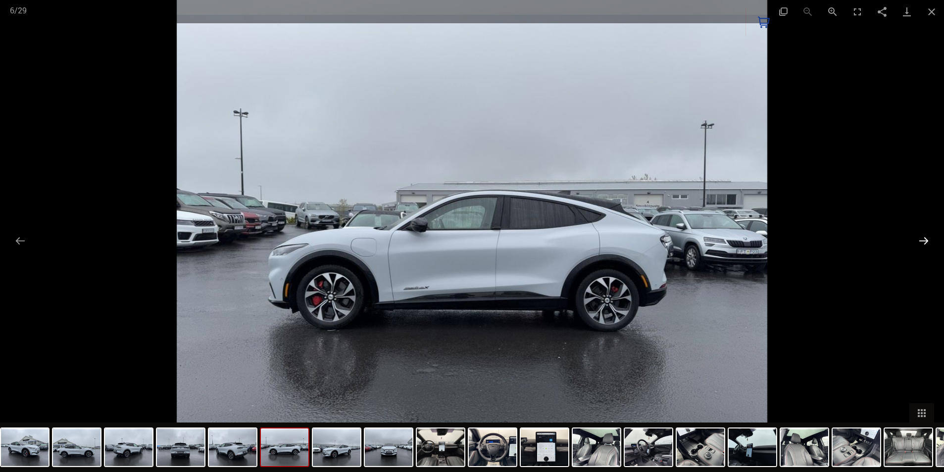
click at [923, 242] on button "Next slide" at bounding box center [923, 240] width 21 height 19
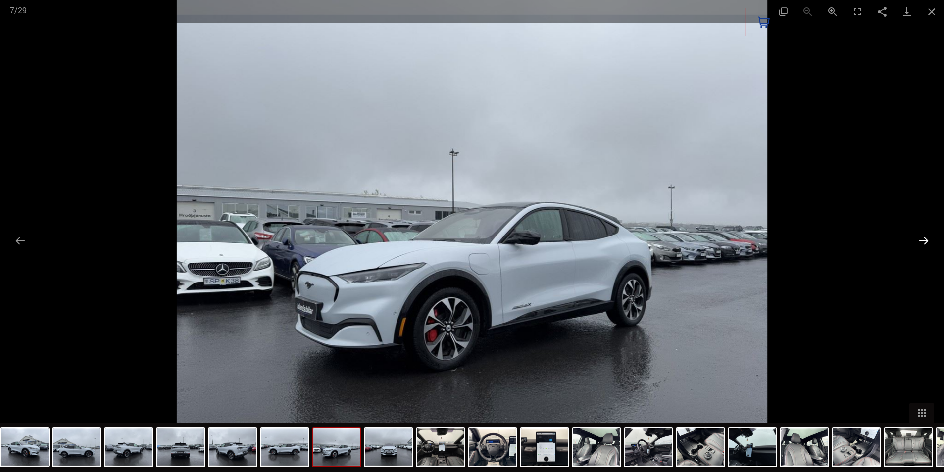
click at [923, 242] on button "Next slide" at bounding box center [923, 240] width 21 height 19
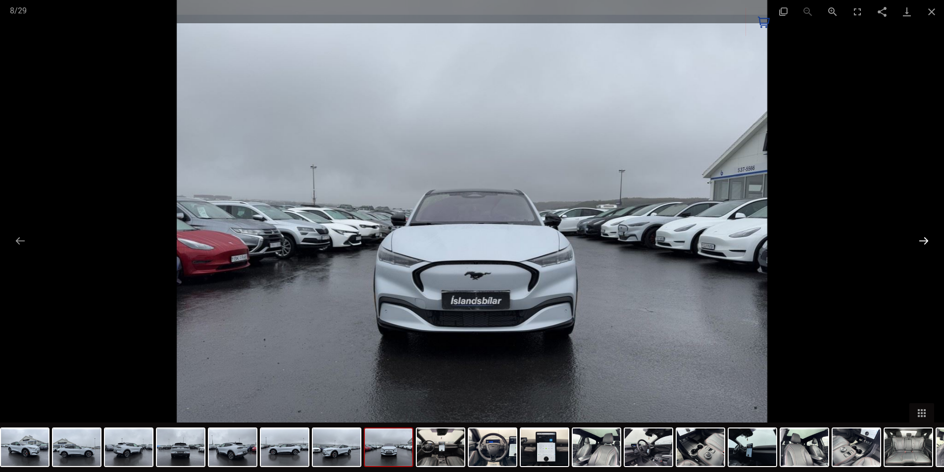
click at [923, 242] on button "Next slide" at bounding box center [923, 240] width 21 height 19
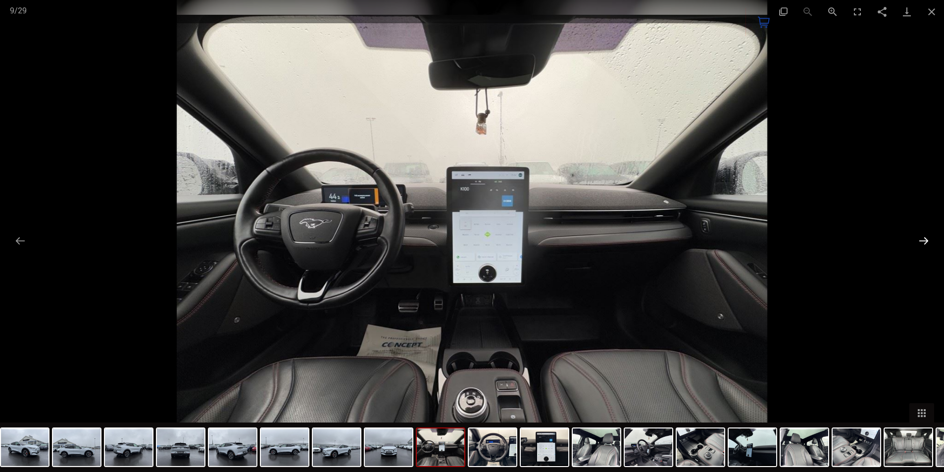
click at [923, 242] on button "Next slide" at bounding box center [923, 240] width 21 height 19
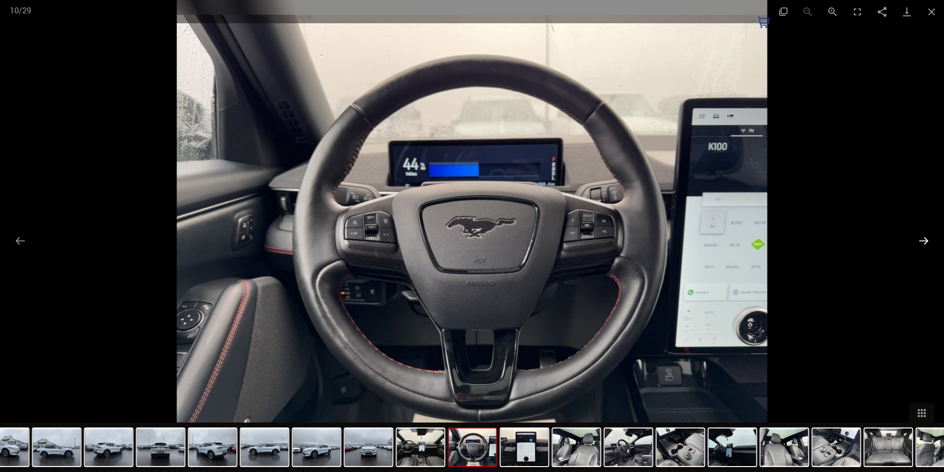
click at [923, 242] on button "Next slide" at bounding box center [923, 240] width 21 height 19
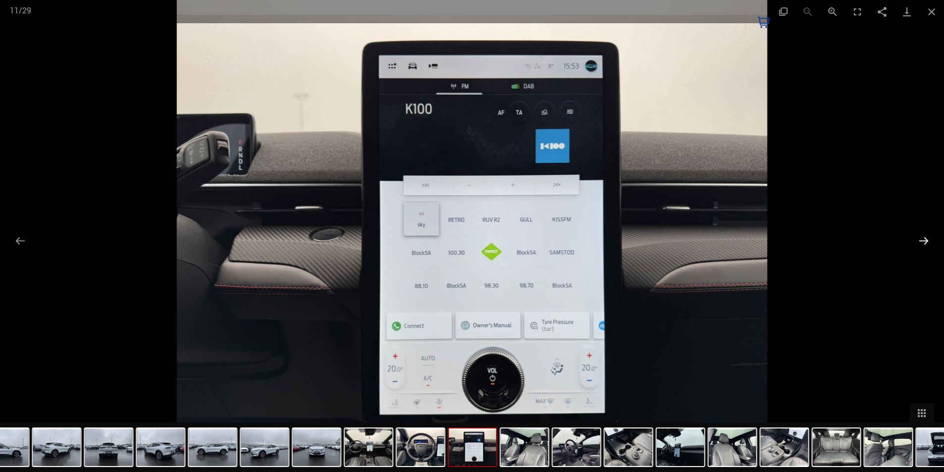
click at [923, 242] on button "Next slide" at bounding box center [923, 240] width 21 height 19
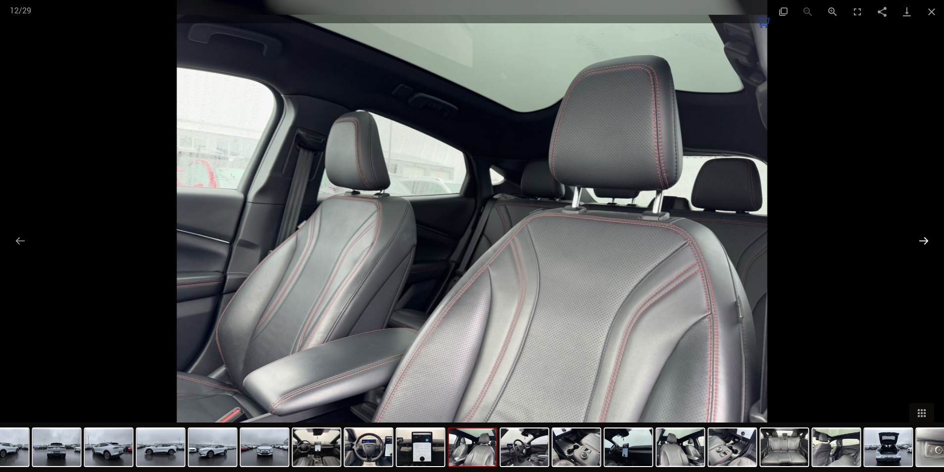
click at [923, 242] on button "Next slide" at bounding box center [923, 240] width 21 height 19
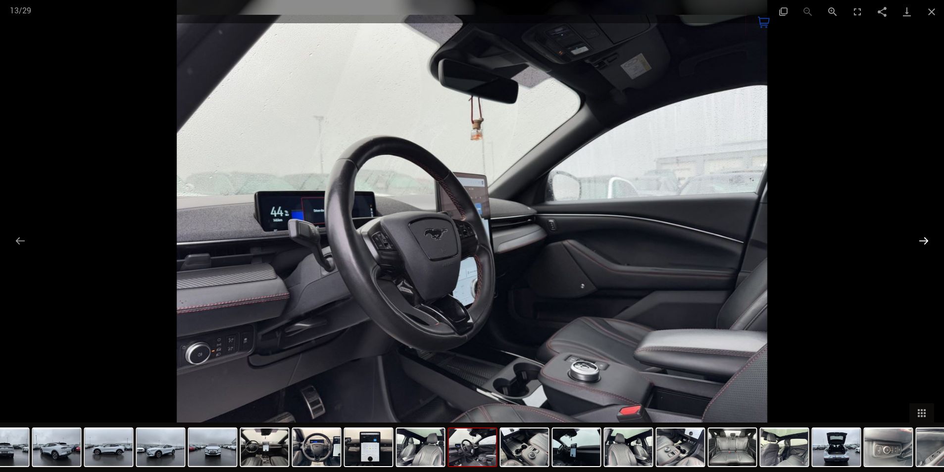
click at [923, 242] on button "Next slide" at bounding box center [923, 240] width 21 height 19
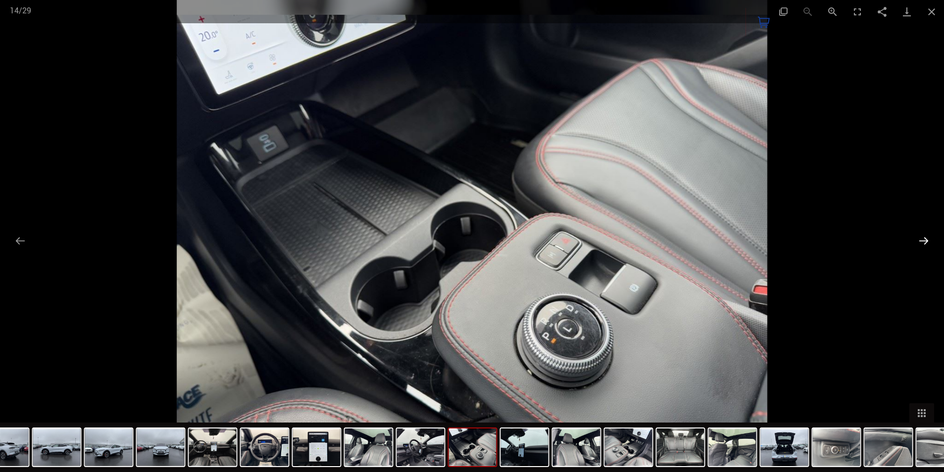
click at [923, 242] on button "Next slide" at bounding box center [923, 240] width 21 height 19
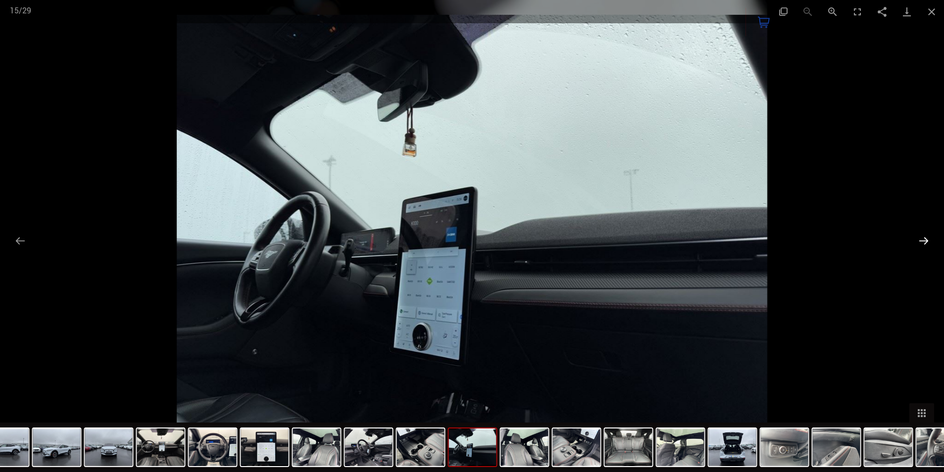
click at [923, 242] on button "Next slide" at bounding box center [923, 240] width 21 height 19
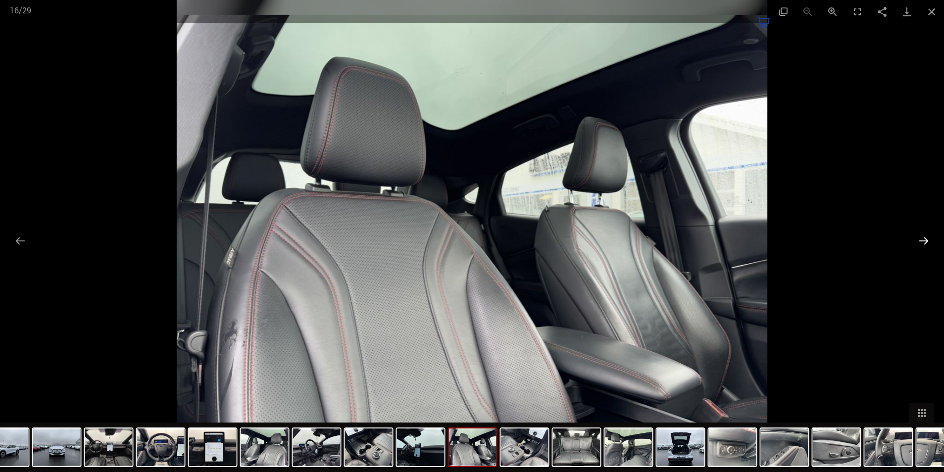
click at [923, 242] on button "Next slide" at bounding box center [923, 240] width 21 height 19
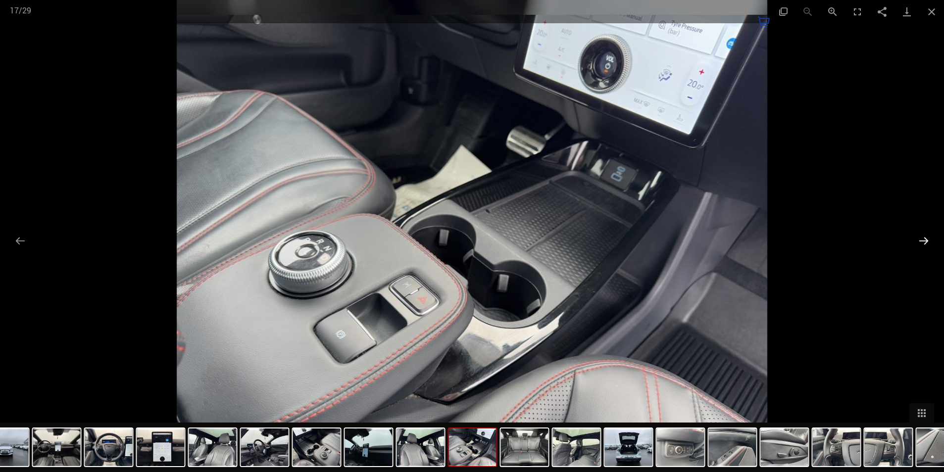
click at [922, 242] on button "Next slide" at bounding box center [923, 240] width 21 height 19
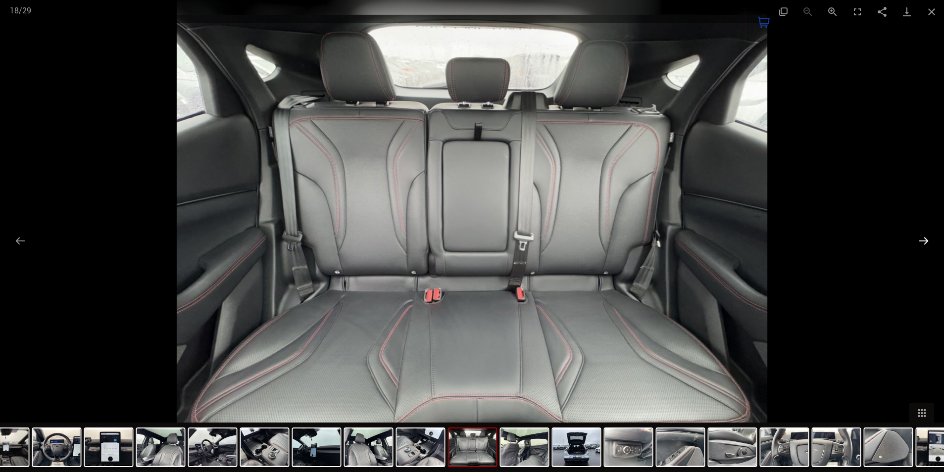
click at [921, 245] on button "Next slide" at bounding box center [923, 240] width 21 height 19
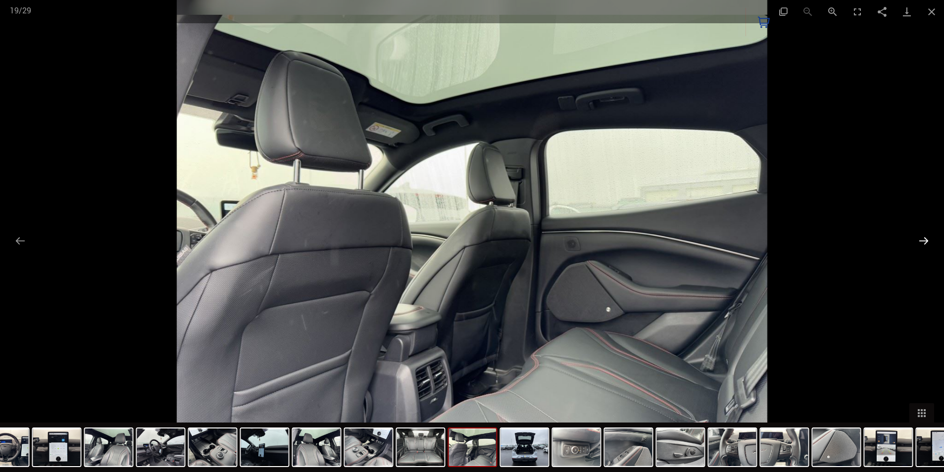
click at [921, 245] on button "Next slide" at bounding box center [923, 240] width 21 height 19
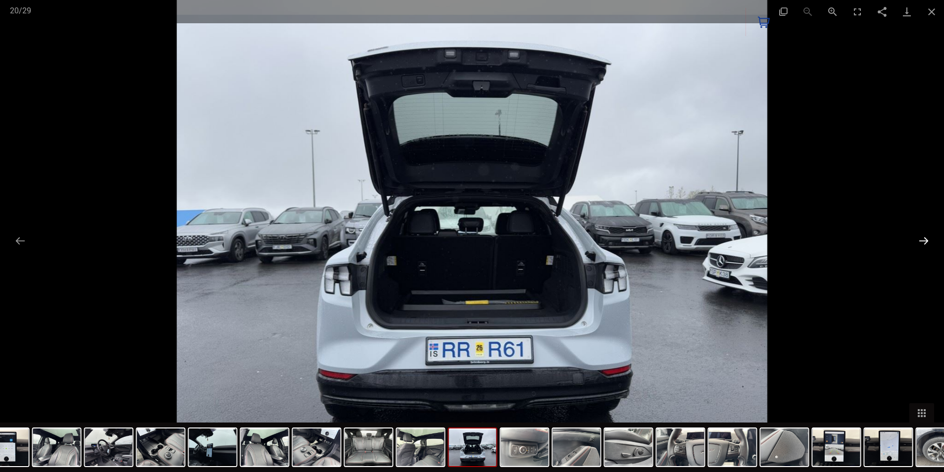
click at [920, 245] on button "Next slide" at bounding box center [923, 240] width 21 height 19
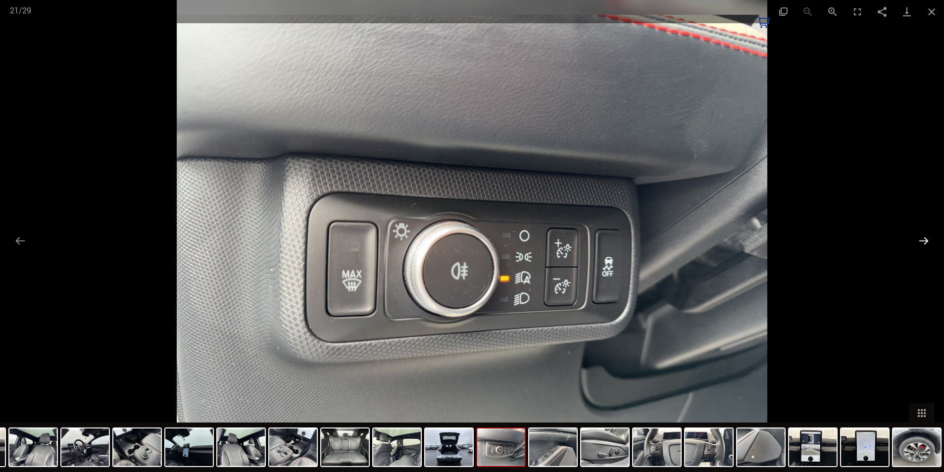
click at [920, 245] on button "Next slide" at bounding box center [923, 240] width 21 height 19
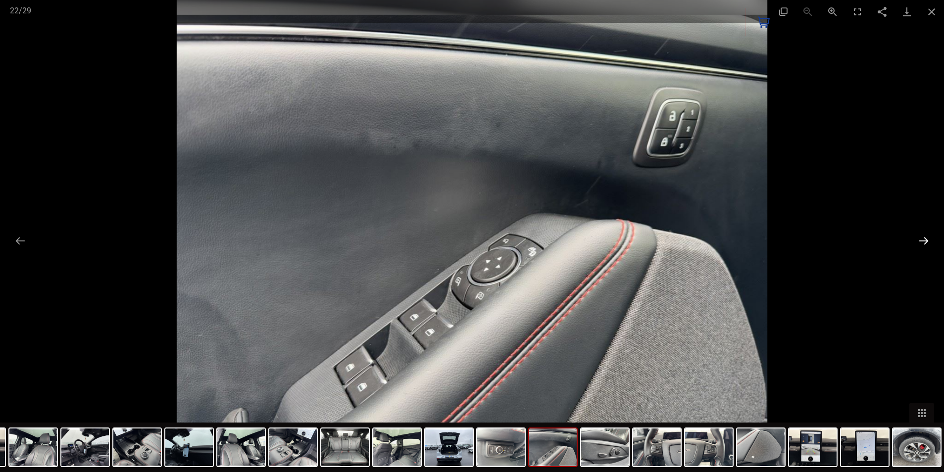
click at [920, 245] on button "Next slide" at bounding box center [923, 240] width 21 height 19
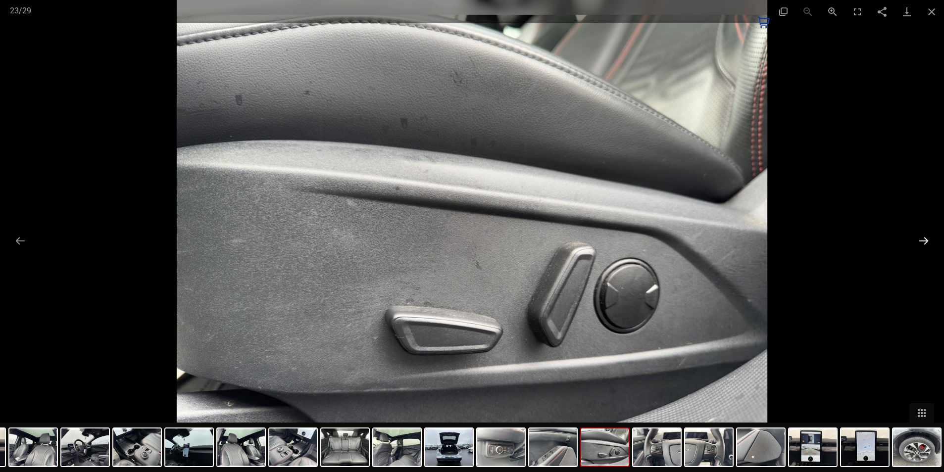
click at [920, 245] on button "Next slide" at bounding box center [923, 240] width 21 height 19
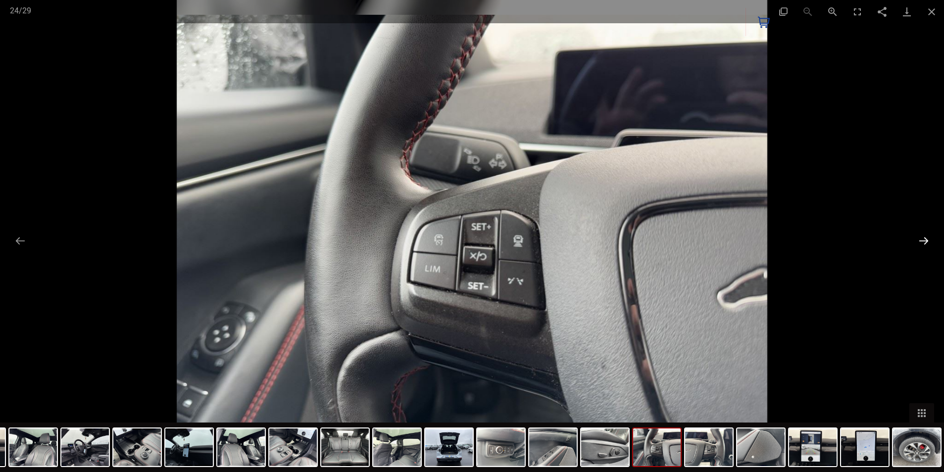
click at [920, 245] on button "Next slide" at bounding box center [923, 240] width 21 height 19
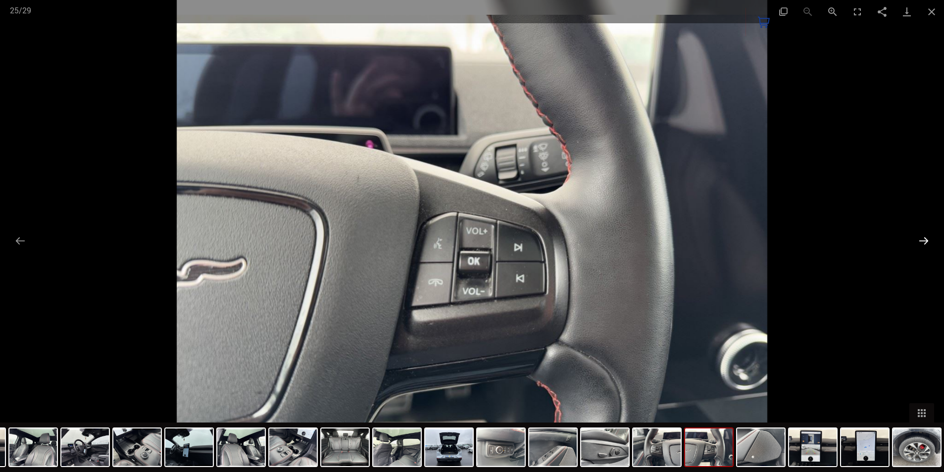
click at [919, 246] on button "Next slide" at bounding box center [923, 240] width 21 height 19
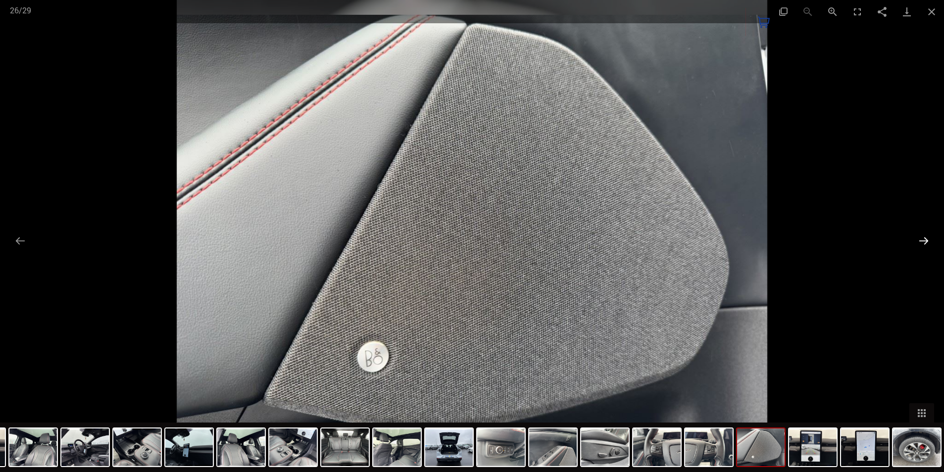
click at [918, 245] on button "Next slide" at bounding box center [923, 240] width 21 height 19
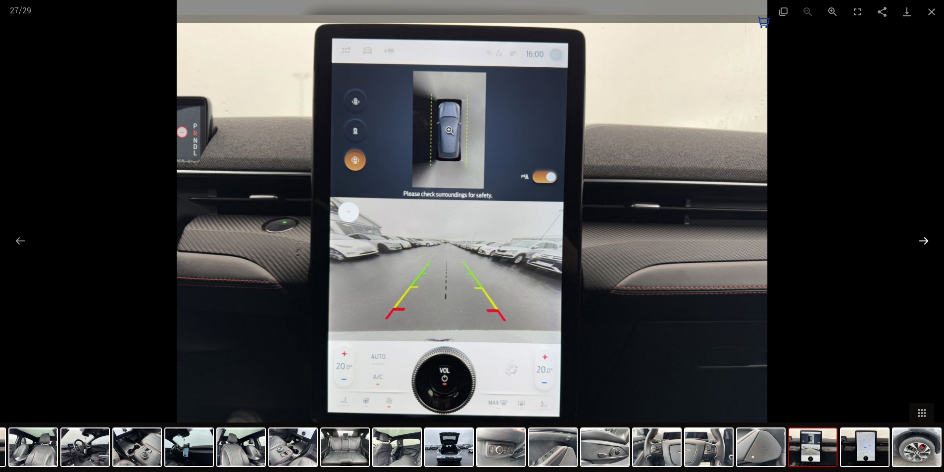
click at [918, 245] on button "Next slide" at bounding box center [923, 240] width 21 height 19
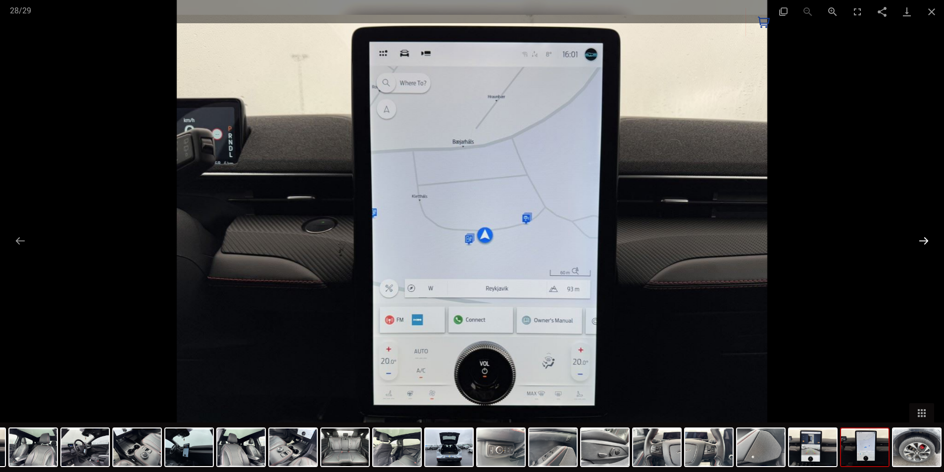
click at [918, 245] on button "Next slide" at bounding box center [923, 240] width 21 height 19
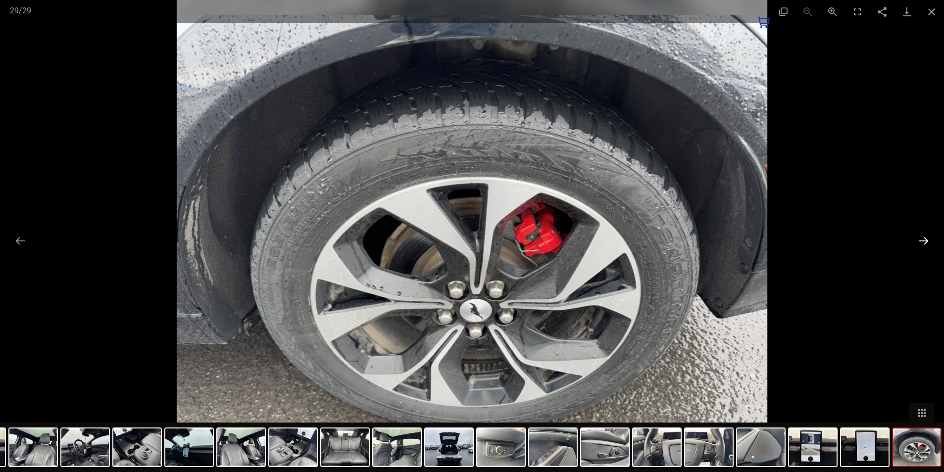
click at [921, 239] on button "Next slide" at bounding box center [923, 240] width 21 height 19
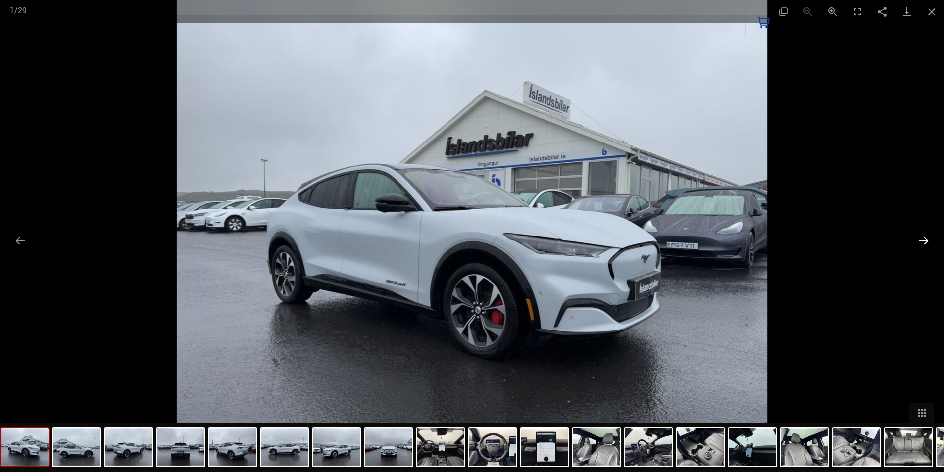
click at [921, 239] on button "Next slide" at bounding box center [923, 240] width 21 height 19
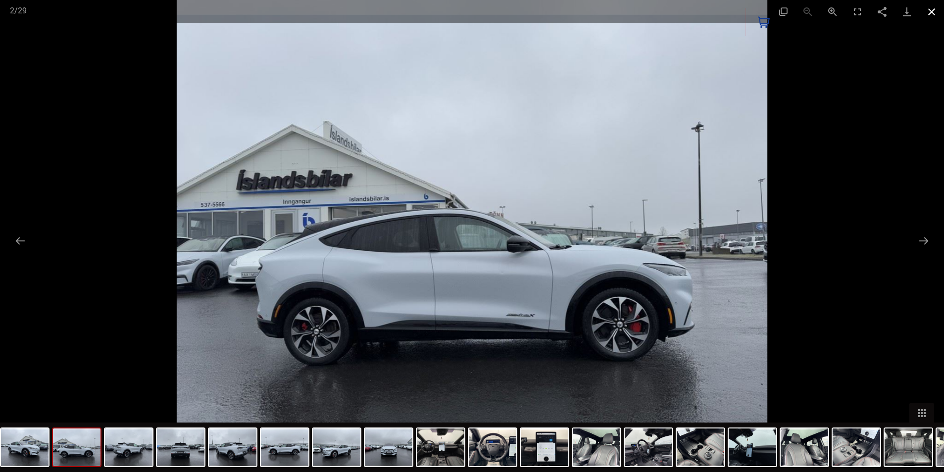
click at [929, 10] on button "Close gallery" at bounding box center [931, 11] width 25 height 23
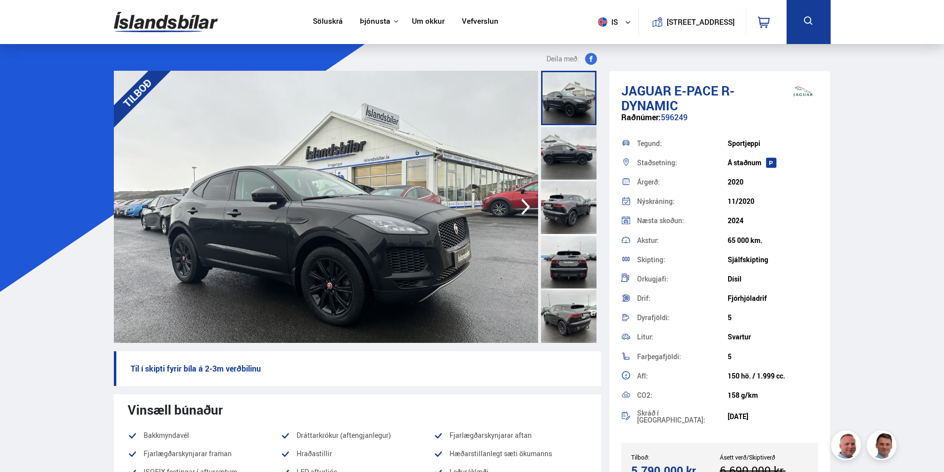
click at [527, 209] on icon "button" at bounding box center [525, 207] width 9 height 16
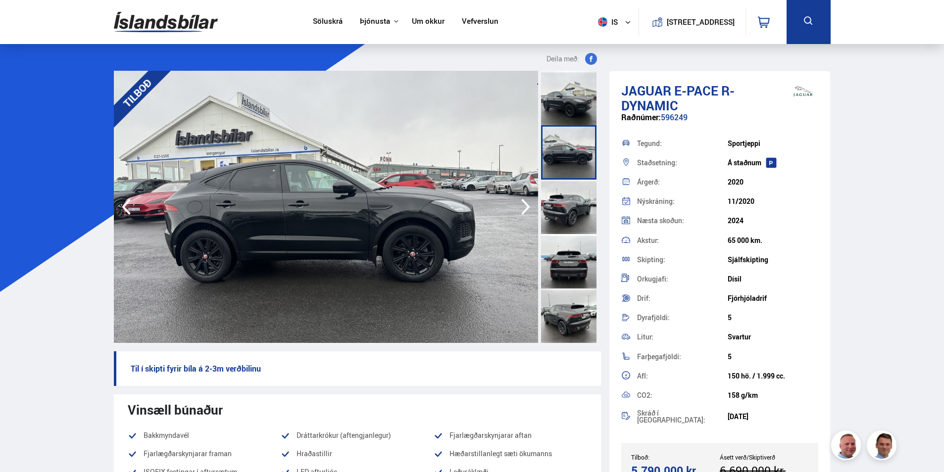
click at [527, 209] on icon "button" at bounding box center [525, 207] width 9 height 16
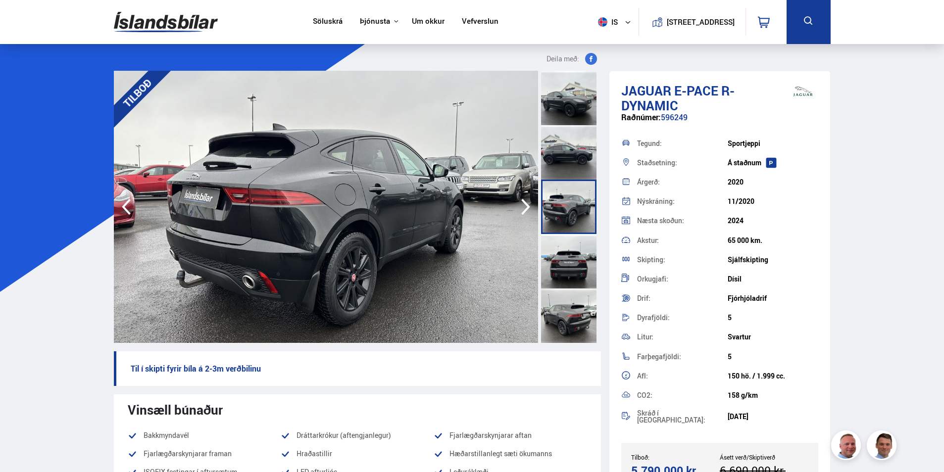
click at [527, 209] on icon "button" at bounding box center [525, 207] width 9 height 16
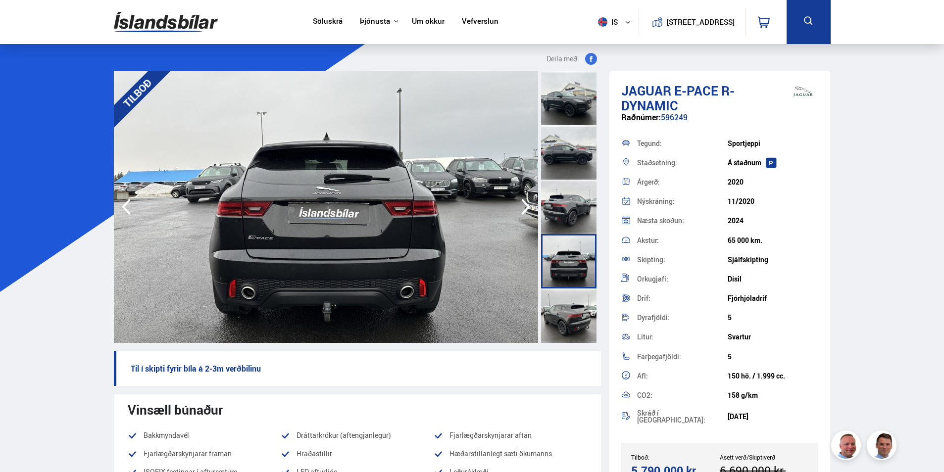
click at [527, 209] on icon "button" at bounding box center [525, 207] width 9 height 16
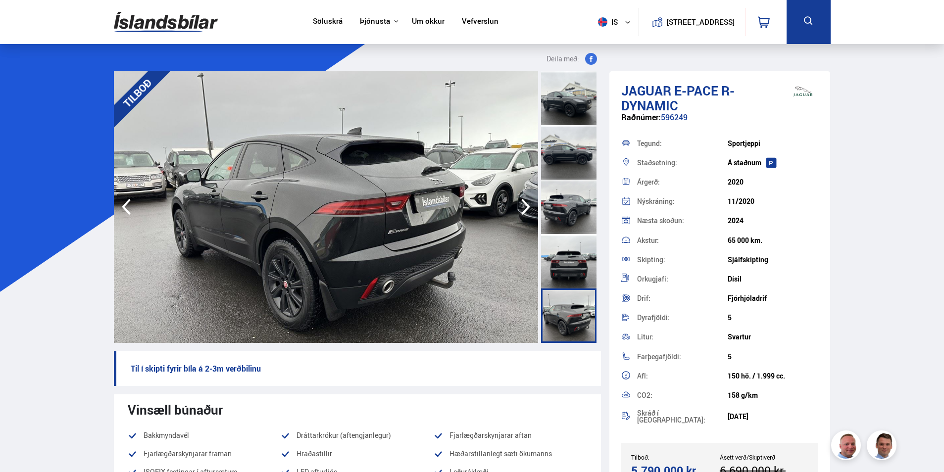
click at [527, 206] on icon "button" at bounding box center [525, 207] width 9 height 16
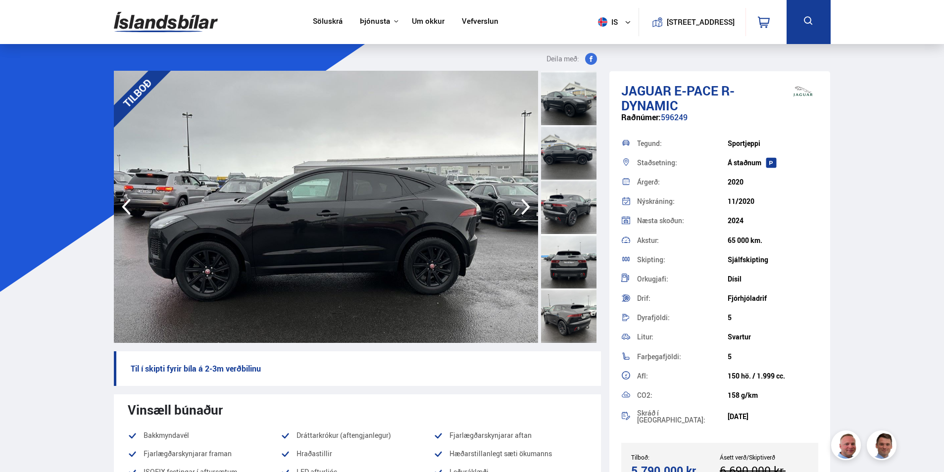
click at [527, 206] on icon "button" at bounding box center [525, 207] width 9 height 16
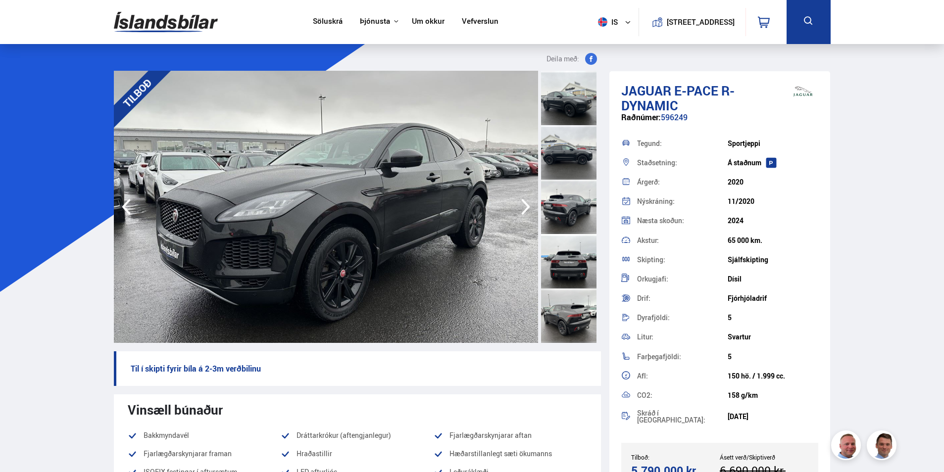
click at [527, 206] on icon "button" at bounding box center [525, 207] width 9 height 16
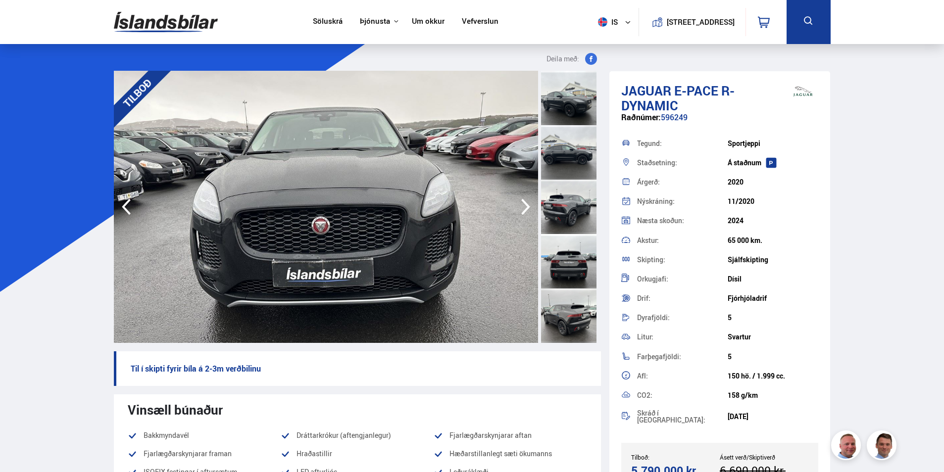
click at [527, 206] on icon "button" at bounding box center [525, 207] width 9 height 16
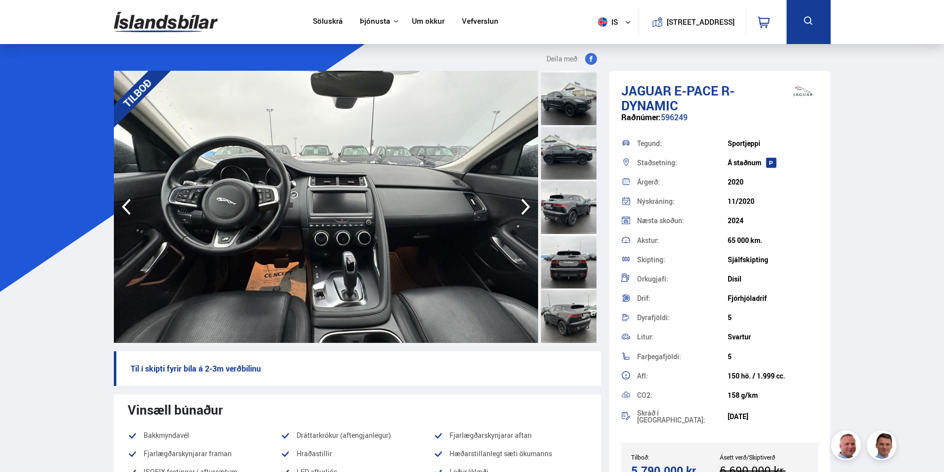
click at [525, 207] on icon "button" at bounding box center [526, 207] width 20 height 24
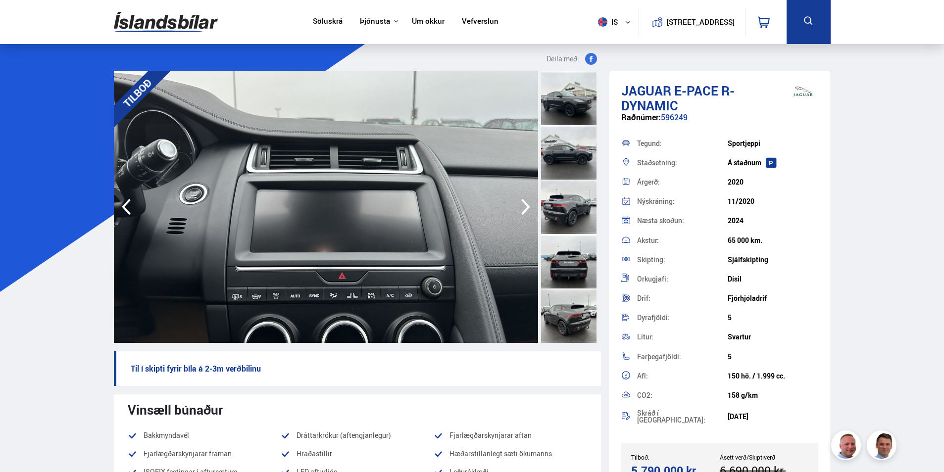
click at [524, 209] on icon "button" at bounding box center [526, 207] width 20 height 24
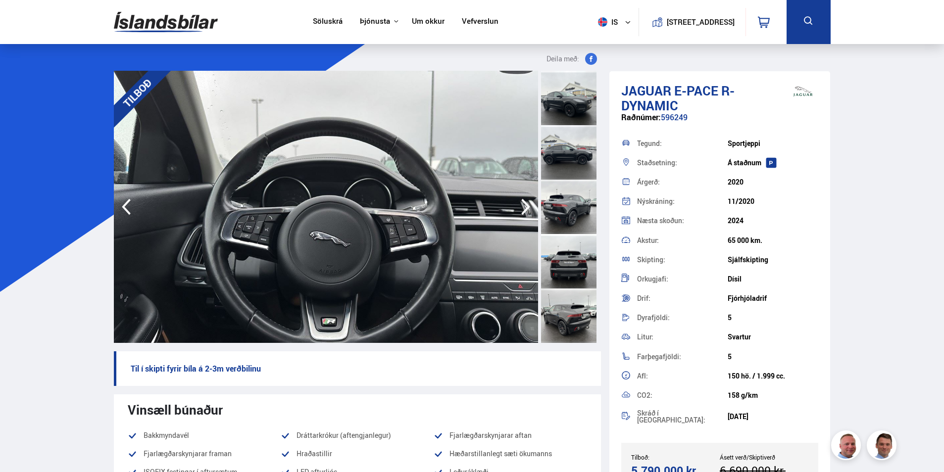
click at [524, 209] on icon "button" at bounding box center [526, 207] width 20 height 24
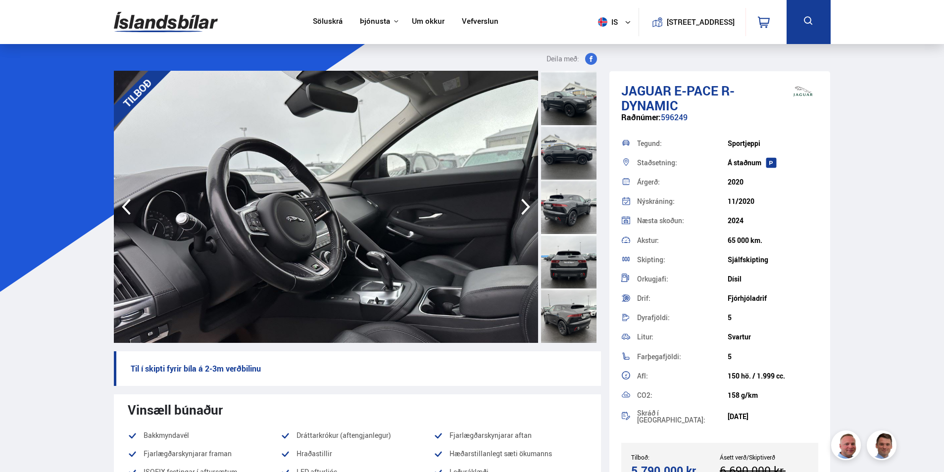
click at [524, 209] on icon "button" at bounding box center [526, 207] width 20 height 24
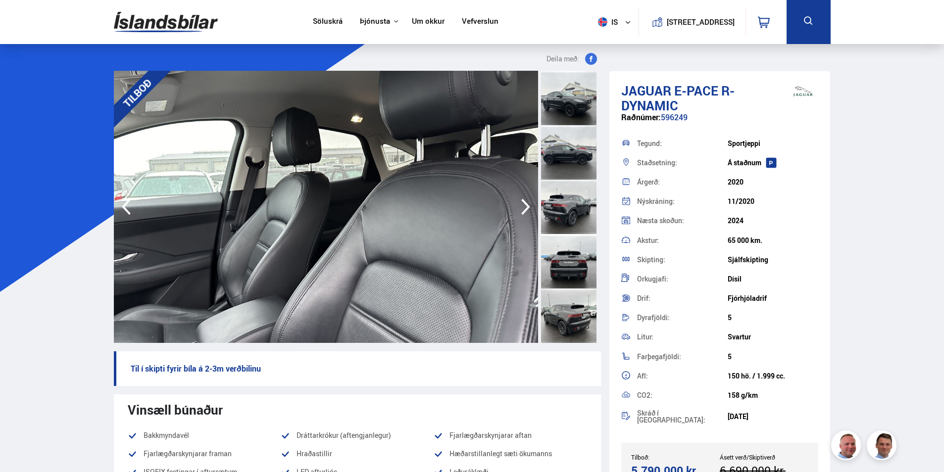
click at [525, 209] on icon "button" at bounding box center [526, 207] width 20 height 24
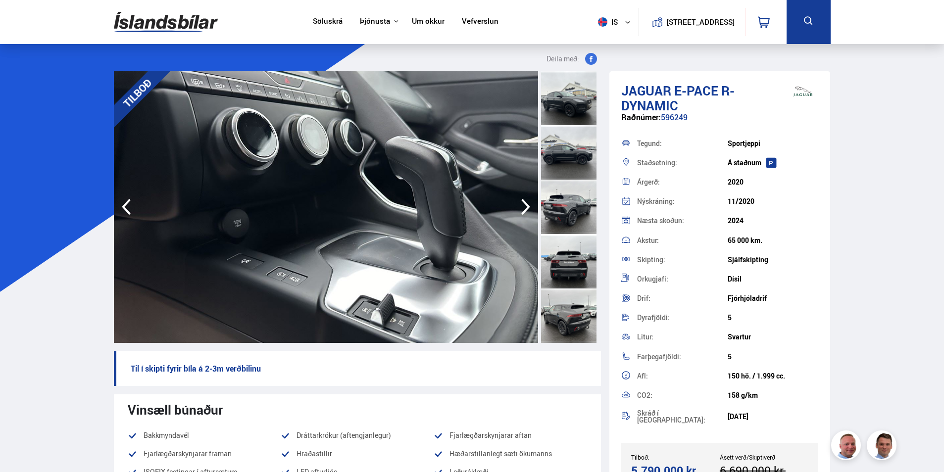
click at [525, 208] on icon "button" at bounding box center [526, 207] width 20 height 24
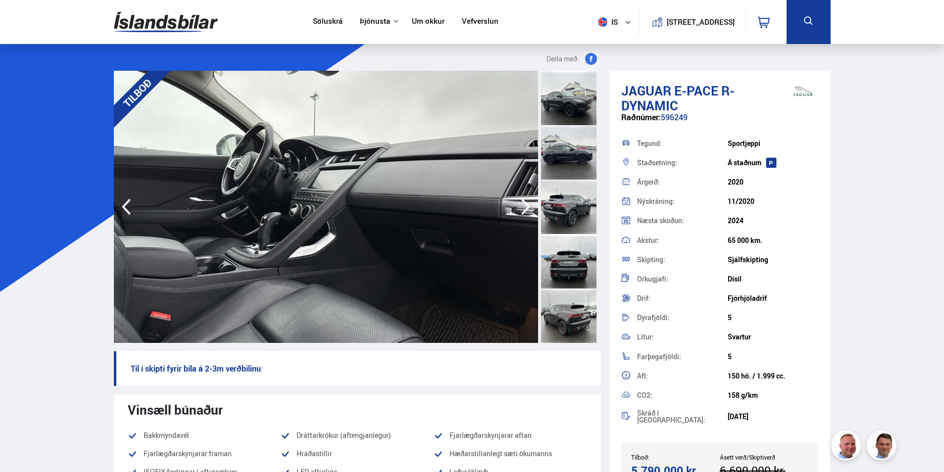
click at [525, 208] on icon "button" at bounding box center [526, 207] width 20 height 24
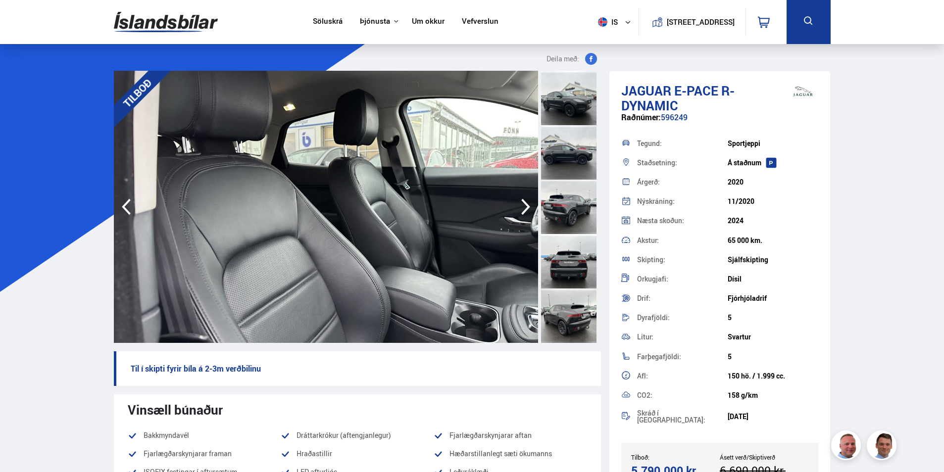
click at [525, 208] on icon "button" at bounding box center [526, 207] width 20 height 24
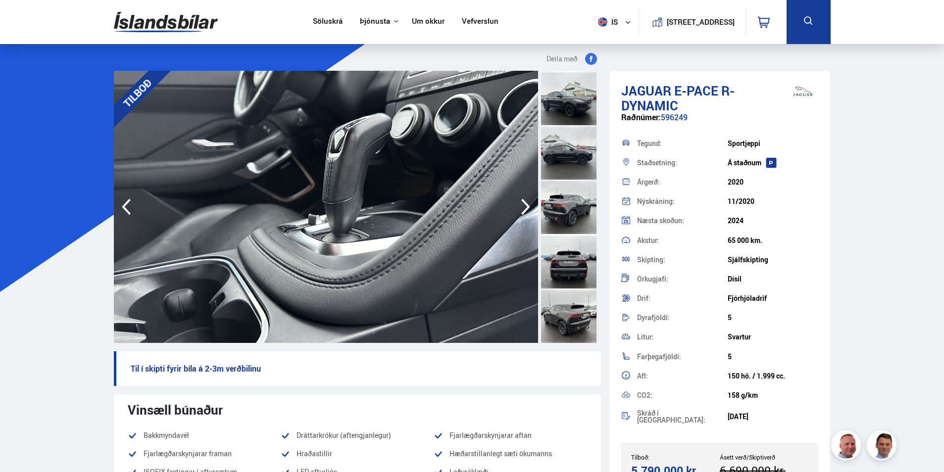
click at [525, 208] on icon "button" at bounding box center [526, 207] width 20 height 24
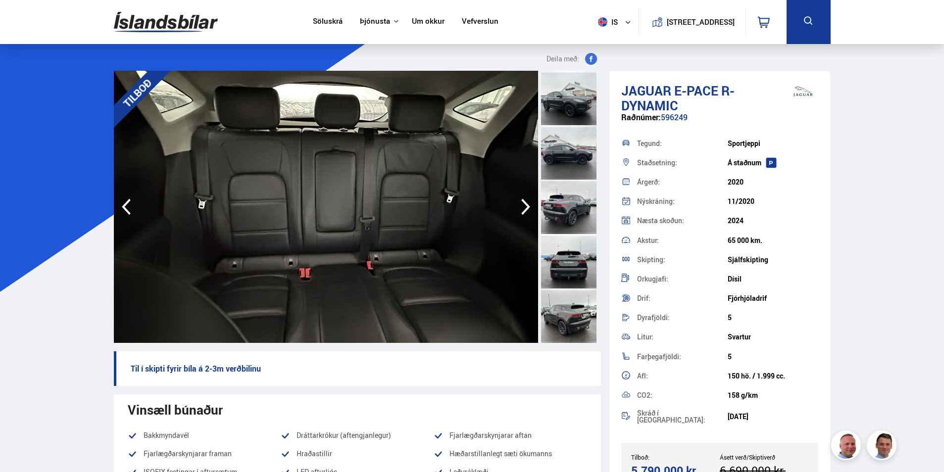
click at [524, 208] on icon "button" at bounding box center [526, 207] width 20 height 24
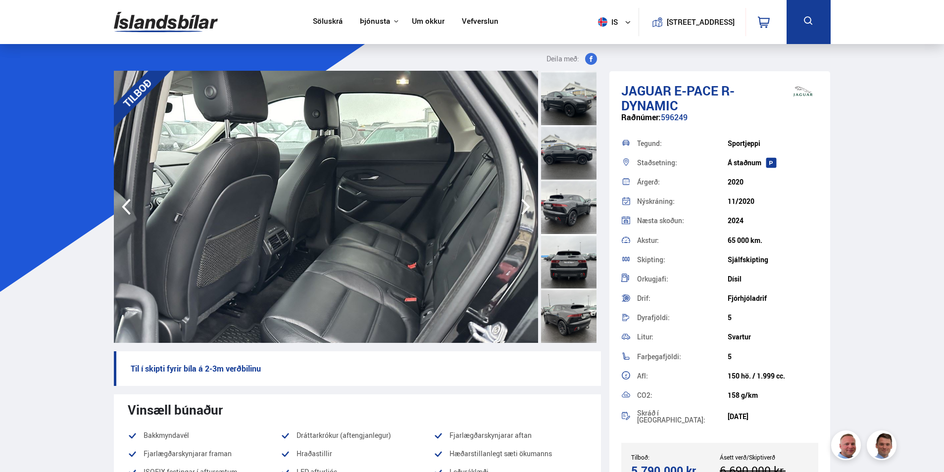
click at [524, 208] on icon "button" at bounding box center [526, 207] width 20 height 24
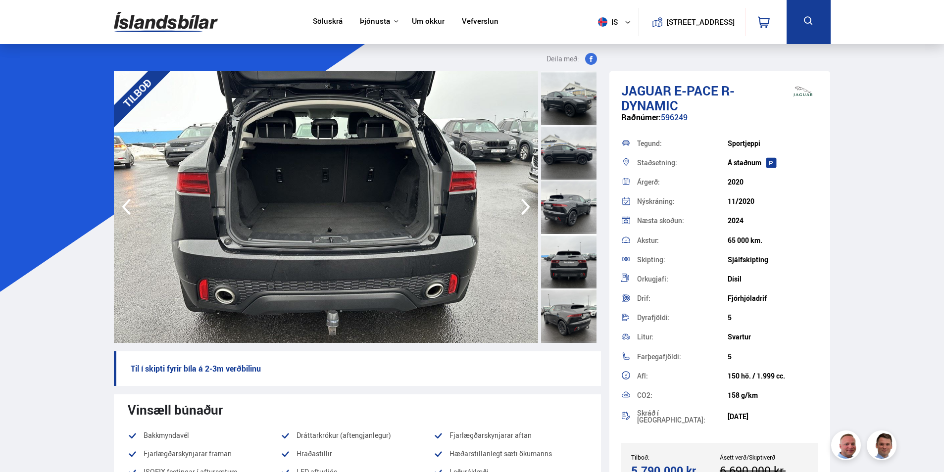
click at [525, 208] on icon "button" at bounding box center [526, 207] width 20 height 24
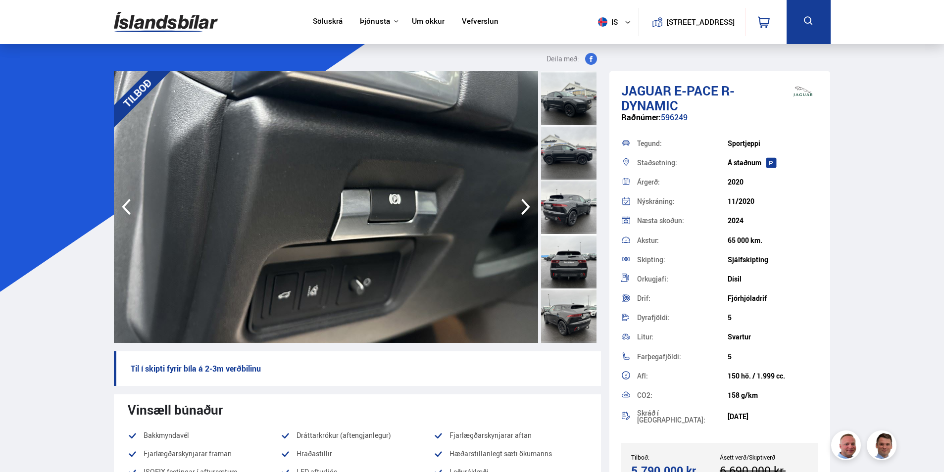
click at [525, 208] on icon "button" at bounding box center [526, 207] width 20 height 24
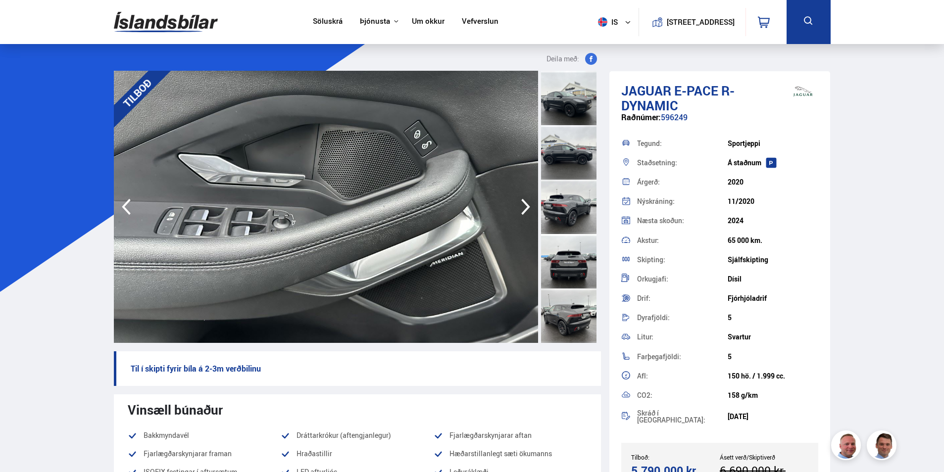
click at [525, 208] on icon "button" at bounding box center [526, 207] width 20 height 24
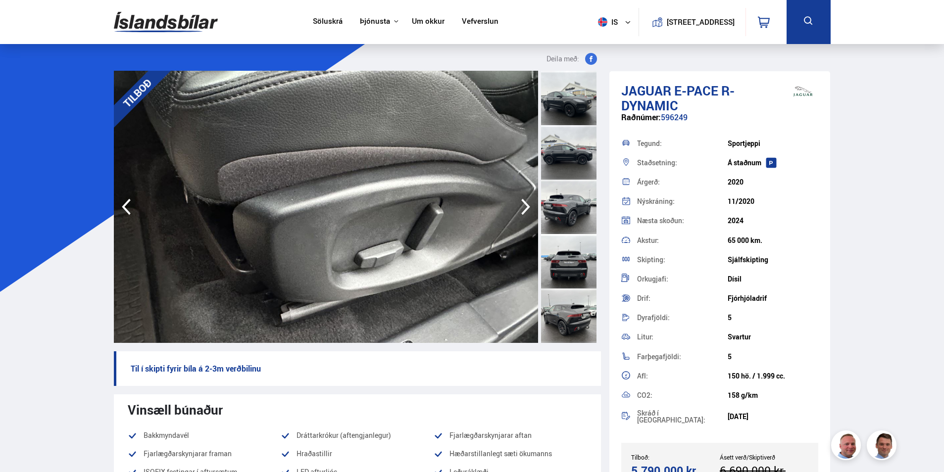
click at [525, 207] on icon "button" at bounding box center [526, 207] width 20 height 24
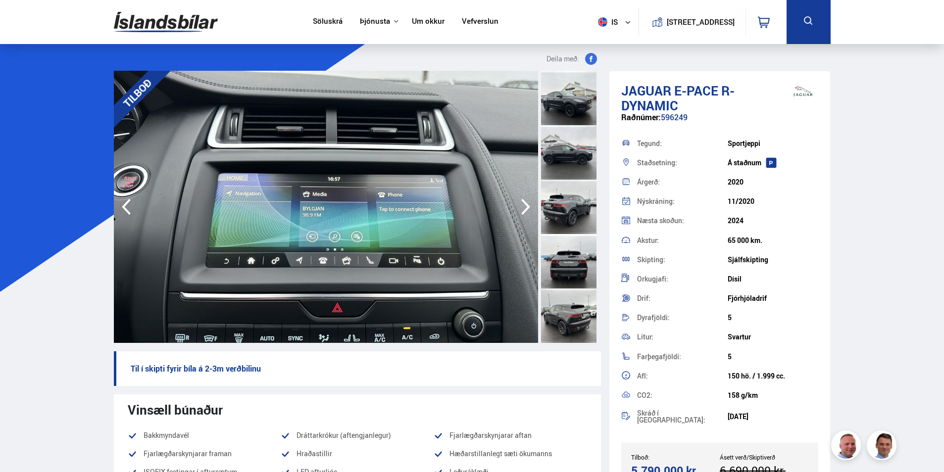
click at [525, 207] on icon "button" at bounding box center [526, 207] width 20 height 24
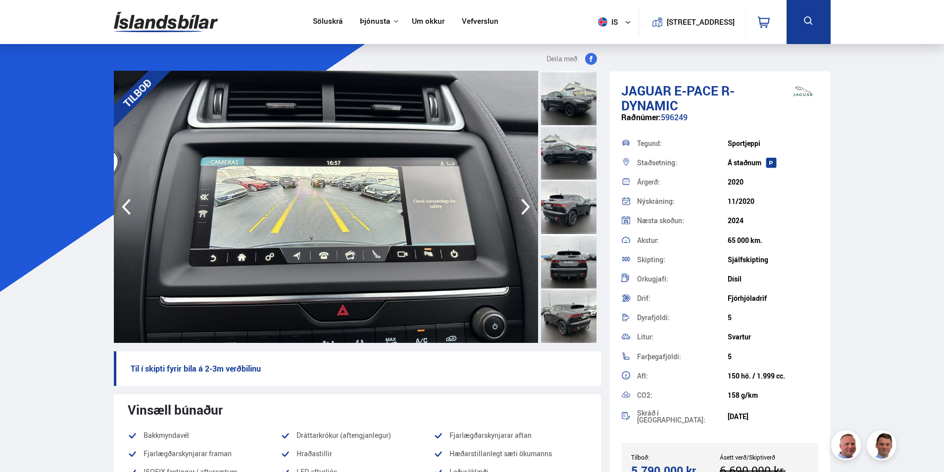
click at [524, 207] on icon "button" at bounding box center [526, 207] width 20 height 24
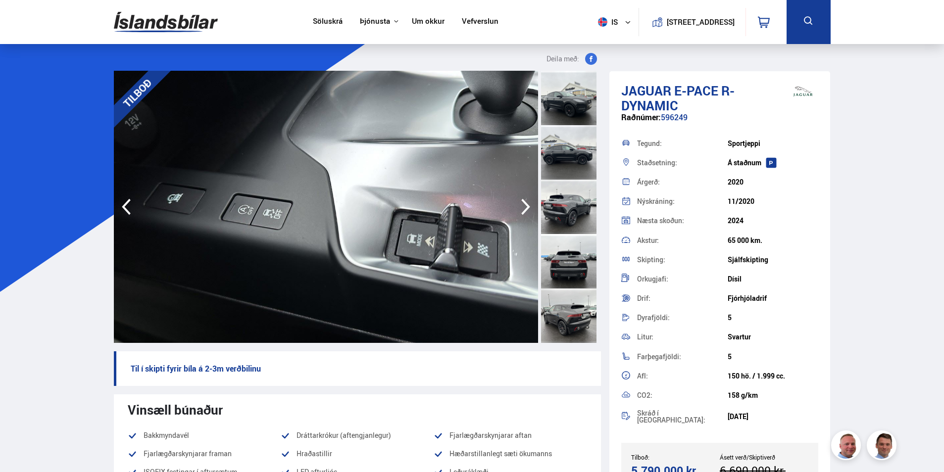
click at [524, 207] on icon "button" at bounding box center [526, 207] width 20 height 24
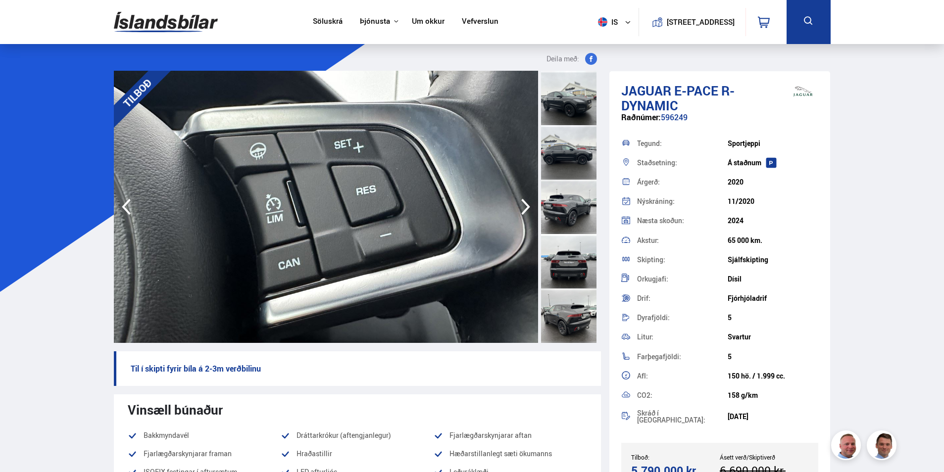
click at [523, 208] on icon "button" at bounding box center [526, 207] width 20 height 24
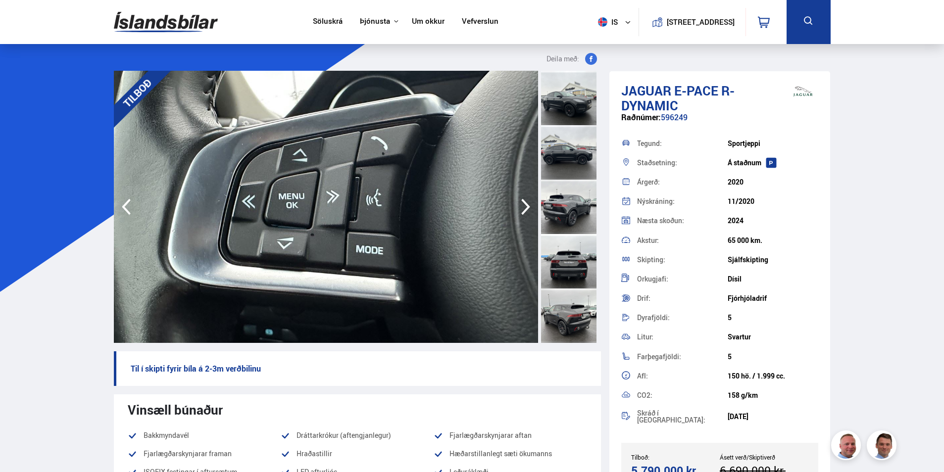
click at [523, 208] on icon "button" at bounding box center [526, 207] width 20 height 24
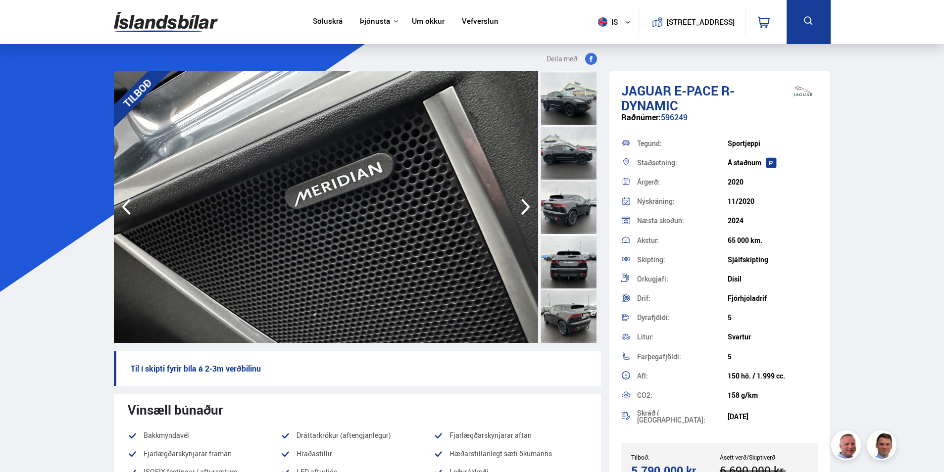
click at [523, 208] on icon "button" at bounding box center [526, 207] width 20 height 24
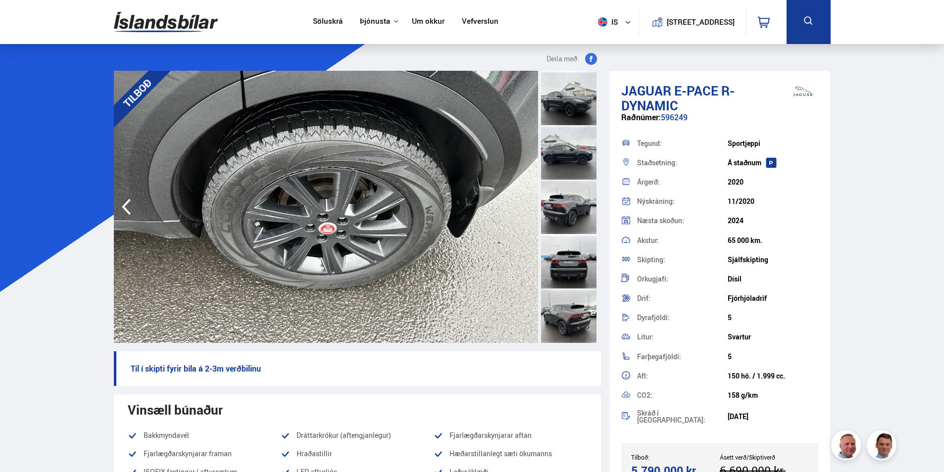
click at [523, 208] on img at bounding box center [326, 207] width 424 height 272
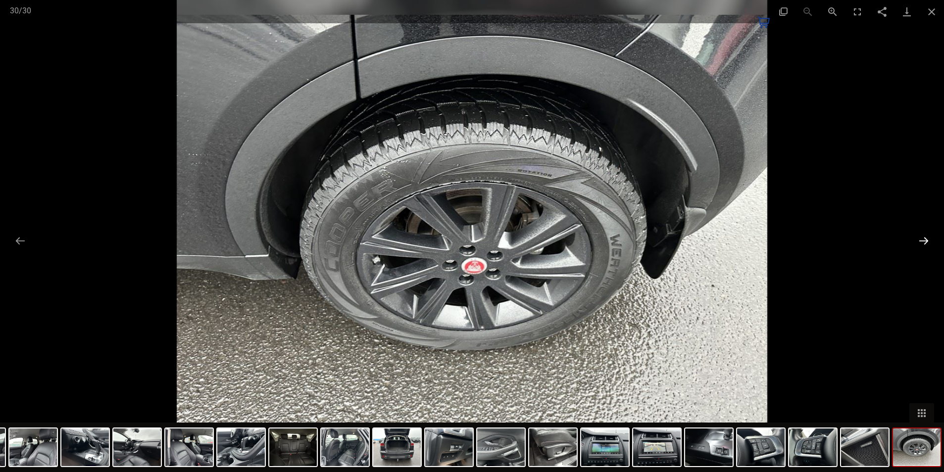
drag, startPoint x: 917, startPoint y: 235, endPoint x: 921, endPoint y: 243, distance: 9.1
click at [920, 238] on button "Next slide" at bounding box center [923, 240] width 21 height 19
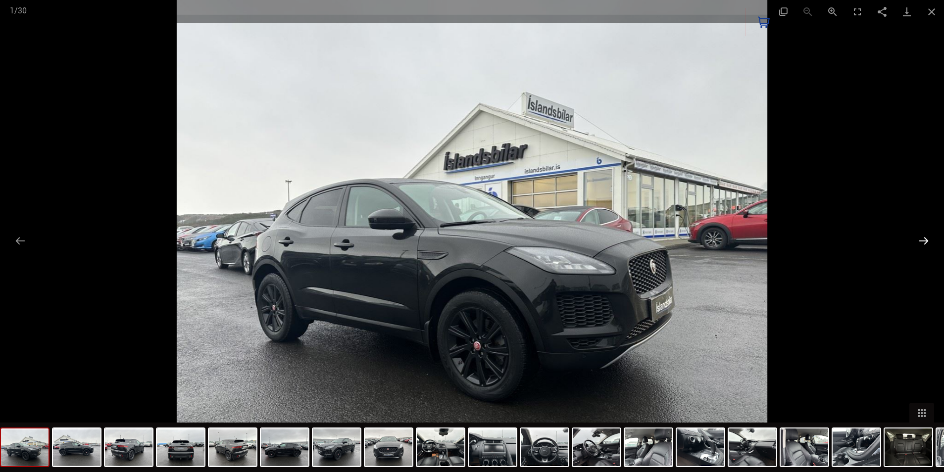
click at [923, 243] on button "Next slide" at bounding box center [923, 240] width 21 height 19
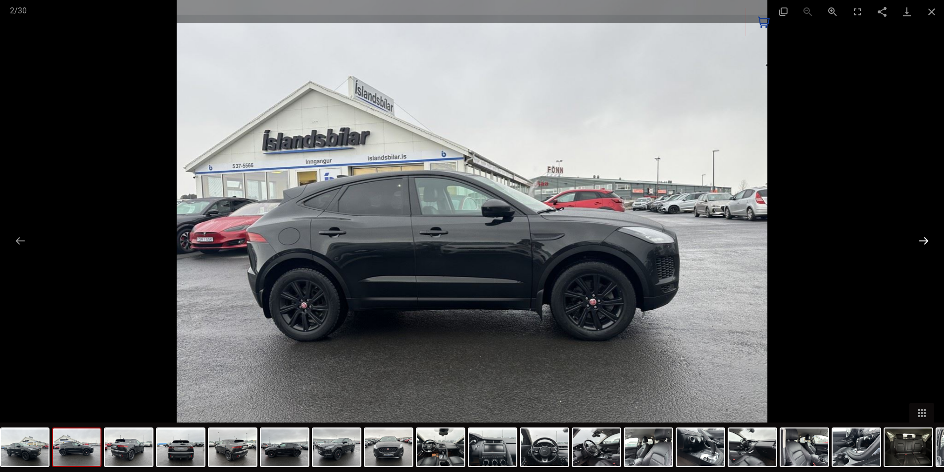
click at [923, 243] on button "Next slide" at bounding box center [923, 240] width 21 height 19
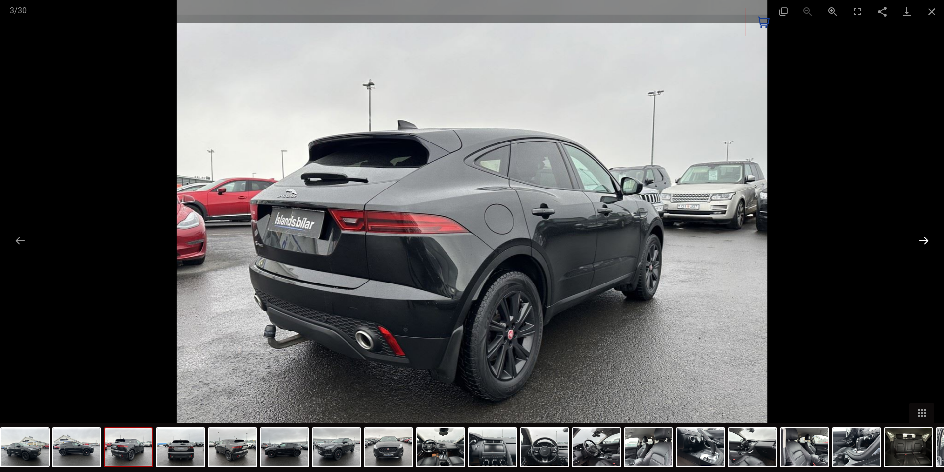
click at [923, 243] on button "Next slide" at bounding box center [923, 240] width 21 height 19
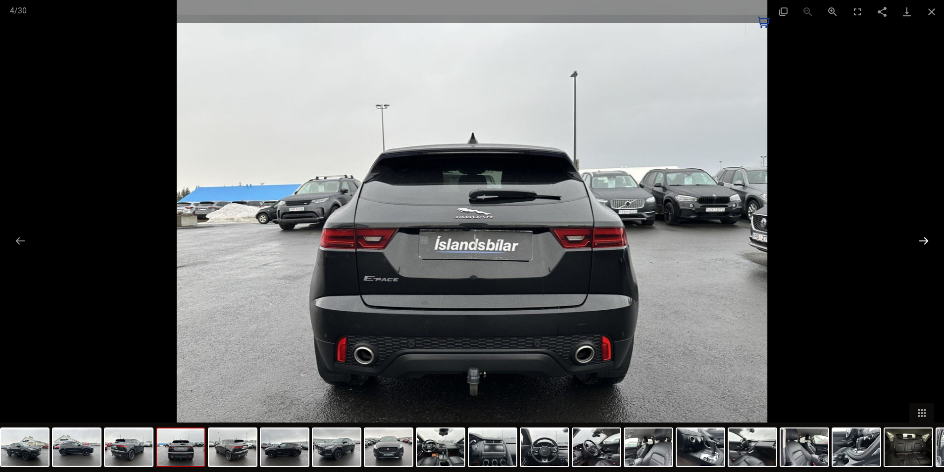
click at [923, 243] on button "Next slide" at bounding box center [923, 240] width 21 height 19
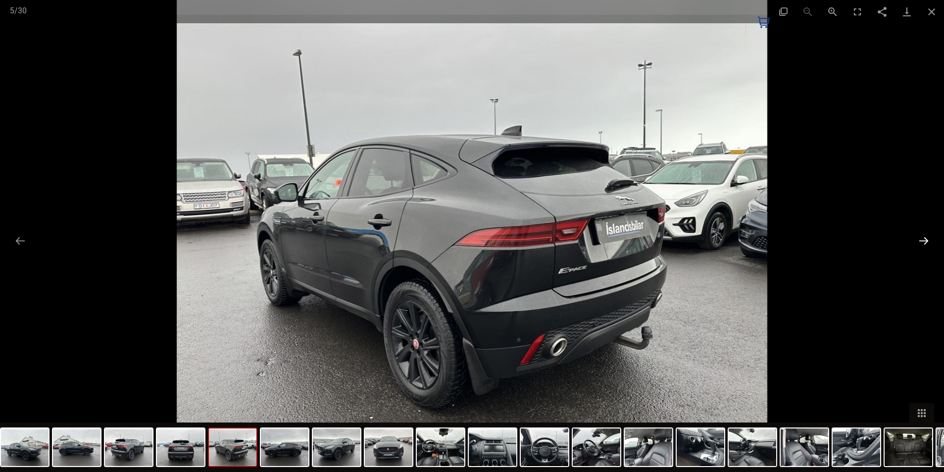
click at [922, 244] on button "Next slide" at bounding box center [923, 240] width 21 height 19
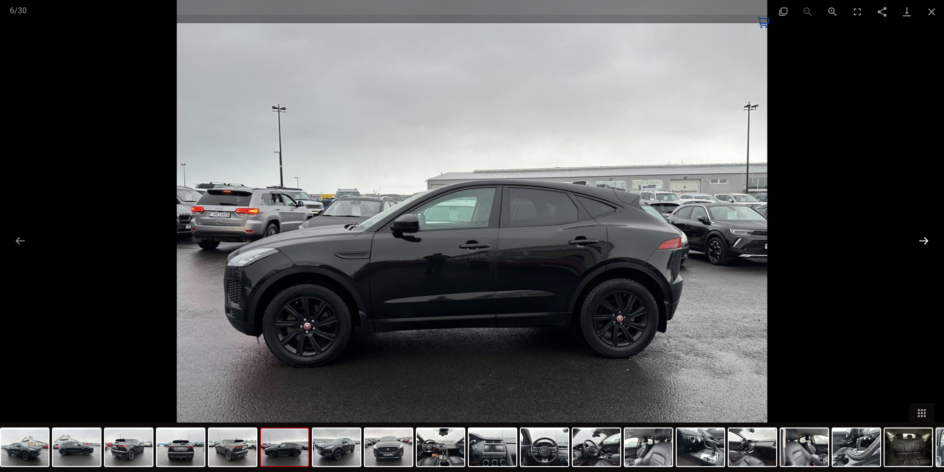
click at [921, 245] on button "Next slide" at bounding box center [923, 240] width 21 height 19
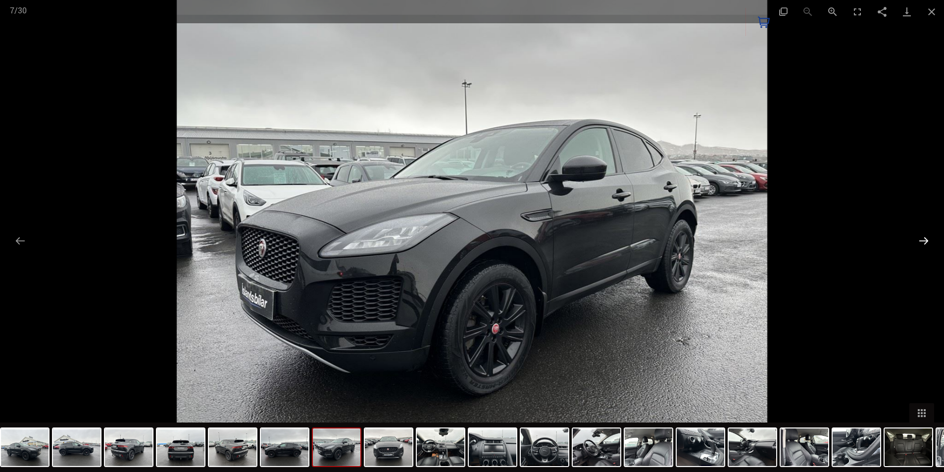
click at [921, 245] on button "Next slide" at bounding box center [923, 240] width 21 height 19
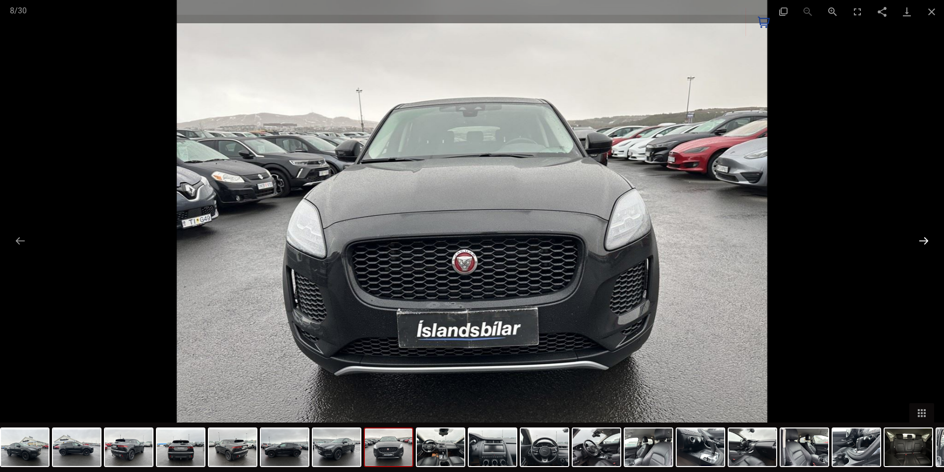
click at [921, 245] on button "Next slide" at bounding box center [923, 240] width 21 height 19
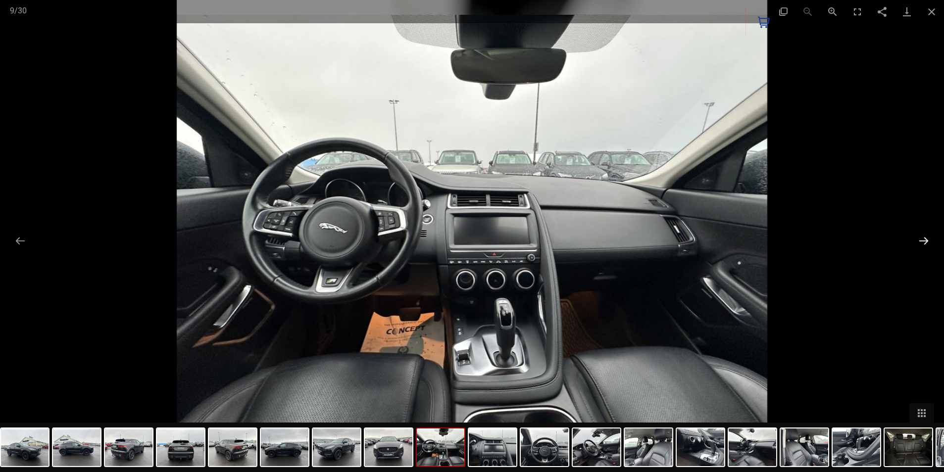
click at [921, 245] on button "Next slide" at bounding box center [923, 240] width 21 height 19
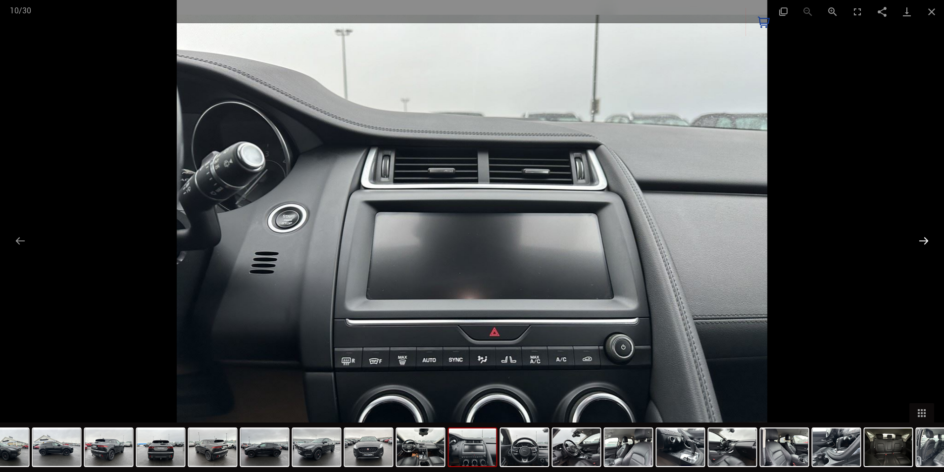
click at [921, 245] on button "Next slide" at bounding box center [923, 240] width 21 height 19
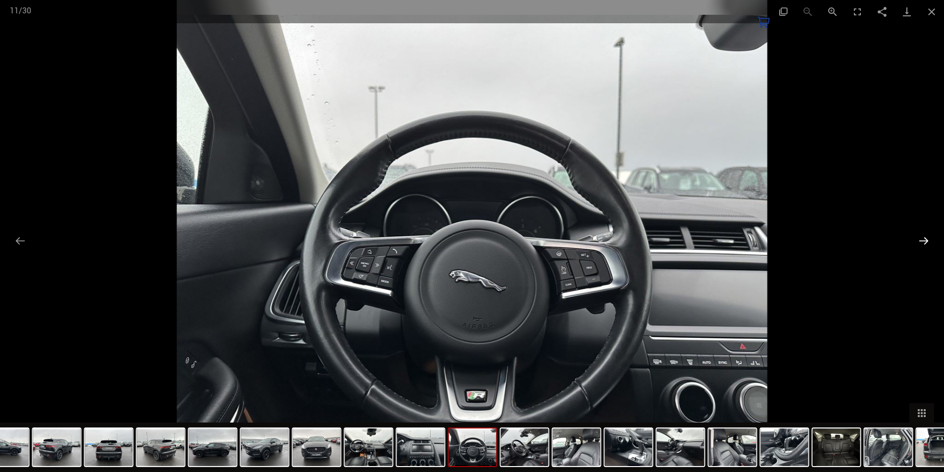
click at [921, 245] on button "Next slide" at bounding box center [923, 240] width 21 height 19
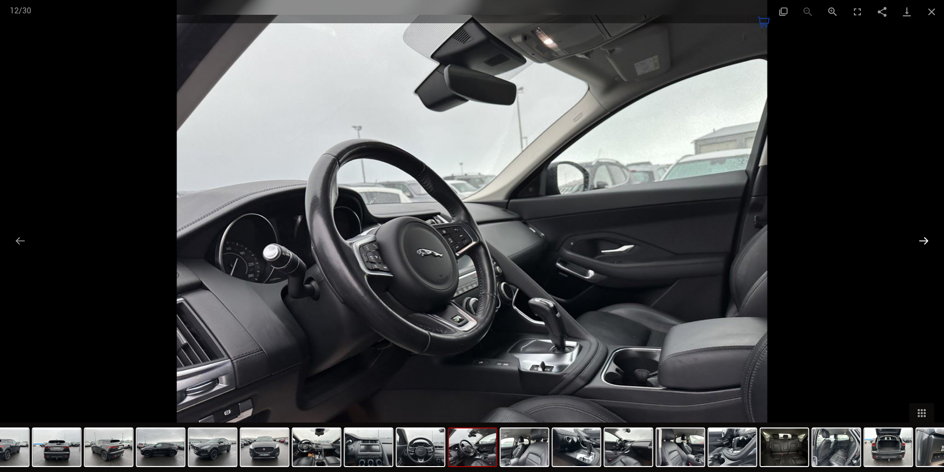
click at [921, 245] on button "Next slide" at bounding box center [923, 240] width 21 height 19
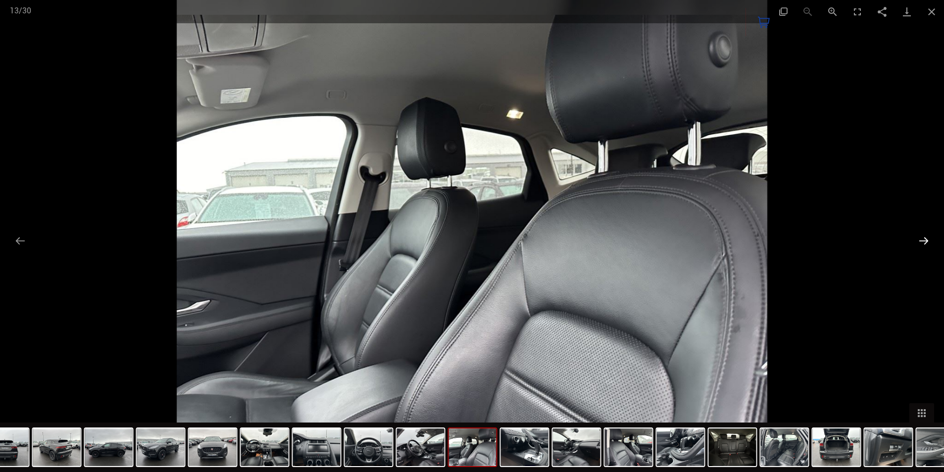
click at [921, 245] on button "Next slide" at bounding box center [923, 240] width 21 height 19
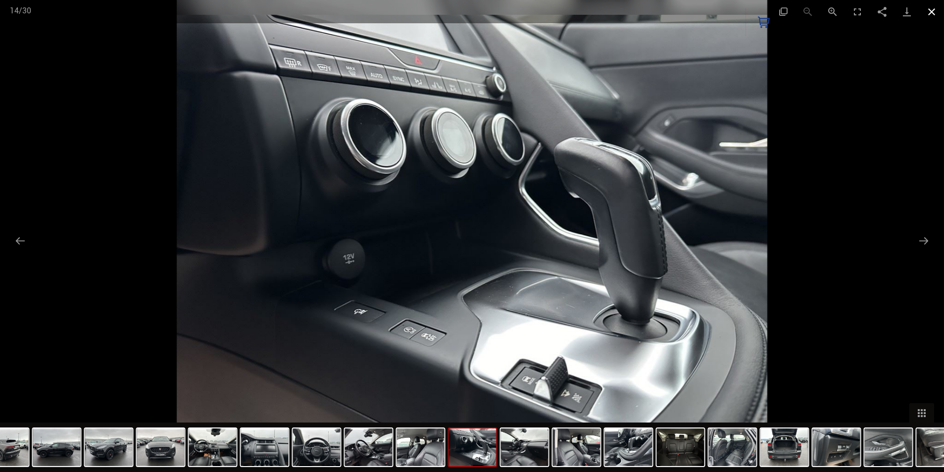
click at [932, 11] on button "Close gallery" at bounding box center [931, 11] width 25 height 23
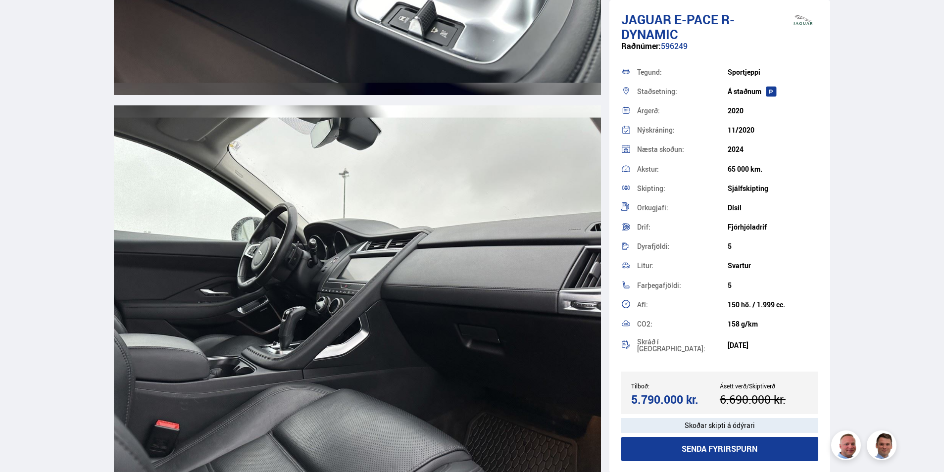
scroll to position [6582, 0]
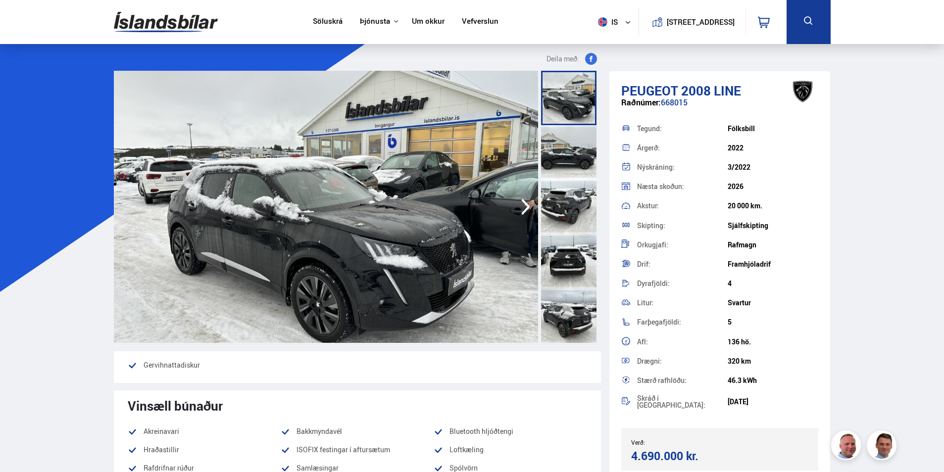
click at [518, 207] on icon "button" at bounding box center [526, 207] width 20 height 24
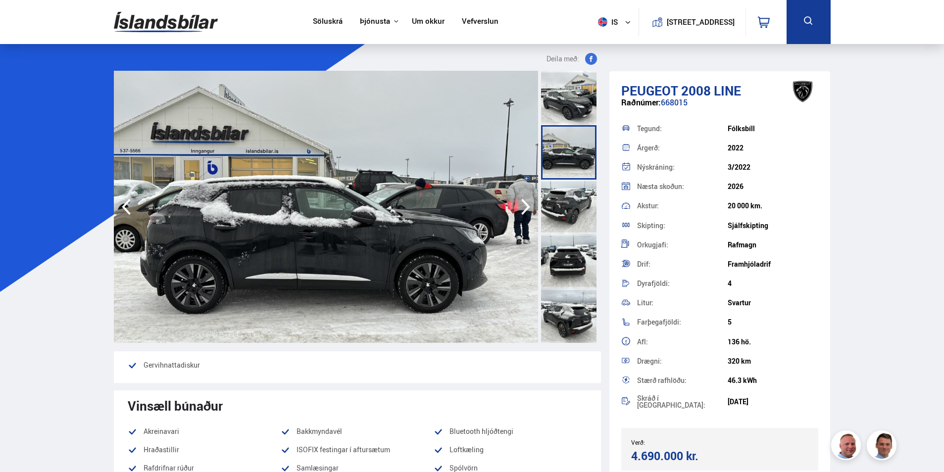
click at [519, 207] on icon "button" at bounding box center [526, 207] width 20 height 24
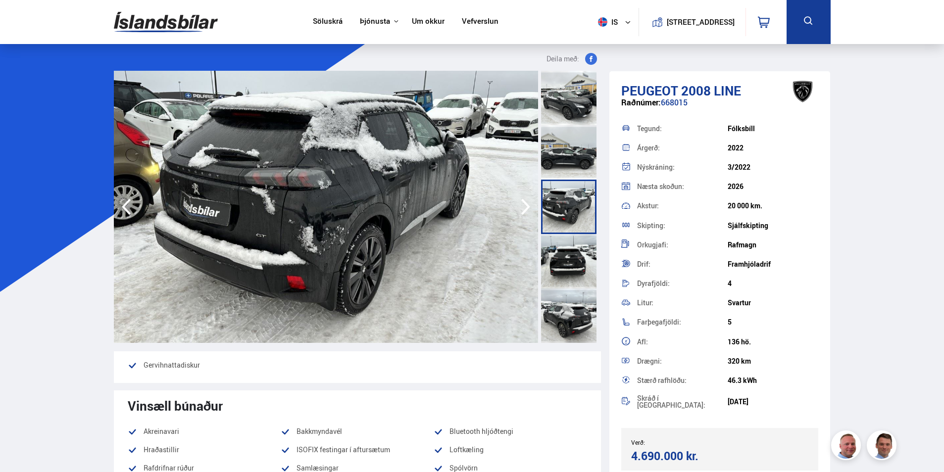
click at [519, 207] on icon "button" at bounding box center [526, 207] width 20 height 24
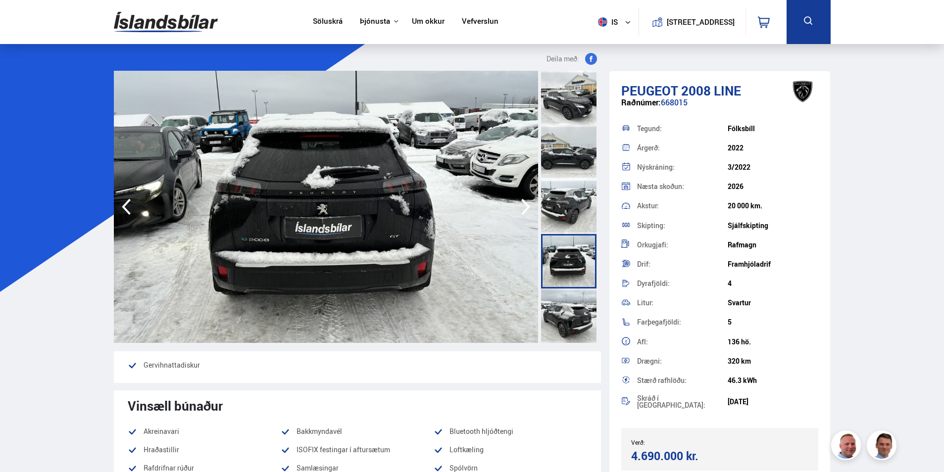
click at [519, 207] on icon "button" at bounding box center [526, 207] width 20 height 24
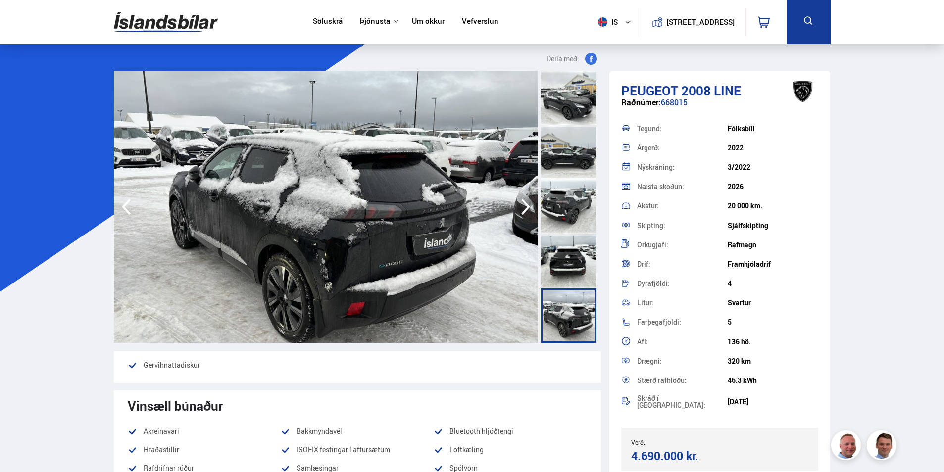
click at [519, 207] on icon "button" at bounding box center [526, 207] width 20 height 24
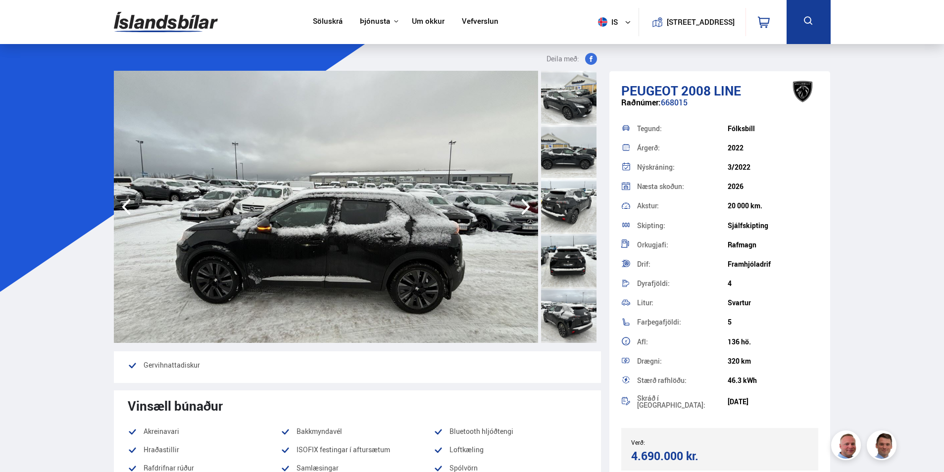
click at [519, 208] on icon "button" at bounding box center [526, 207] width 20 height 24
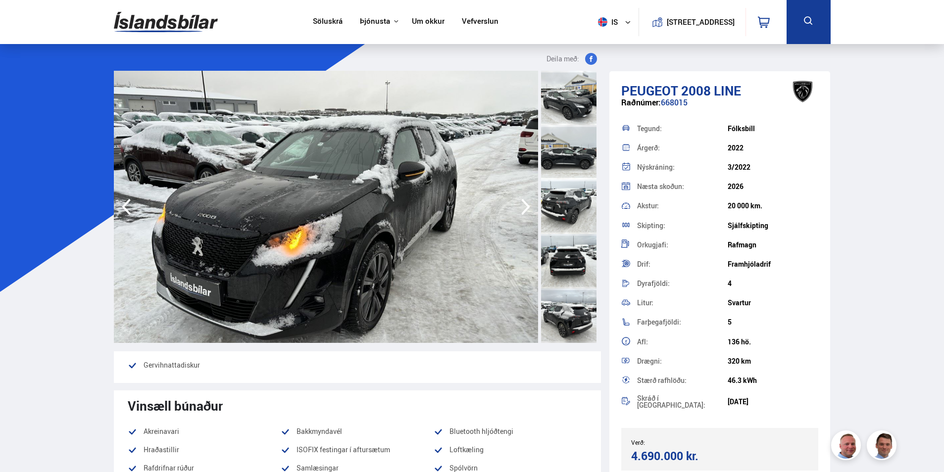
click at [519, 209] on icon "button" at bounding box center [526, 207] width 20 height 24
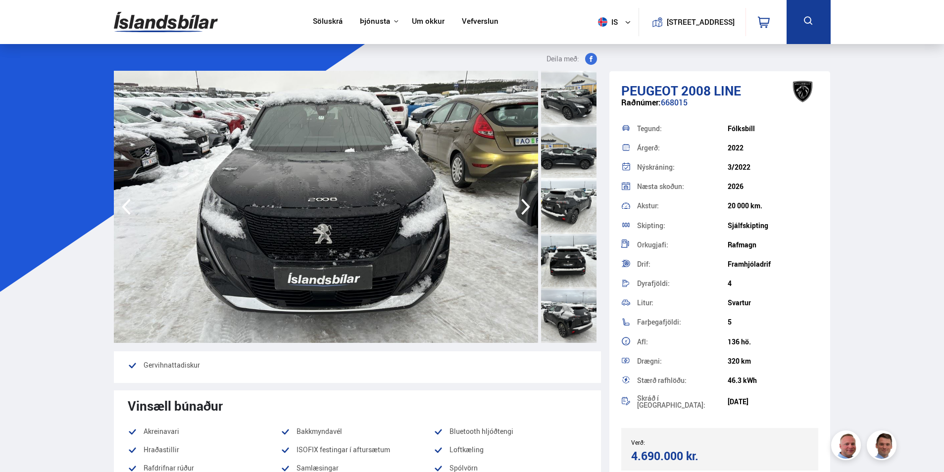
click at [519, 209] on icon "button" at bounding box center [526, 207] width 20 height 24
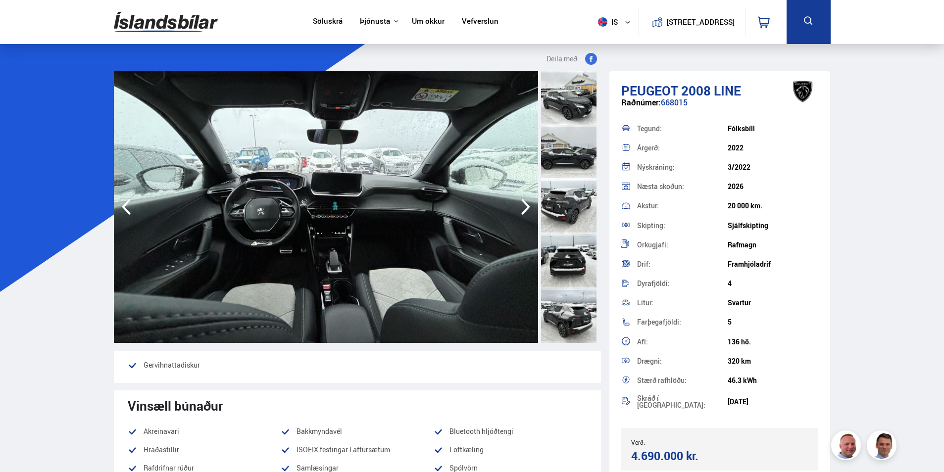
click at [519, 210] on icon "button" at bounding box center [526, 207] width 20 height 24
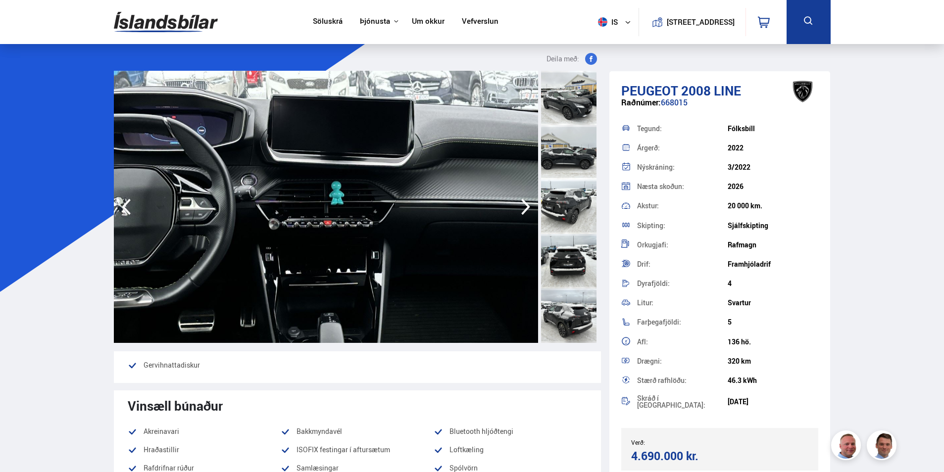
click at [519, 210] on icon "button" at bounding box center [526, 207] width 20 height 24
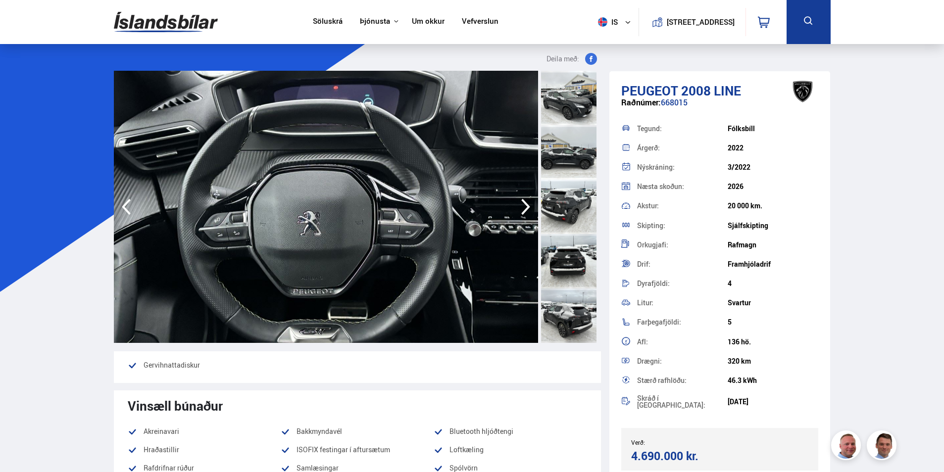
click at [519, 210] on icon "button" at bounding box center [526, 207] width 20 height 24
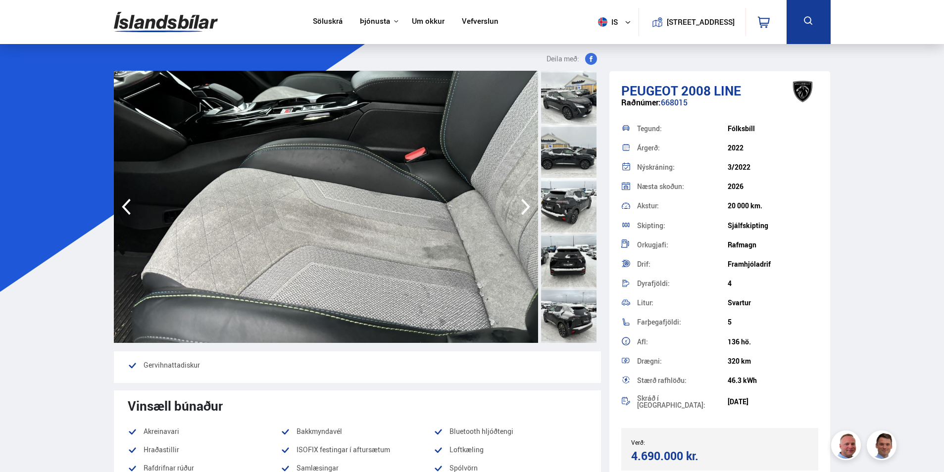
click at [519, 210] on icon "button" at bounding box center [526, 207] width 20 height 24
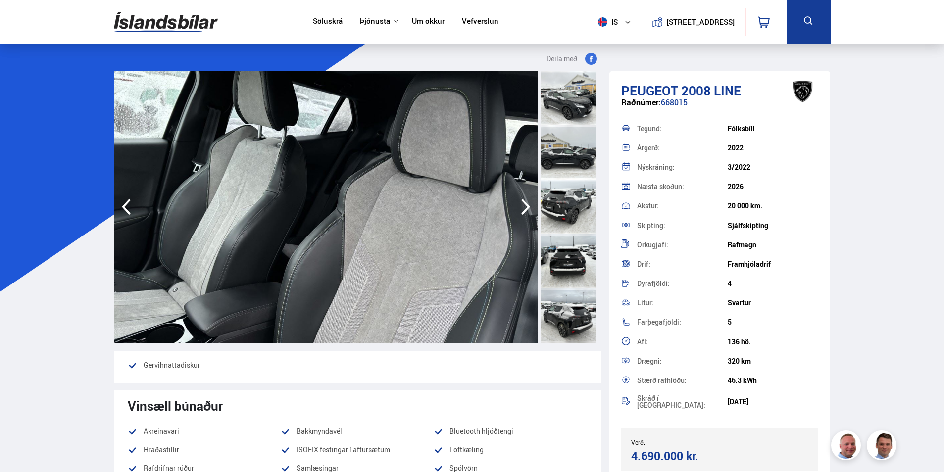
click at [518, 210] on icon "button" at bounding box center [526, 207] width 20 height 24
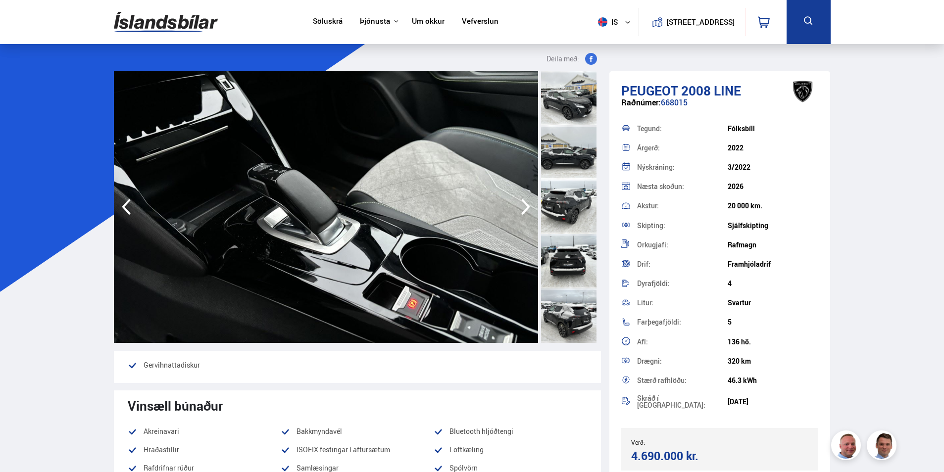
click at [518, 210] on icon "button" at bounding box center [526, 207] width 20 height 24
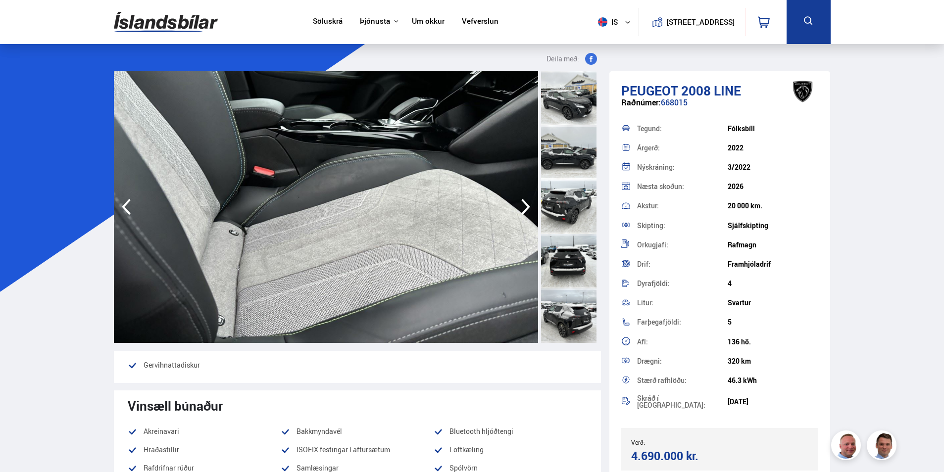
click at [518, 211] on icon "button" at bounding box center [526, 207] width 20 height 24
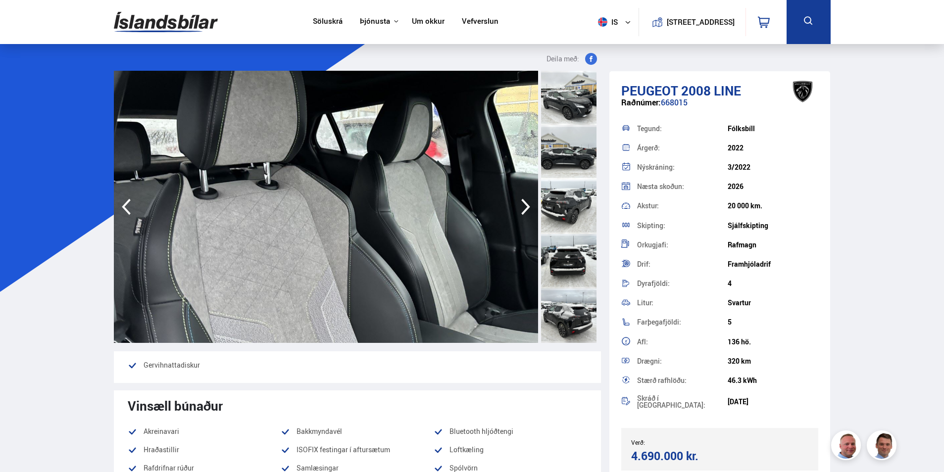
click at [518, 211] on icon "button" at bounding box center [526, 207] width 20 height 24
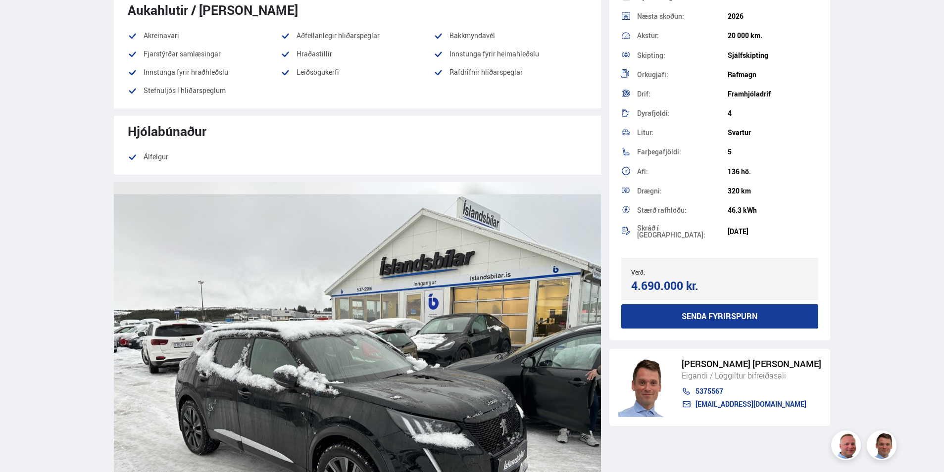
scroll to position [891, 0]
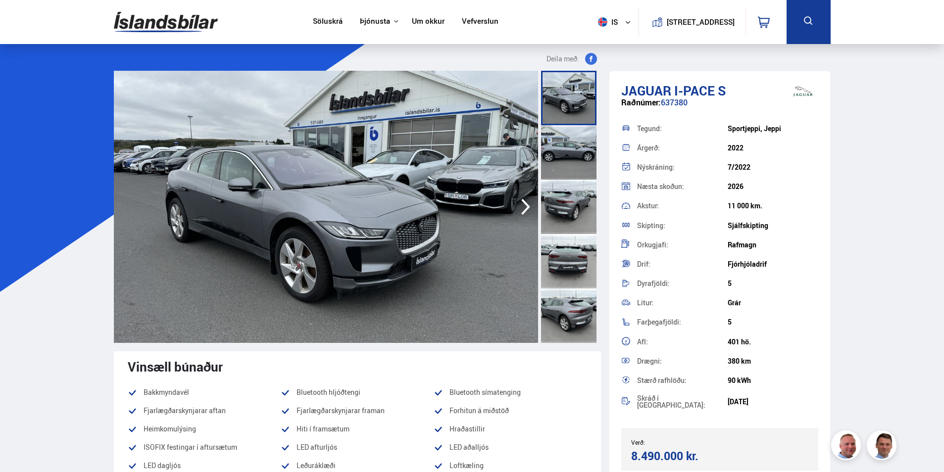
click at [406, 220] on img at bounding box center [326, 207] width 424 height 272
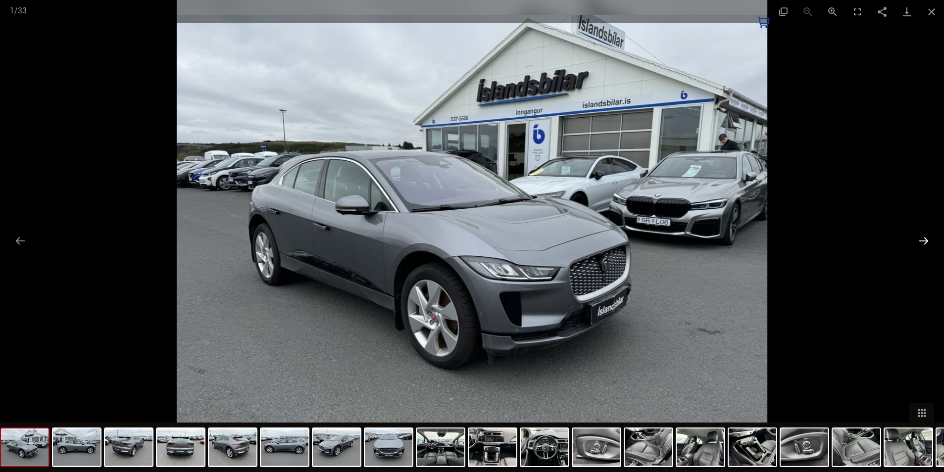
click at [923, 242] on button "Next slide" at bounding box center [923, 240] width 21 height 19
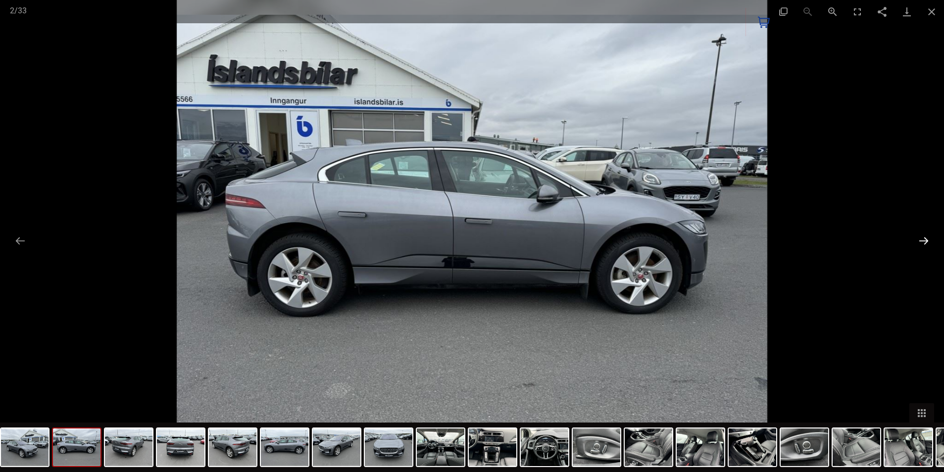
click at [923, 242] on button "Next slide" at bounding box center [923, 240] width 21 height 19
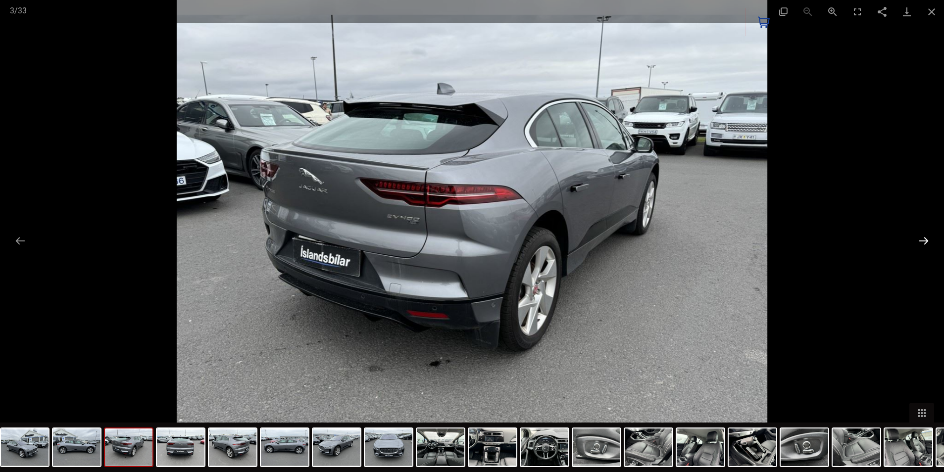
click at [923, 242] on button "Next slide" at bounding box center [923, 240] width 21 height 19
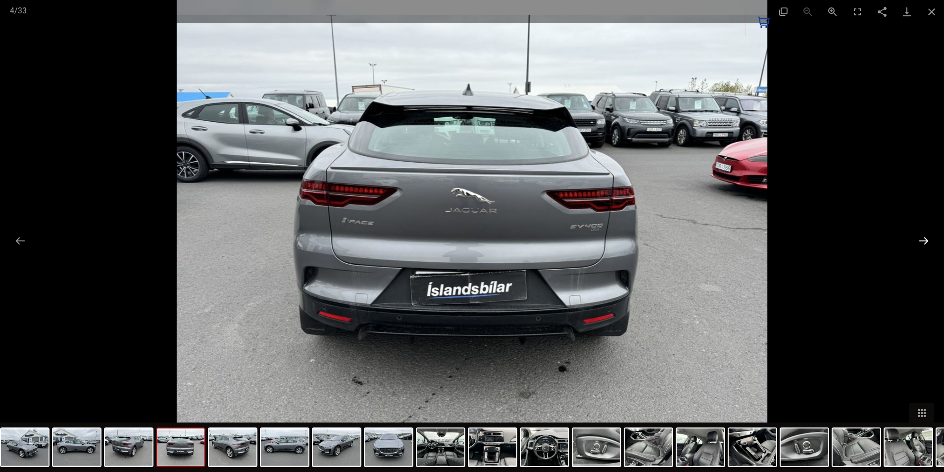
click at [923, 242] on button "Next slide" at bounding box center [923, 240] width 21 height 19
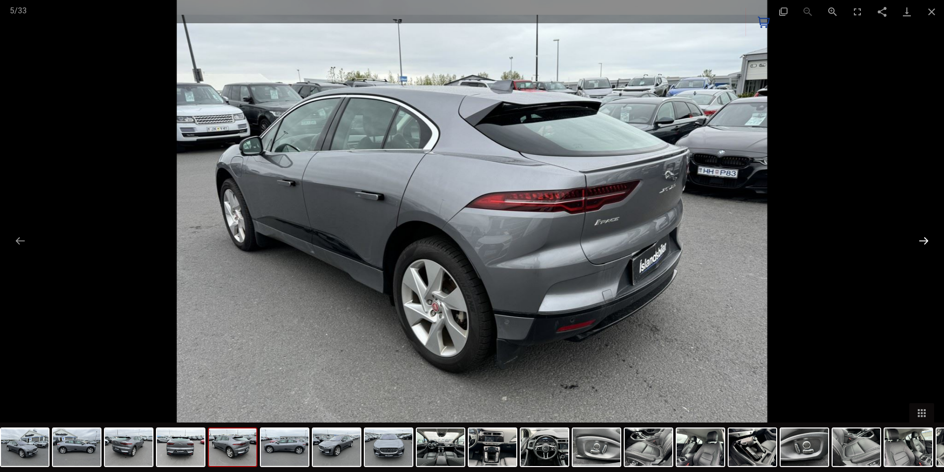
click at [923, 242] on button "Next slide" at bounding box center [923, 240] width 21 height 19
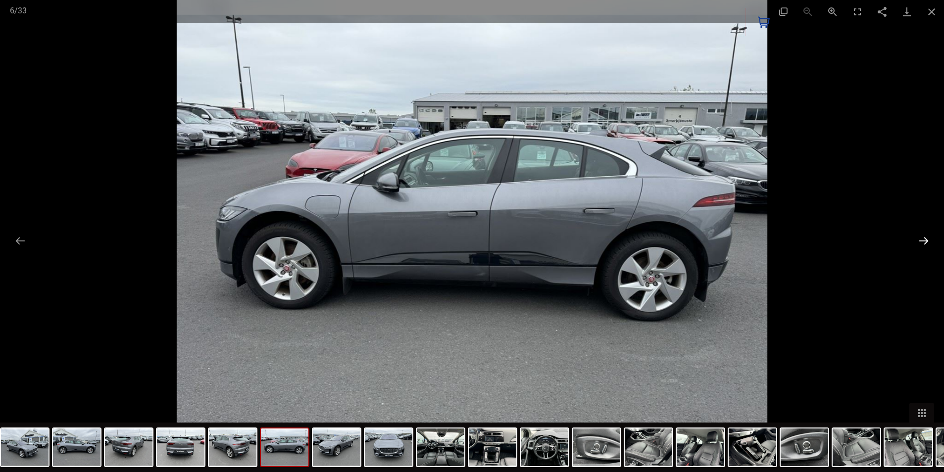
click at [923, 242] on button "Next slide" at bounding box center [923, 240] width 21 height 19
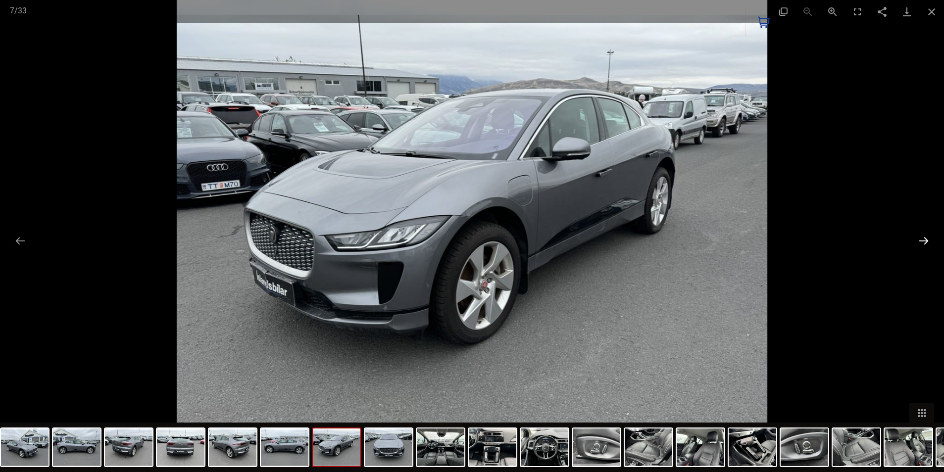
click at [923, 242] on button "Next slide" at bounding box center [923, 240] width 21 height 19
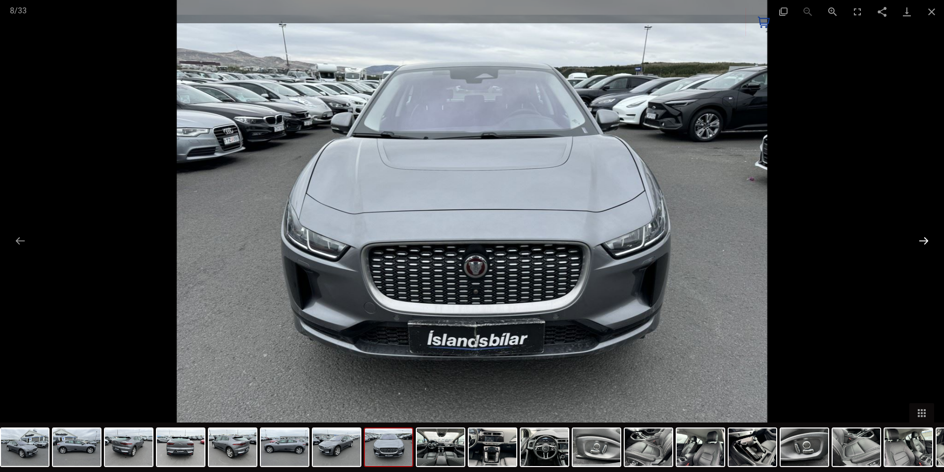
click at [923, 242] on button "Next slide" at bounding box center [923, 240] width 21 height 19
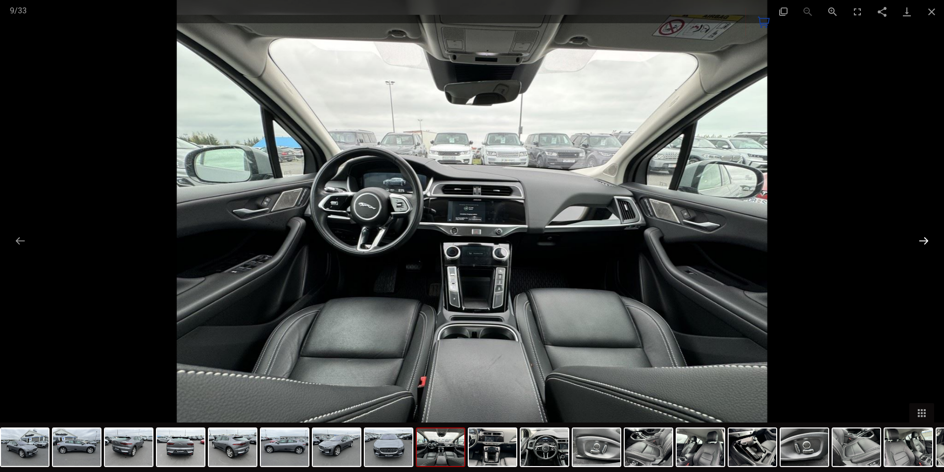
click at [922, 239] on button "Next slide" at bounding box center [923, 240] width 21 height 19
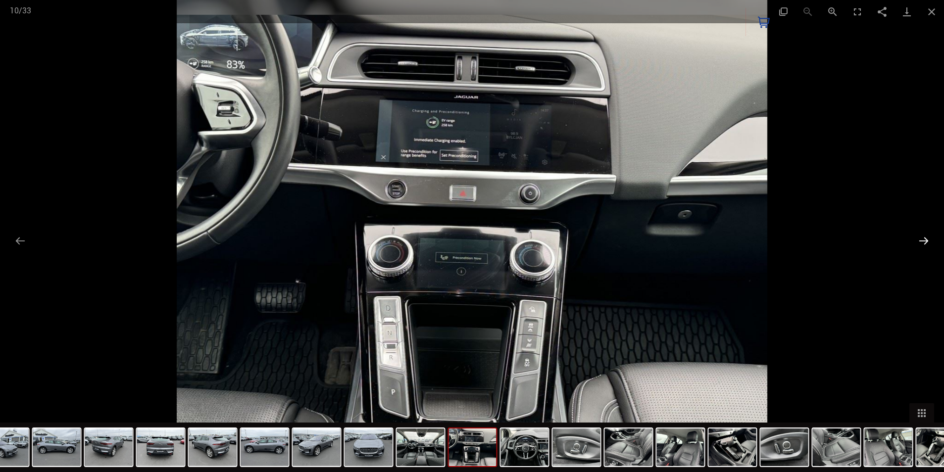
click at [922, 239] on button "Next slide" at bounding box center [923, 240] width 21 height 19
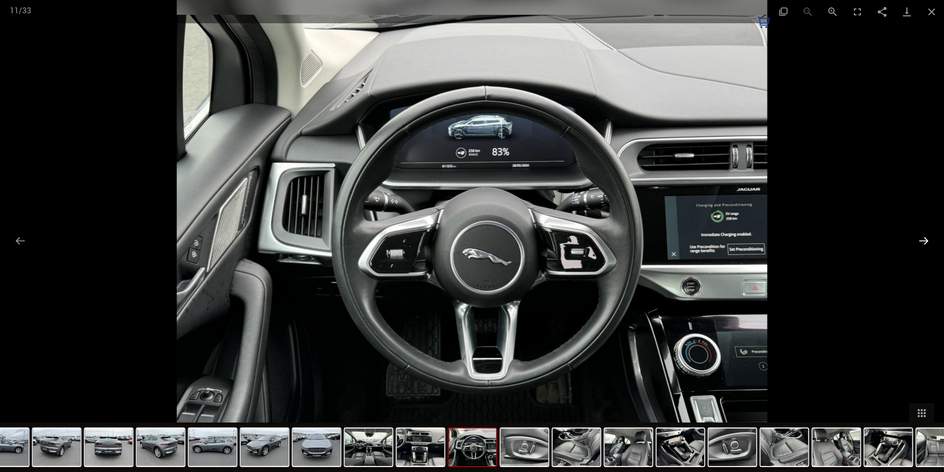
click at [922, 239] on button "Next slide" at bounding box center [923, 240] width 21 height 19
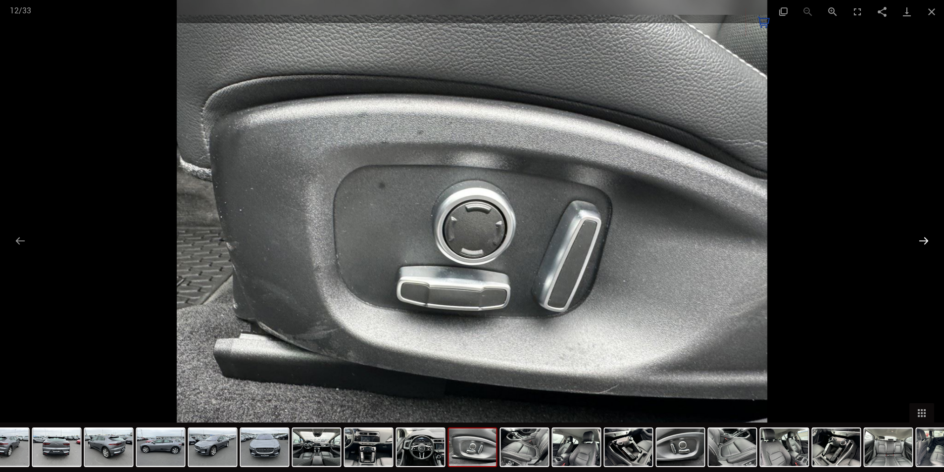
click at [922, 239] on button "Next slide" at bounding box center [923, 240] width 21 height 19
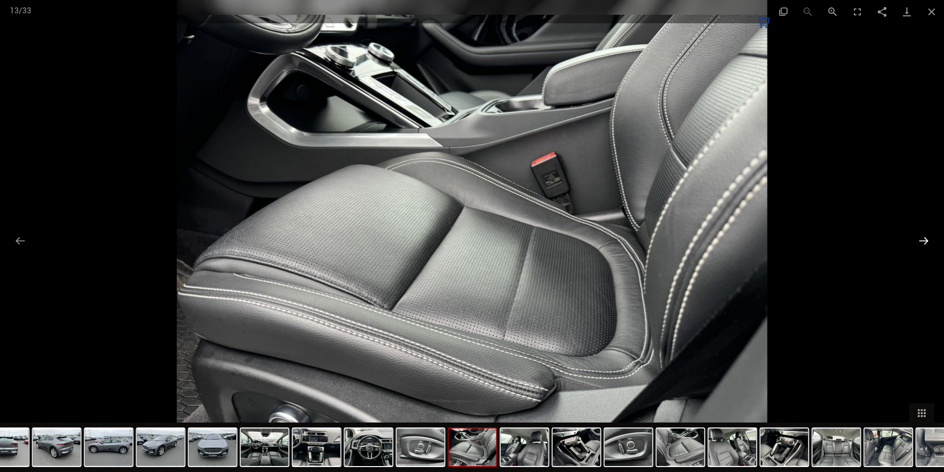
click at [922, 239] on button "Next slide" at bounding box center [923, 240] width 21 height 19
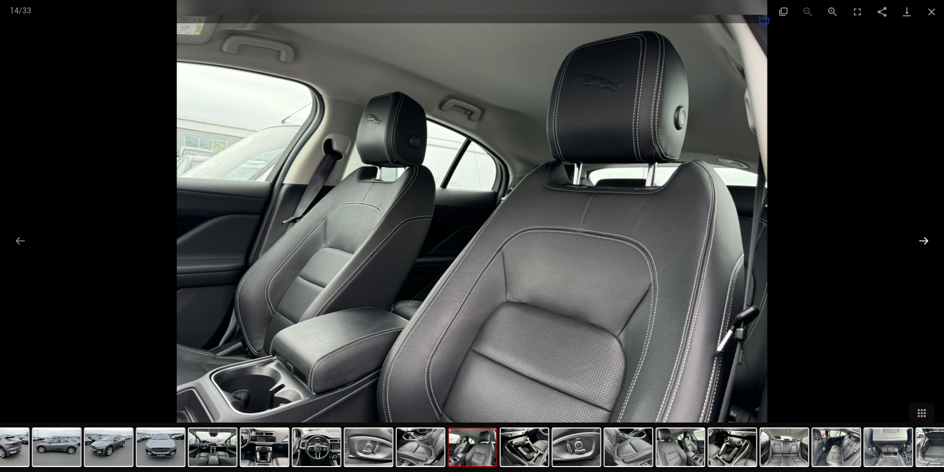
click at [922, 239] on button "Next slide" at bounding box center [923, 240] width 21 height 19
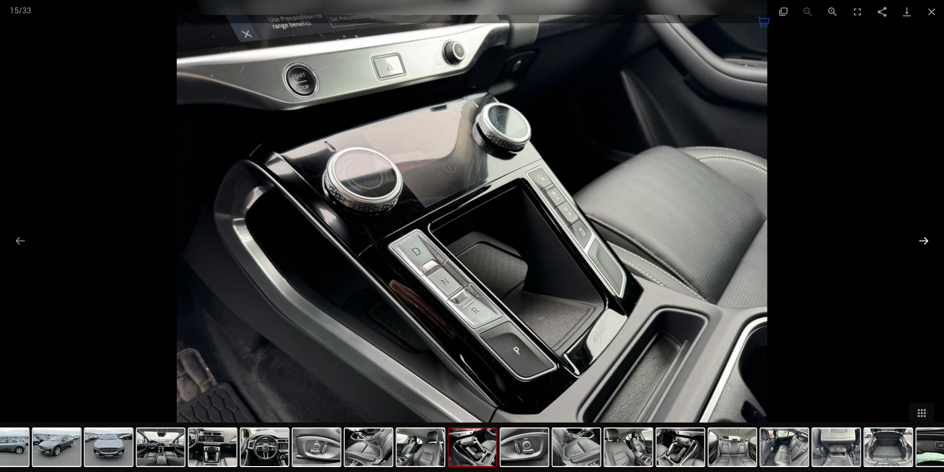
click at [922, 239] on button "Next slide" at bounding box center [923, 240] width 21 height 19
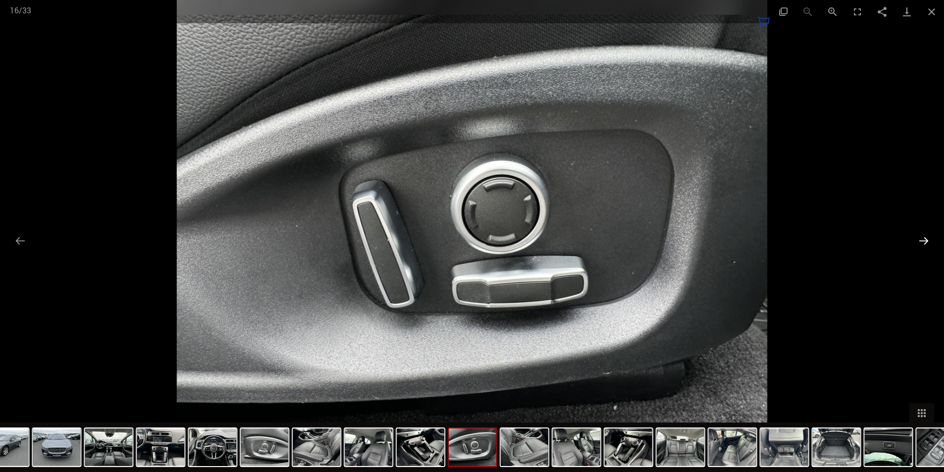
click at [922, 239] on button "Next slide" at bounding box center [923, 240] width 21 height 19
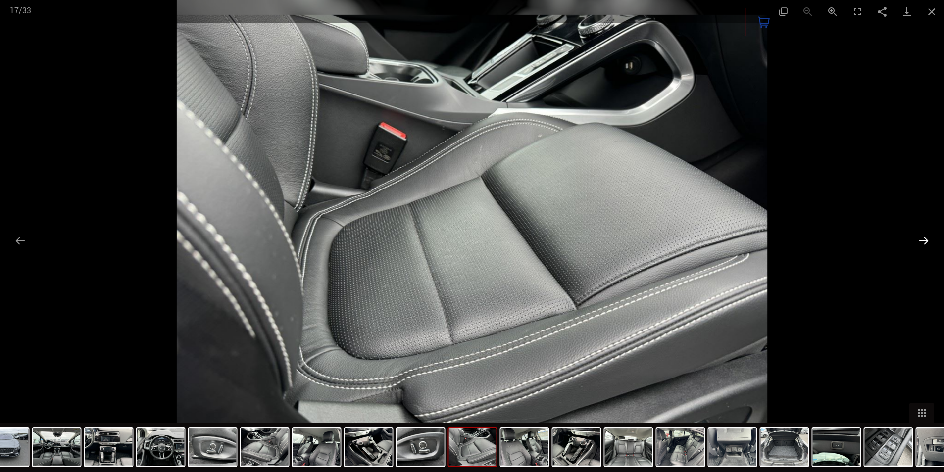
click at [927, 241] on button "Next slide" at bounding box center [923, 240] width 21 height 19
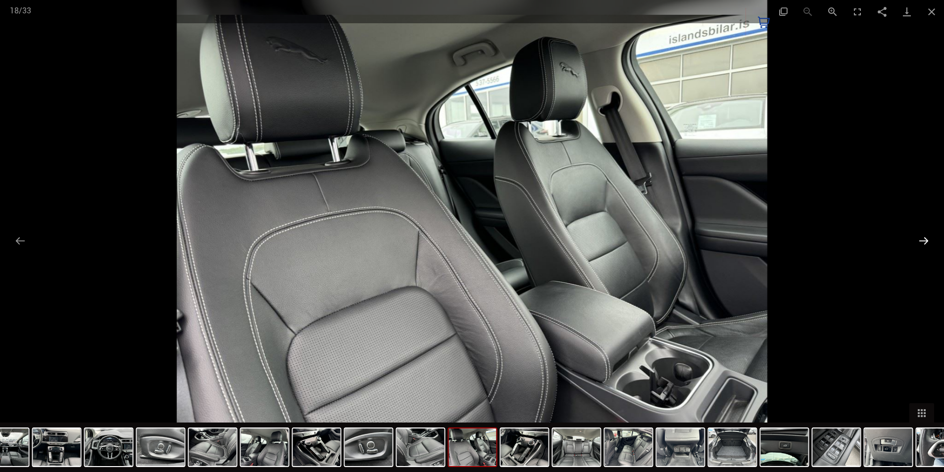
click at [927, 244] on button "Next slide" at bounding box center [923, 240] width 21 height 19
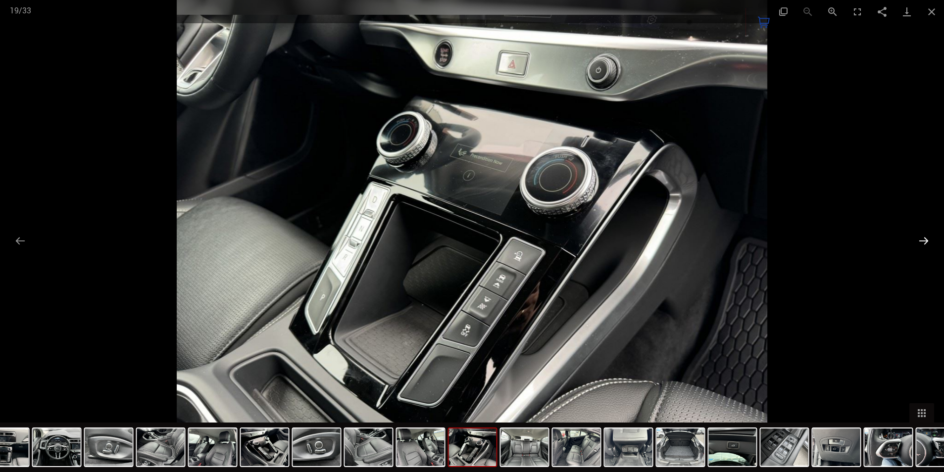
click at [929, 247] on button "Next slide" at bounding box center [923, 240] width 21 height 19
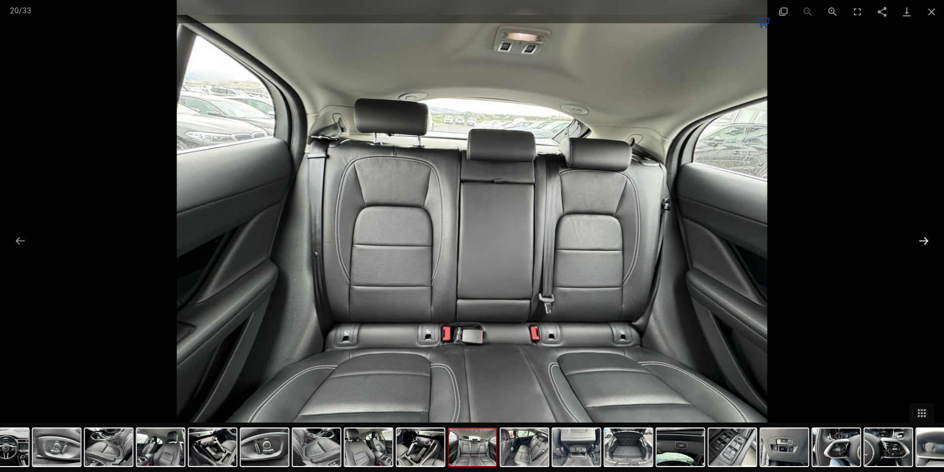
click at [927, 241] on button "Next slide" at bounding box center [923, 240] width 21 height 19
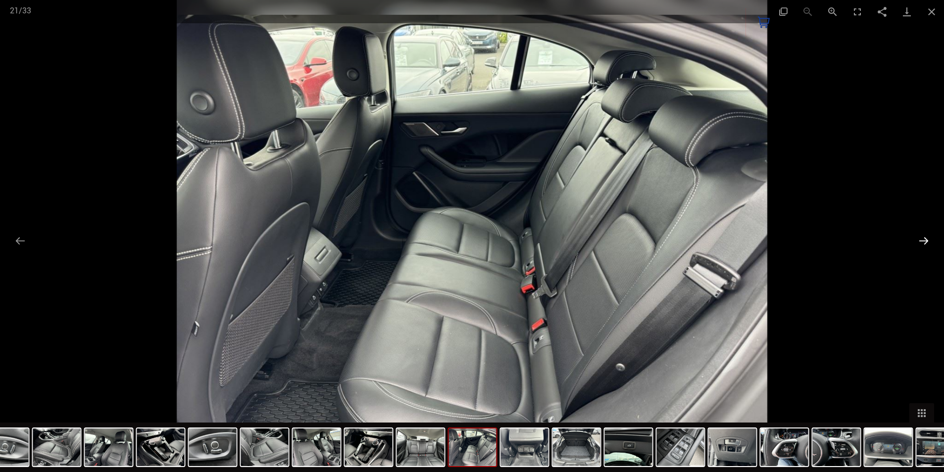
click at [925, 242] on button "Next slide" at bounding box center [923, 240] width 21 height 19
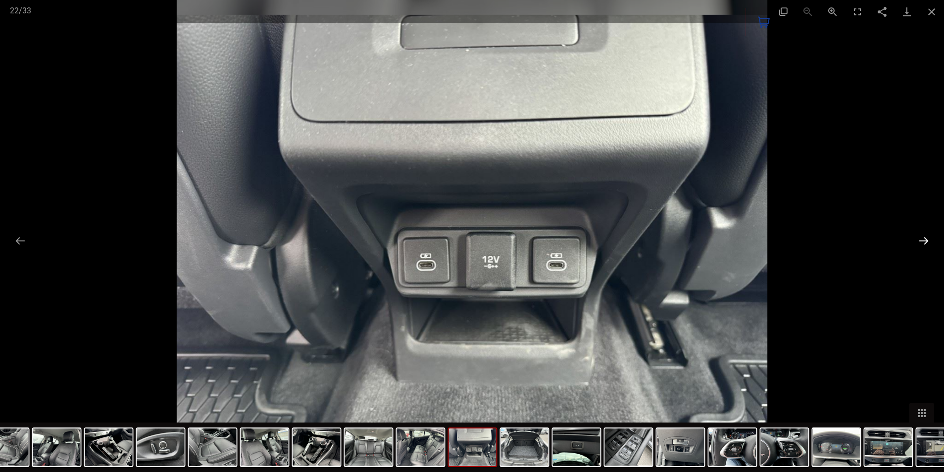
click at [924, 242] on button "Next slide" at bounding box center [923, 240] width 21 height 19
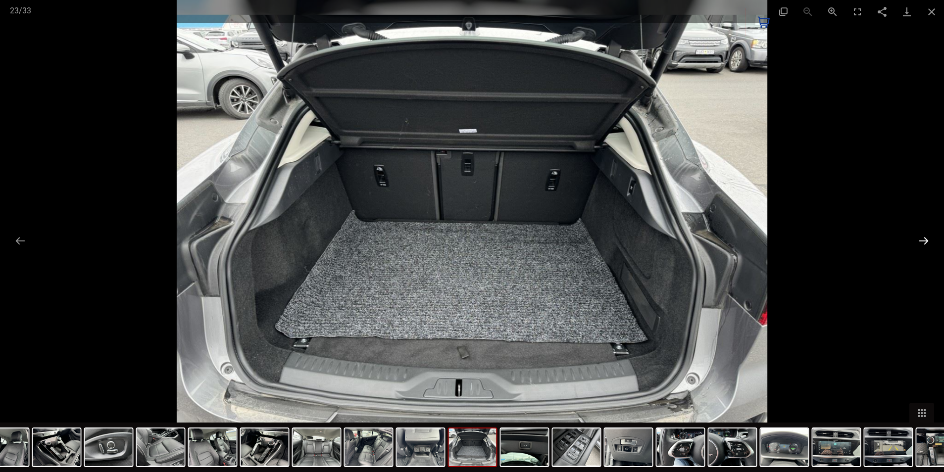
click at [921, 242] on button "Next slide" at bounding box center [923, 240] width 21 height 19
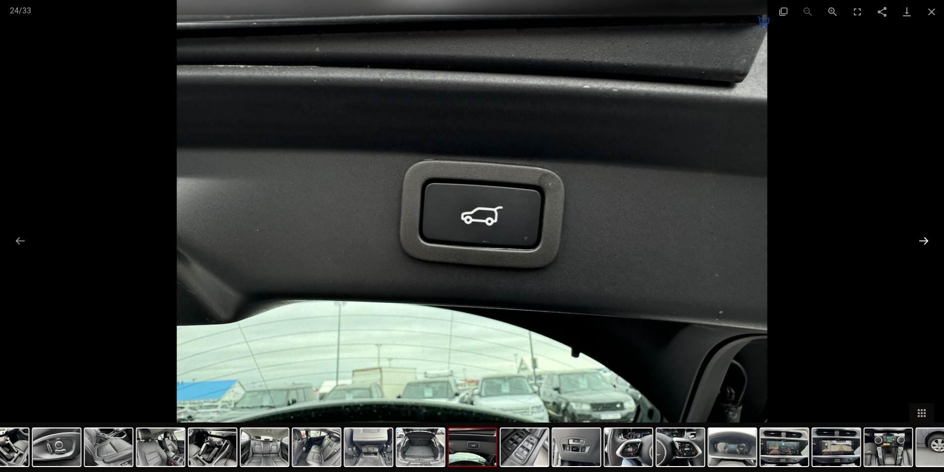
click at [921, 242] on button "Next slide" at bounding box center [923, 240] width 21 height 19
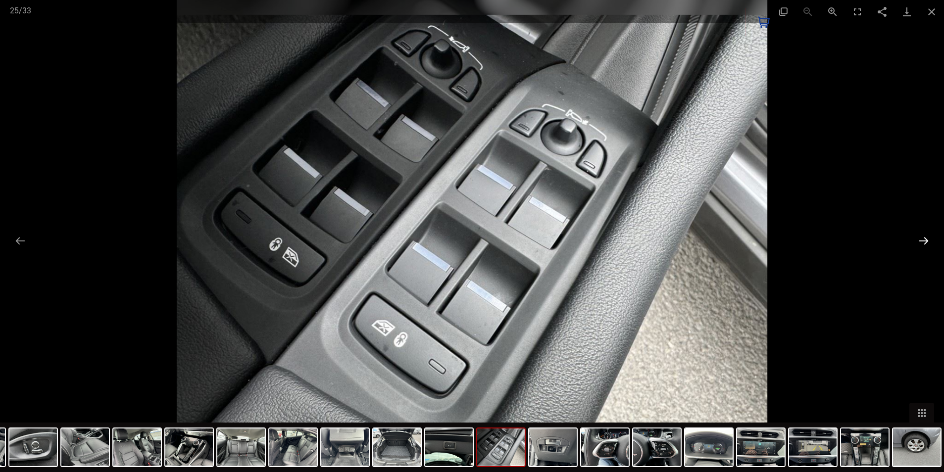
click at [921, 242] on button "Next slide" at bounding box center [923, 240] width 21 height 19
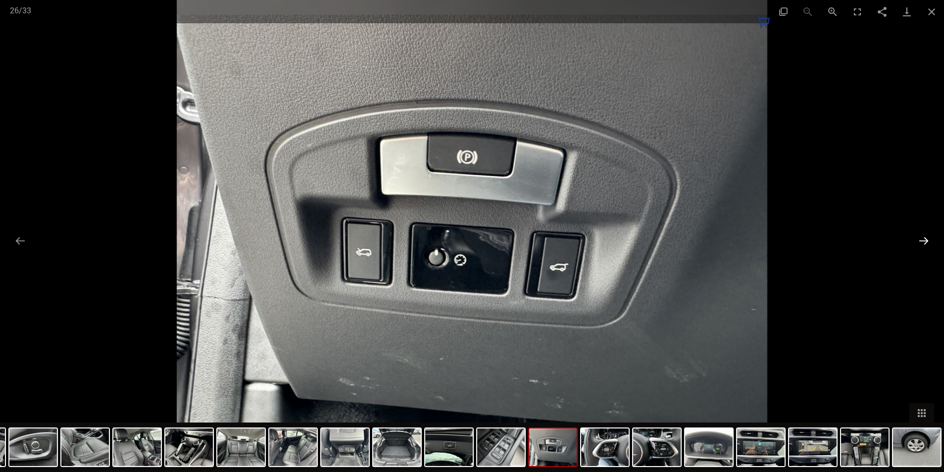
click at [920, 242] on button "Next slide" at bounding box center [923, 240] width 21 height 19
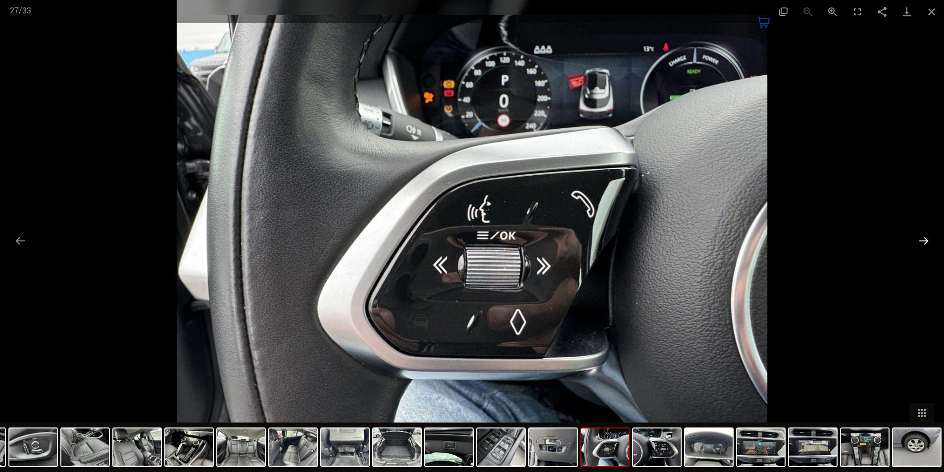
click at [921, 242] on button "Next slide" at bounding box center [923, 240] width 21 height 19
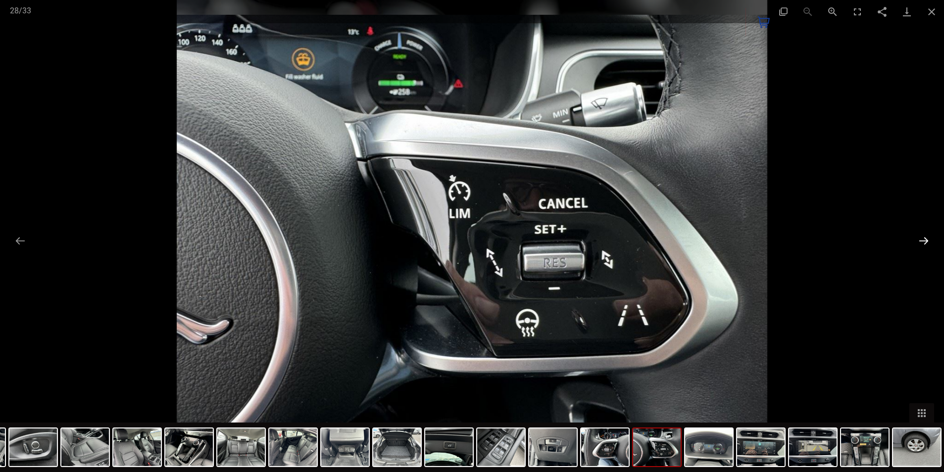
click at [921, 242] on button "Next slide" at bounding box center [923, 240] width 21 height 19
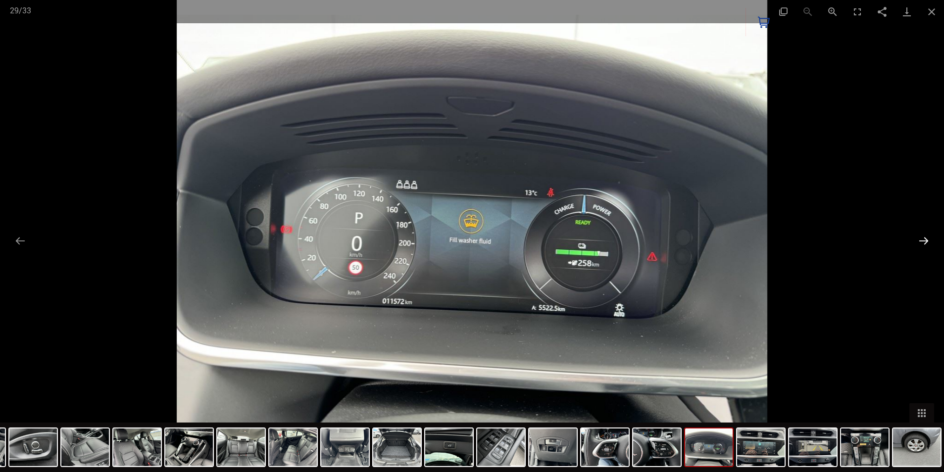
click at [921, 242] on button "Next slide" at bounding box center [923, 240] width 21 height 19
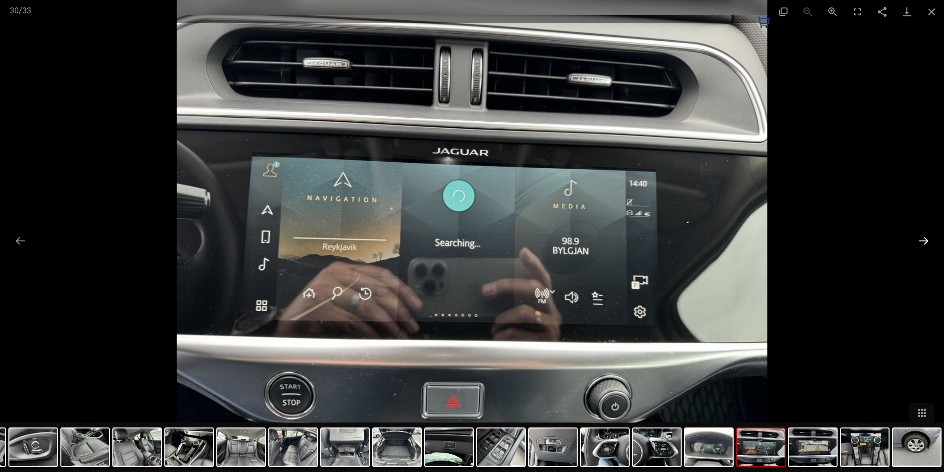
click at [921, 242] on button "Next slide" at bounding box center [923, 240] width 21 height 19
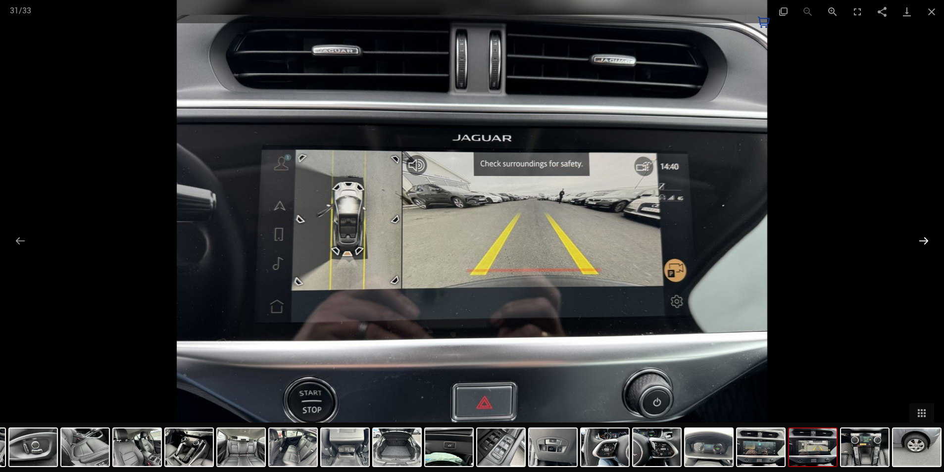
click at [921, 242] on button "Next slide" at bounding box center [923, 240] width 21 height 19
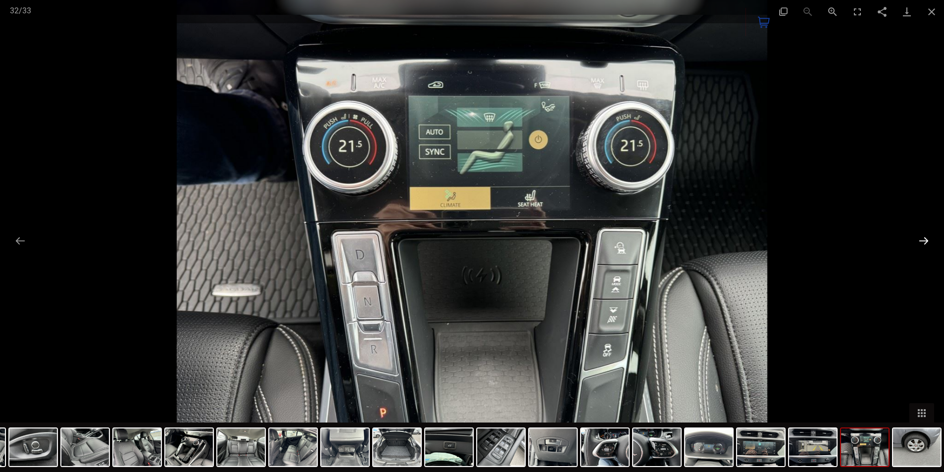
click at [921, 242] on button "Next slide" at bounding box center [923, 240] width 21 height 19
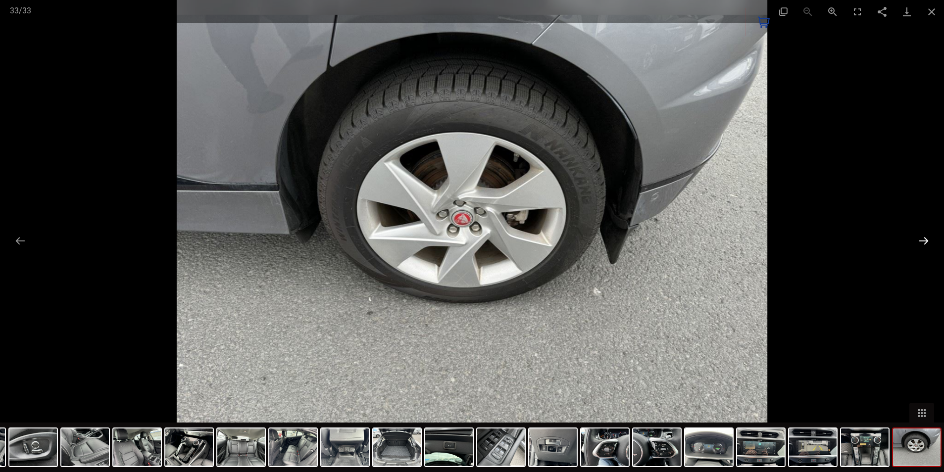
click at [921, 242] on button "Next slide" at bounding box center [923, 240] width 21 height 19
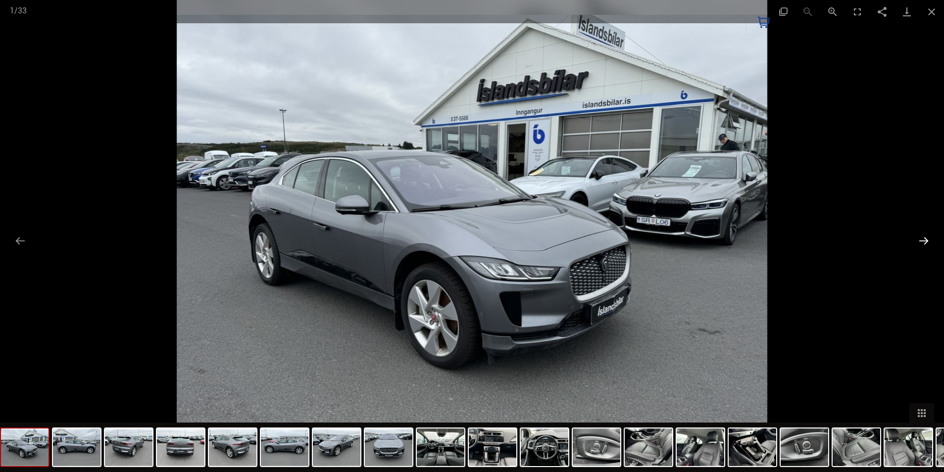
click at [921, 242] on button "Next slide" at bounding box center [923, 240] width 21 height 19
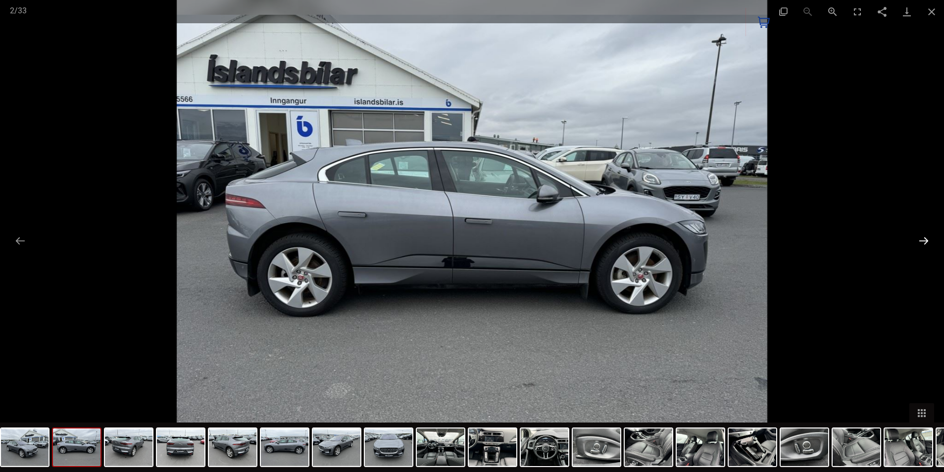
click at [921, 242] on button "Next slide" at bounding box center [923, 240] width 21 height 19
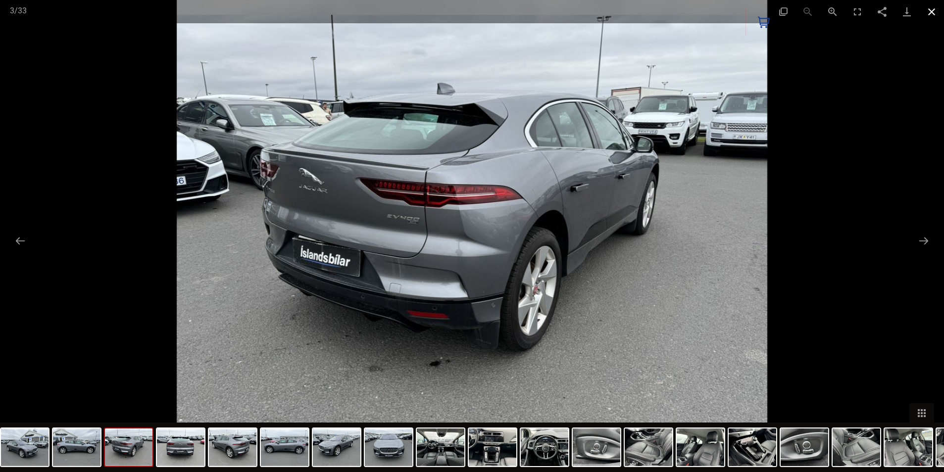
click at [934, 14] on button "Close gallery" at bounding box center [931, 11] width 25 height 23
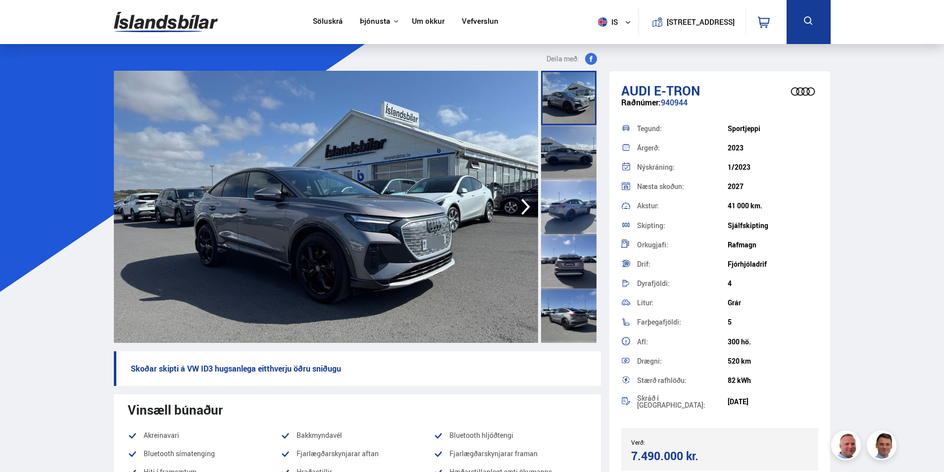
click at [532, 211] on icon "button" at bounding box center [526, 207] width 20 height 24
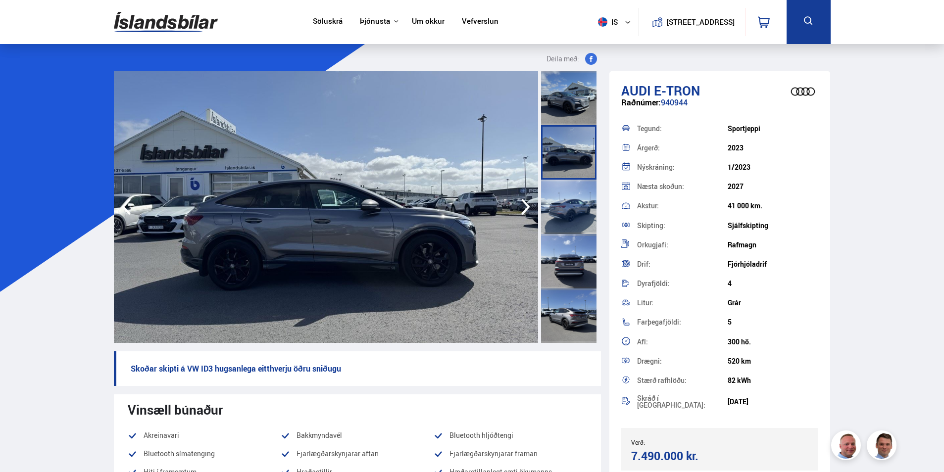
click at [524, 211] on icon "button" at bounding box center [525, 207] width 9 height 16
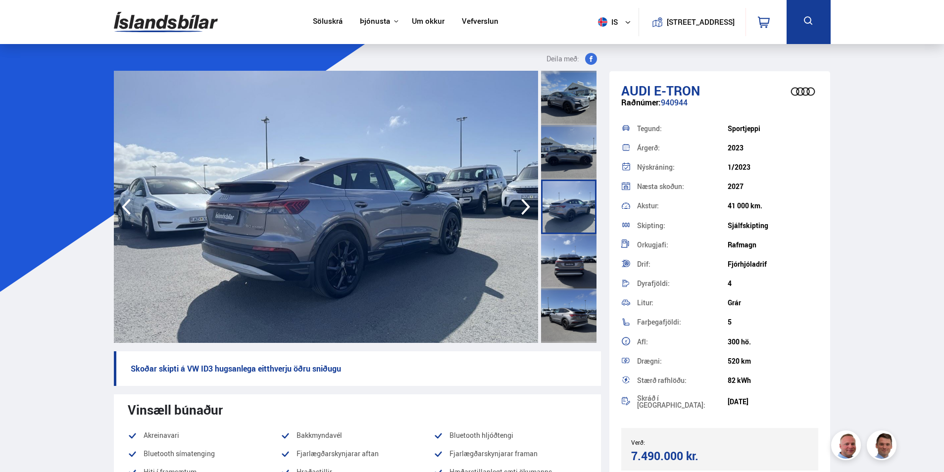
click at [525, 211] on icon "button" at bounding box center [525, 207] width 9 height 16
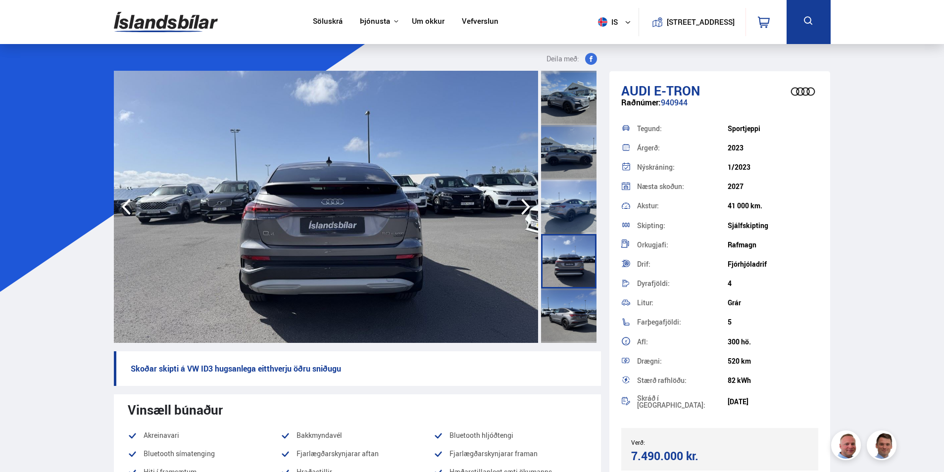
click at [522, 212] on icon "button" at bounding box center [526, 207] width 20 height 24
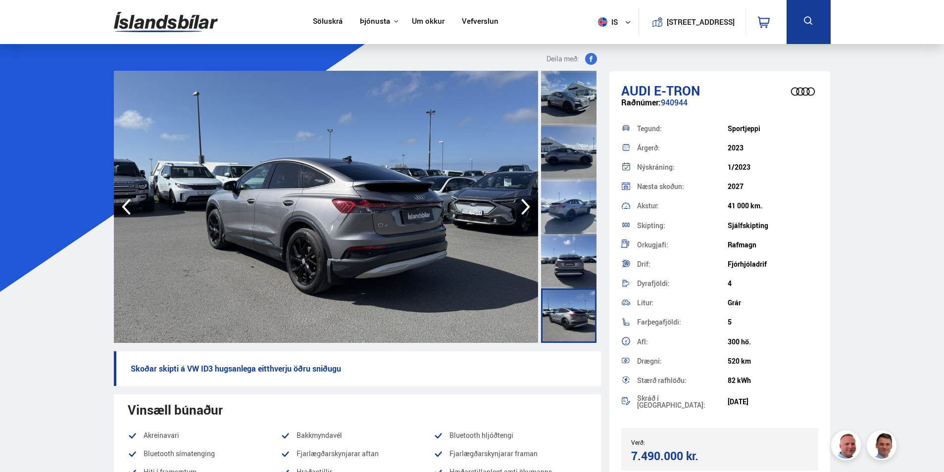
click at [522, 212] on icon "button" at bounding box center [526, 207] width 20 height 24
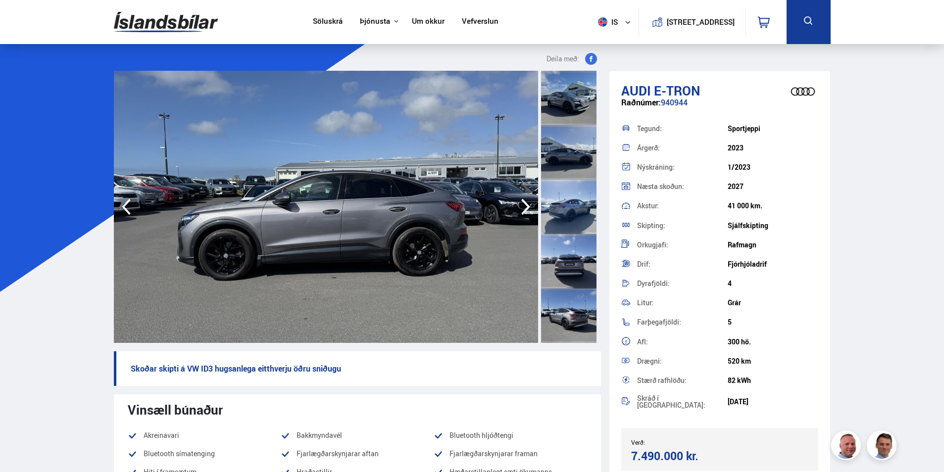
click at [522, 212] on icon "button" at bounding box center [526, 207] width 20 height 24
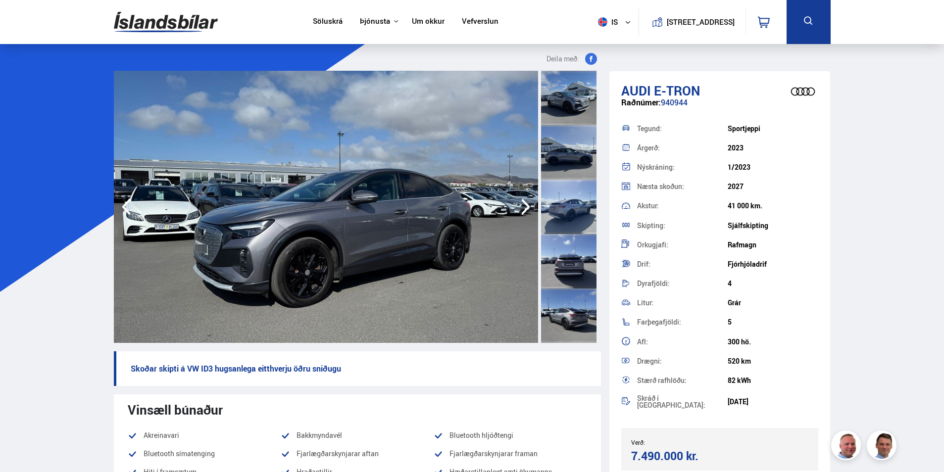
click at [522, 212] on icon "button" at bounding box center [526, 207] width 20 height 24
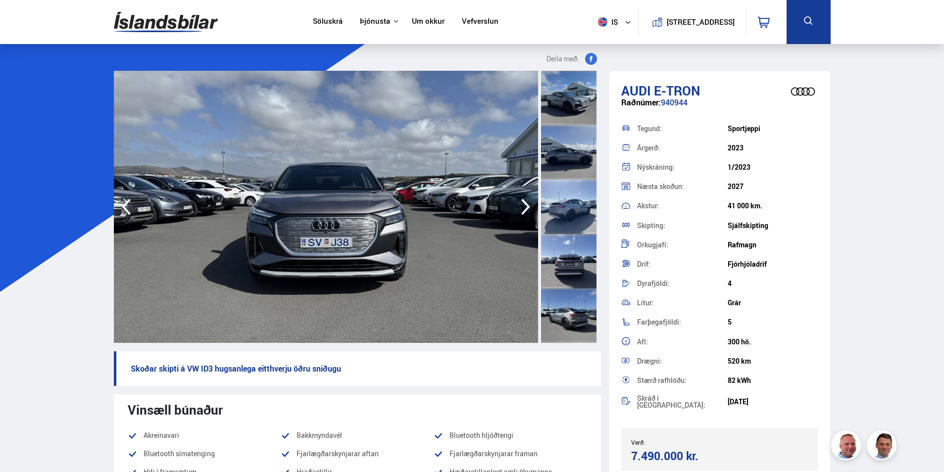
click at [522, 212] on icon "button" at bounding box center [526, 207] width 20 height 24
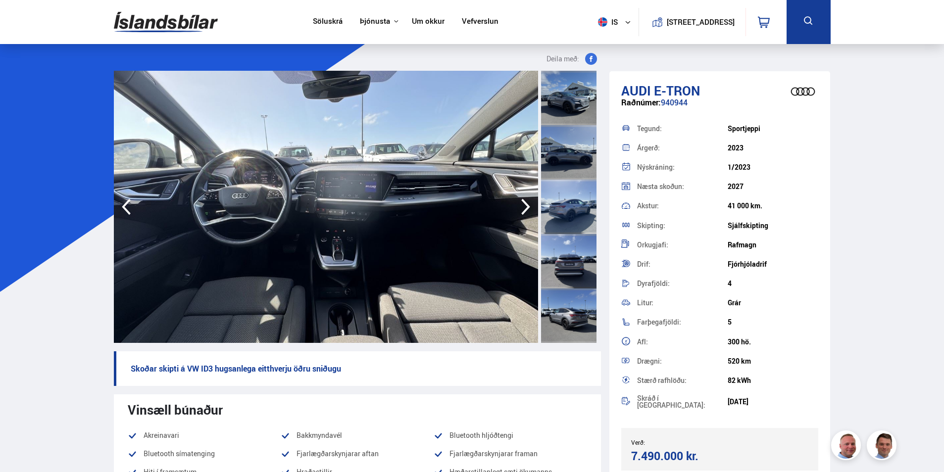
click at [522, 212] on icon "button" at bounding box center [526, 207] width 20 height 24
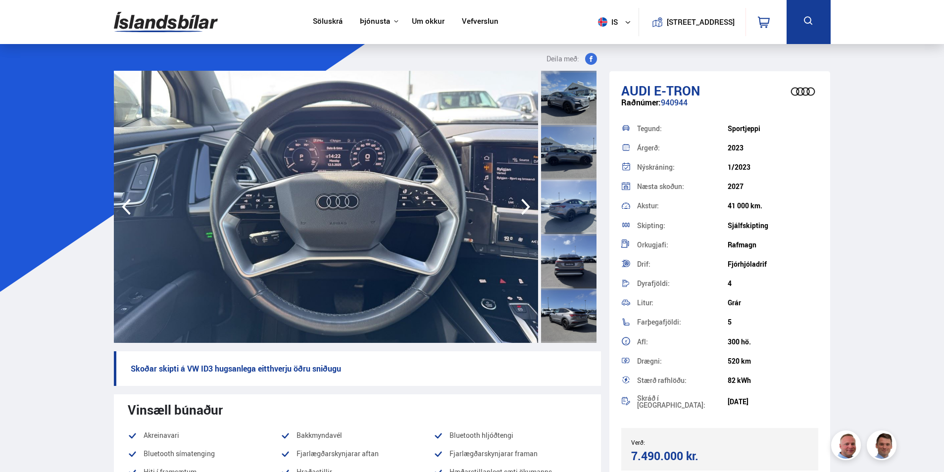
click at [522, 212] on icon "button" at bounding box center [526, 207] width 20 height 24
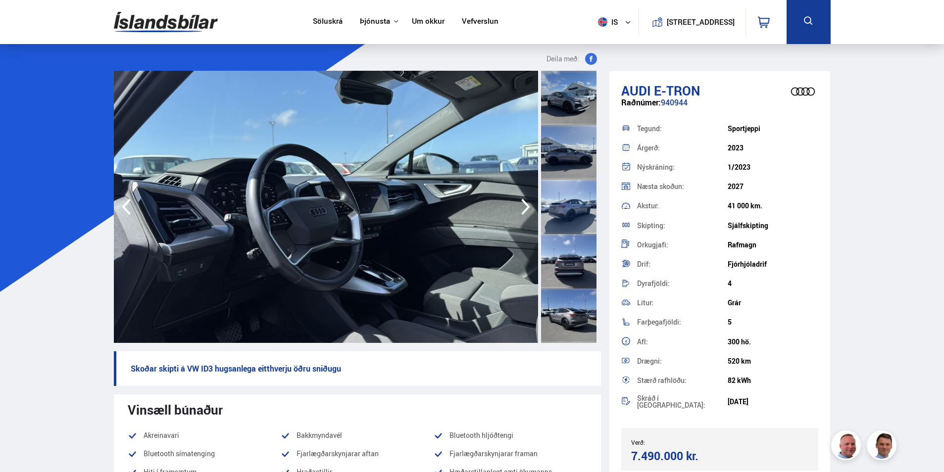
click at [522, 212] on icon "button" at bounding box center [526, 207] width 20 height 24
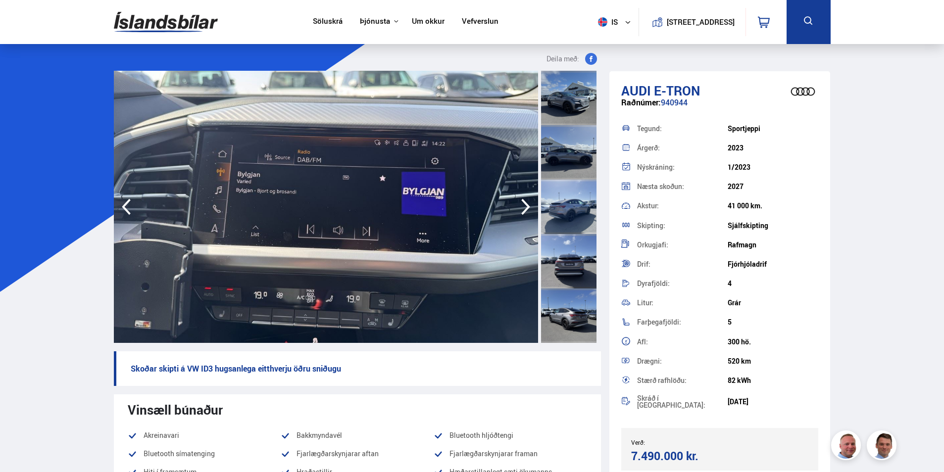
click at [522, 212] on icon "button" at bounding box center [526, 207] width 20 height 24
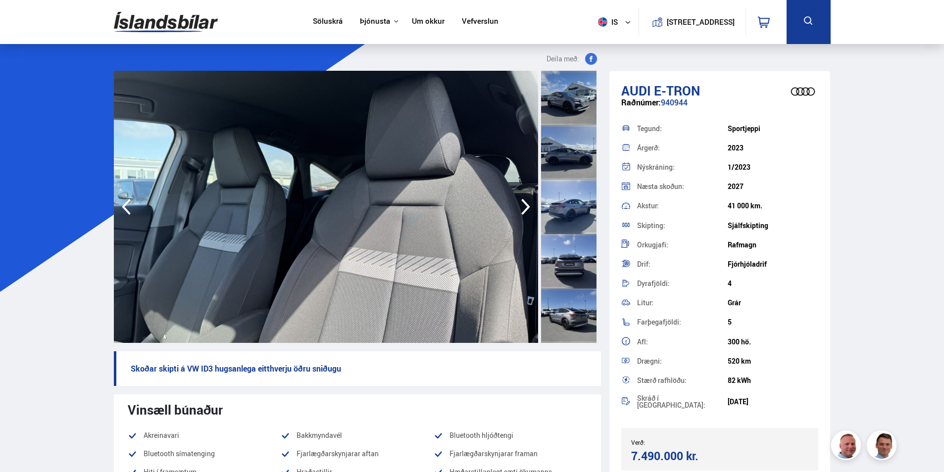
click at [523, 211] on icon "button" at bounding box center [526, 207] width 20 height 24
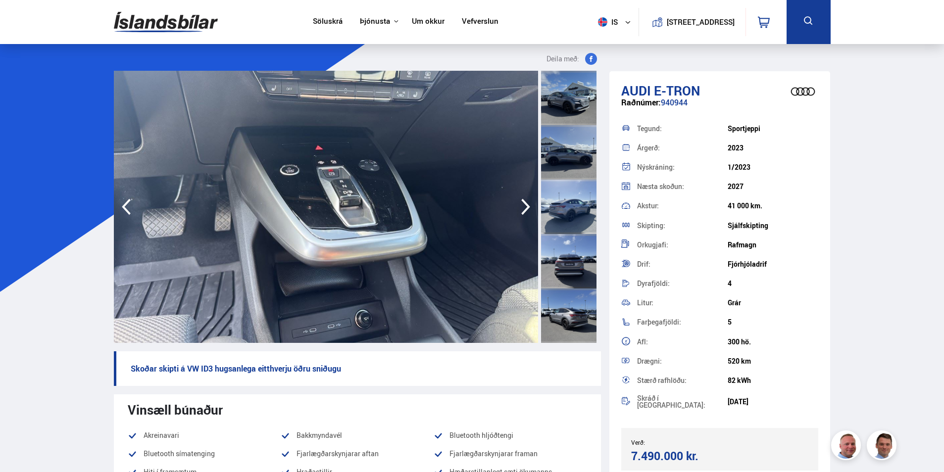
click at [523, 211] on icon "button" at bounding box center [526, 207] width 20 height 24
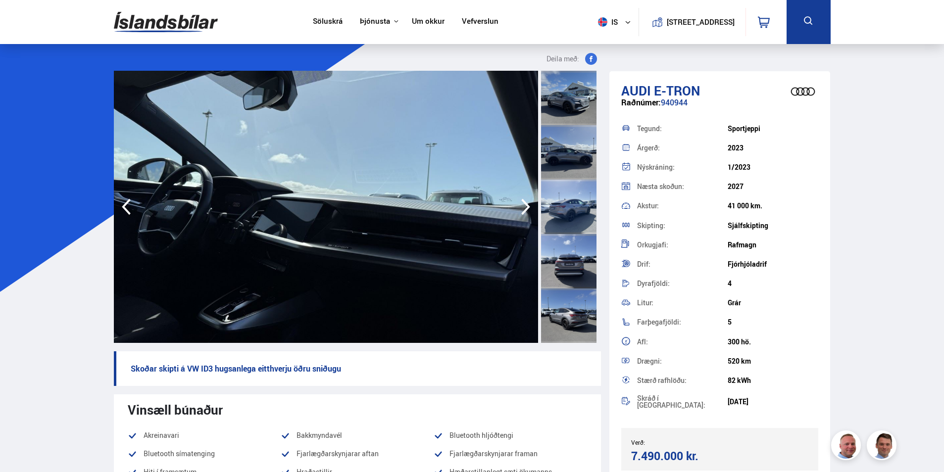
click at [523, 211] on icon "button" at bounding box center [526, 207] width 20 height 24
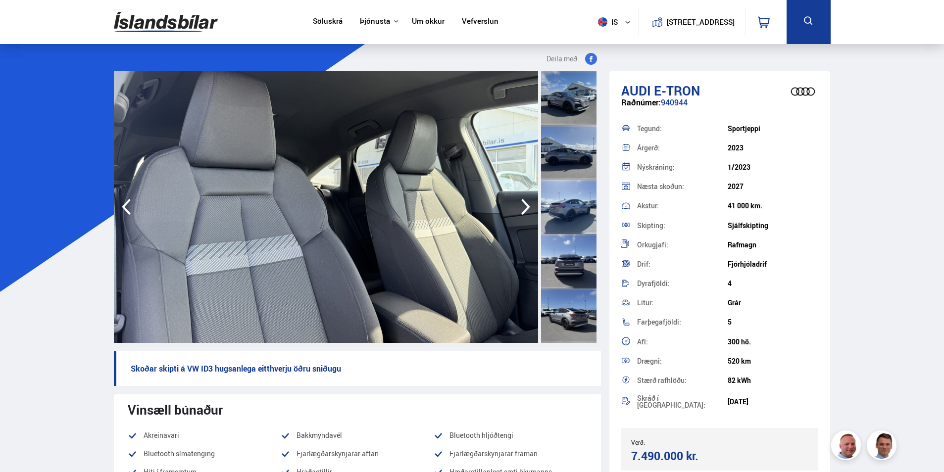
click at [523, 211] on icon "button" at bounding box center [526, 207] width 20 height 24
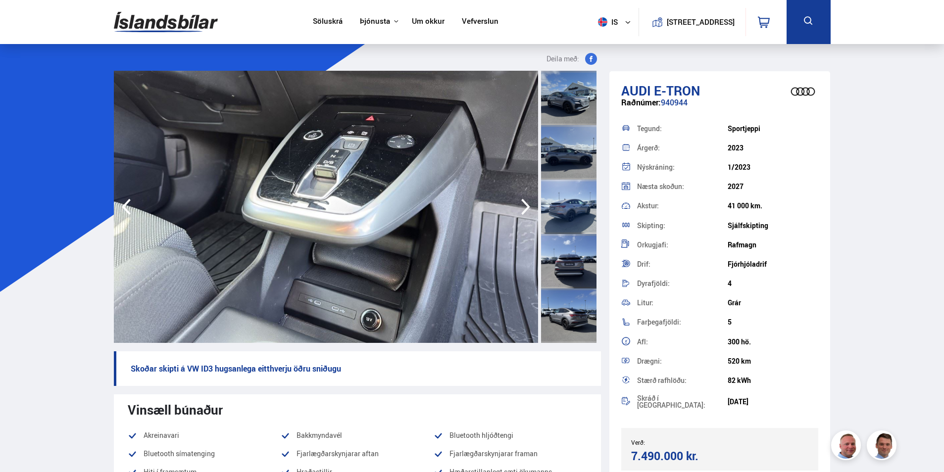
click at [523, 211] on icon "button" at bounding box center [526, 207] width 20 height 24
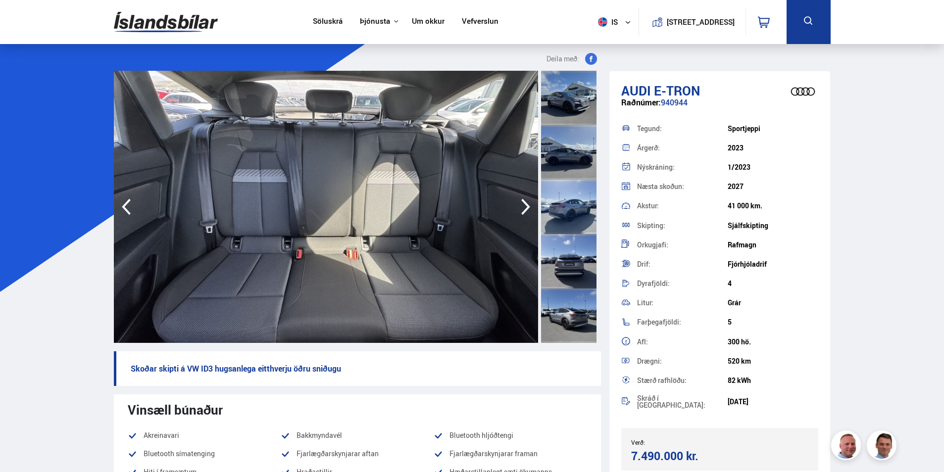
click at [524, 207] on icon "button" at bounding box center [526, 207] width 20 height 24
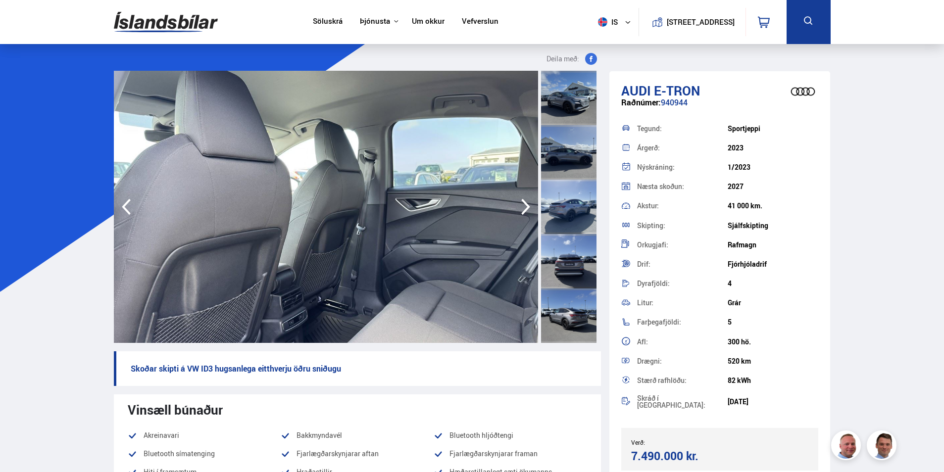
click at [524, 207] on icon "button" at bounding box center [526, 207] width 20 height 24
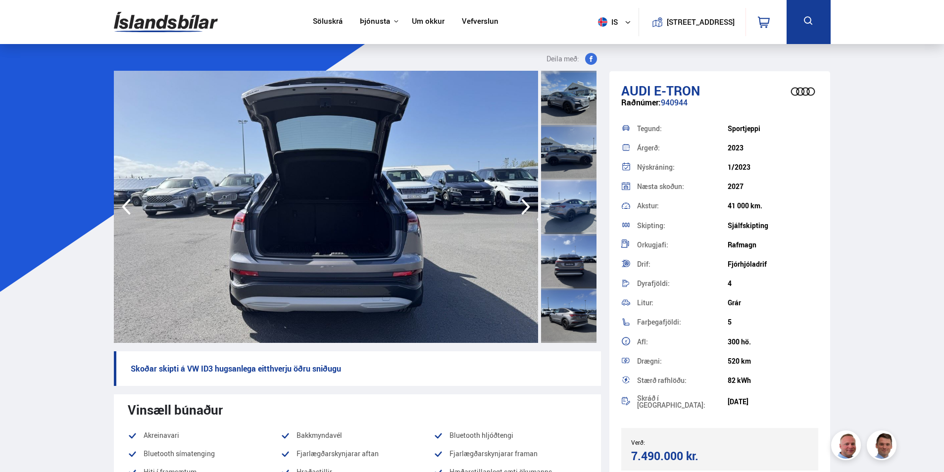
click at [524, 207] on icon "button" at bounding box center [526, 207] width 20 height 24
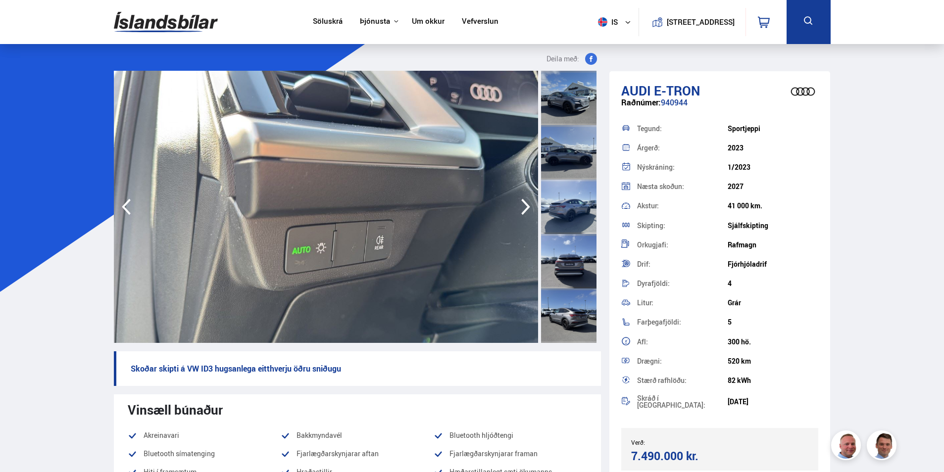
click at [524, 207] on icon "button" at bounding box center [526, 207] width 20 height 24
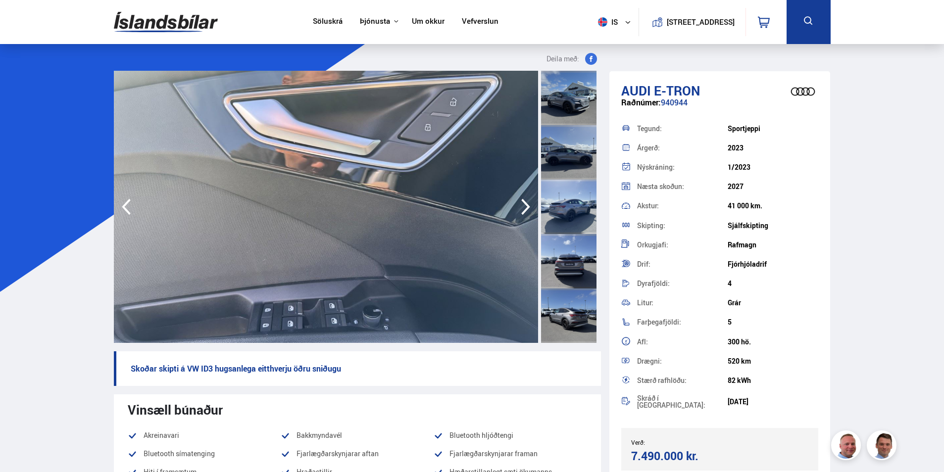
click at [524, 208] on icon "button" at bounding box center [526, 207] width 20 height 24
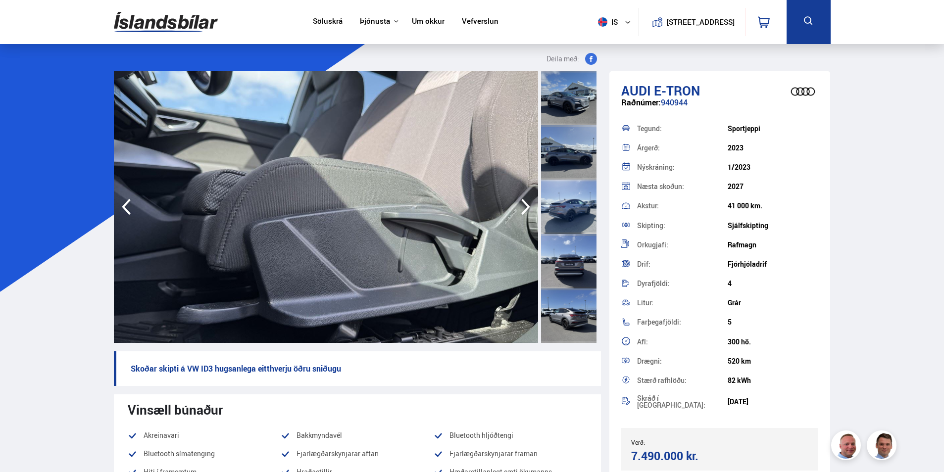
click at [524, 208] on icon "button" at bounding box center [526, 207] width 20 height 24
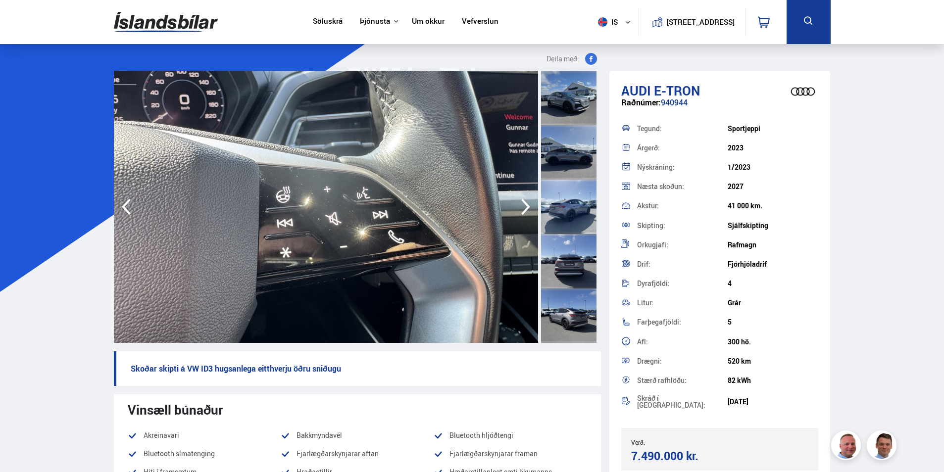
click at [524, 208] on icon "button" at bounding box center [526, 207] width 20 height 24
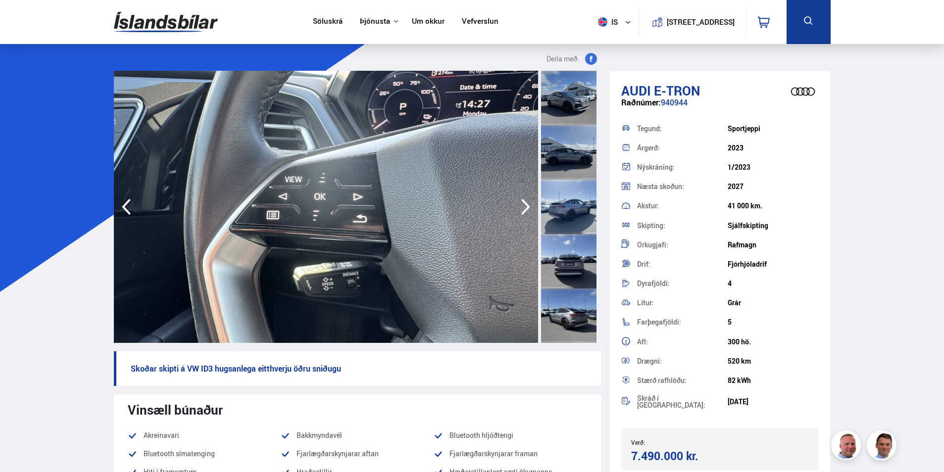
click at [524, 208] on icon "button" at bounding box center [526, 207] width 20 height 24
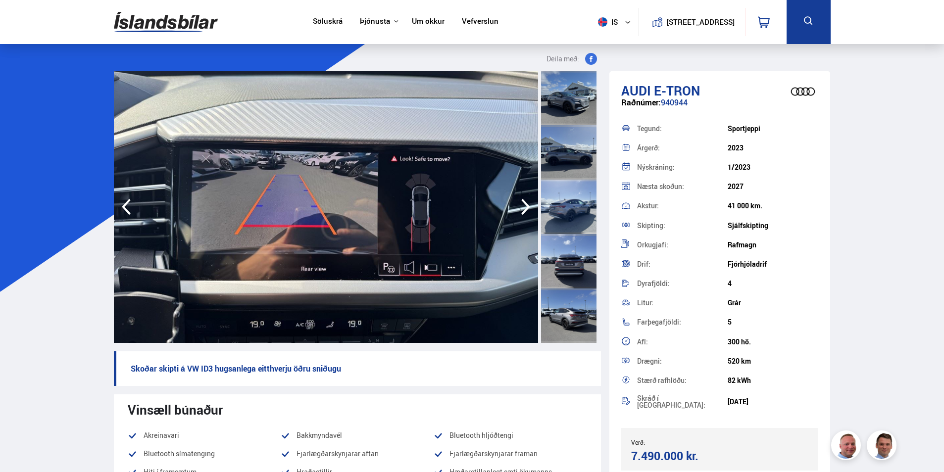
click at [524, 208] on icon "button" at bounding box center [526, 207] width 20 height 24
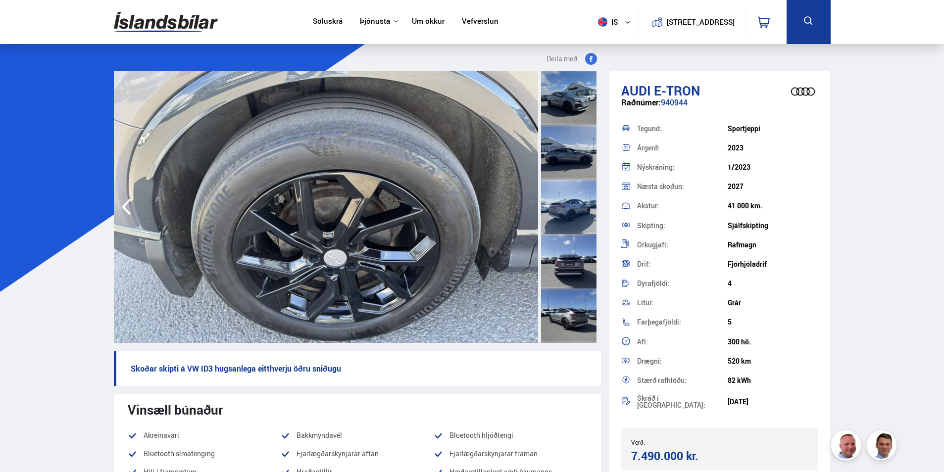
click at [524, 208] on img at bounding box center [326, 207] width 424 height 272
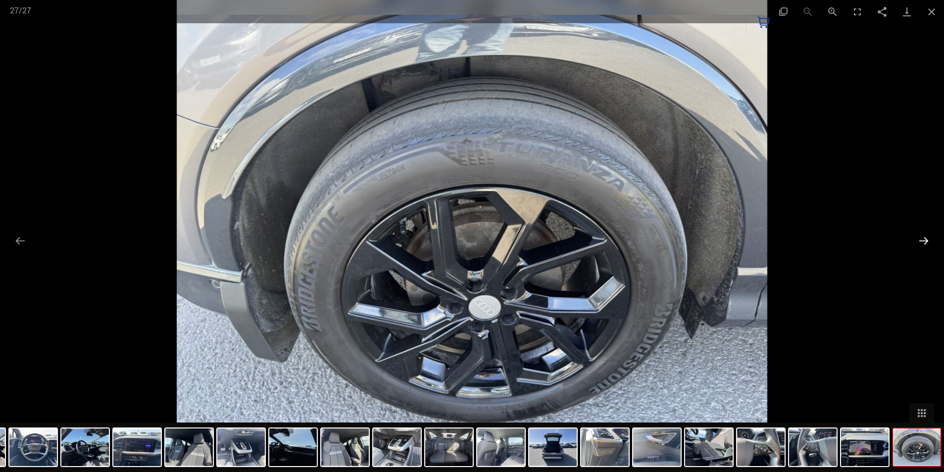
click at [922, 242] on button "Next slide" at bounding box center [923, 240] width 21 height 19
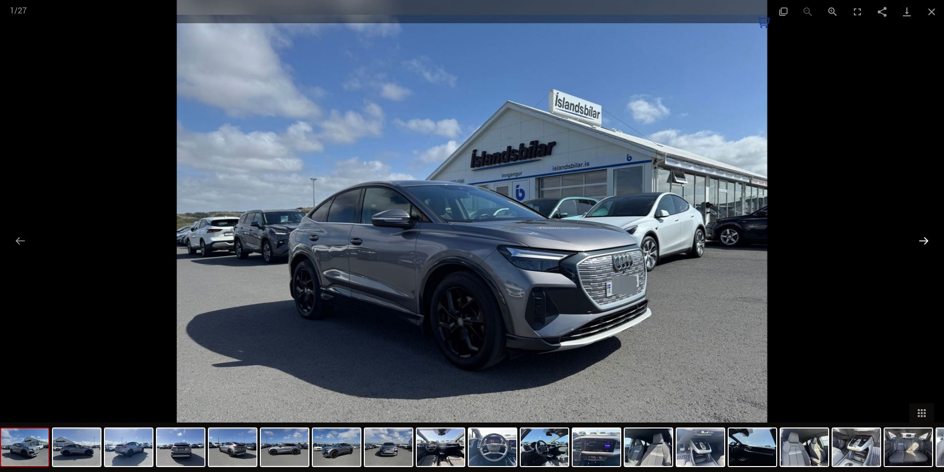
click at [922, 242] on button "Next slide" at bounding box center [923, 240] width 21 height 19
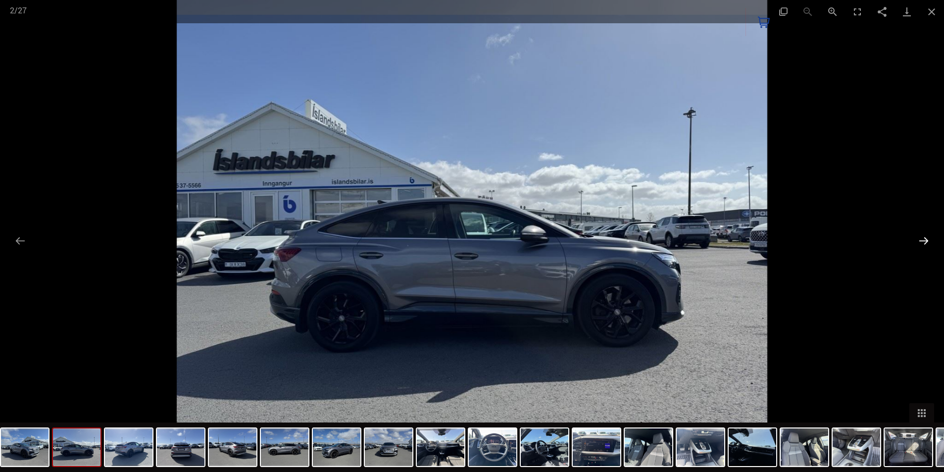
click at [922, 242] on button "Next slide" at bounding box center [923, 240] width 21 height 19
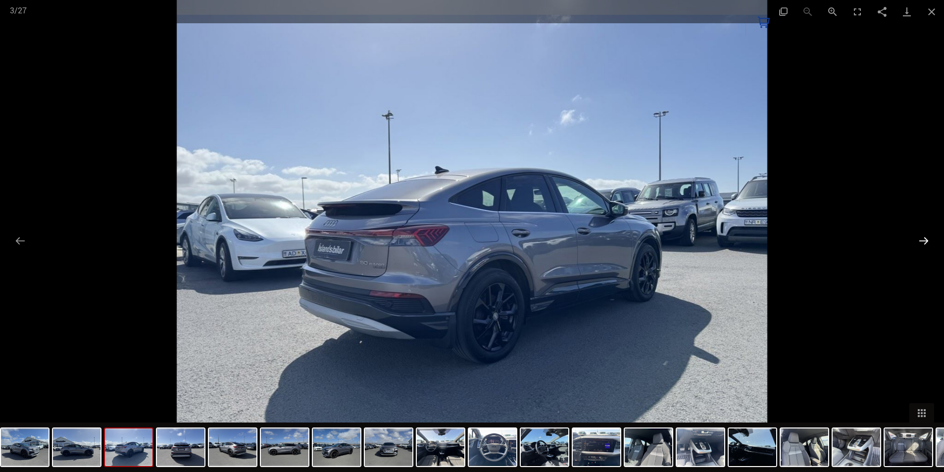
click at [921, 242] on button "Next slide" at bounding box center [923, 240] width 21 height 19
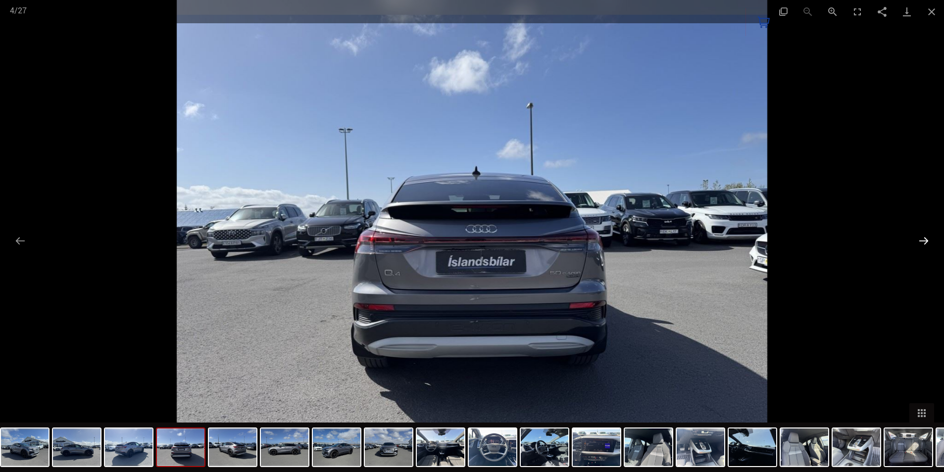
click at [921, 242] on button "Next slide" at bounding box center [923, 240] width 21 height 19
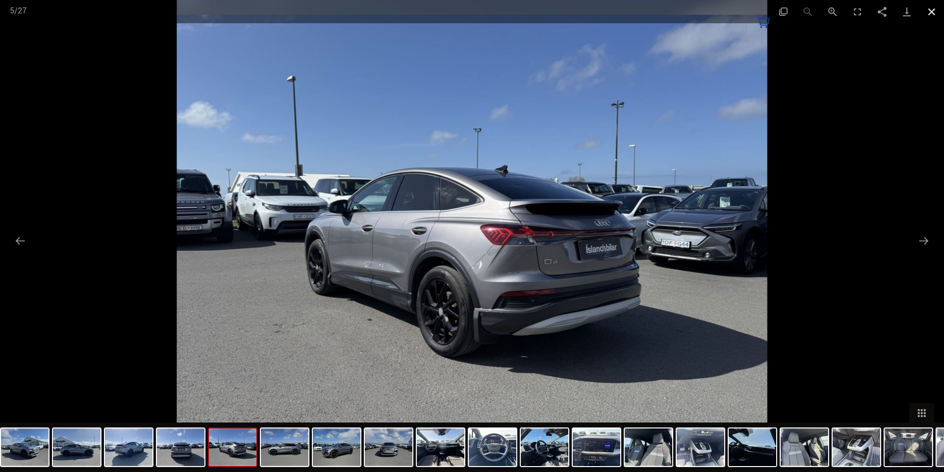
click at [934, 12] on button "Close gallery" at bounding box center [931, 11] width 25 height 23
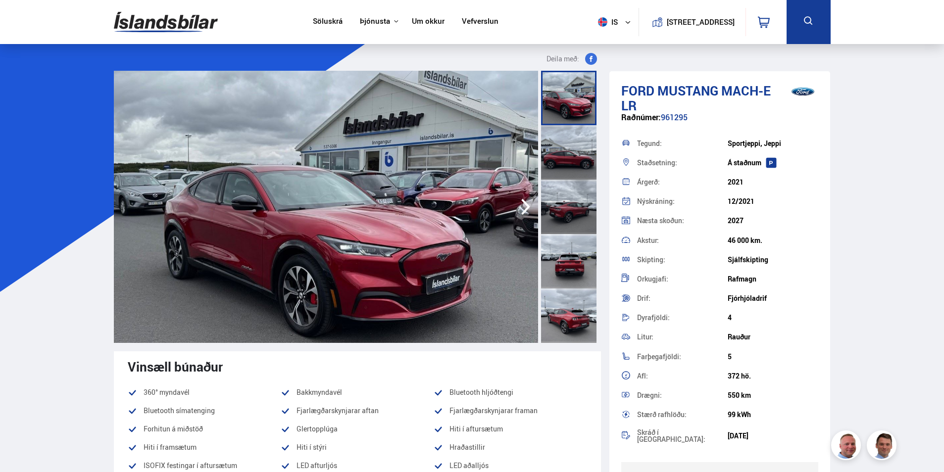
click at [465, 239] on img at bounding box center [326, 207] width 424 height 272
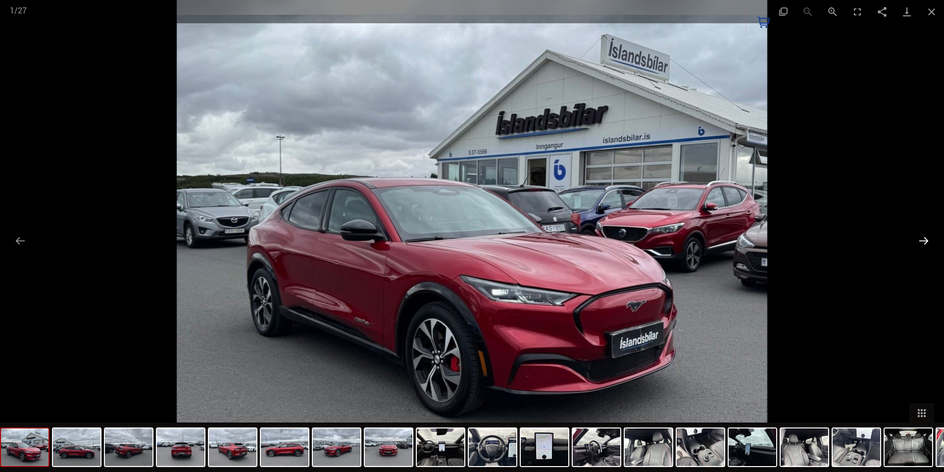
click at [916, 242] on button "Next slide" at bounding box center [923, 240] width 21 height 19
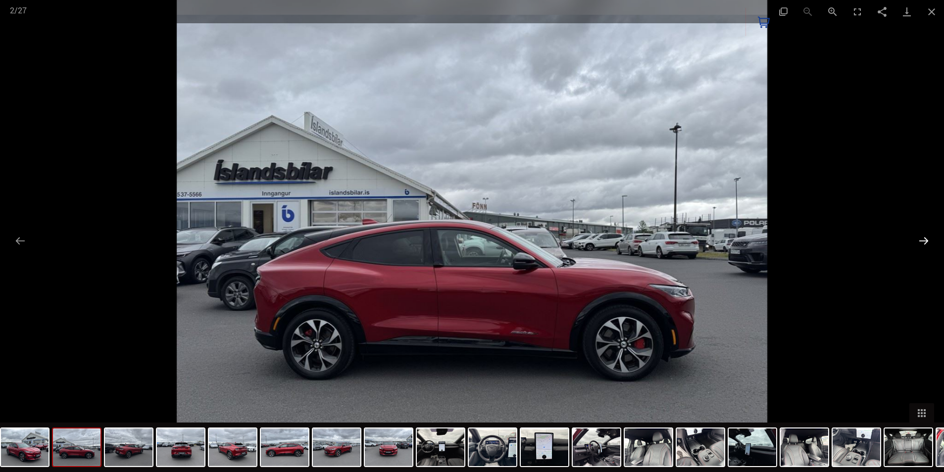
click at [918, 241] on button "Next slide" at bounding box center [923, 240] width 21 height 19
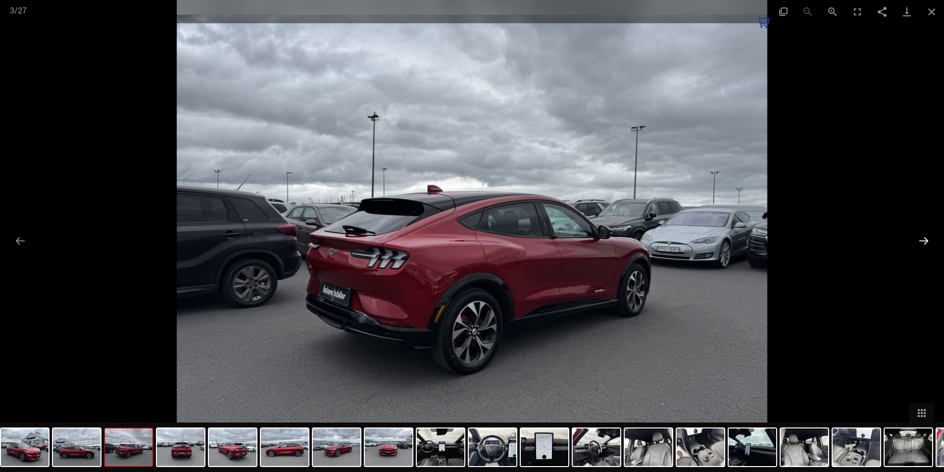
click at [918, 241] on button "Next slide" at bounding box center [923, 240] width 21 height 19
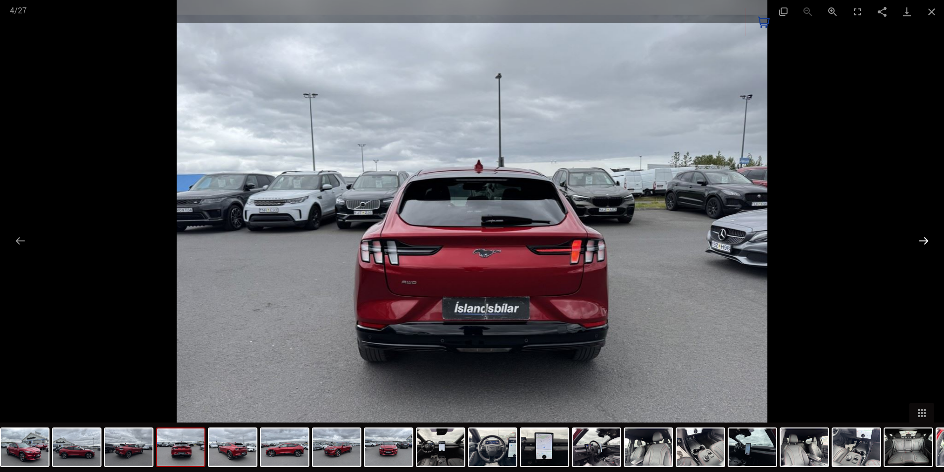
click at [918, 241] on button "Next slide" at bounding box center [923, 240] width 21 height 19
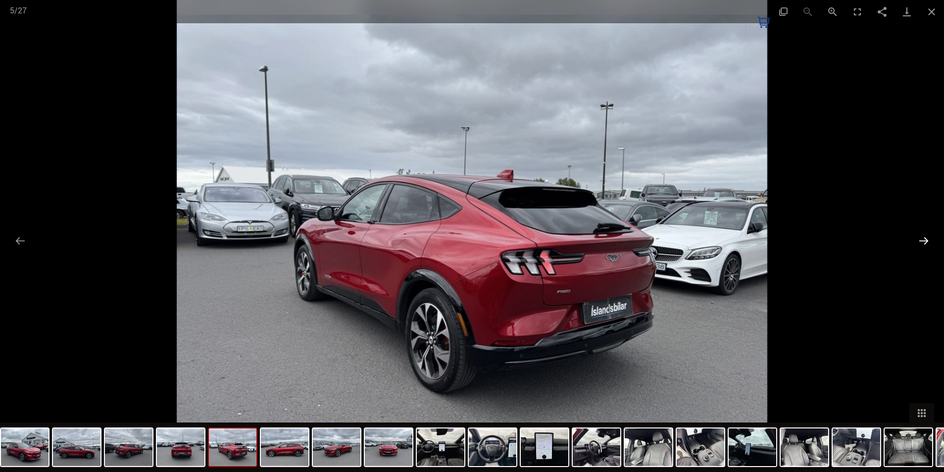
click at [918, 241] on button "Next slide" at bounding box center [923, 240] width 21 height 19
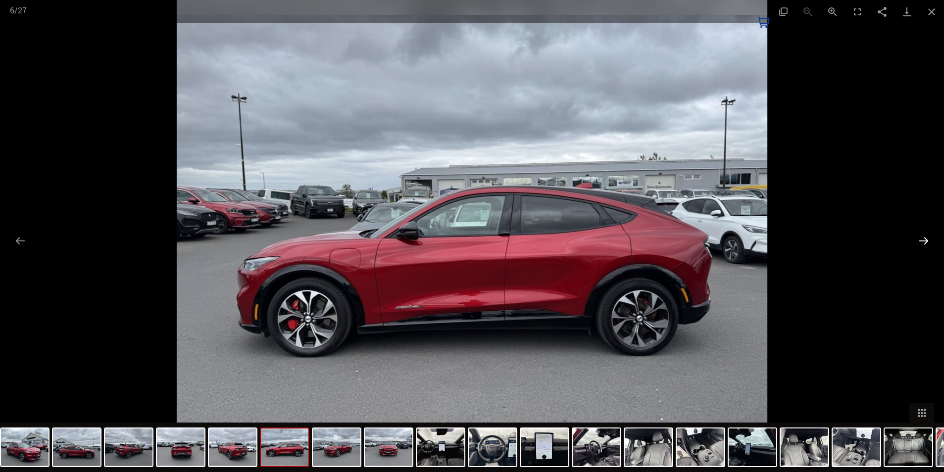
click at [918, 241] on button "Next slide" at bounding box center [923, 240] width 21 height 19
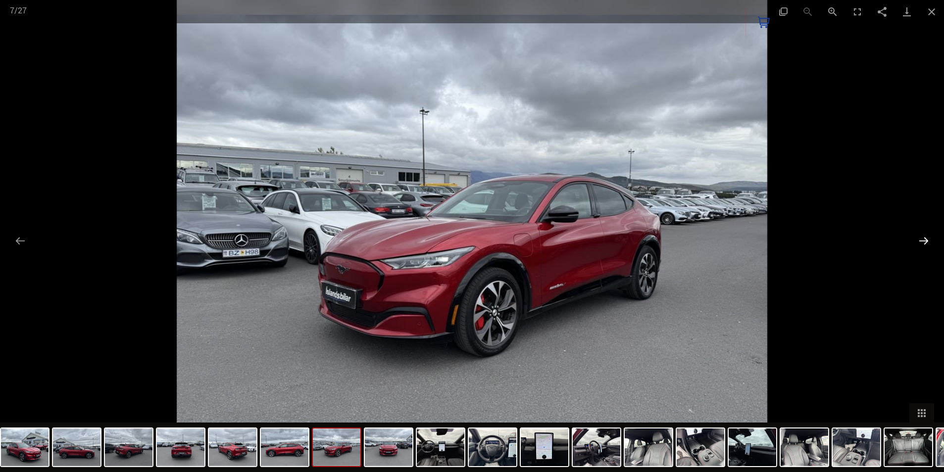
click at [918, 241] on button "Next slide" at bounding box center [923, 240] width 21 height 19
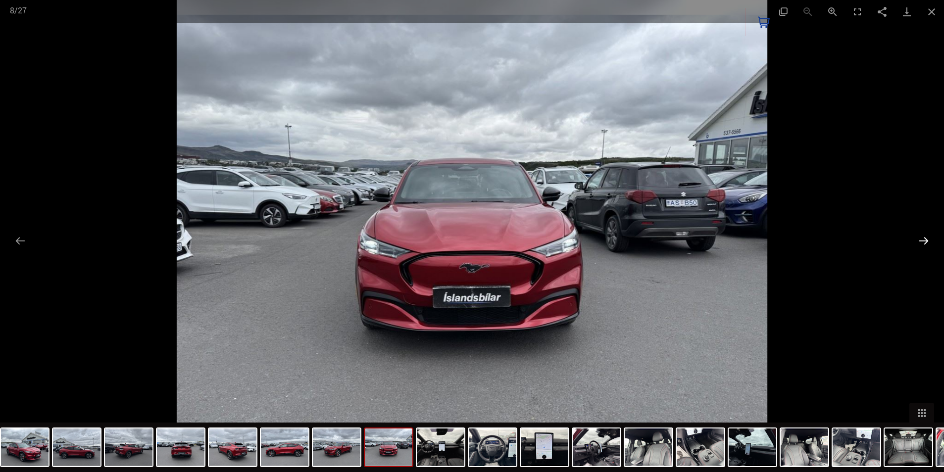
click at [918, 241] on button "Next slide" at bounding box center [923, 240] width 21 height 19
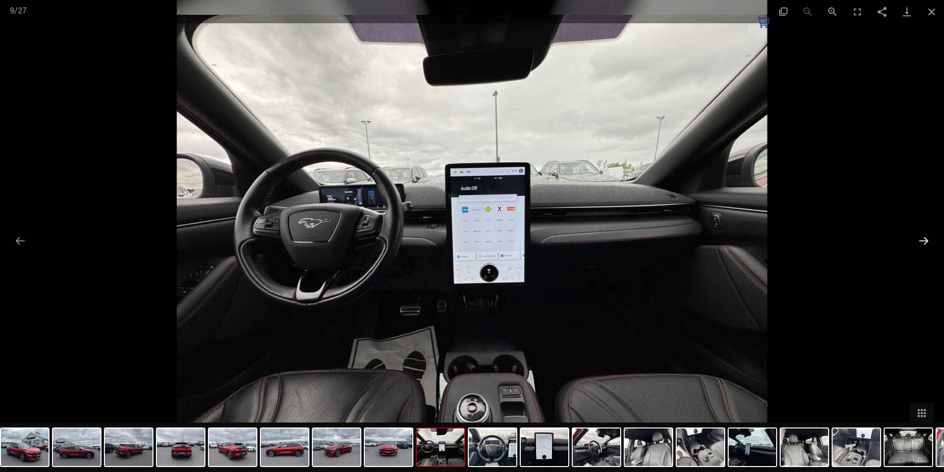
click at [918, 241] on button "Next slide" at bounding box center [923, 240] width 21 height 19
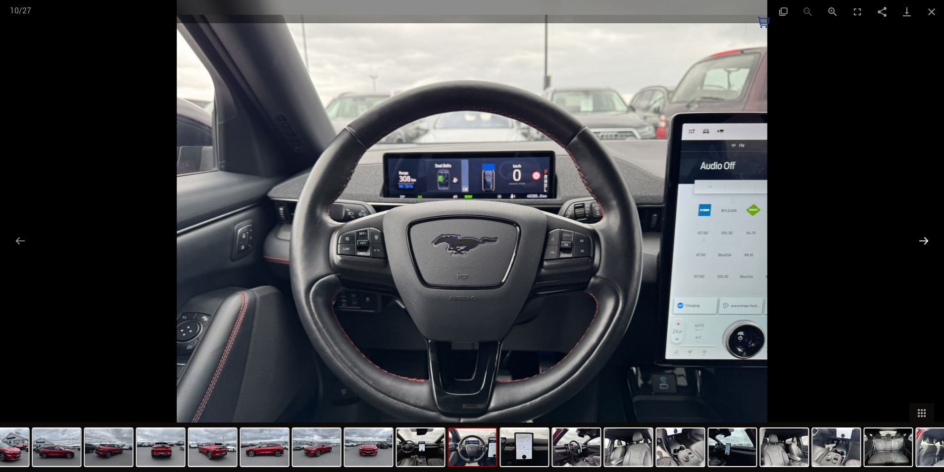
click at [918, 241] on button "Next slide" at bounding box center [923, 240] width 21 height 19
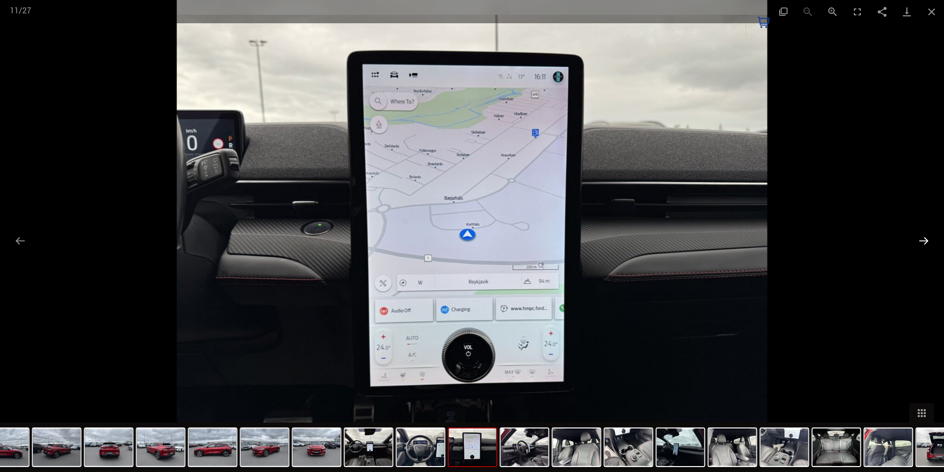
click at [918, 241] on button "Next slide" at bounding box center [923, 240] width 21 height 19
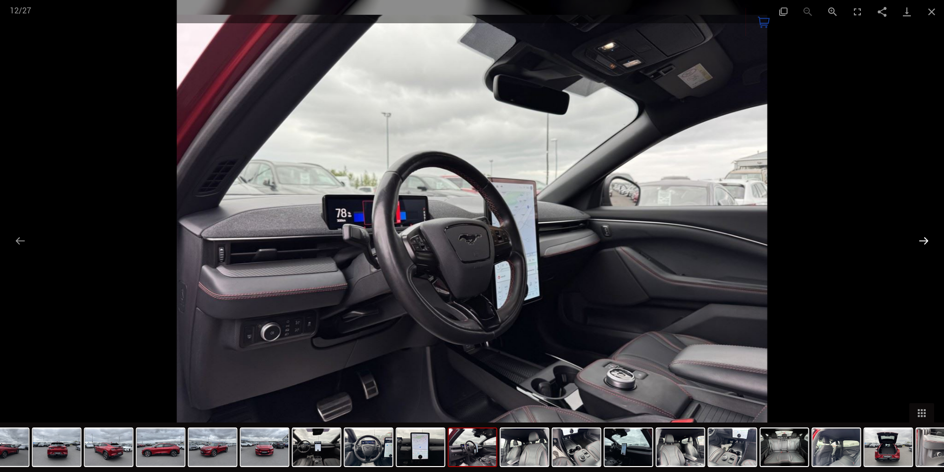
click at [918, 241] on button "Next slide" at bounding box center [923, 240] width 21 height 19
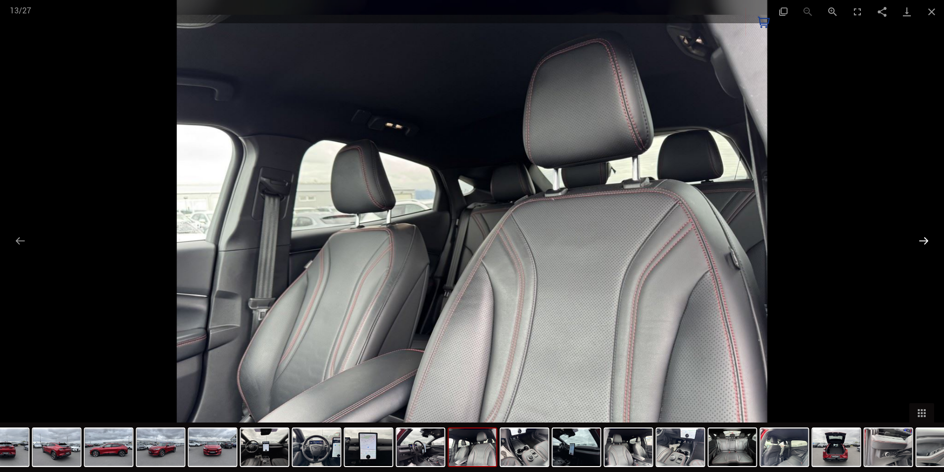
click at [918, 241] on button "Next slide" at bounding box center [923, 240] width 21 height 19
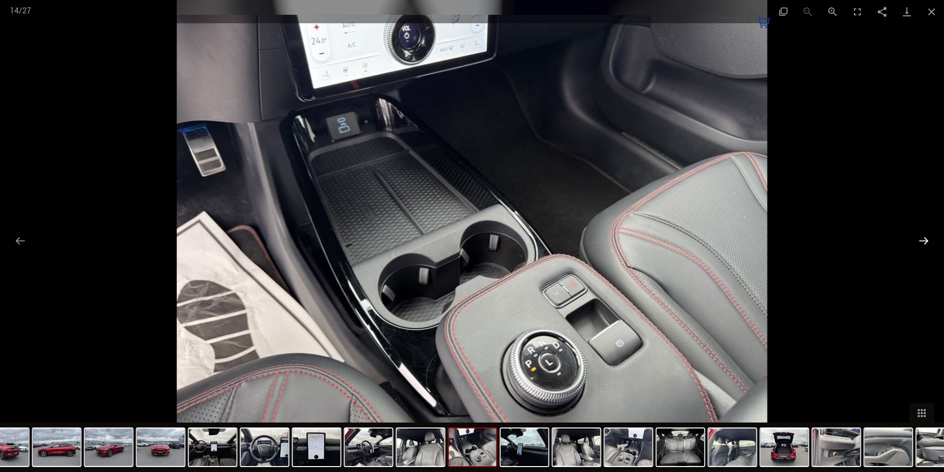
click at [918, 241] on button "Next slide" at bounding box center [923, 240] width 21 height 19
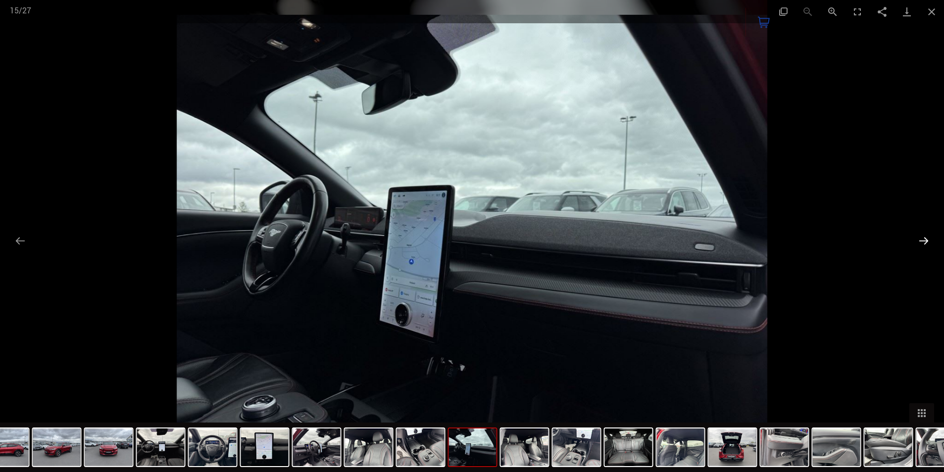
click at [918, 241] on button "Next slide" at bounding box center [923, 240] width 21 height 19
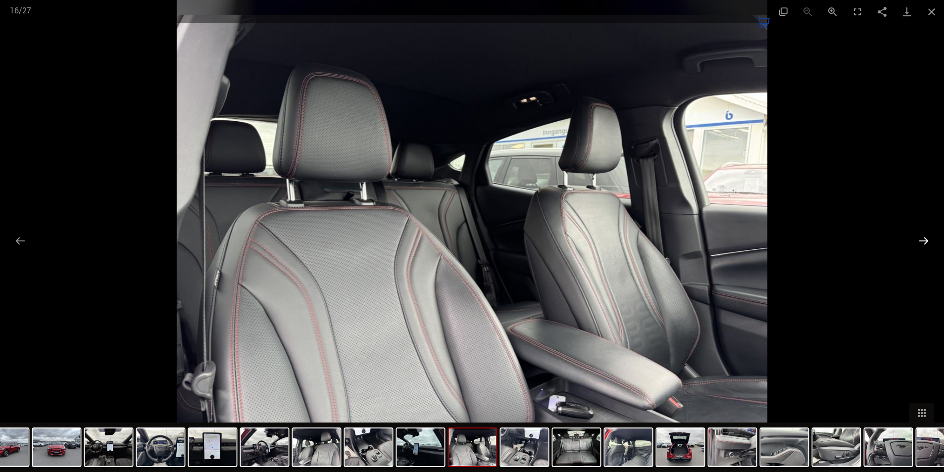
click at [918, 241] on button "Next slide" at bounding box center [923, 240] width 21 height 19
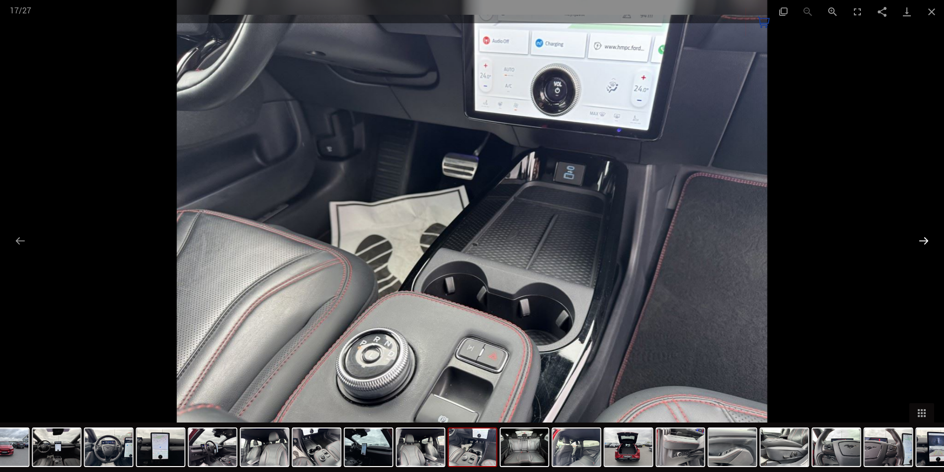
click at [918, 241] on button "Next slide" at bounding box center [923, 240] width 21 height 19
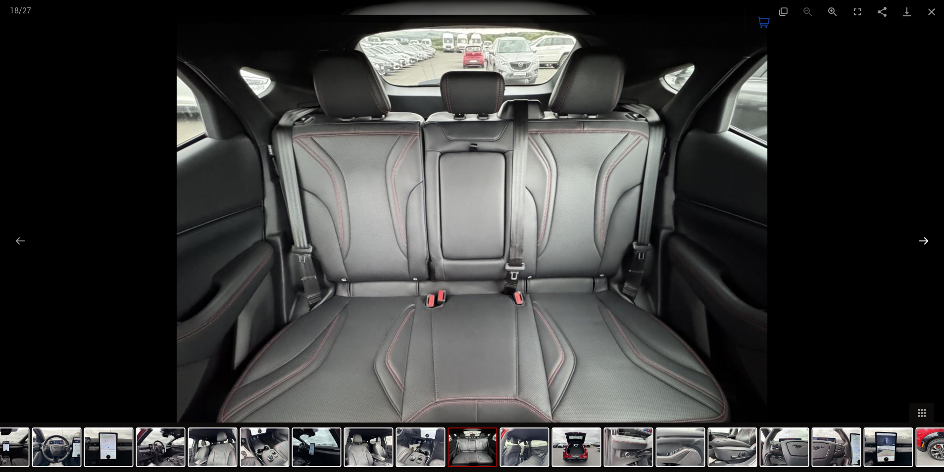
click at [919, 241] on button "Next slide" at bounding box center [923, 240] width 21 height 19
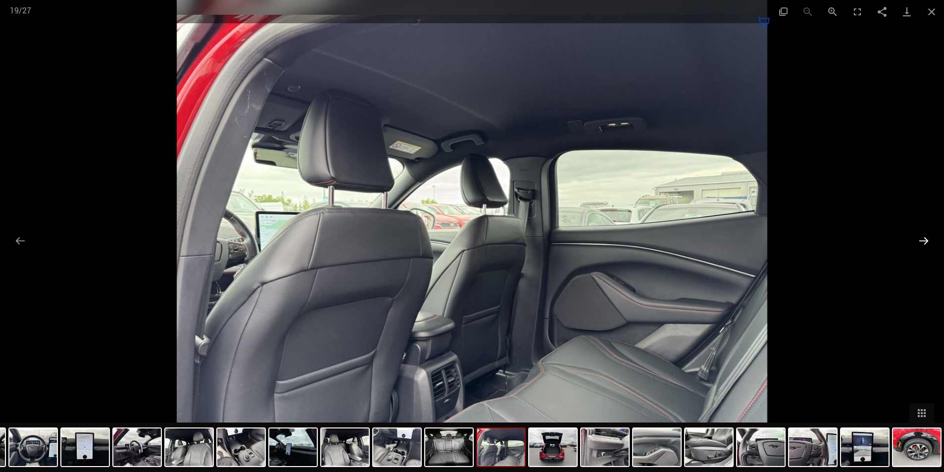
click at [922, 240] on button "Next slide" at bounding box center [923, 240] width 21 height 19
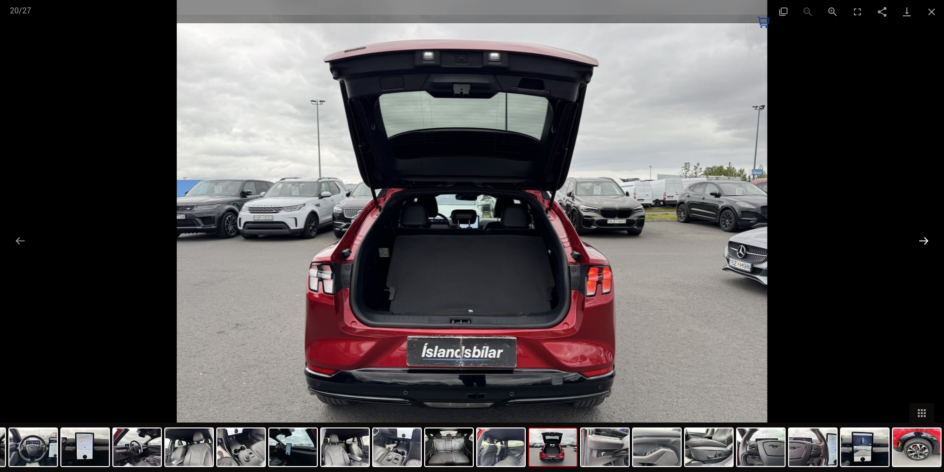
click at [922, 240] on button "Next slide" at bounding box center [923, 240] width 21 height 19
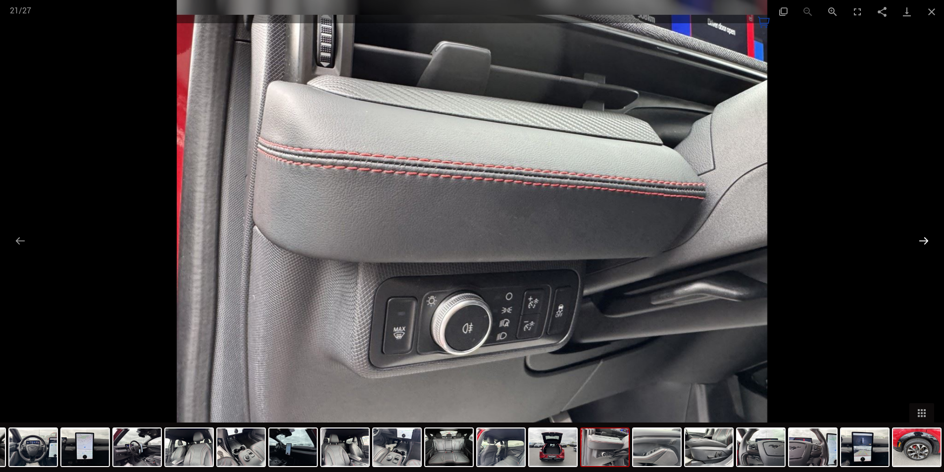
click at [922, 240] on button "Next slide" at bounding box center [923, 240] width 21 height 19
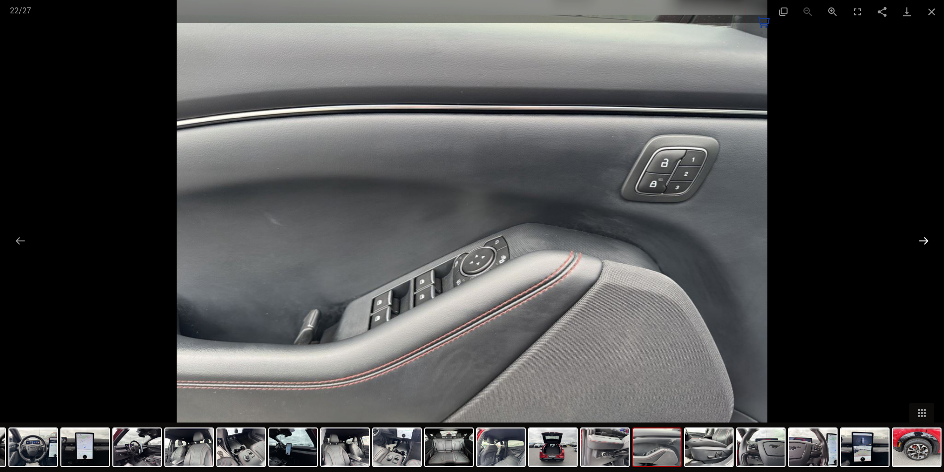
click at [922, 240] on button "Next slide" at bounding box center [923, 240] width 21 height 19
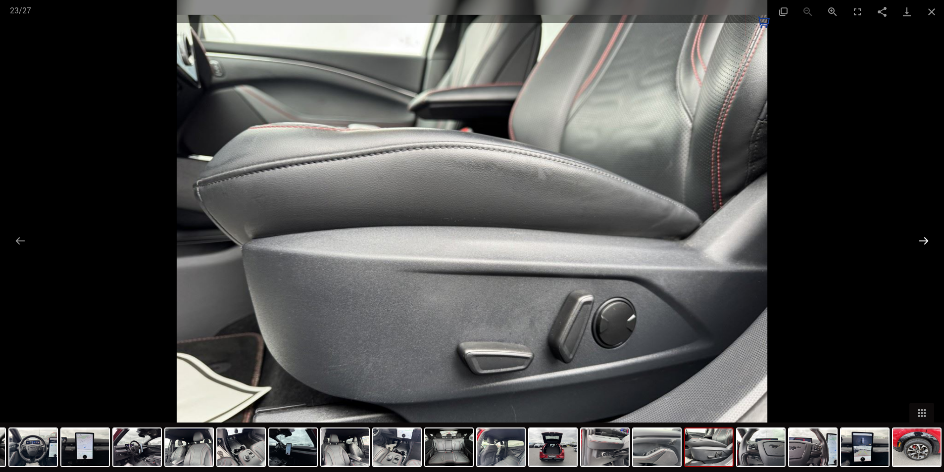
click at [922, 240] on button "Next slide" at bounding box center [923, 240] width 21 height 19
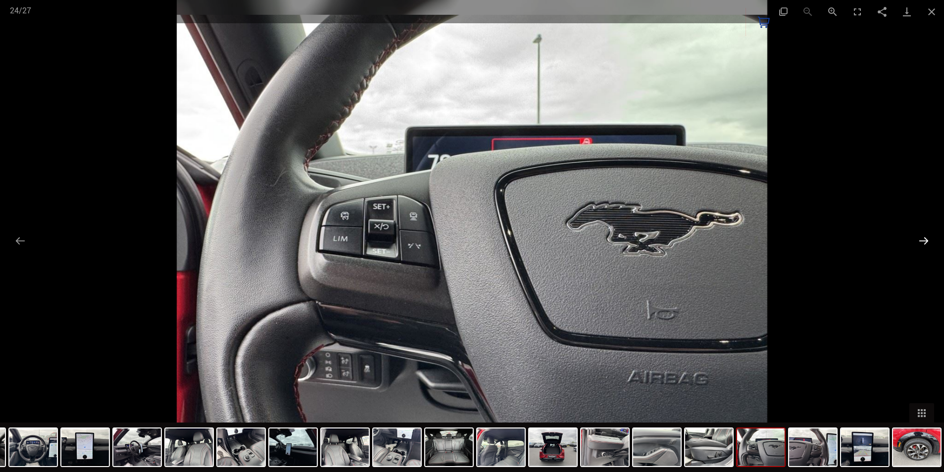
click at [922, 240] on button "Next slide" at bounding box center [923, 240] width 21 height 19
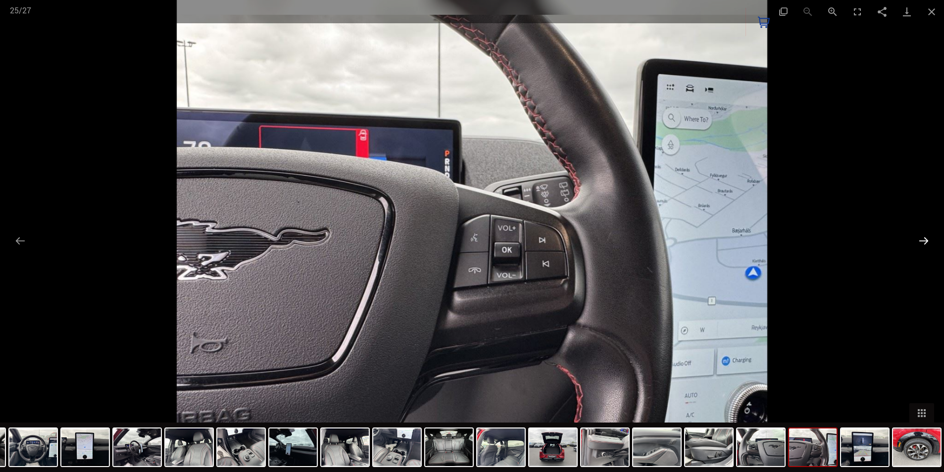
click at [922, 240] on button "Next slide" at bounding box center [923, 240] width 21 height 19
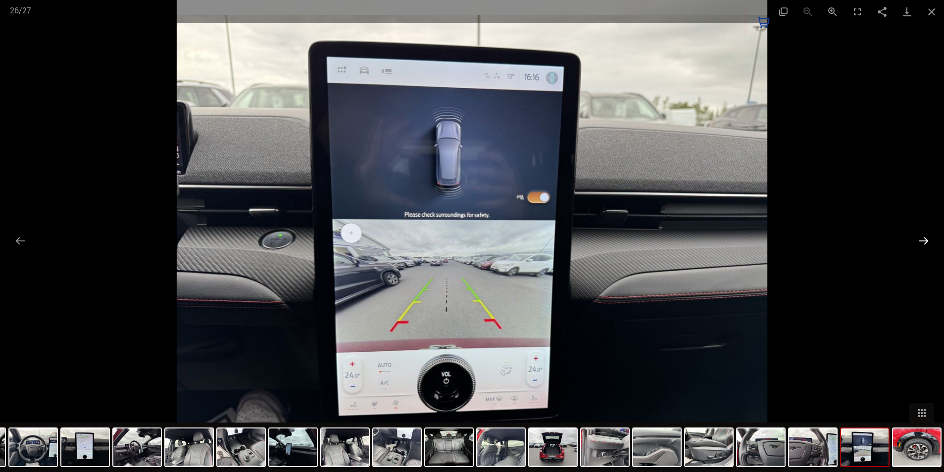
click at [922, 240] on button "Next slide" at bounding box center [923, 240] width 21 height 19
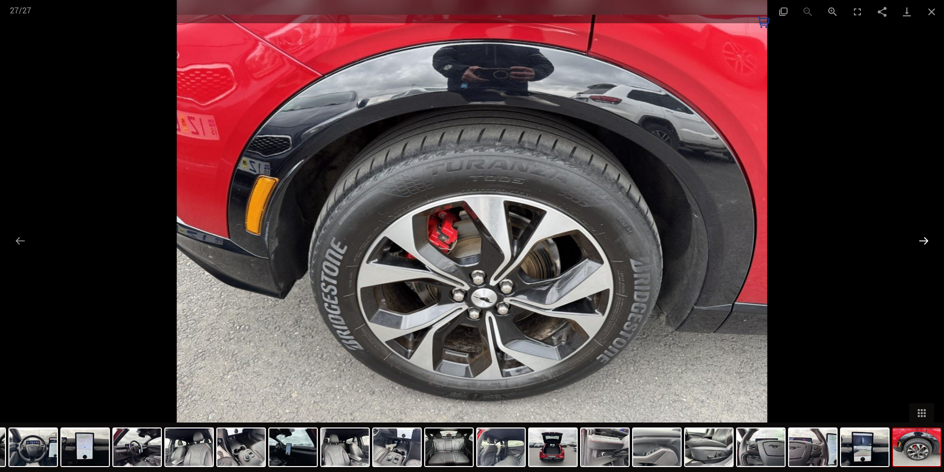
click at [920, 242] on button "Next slide" at bounding box center [923, 240] width 21 height 19
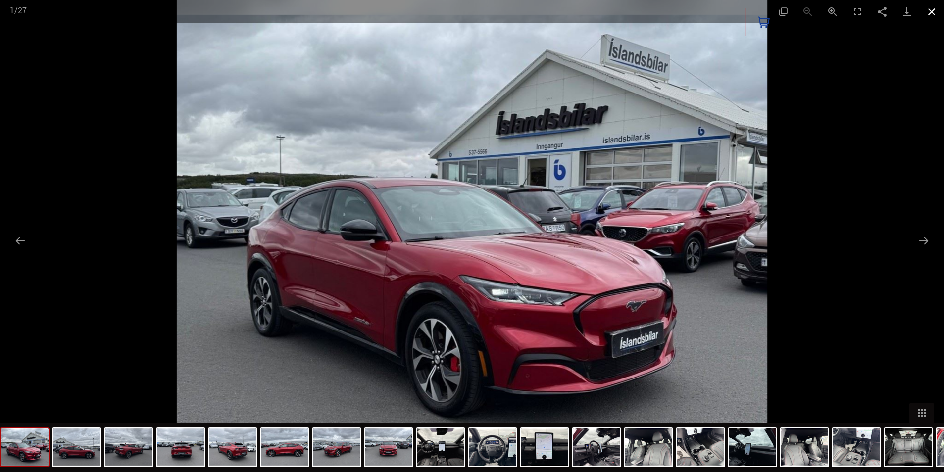
click at [932, 11] on button "Close gallery" at bounding box center [931, 11] width 25 height 23
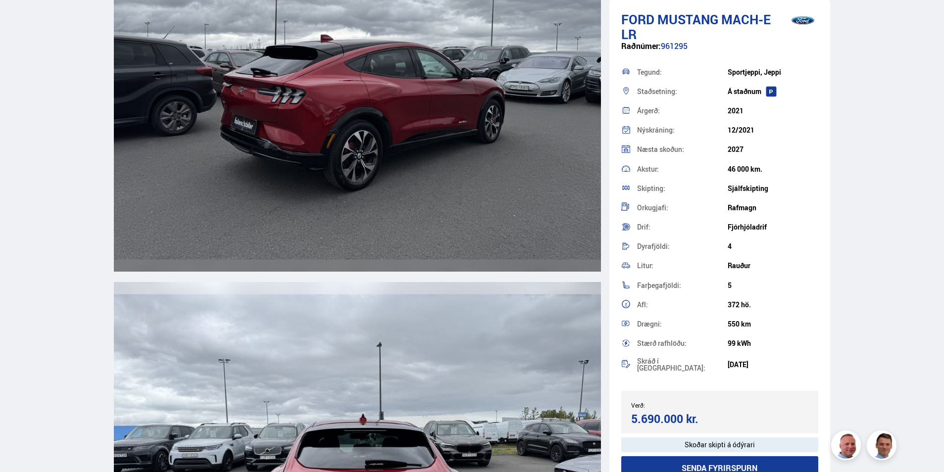
scroll to position [2227, 0]
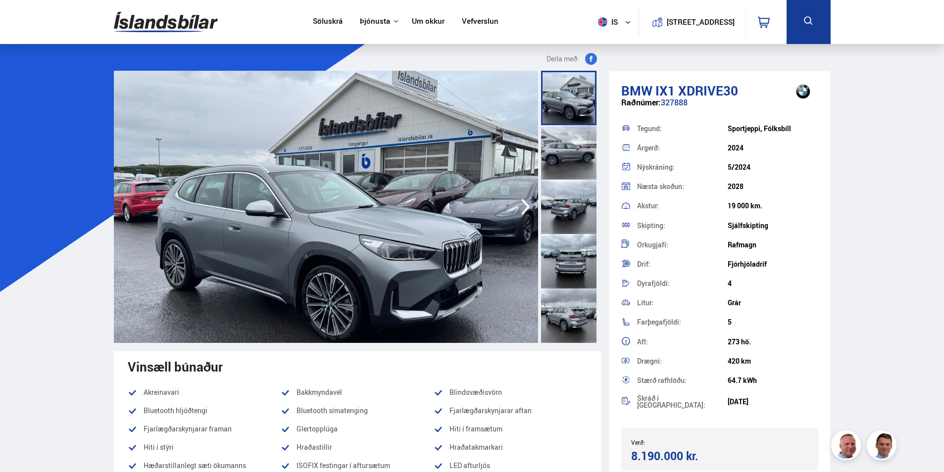
drag, startPoint x: 756, startPoint y: 161, endPoint x: 720, endPoint y: 166, distance: 36.5
click at [720, 166] on div "Nýskráning: 5/2024" at bounding box center [719, 166] width 197 height 19
drag, startPoint x: 763, startPoint y: 205, endPoint x: 738, endPoint y: 219, distance: 28.6
click at [729, 210] on div "19 000 km." at bounding box center [772, 206] width 91 height 8
drag, startPoint x: 706, startPoint y: 455, endPoint x: 682, endPoint y: 445, distance: 25.7
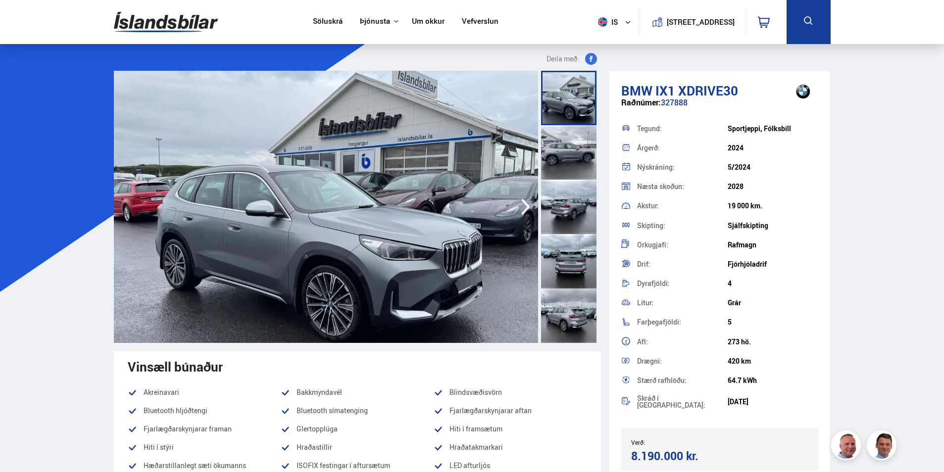
click at [631, 456] on div "8.190.000 kr." at bounding box center [674, 455] width 86 height 13
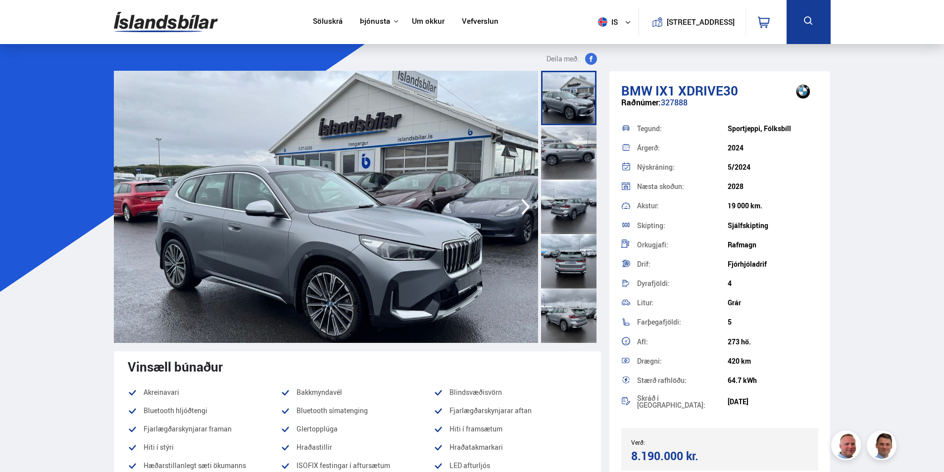
click at [748, 455] on div "Verð: 8.190.000 kr. Ásett verð/Skiptiverð 8.190.000 kr." at bounding box center [719, 449] width 197 height 43
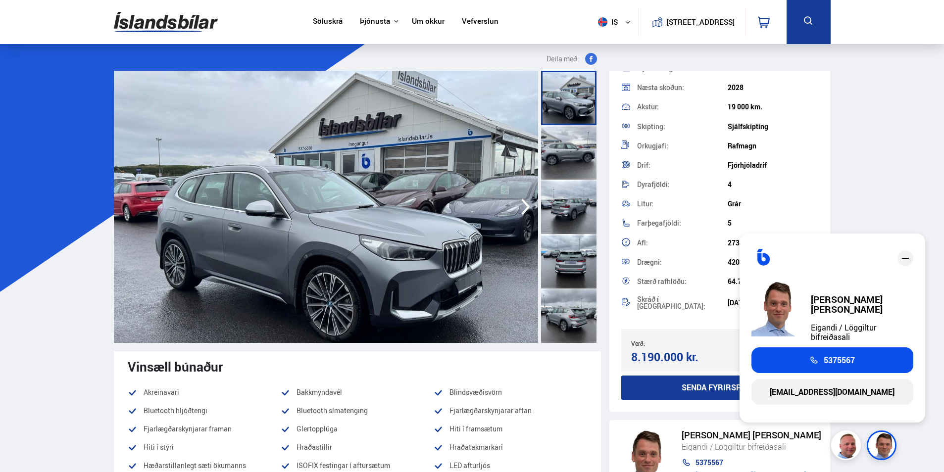
click at [416, 19] on link "Um okkur" at bounding box center [428, 22] width 33 height 10
